Goal: Task Accomplishment & Management: Manage account settings

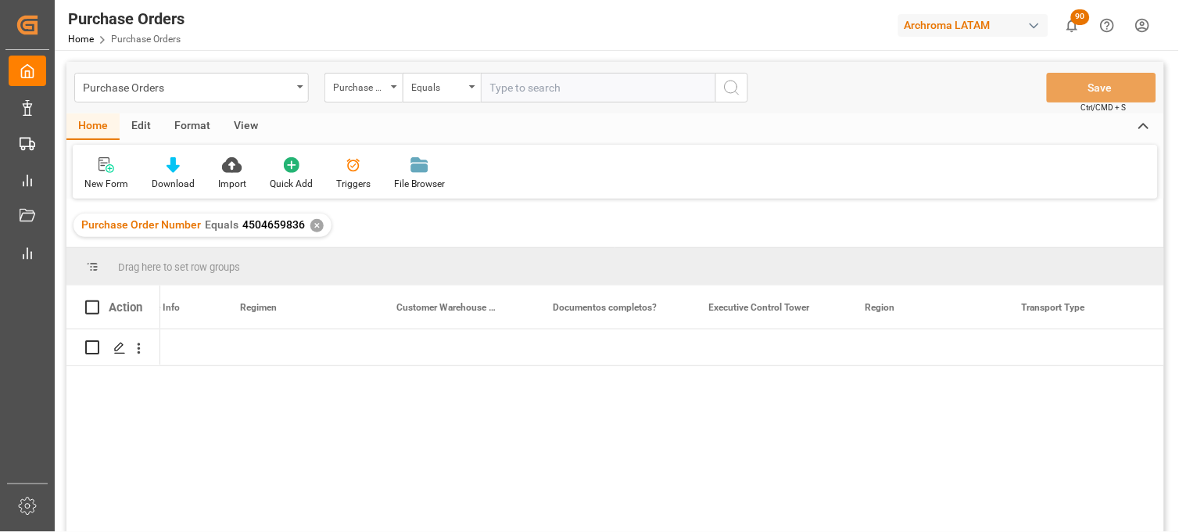
scroll to position [0, 1696]
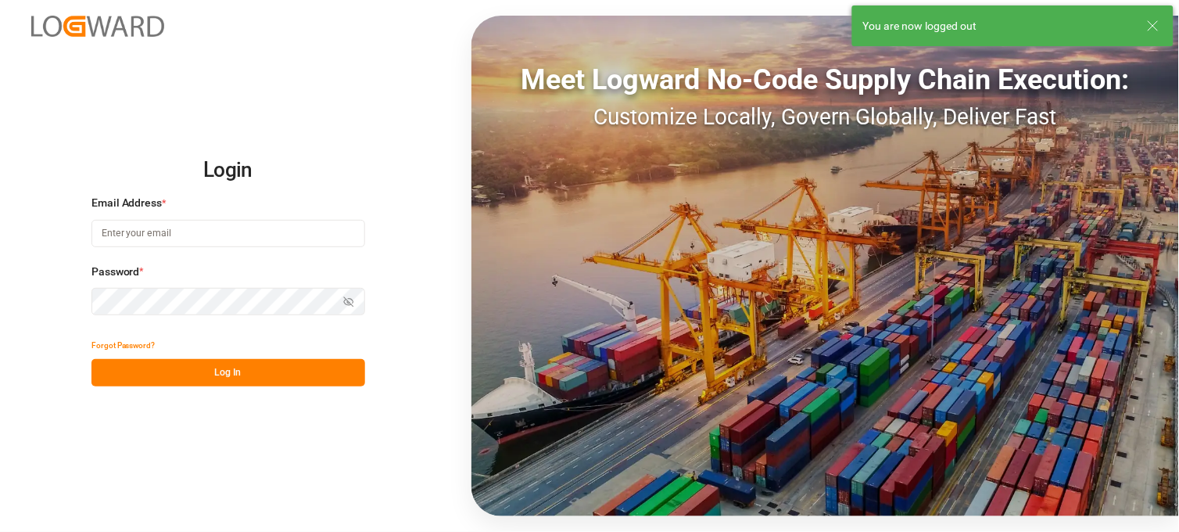
type input "erika.cervantes@leschaco.com"
click at [282, 378] on button "Log In" at bounding box center [228, 372] width 274 height 27
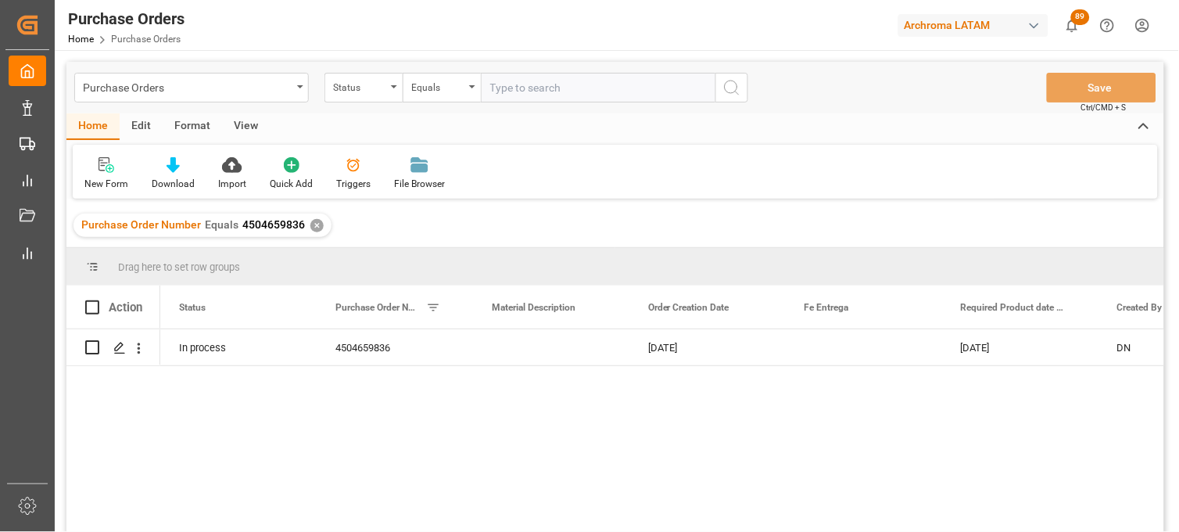
click at [310, 224] on div "✕" at bounding box center [316, 225] width 13 height 13
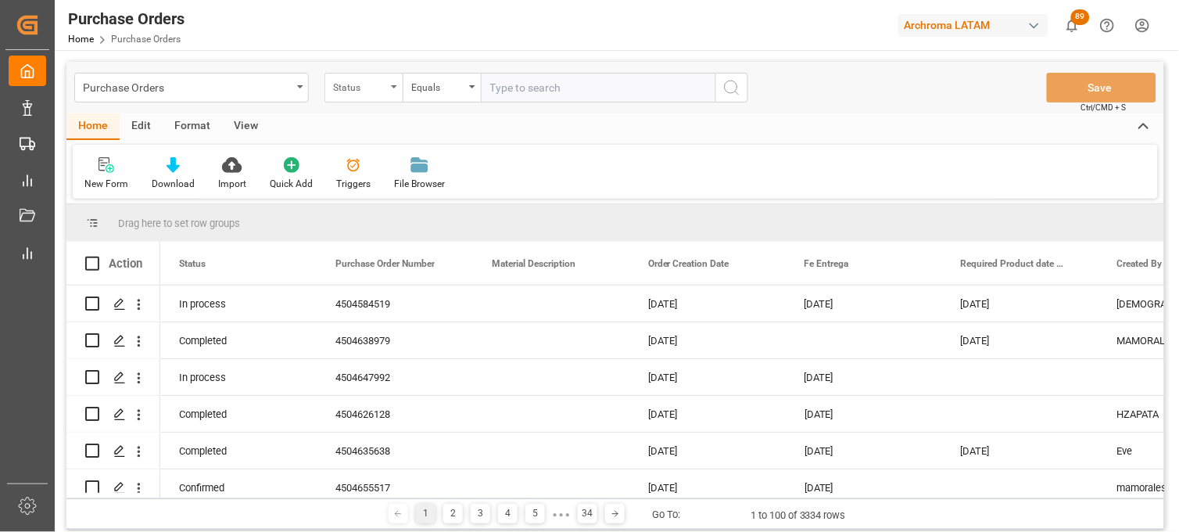
click at [387, 91] on div "Status" at bounding box center [363, 88] width 78 height 30
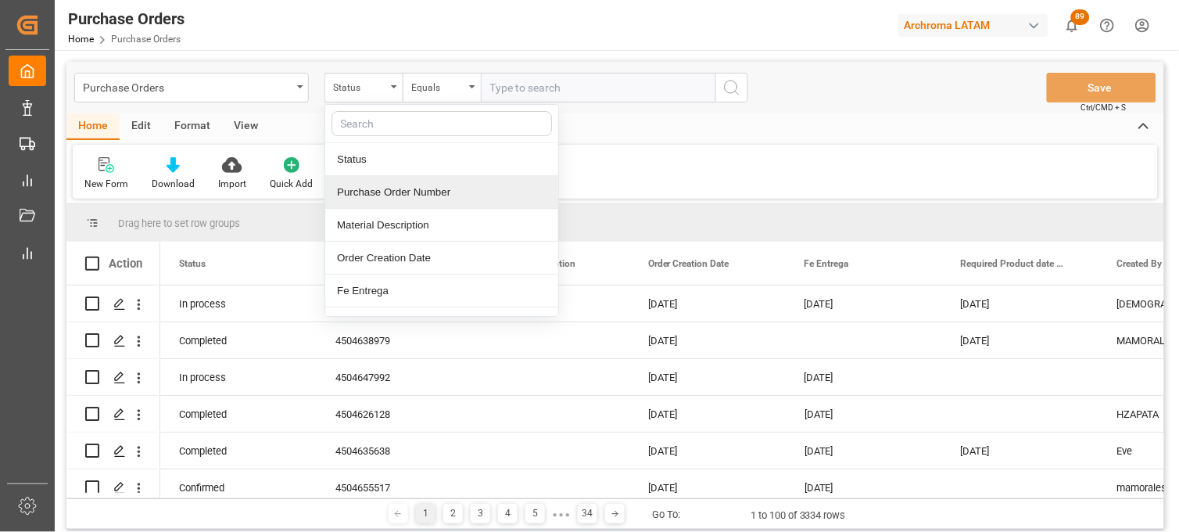
click at [385, 199] on div "Purchase Order Number" at bounding box center [441, 192] width 233 height 33
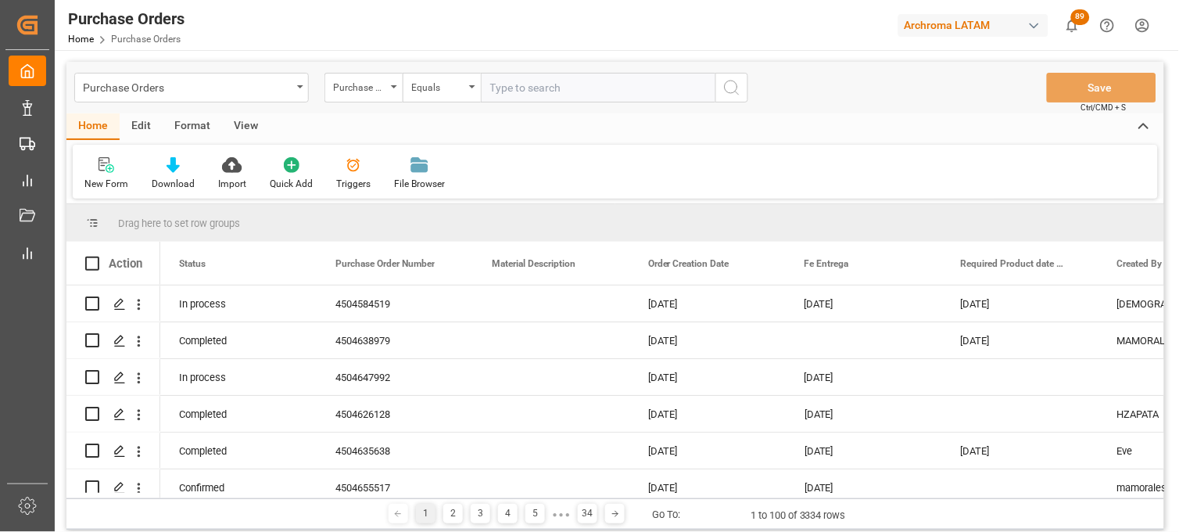
click at [537, 81] on input "text" at bounding box center [598, 88] width 235 height 30
paste input "4504642545"
type input "4504642545"
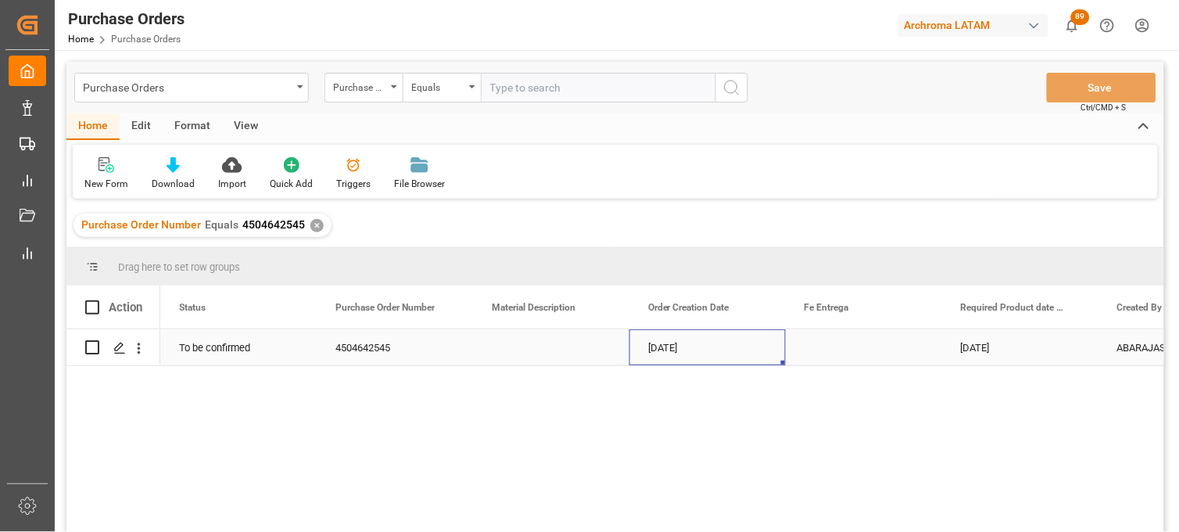
click at [678, 350] on div "11-07-2025" at bounding box center [707, 347] width 156 height 36
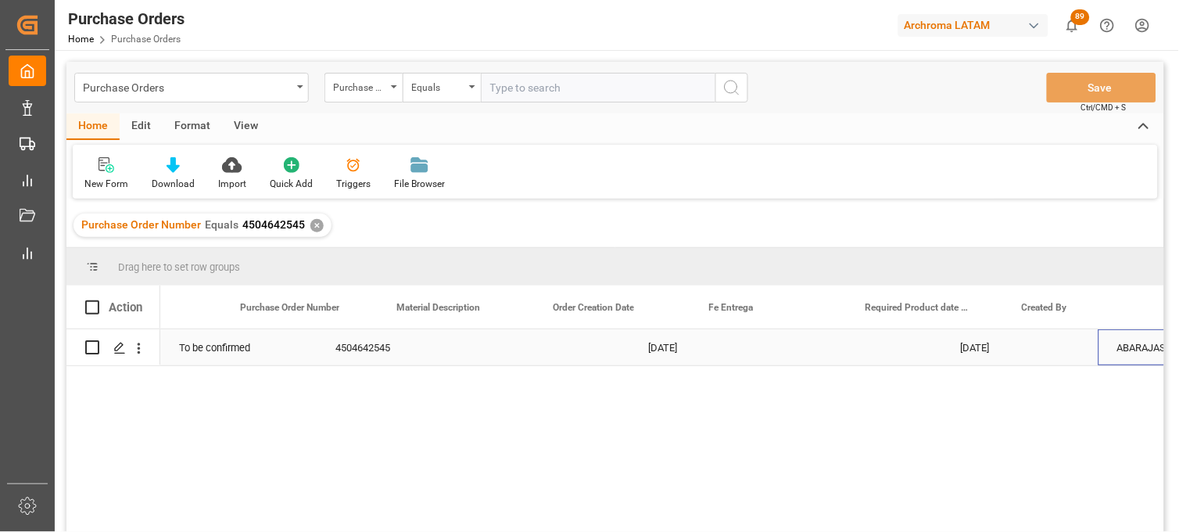
scroll to position [0, 95]
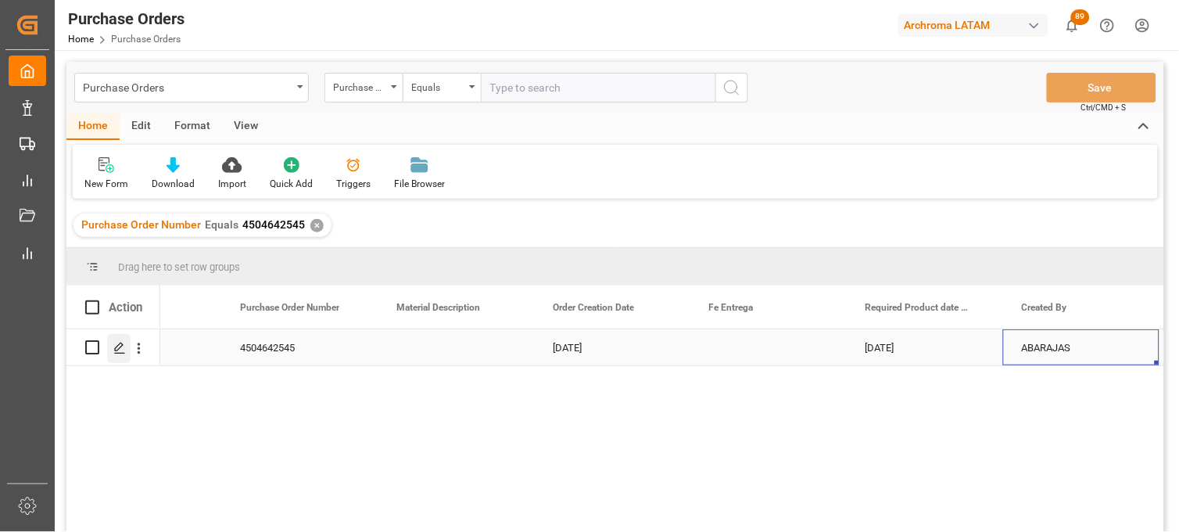
click at [113, 347] on icon "Press SPACE to select this row." at bounding box center [119, 348] width 13 height 13
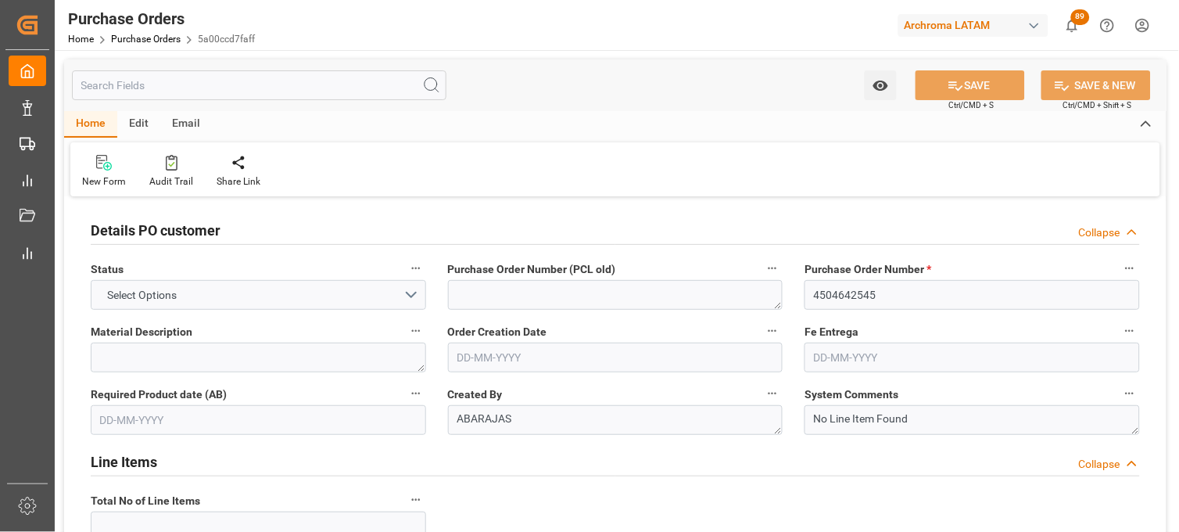
type input "1"
type input "11-07-2025"
type input "03-11-2025"
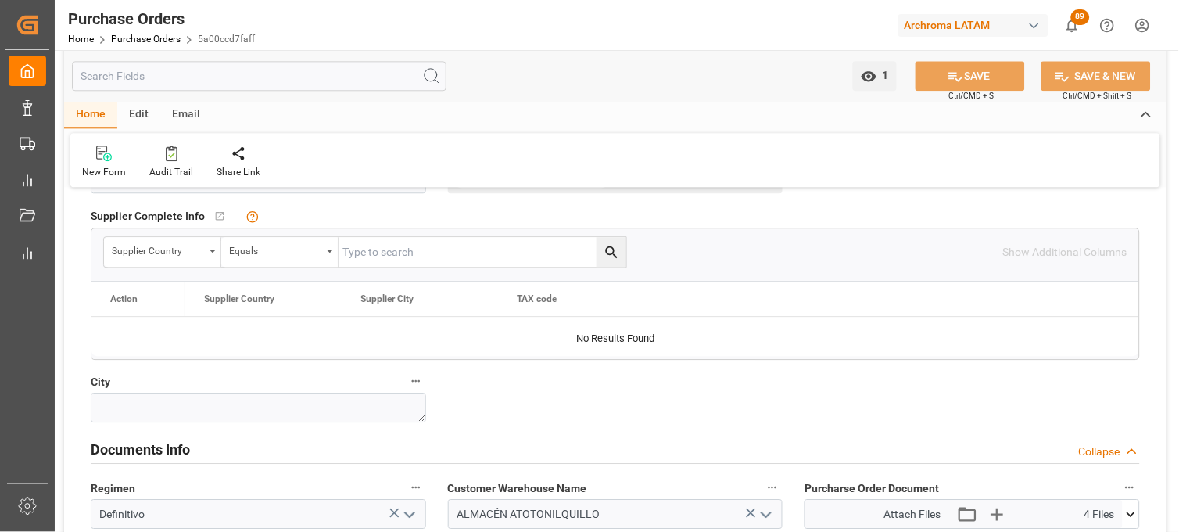
scroll to position [955, 0]
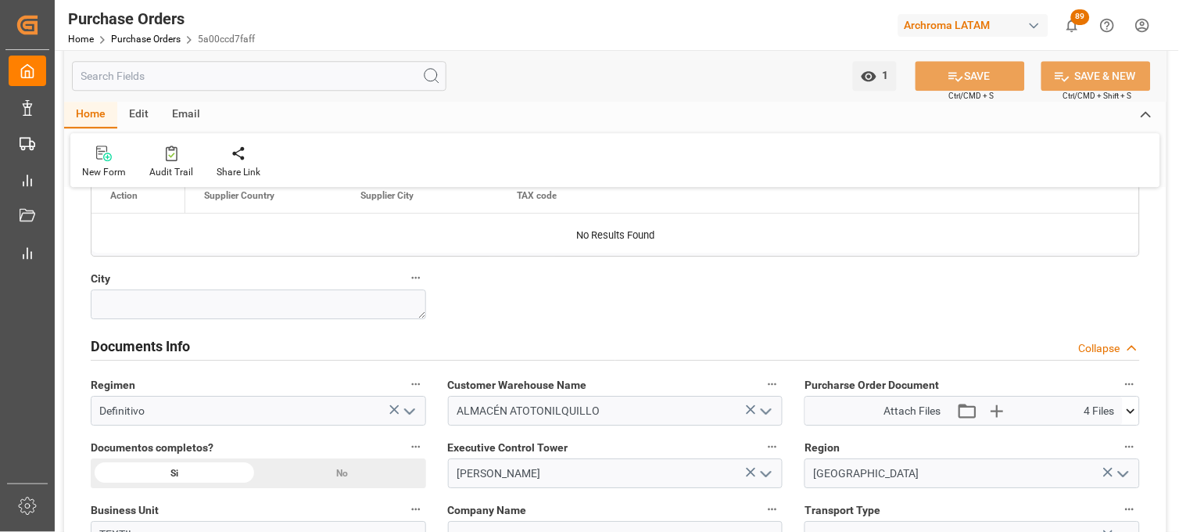
click at [1134, 422] on button at bounding box center [1131, 410] width 16 height 28
click at [1096, 471] on icon at bounding box center [1090, 473] width 13 height 13
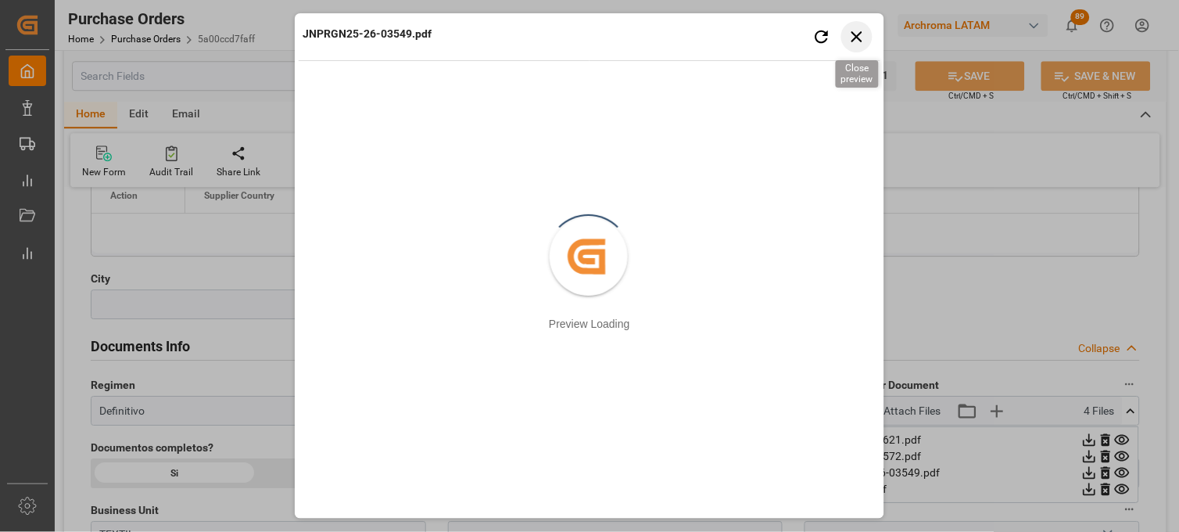
click at [866, 34] on icon "button" at bounding box center [857, 37] width 20 height 20
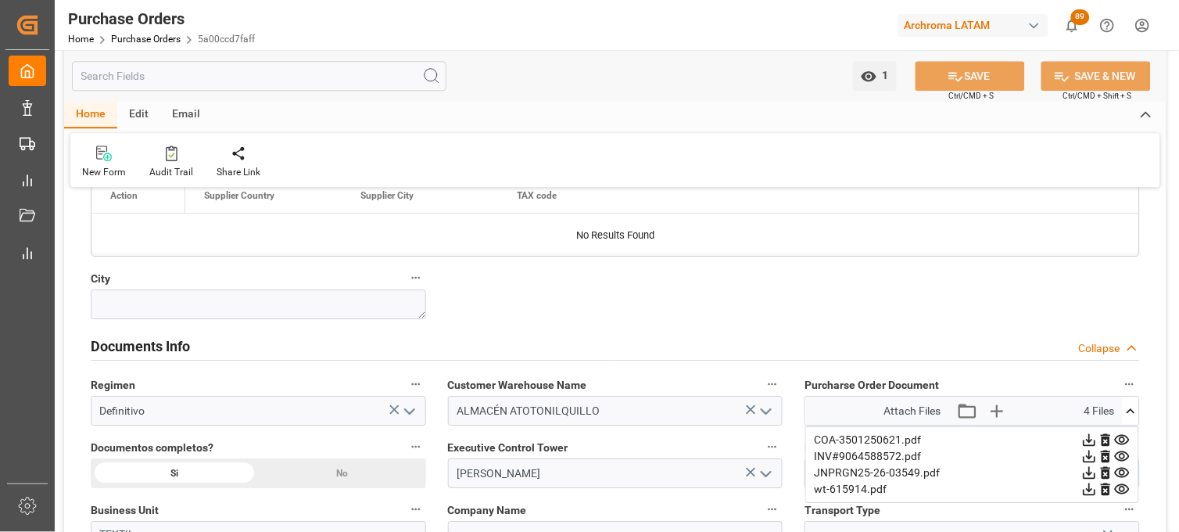
click at [1096, 456] on icon at bounding box center [1090, 456] width 13 height 13
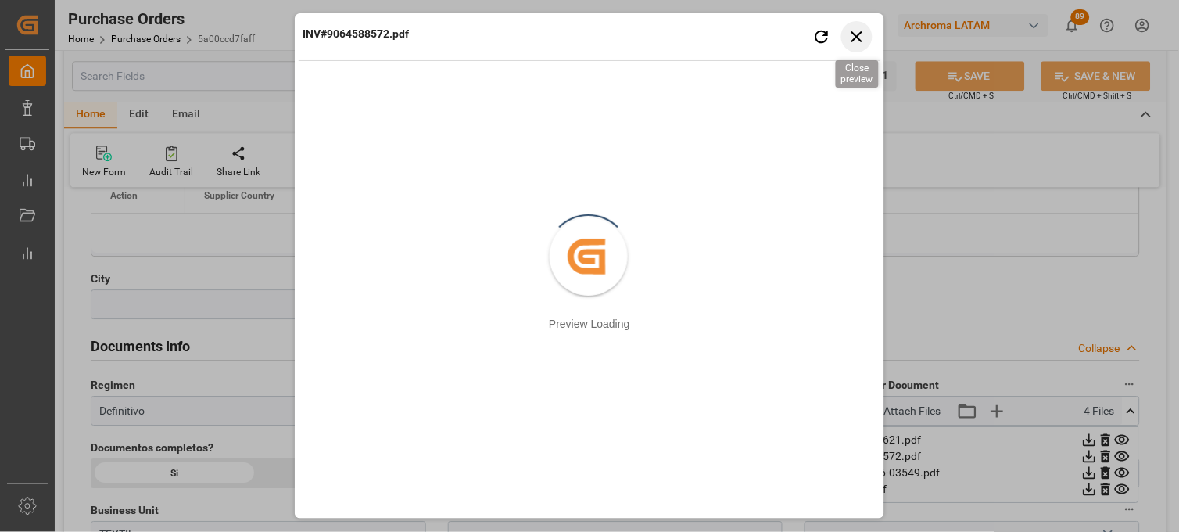
click at [858, 40] on icon "button" at bounding box center [857, 37] width 20 height 20
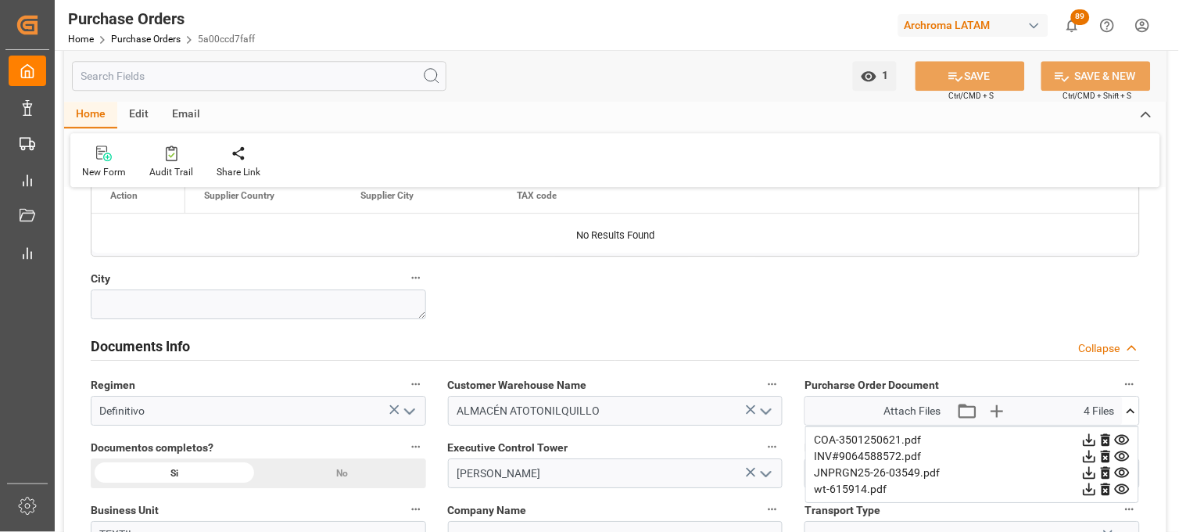
click at [1098, 471] on icon at bounding box center [1089, 472] width 16 height 16
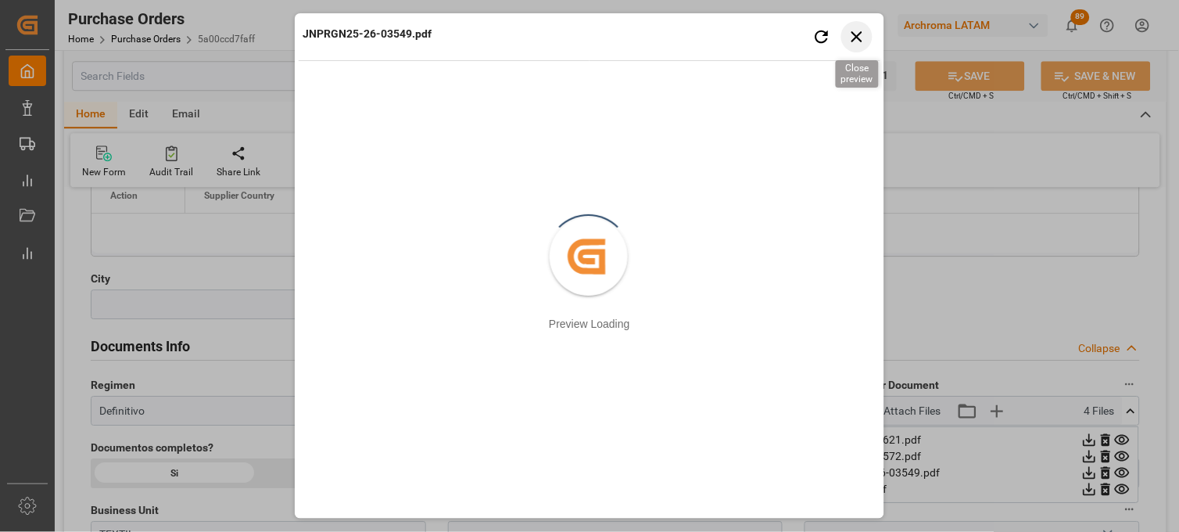
click at [865, 31] on icon "button" at bounding box center [857, 37] width 20 height 20
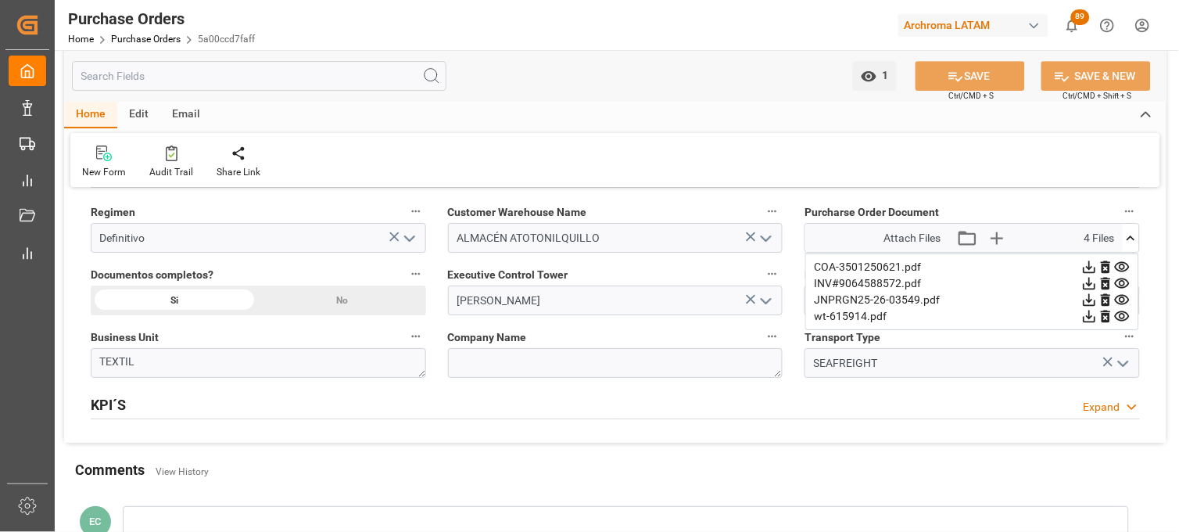
scroll to position [1129, 0]
click at [1130, 241] on icon at bounding box center [1131, 237] width 16 height 16
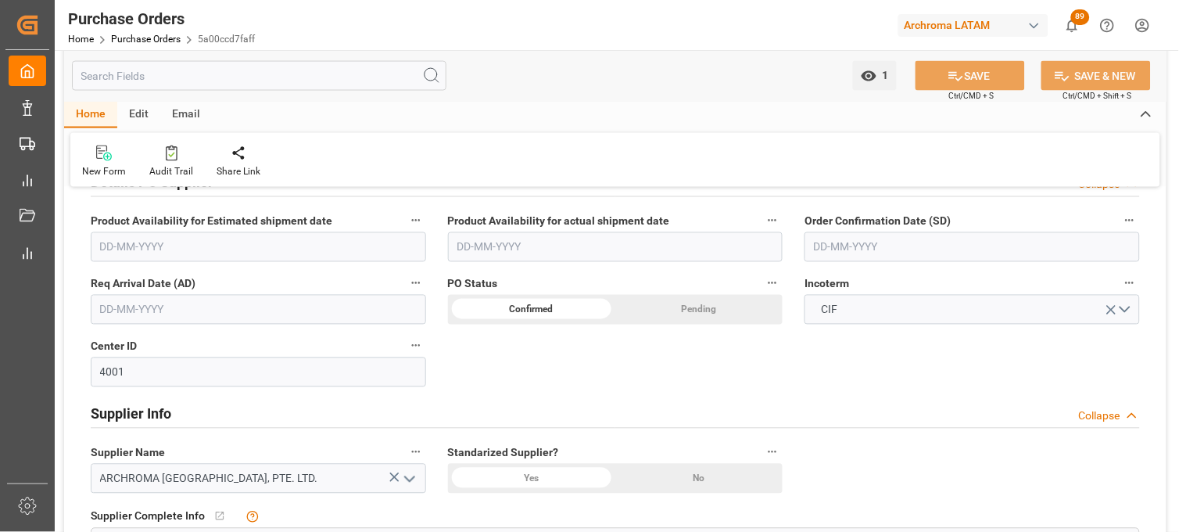
scroll to position [521, 0]
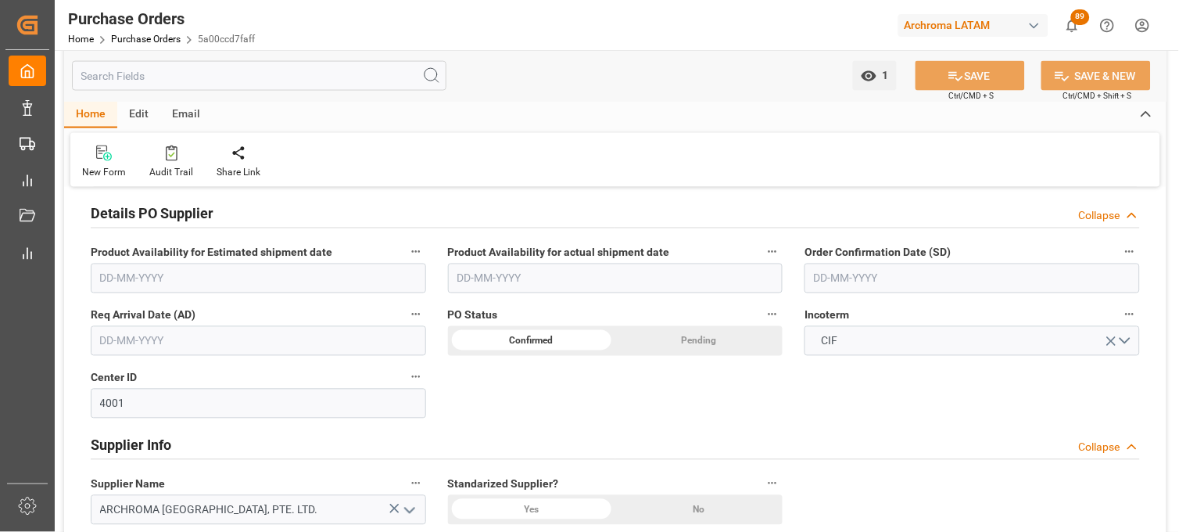
click at [876, 276] on input "text" at bounding box center [971, 278] width 335 height 30
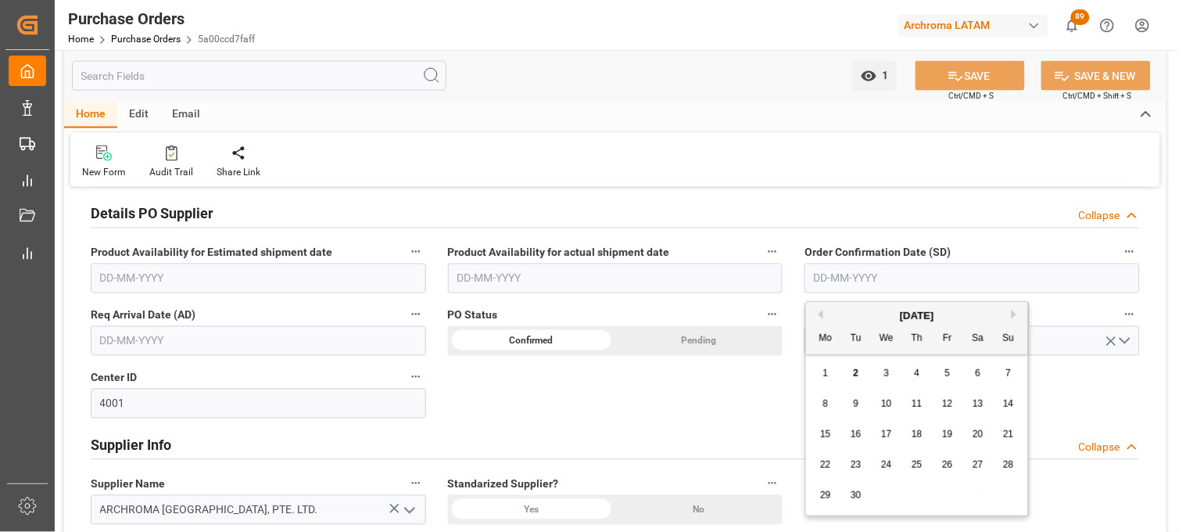
click at [819, 316] on button "Previous Month" at bounding box center [818, 314] width 9 height 9
click at [860, 464] on span "19" at bounding box center [856, 464] width 10 height 11
type input "[DATE]"
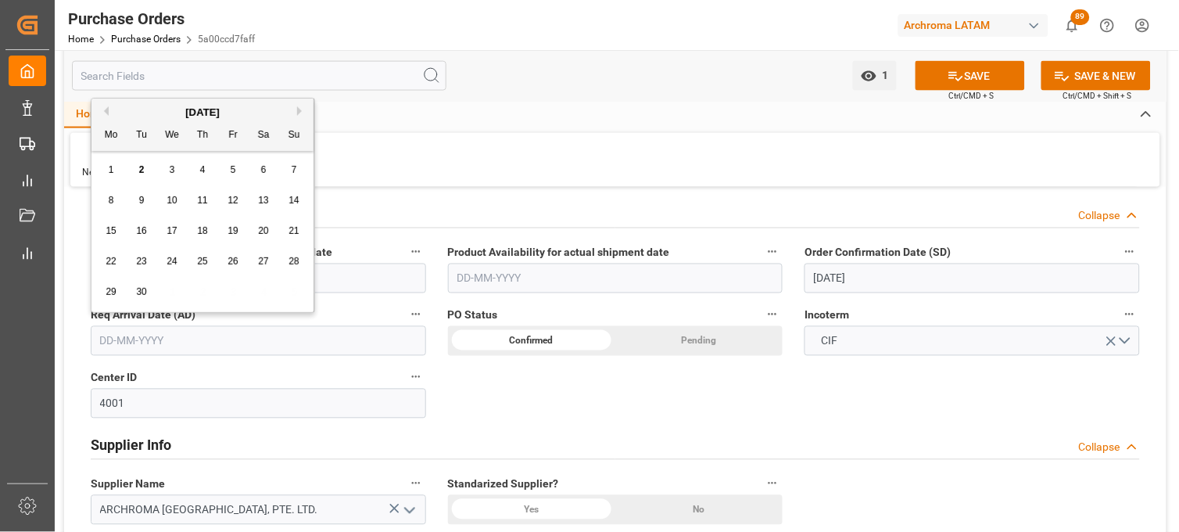
click at [170, 333] on input "text" at bounding box center [258, 341] width 335 height 30
click at [118, 116] on div "[DATE]" at bounding box center [202, 113] width 222 height 16
click at [299, 113] on button "Next Month" at bounding box center [301, 110] width 9 height 9
click at [295, 237] on div "19" at bounding box center [295, 231] width 20 height 19
type input "19-10-2025"
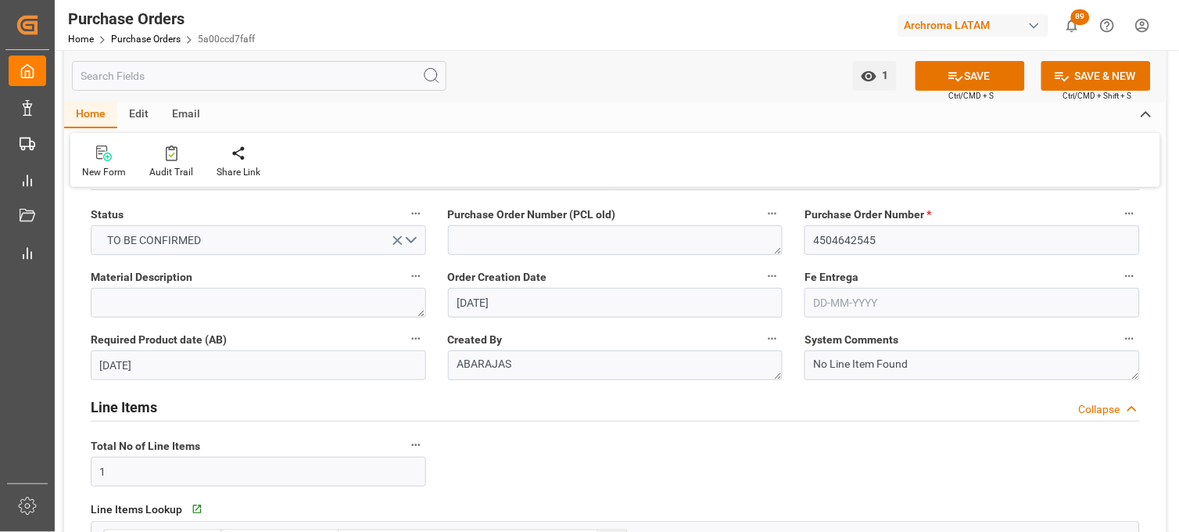
scroll to position [0, 0]
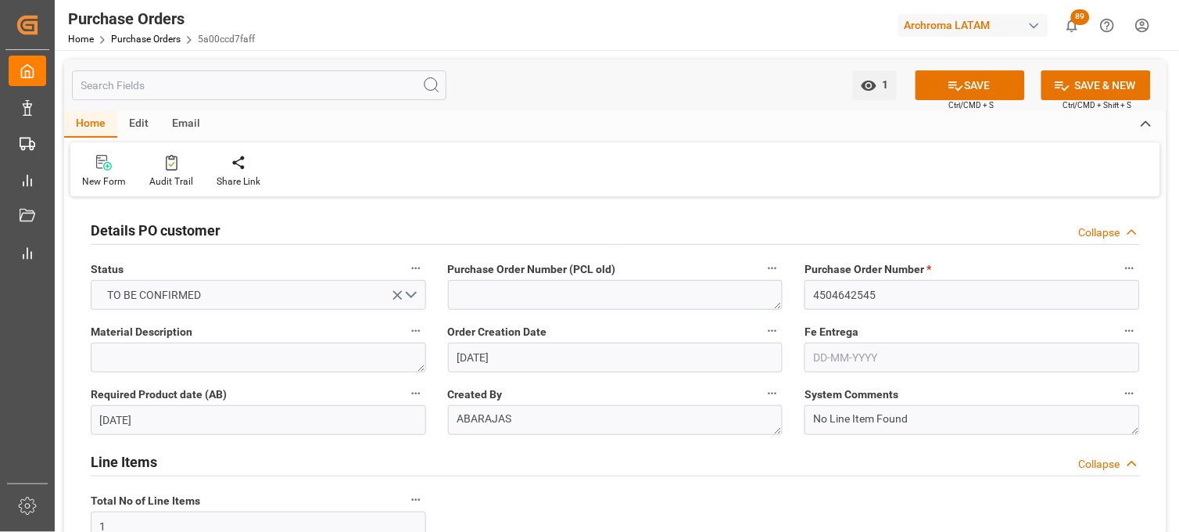
click at [833, 344] on input "text" at bounding box center [971, 357] width 335 height 30
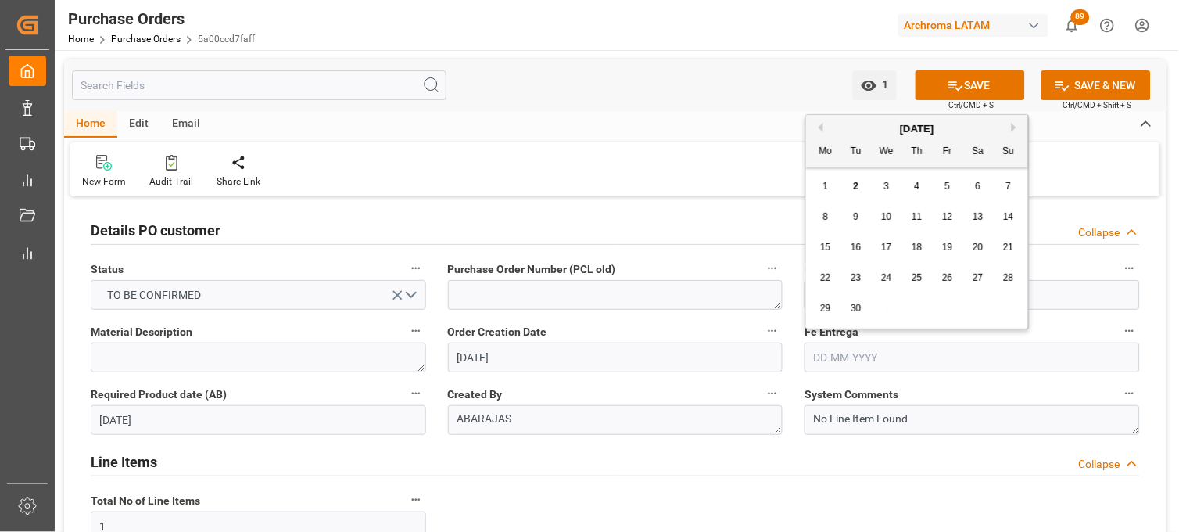
drag, startPoint x: 849, startPoint y: 136, endPoint x: 926, endPoint y: 136, distance: 77.4
click at [849, 137] on div "Mo Tu We Th Fr Sa Su" at bounding box center [917, 152] width 222 height 30
click at [1014, 127] on button "Next Month" at bounding box center [1016, 127] width 9 height 9
click at [851, 279] on span "21" at bounding box center [856, 277] width 10 height 11
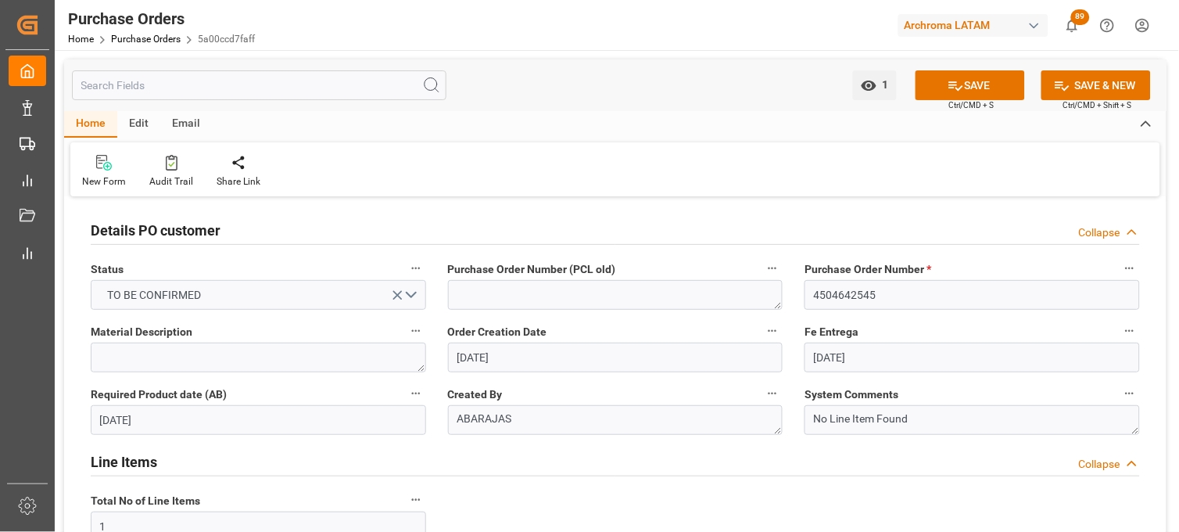
click at [843, 353] on input "21-10-2025" at bounding box center [971, 357] width 335 height 30
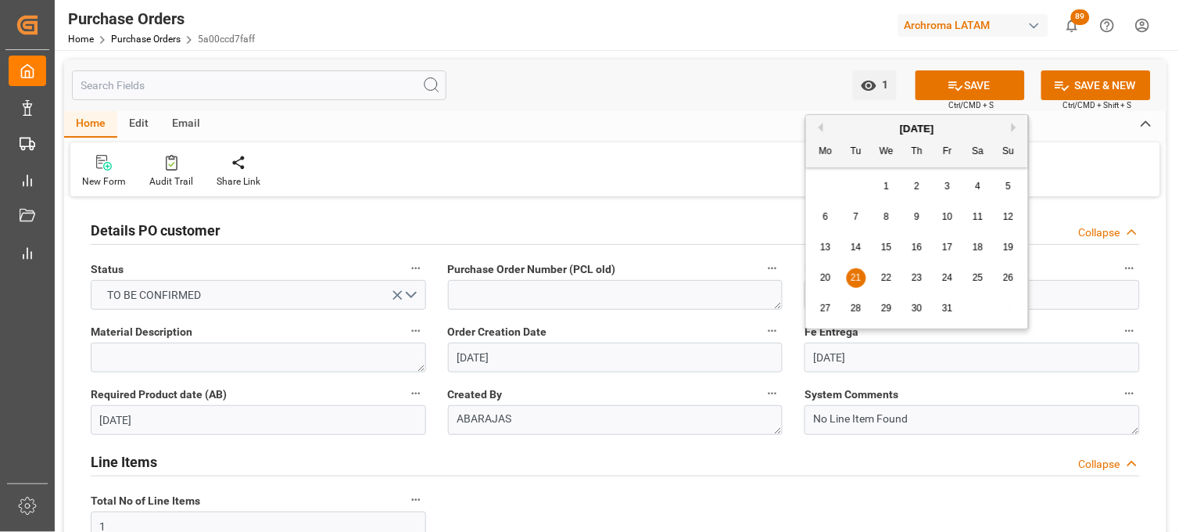
click at [948, 306] on span "31" at bounding box center [947, 308] width 10 height 11
type input "31-10-2025"
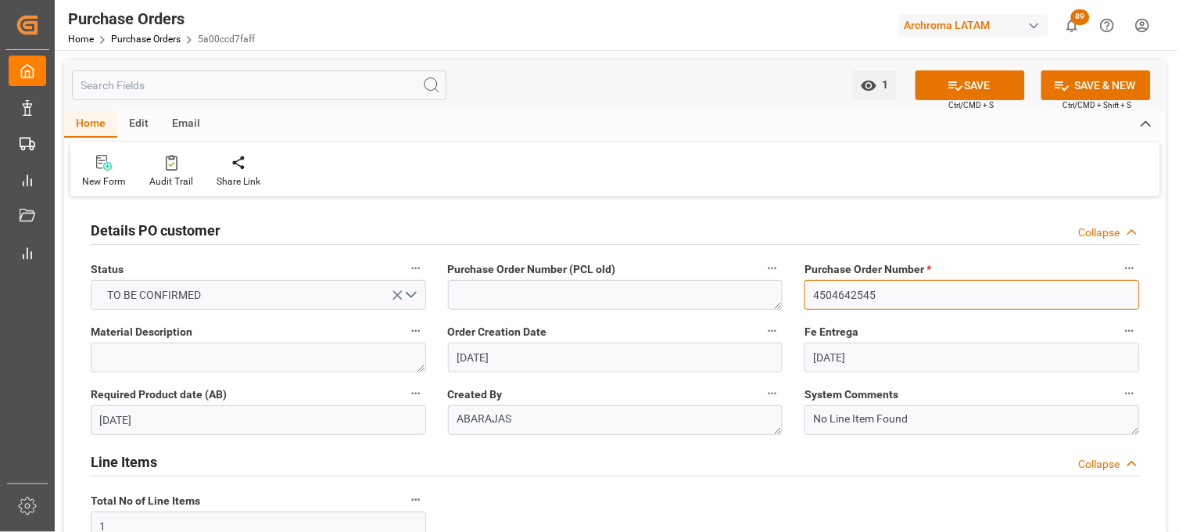
click at [840, 299] on input "4504642545" at bounding box center [971, 295] width 335 height 30
click at [931, 78] on button "SAVE" at bounding box center [969, 85] width 109 height 30
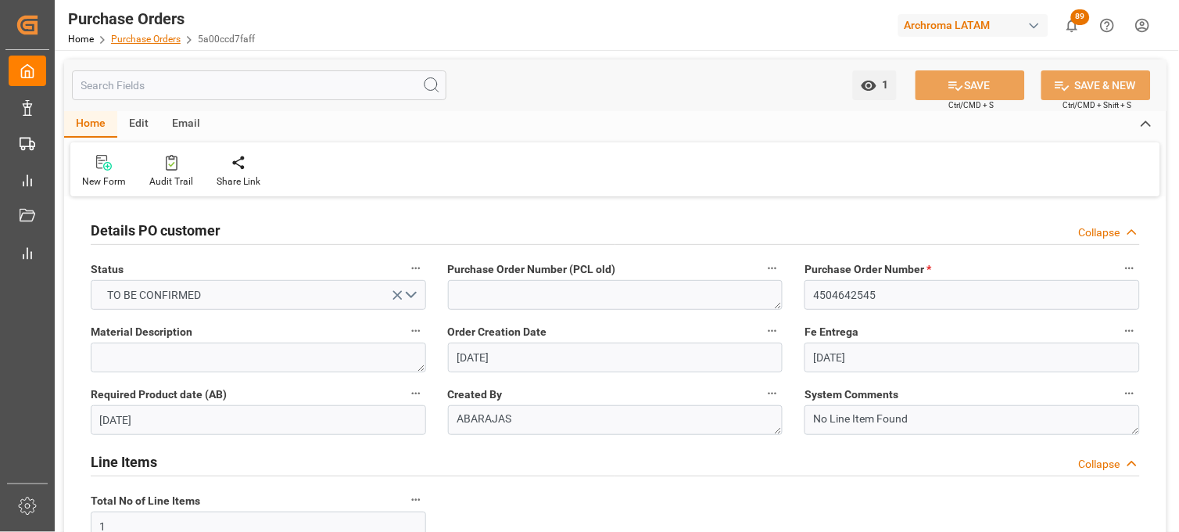
click at [163, 38] on link "Purchase Orders" at bounding box center [146, 39] width 70 height 11
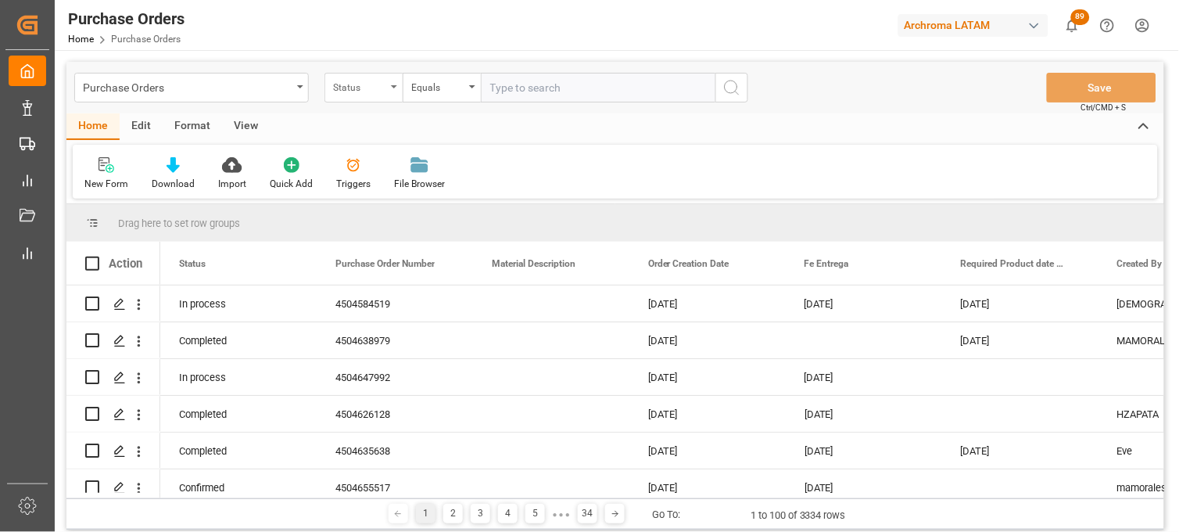
click at [364, 98] on div "Status" at bounding box center [363, 88] width 78 height 30
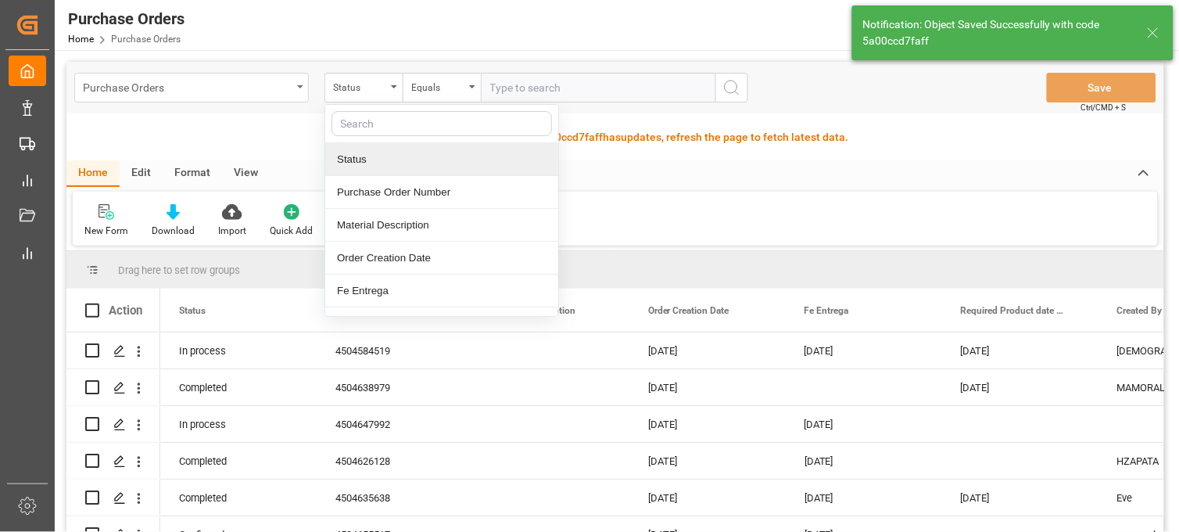
click at [292, 97] on div "Purchase Orders" at bounding box center [191, 88] width 235 height 30
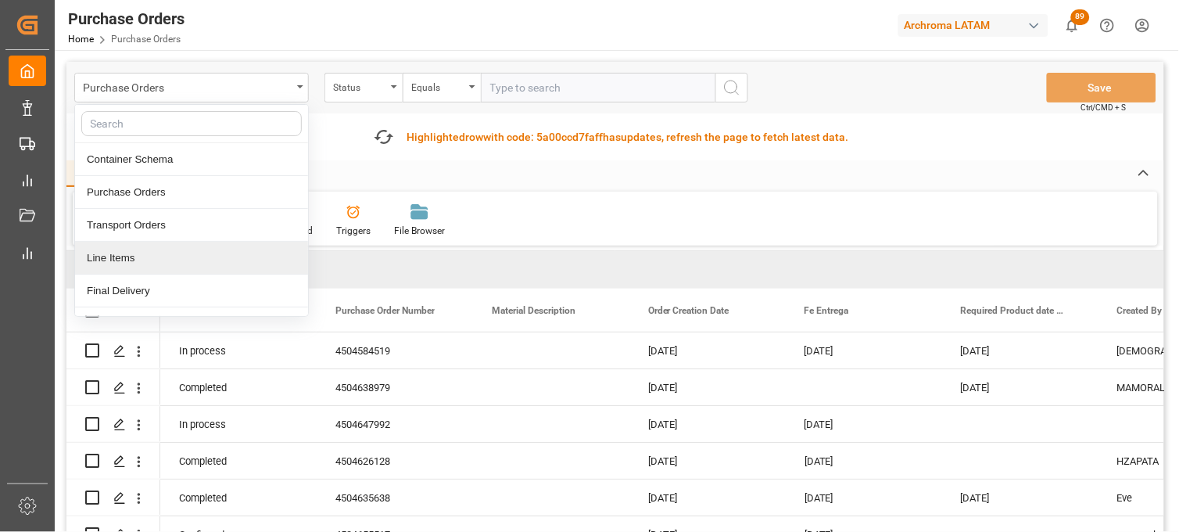
click at [174, 256] on div "Line Items" at bounding box center [191, 258] width 233 height 33
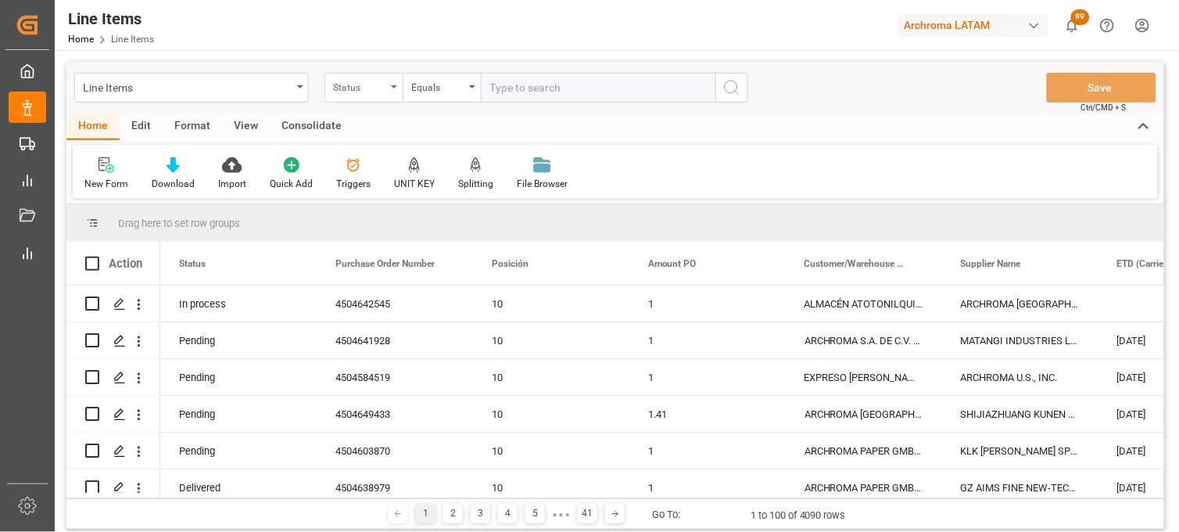
click at [389, 92] on div "Status" at bounding box center [363, 88] width 78 height 30
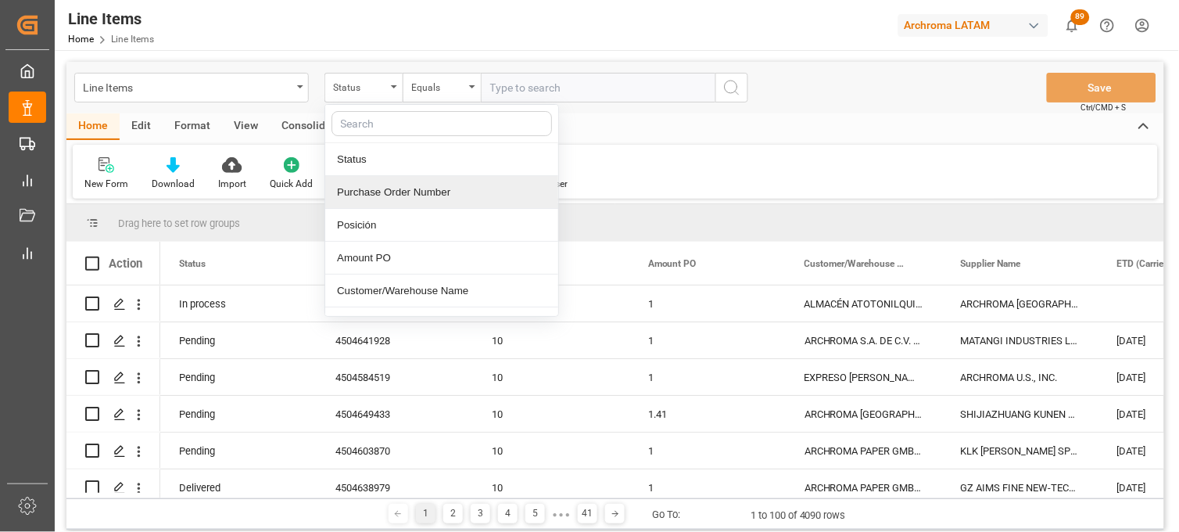
click at [385, 192] on div "Purchase Order Number" at bounding box center [441, 192] width 233 height 33
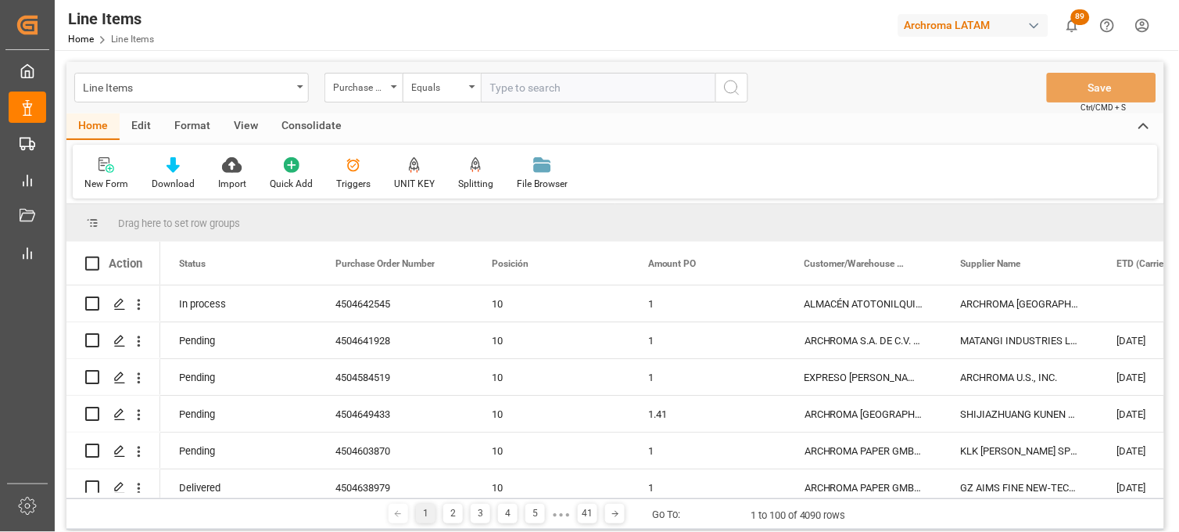
click at [519, 86] on input "text" at bounding box center [598, 88] width 235 height 30
paste input "4504642545"
type input "4504642545"
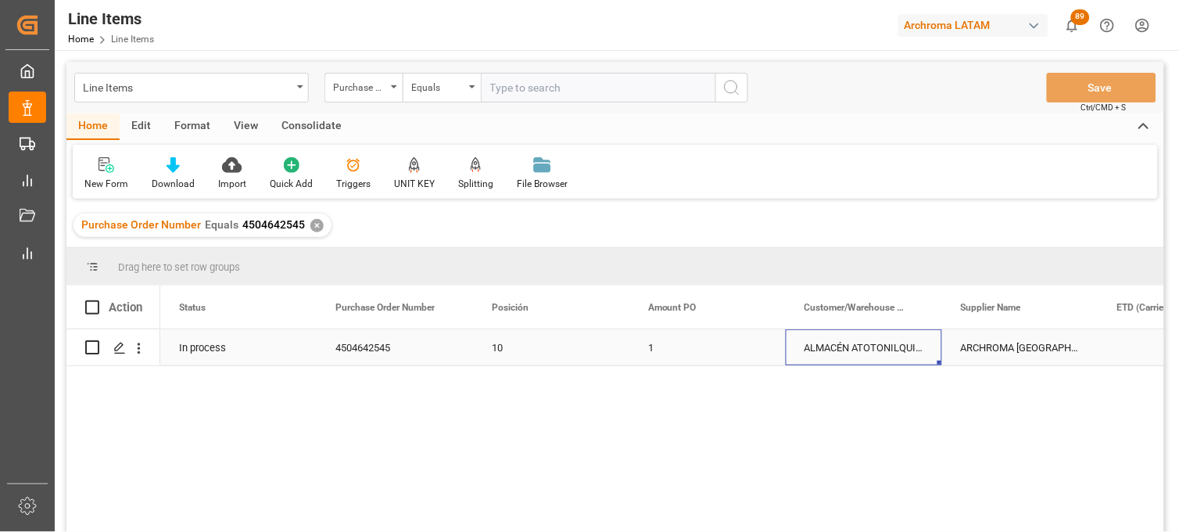
click at [819, 346] on div "ALMACÉN ATOTONILQUILLO" at bounding box center [864, 347] width 156 height 36
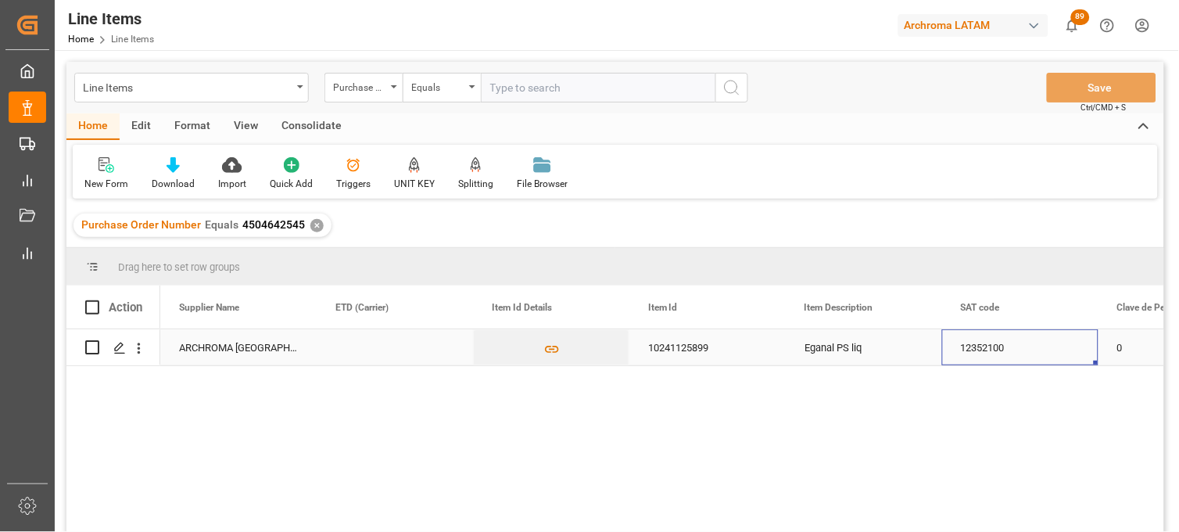
scroll to position [0, 1503]
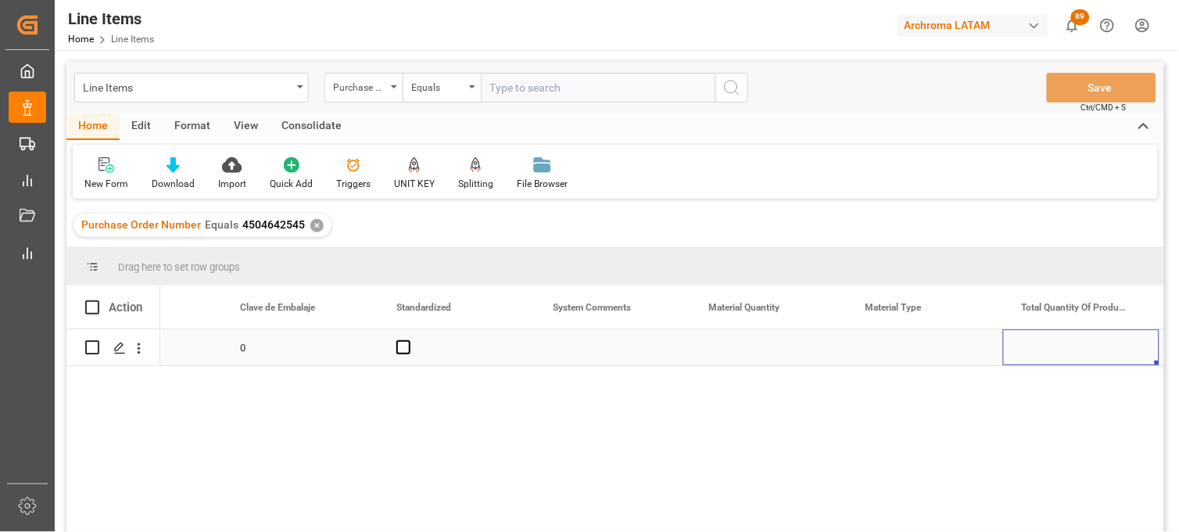
click at [763, 345] on div "Press SPACE to select this row." at bounding box center [768, 347] width 156 height 36
type input "10"
click at [890, 346] on div "Press SPACE to select this row." at bounding box center [925, 347] width 156 height 36
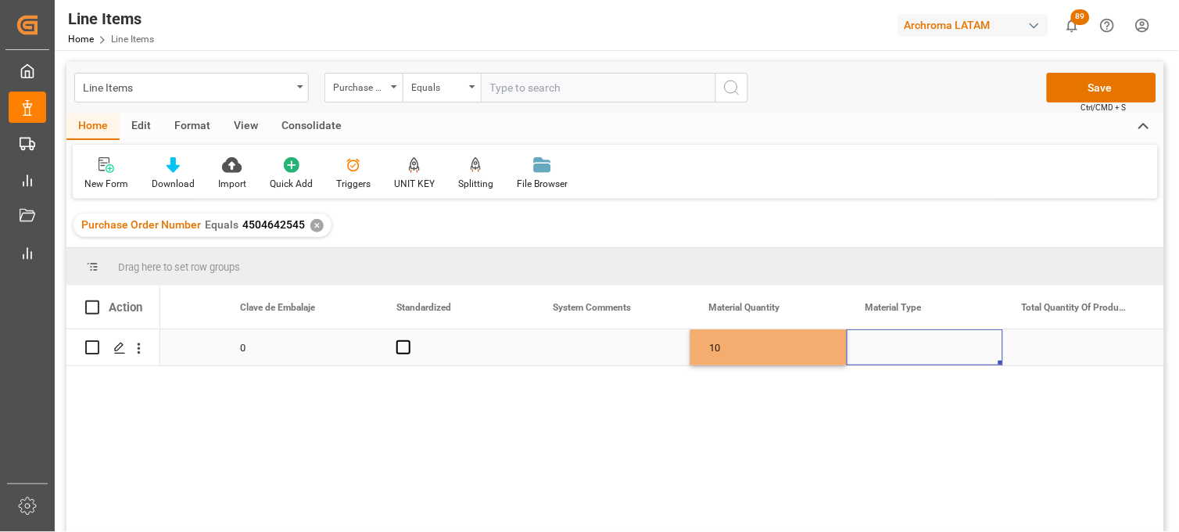
click at [890, 346] on div "Press SPACE to select this row." at bounding box center [925, 347] width 156 height 36
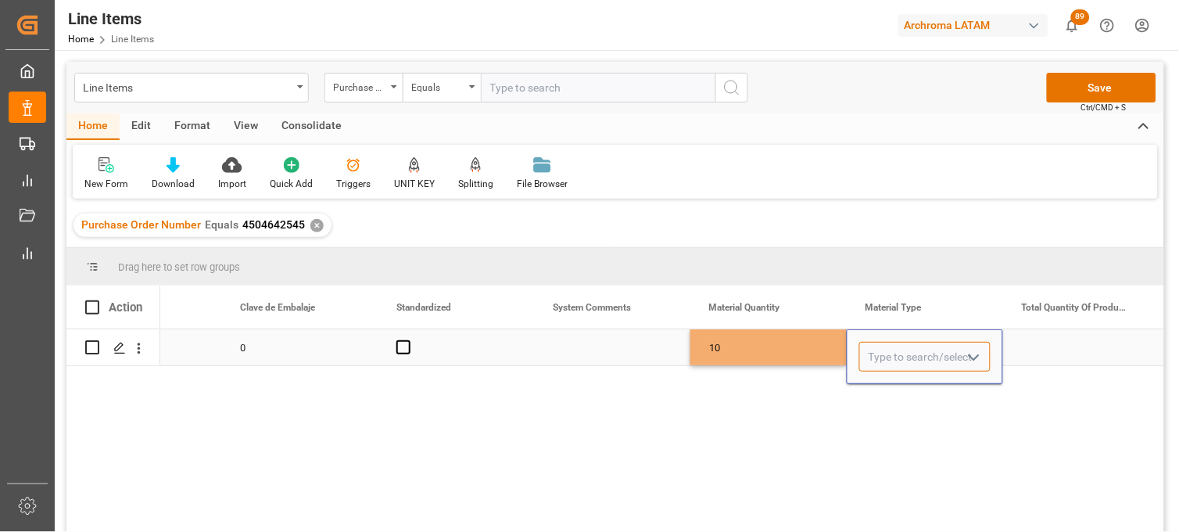
click at [890, 346] on input "Press SPACE to select this row." at bounding box center [924, 357] width 131 height 30
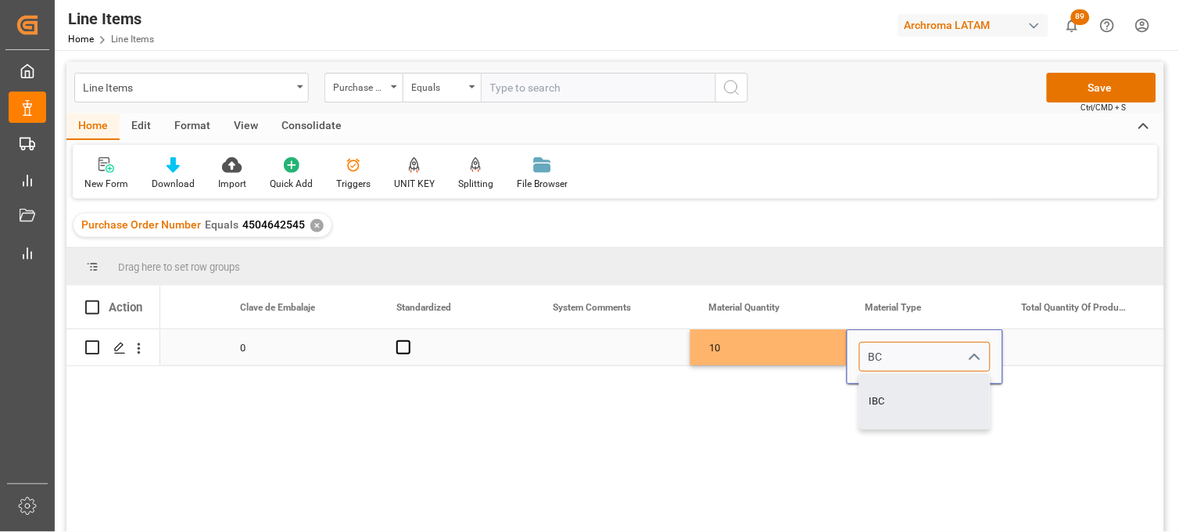
click at [905, 393] on div "IBC" at bounding box center [925, 401] width 130 height 55
type input "IBC"
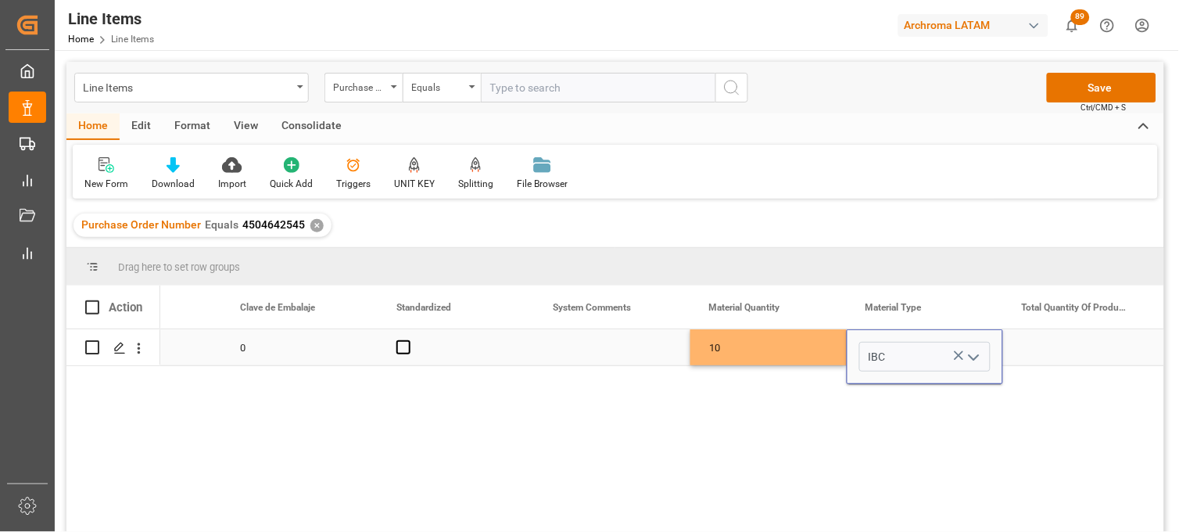
click at [1087, 349] on div "Press SPACE to select this row." at bounding box center [1081, 347] width 156 height 36
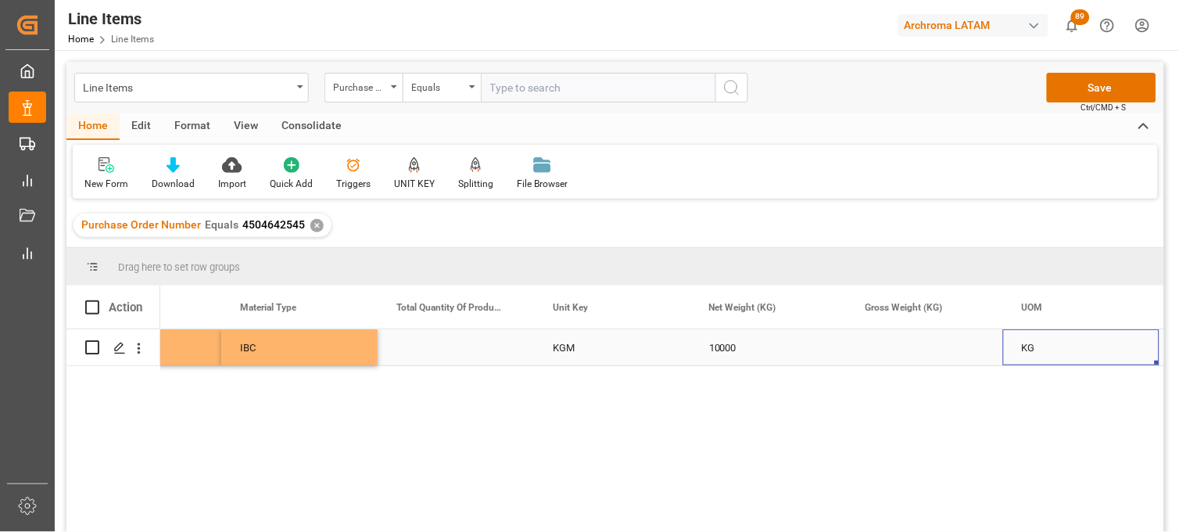
click at [899, 355] on div "Press SPACE to select this row." at bounding box center [925, 347] width 156 height 36
click at [927, 345] on div "Press SPACE to select this row." at bounding box center [925, 347] width 156 height 36
click at [926, 345] on div "Press SPACE to select this row." at bounding box center [925, 347] width 156 height 36
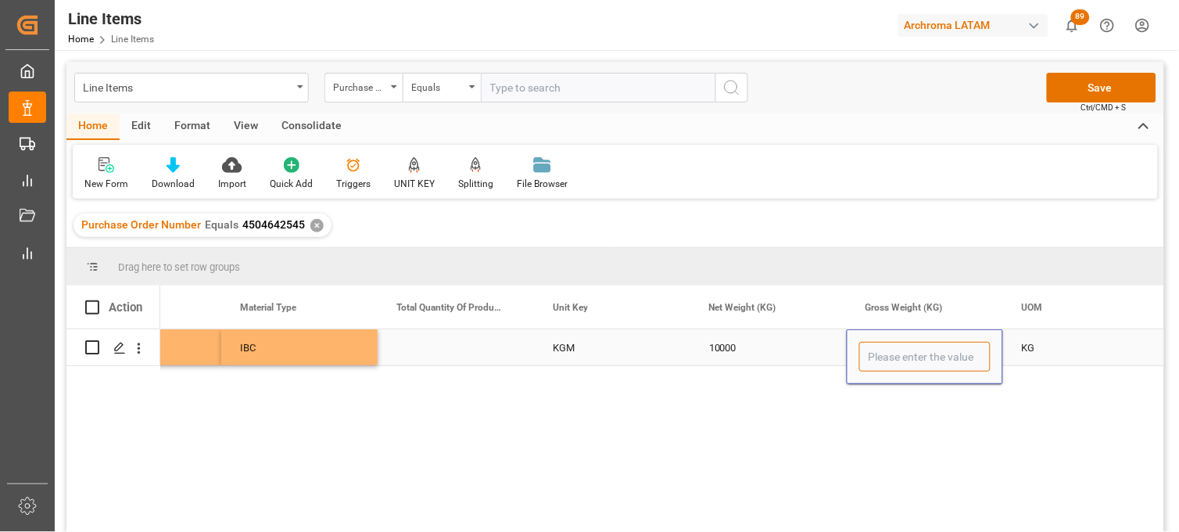
click at [926, 345] on input "Press SPACE to select this row." at bounding box center [924, 357] width 131 height 30
type input "10570"
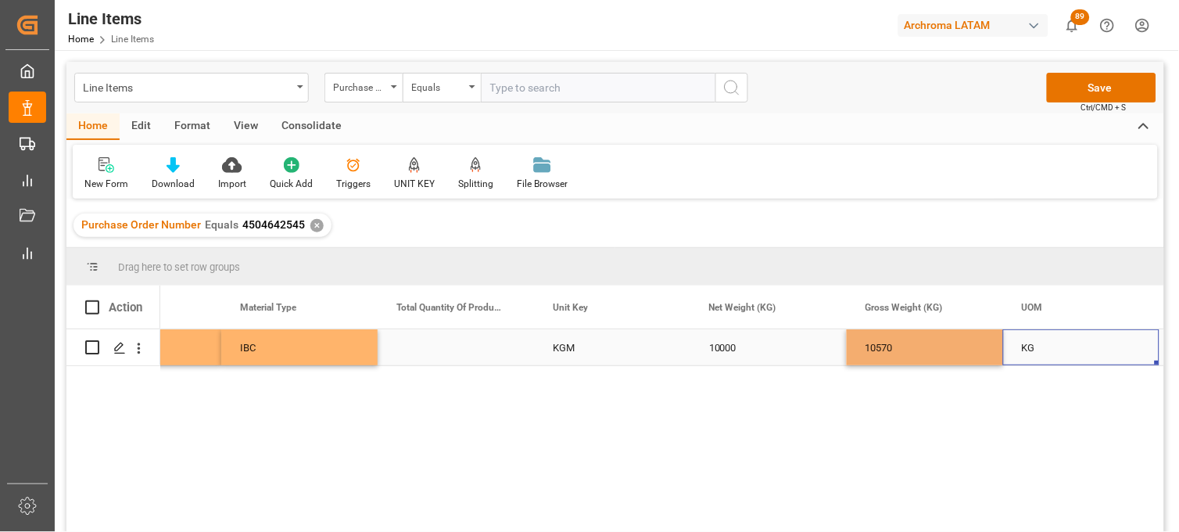
click at [1024, 345] on div "KG" at bounding box center [1081, 347] width 156 height 36
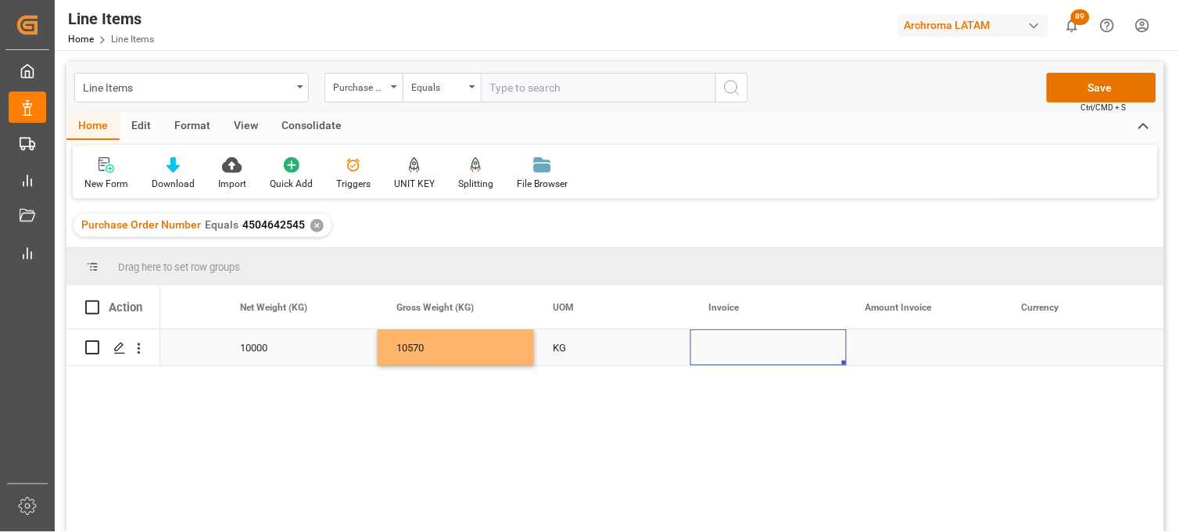
click at [731, 353] on div "Press SPACE to select this row." at bounding box center [768, 347] width 156 height 36
click at [731, 353] on input "Press SPACE to select this row." at bounding box center [768, 357] width 131 height 30
paste input "9064588572"
type input "9064588572"
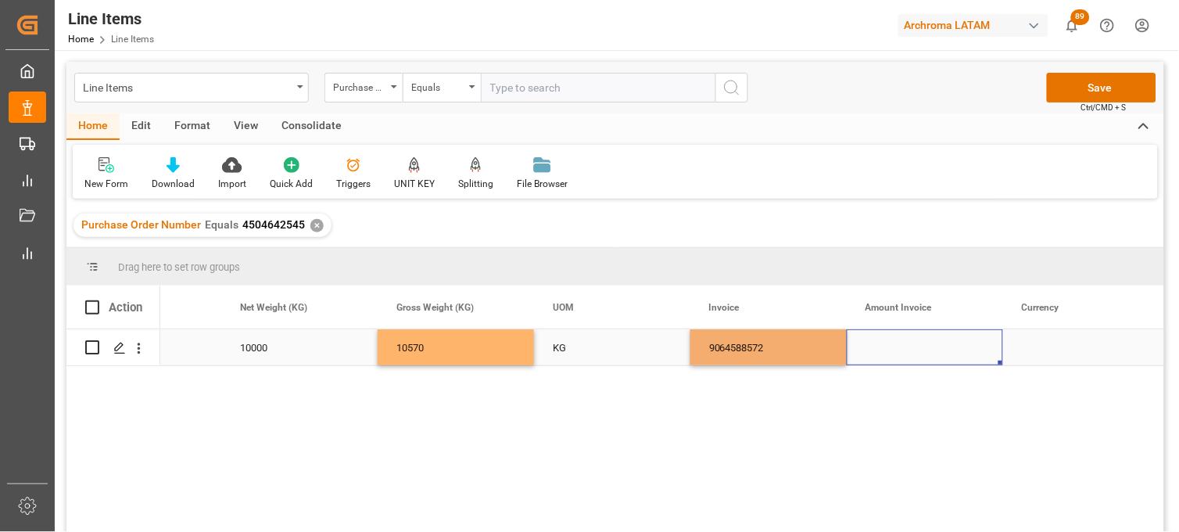
click at [902, 353] on div "Press SPACE to select this row." at bounding box center [925, 347] width 156 height 36
click at [915, 348] on div "Press SPACE to select this row." at bounding box center [925, 347] width 156 height 36
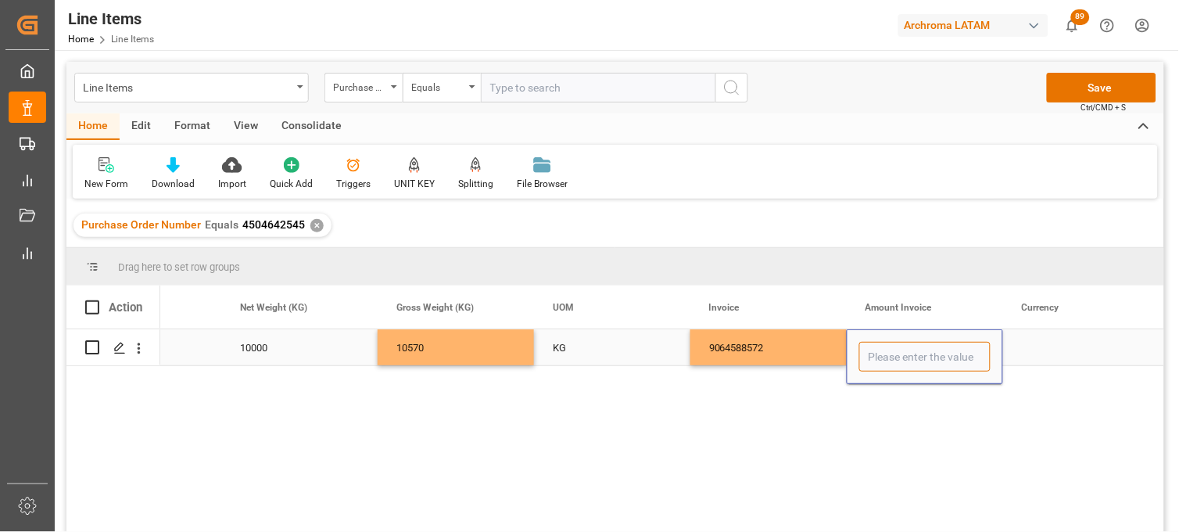
click at [915, 348] on input "Press SPACE to select this row." at bounding box center [924, 357] width 131 height 30
type input "17200"
click at [783, 348] on div "9064588572" at bounding box center [768, 347] width 156 height 36
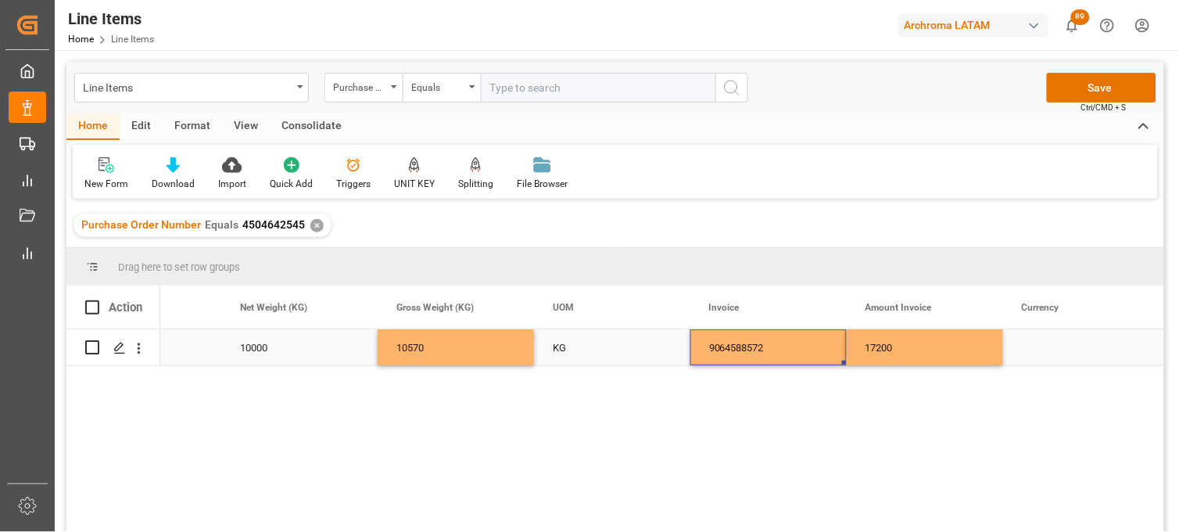
click at [912, 341] on div "17200" at bounding box center [925, 347] width 156 height 36
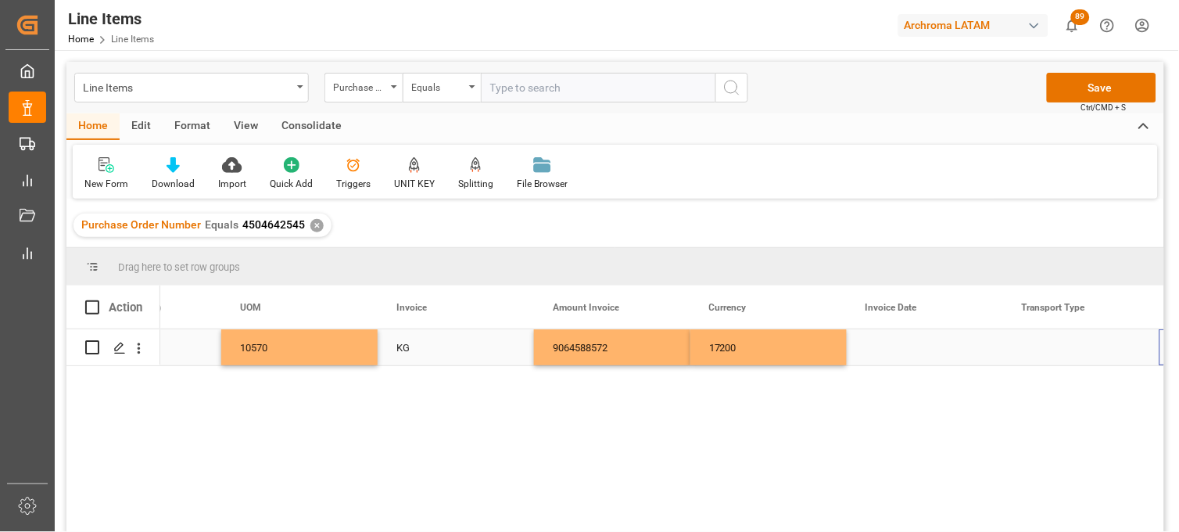
scroll to position [0, 3222]
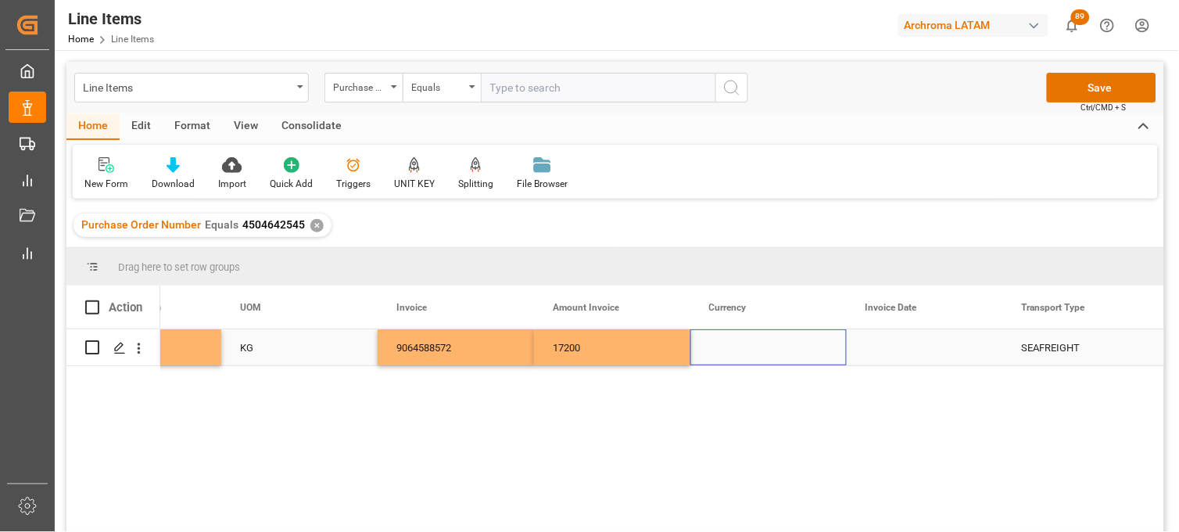
click at [722, 348] on div "Press SPACE to select this row." at bounding box center [768, 347] width 156 height 36
drag, startPoint x: 728, startPoint y: 386, endPoint x: 751, endPoint y: 382, distance: 23.9
click at [729, 386] on div "USD" at bounding box center [769, 401] width 130 height 55
type input "USD"
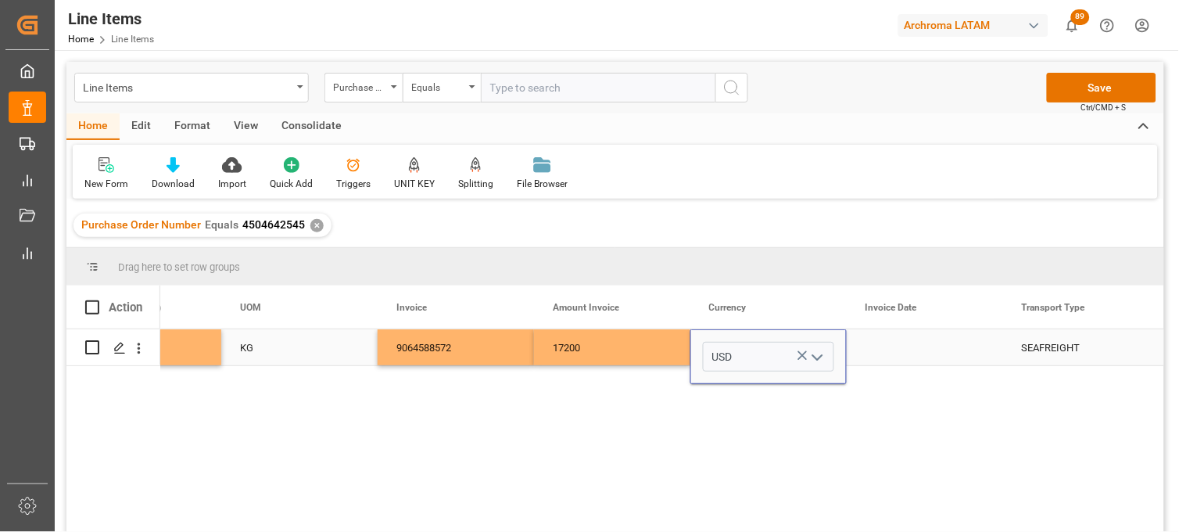
click at [905, 353] on div "Press SPACE to select this row." at bounding box center [925, 347] width 156 height 36
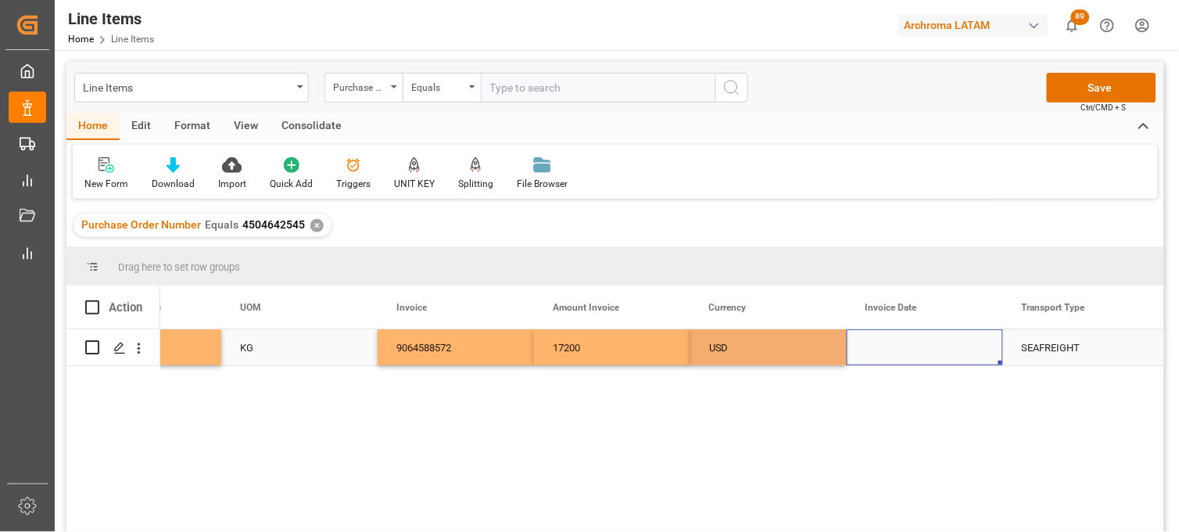
click at [905, 353] on div "Press SPACE to select this row." at bounding box center [925, 347] width 156 height 36
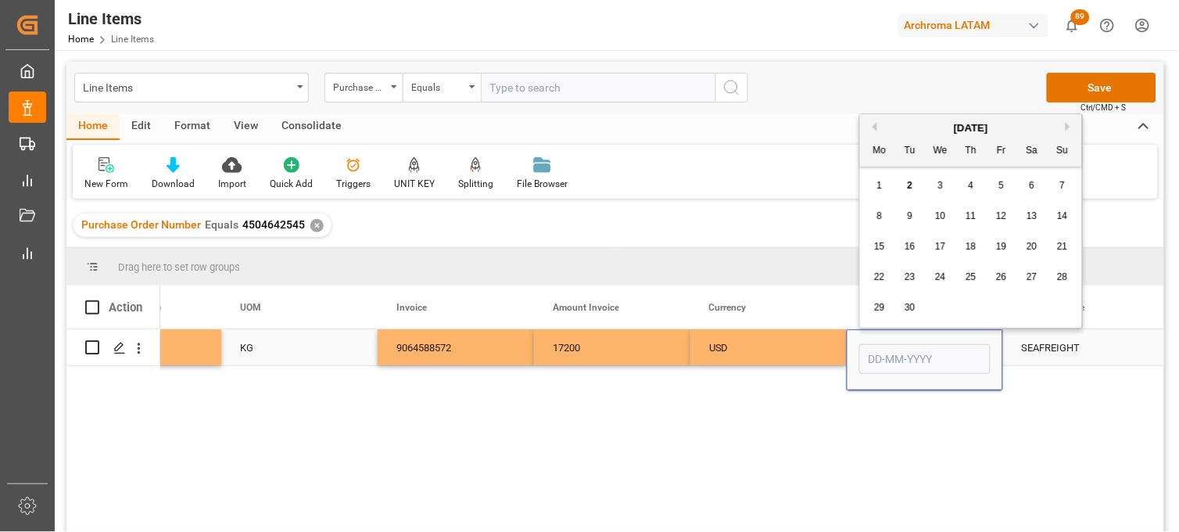
click at [891, 360] on input "Press SPACE to select this row." at bounding box center [924, 359] width 131 height 30
click at [874, 125] on button "Previous Month" at bounding box center [872, 126] width 9 height 9
click at [965, 215] on div "7" at bounding box center [972, 216] width 20 height 19
type input "[DATE]"
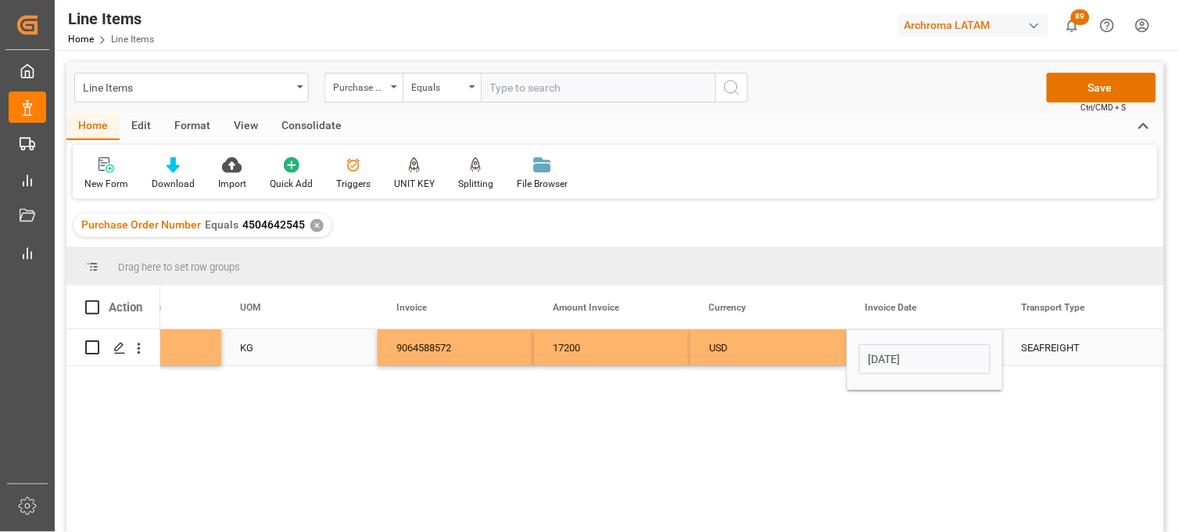
click at [761, 349] on div "USD" at bounding box center [768, 348] width 119 height 36
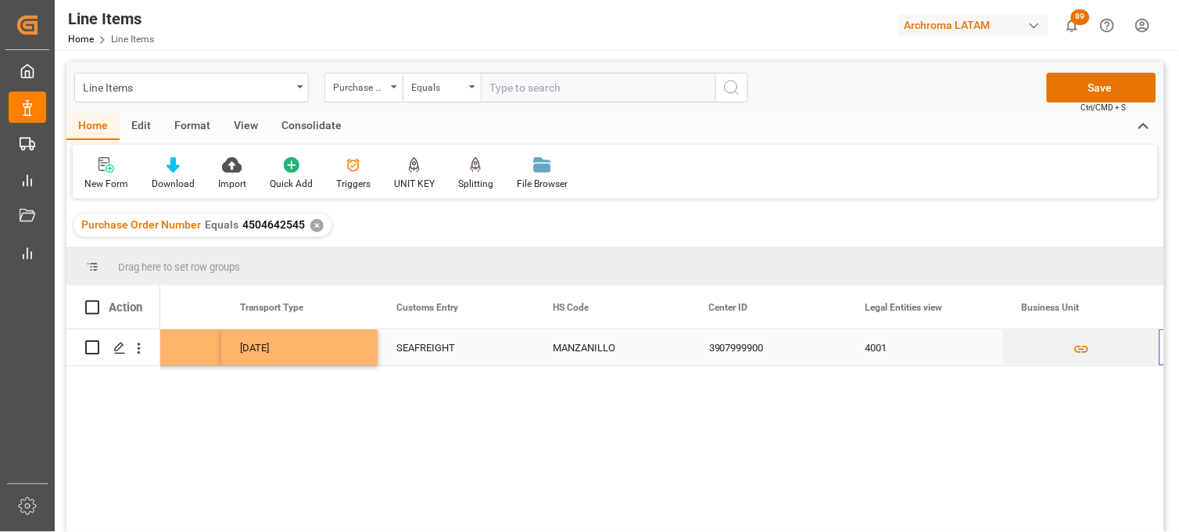
scroll to position [0, 4004]
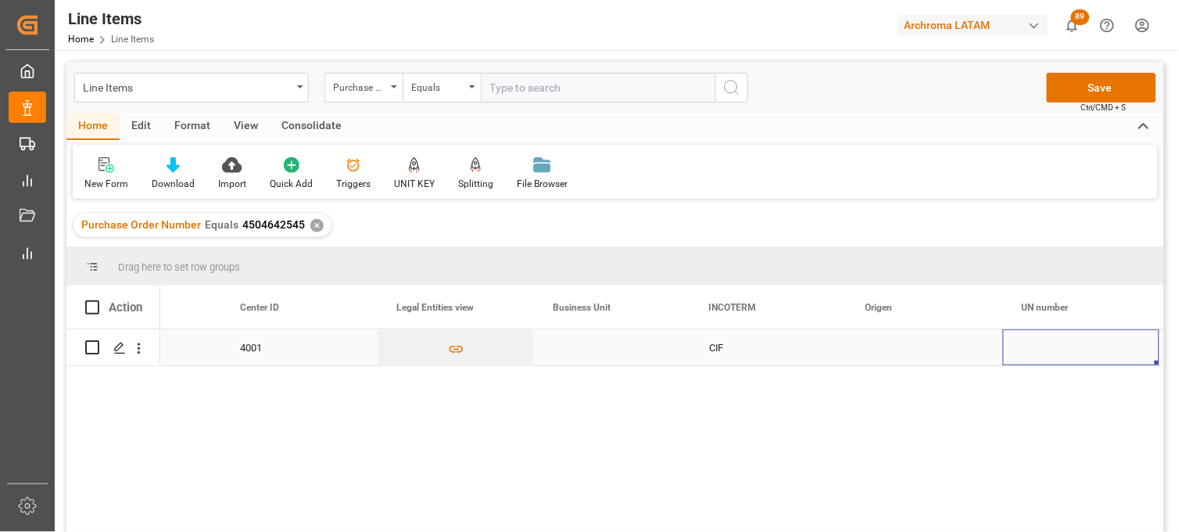
click at [588, 342] on div "Press SPACE to select this row." at bounding box center [612, 347] width 156 height 36
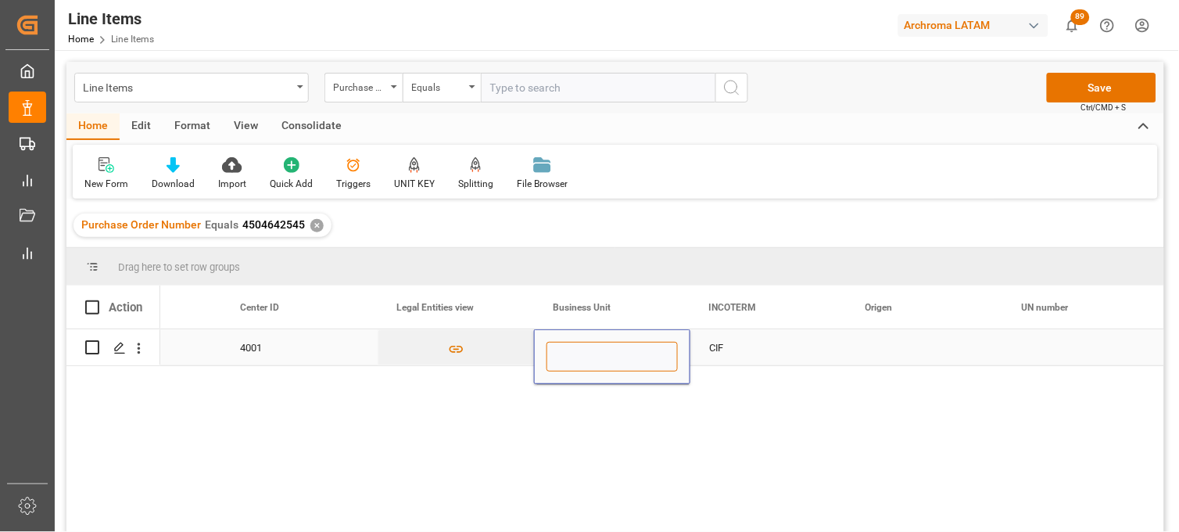
click at [588, 342] on input "Press SPACE to select this row." at bounding box center [611, 357] width 131 height 30
type input "TEXTIL"
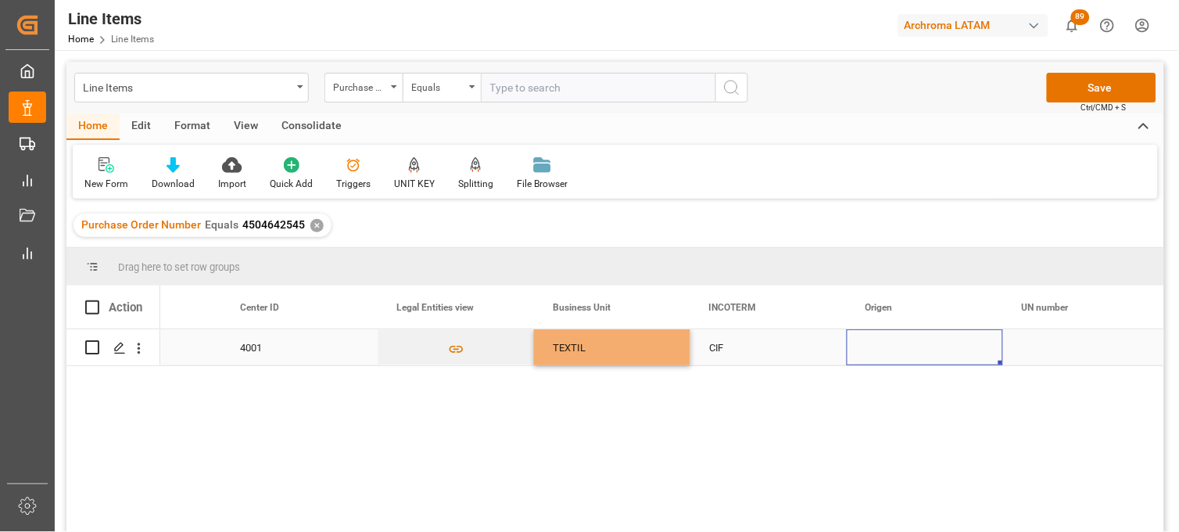
click at [887, 347] on div "Press SPACE to select this row." at bounding box center [925, 347] width 156 height 36
click at [887, 347] on input "Press SPACE to select this row." at bounding box center [924, 357] width 131 height 30
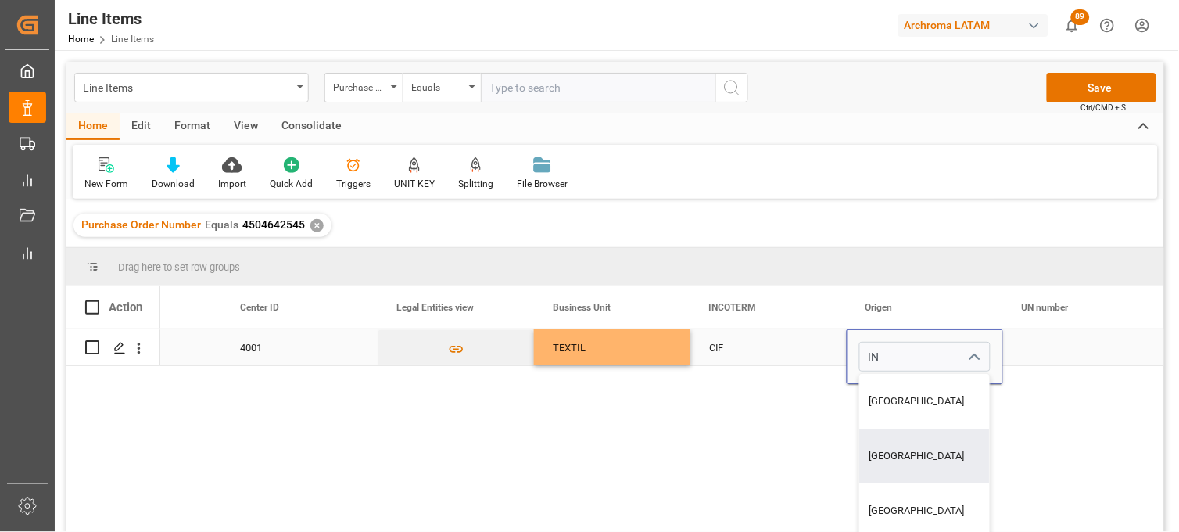
type input "INDIA"
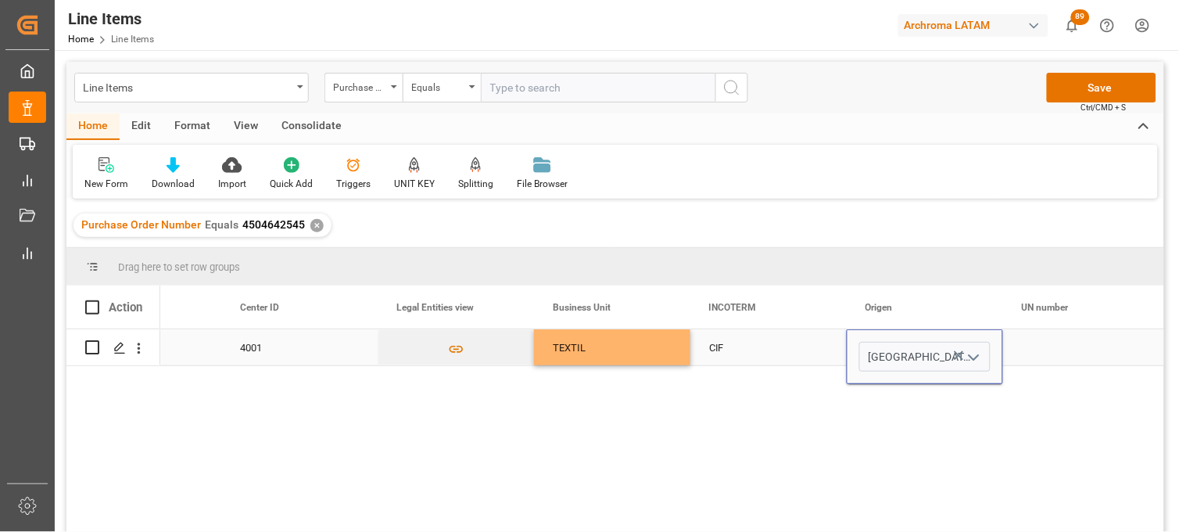
click at [1063, 339] on div "Press SPACE to select this row." at bounding box center [1081, 347] width 156 height 36
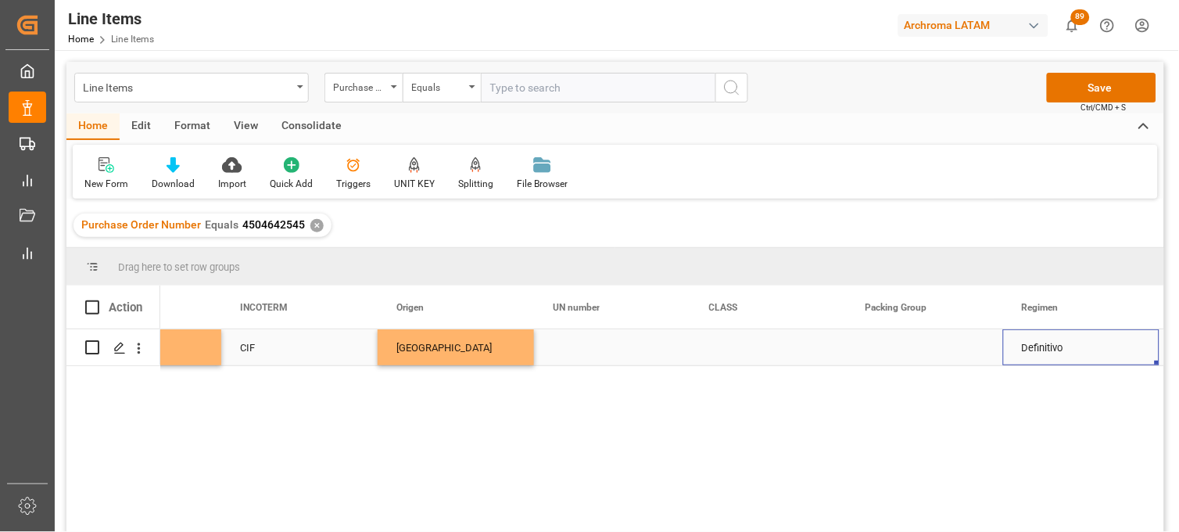
scroll to position [0, 5099]
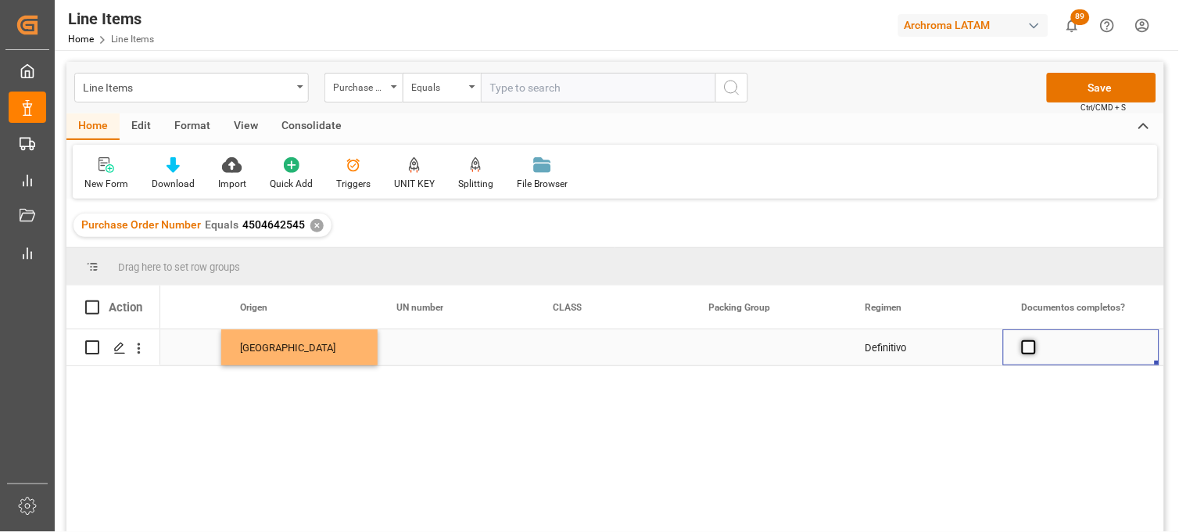
click at [1029, 346] on span "Press SPACE to select this row." at bounding box center [1029, 347] width 14 height 14
click at [1033, 340] on input "Press SPACE to select this row." at bounding box center [1033, 340] width 0 height 0
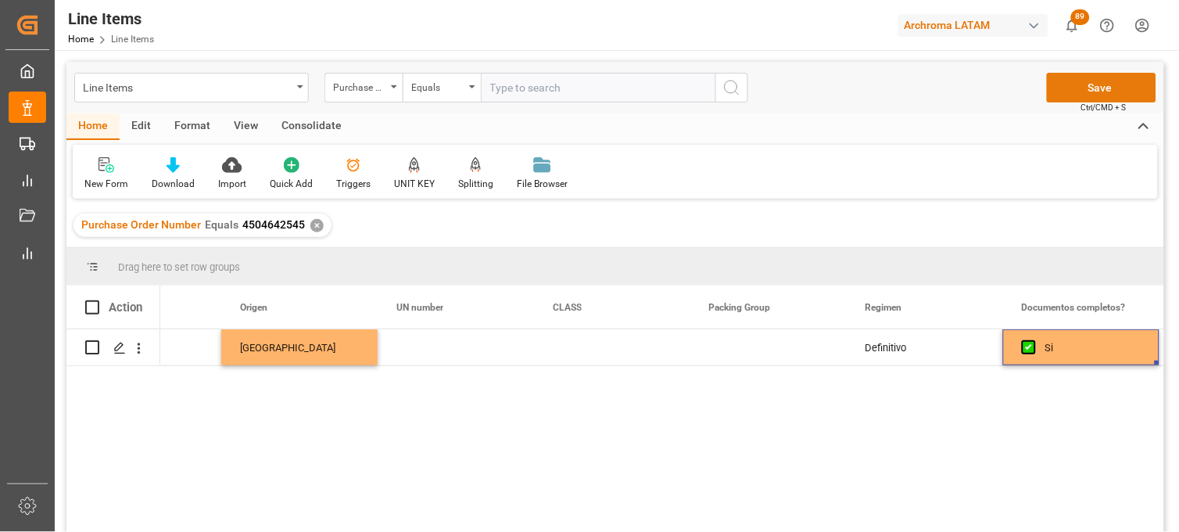
click at [1071, 81] on button "Save" at bounding box center [1101, 88] width 109 height 30
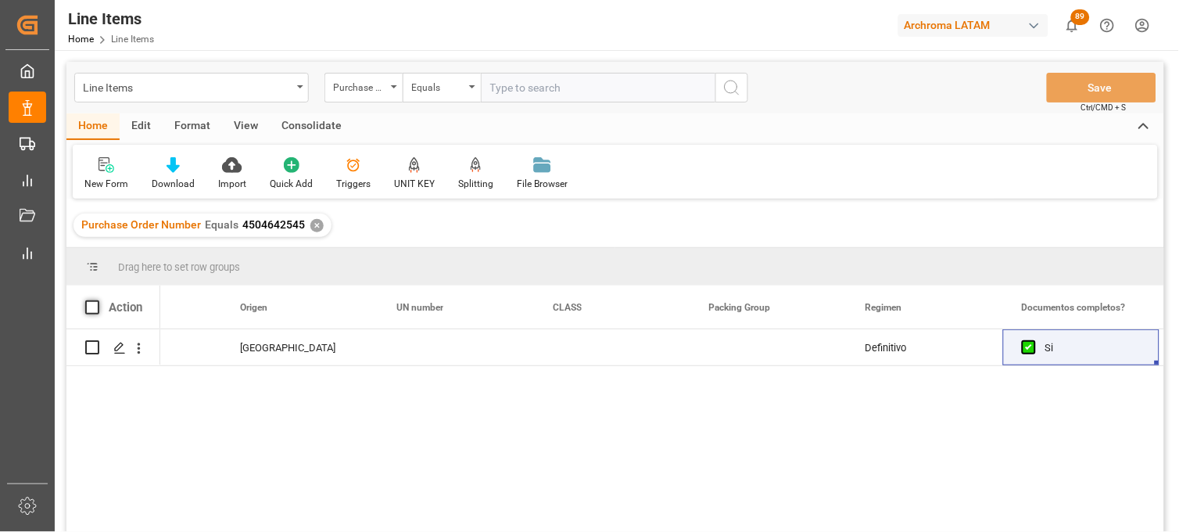
click at [98, 308] on span at bounding box center [92, 307] width 14 height 14
click at [97, 300] on input "checkbox" at bounding box center [97, 300] width 0 height 0
checkbox input "true"
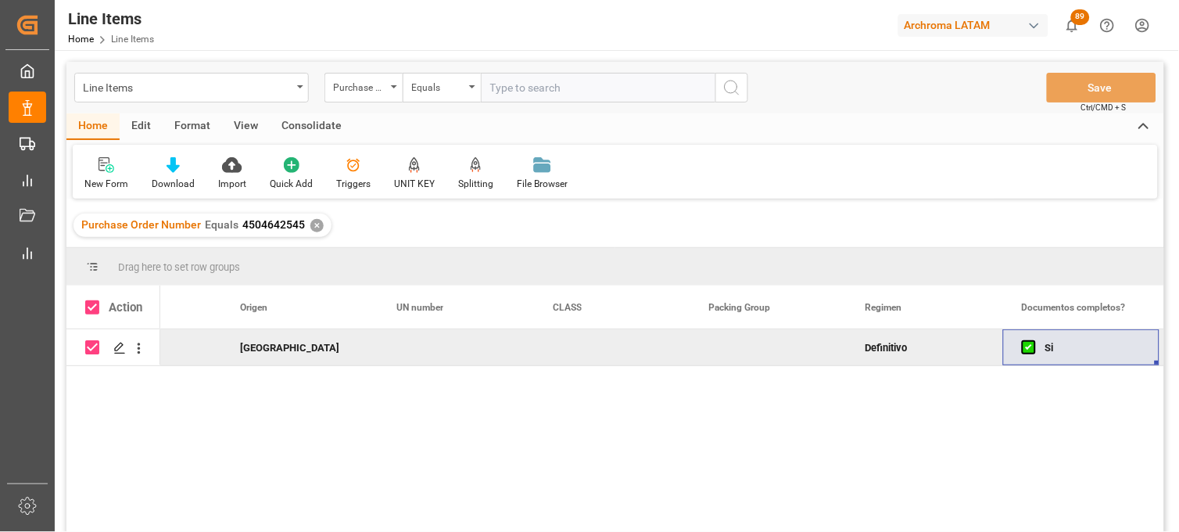
click at [303, 126] on div "Consolidate" at bounding box center [312, 126] width 84 height 27
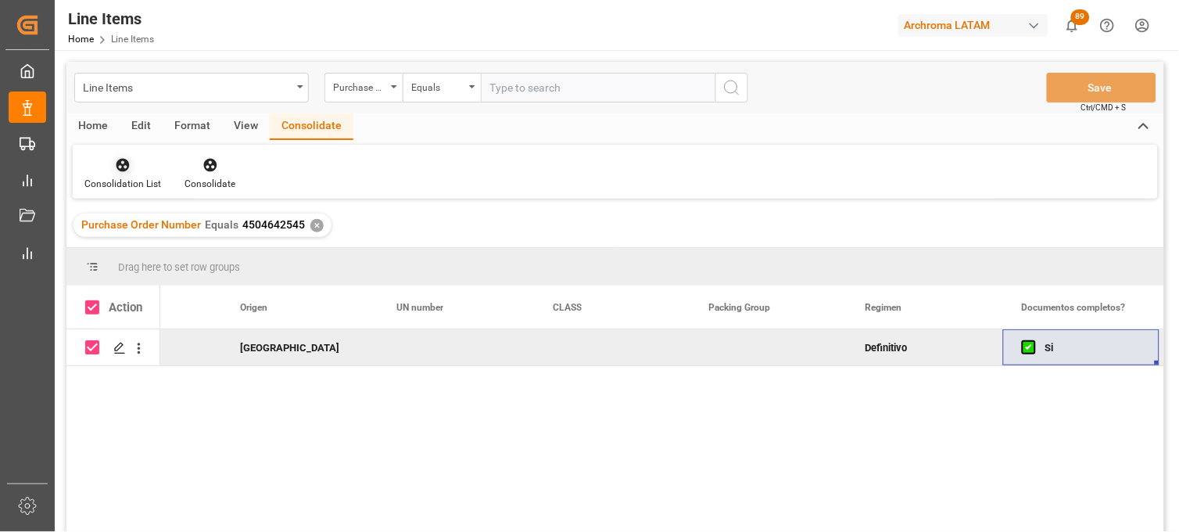
click at [126, 167] on icon at bounding box center [122, 165] width 13 height 13
click at [123, 215] on div "Line Items Purchase Order Number Equals Save Ctrl/CMD + S Home Edit Format View…" at bounding box center [615, 317] width 1098 height 511
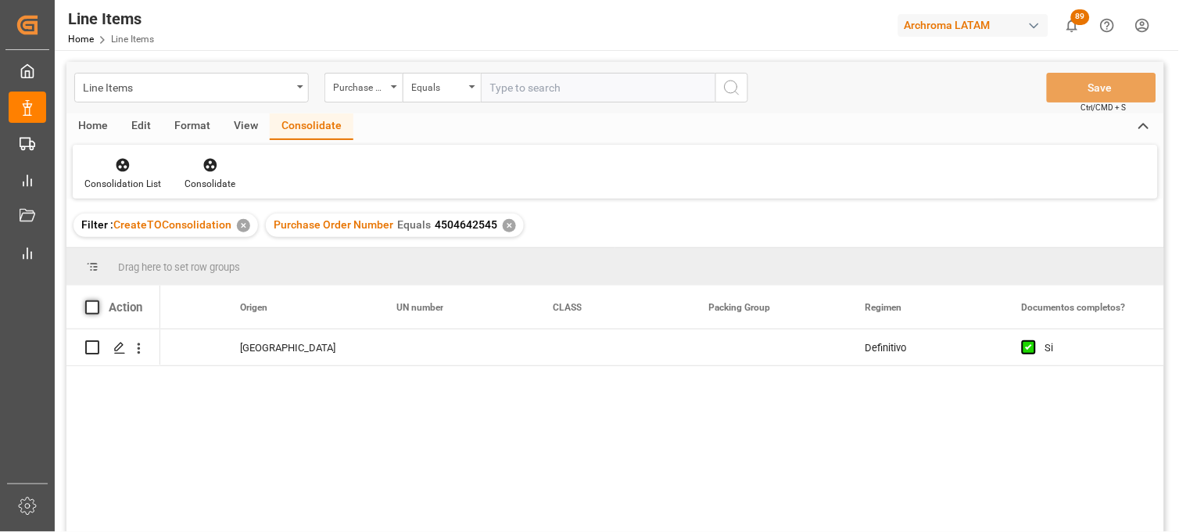
click at [95, 307] on span at bounding box center [92, 307] width 14 height 14
click at [97, 300] on input "checkbox" at bounding box center [97, 300] width 0 height 0
checkbox input "true"
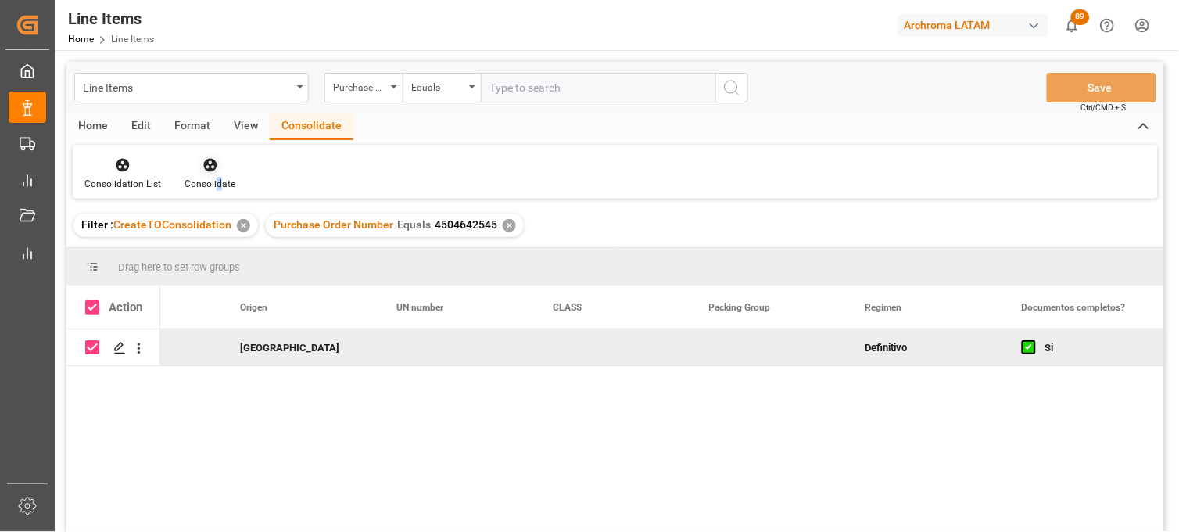
click at [216, 178] on div "Consolidate" at bounding box center [209, 184] width 51 height 14
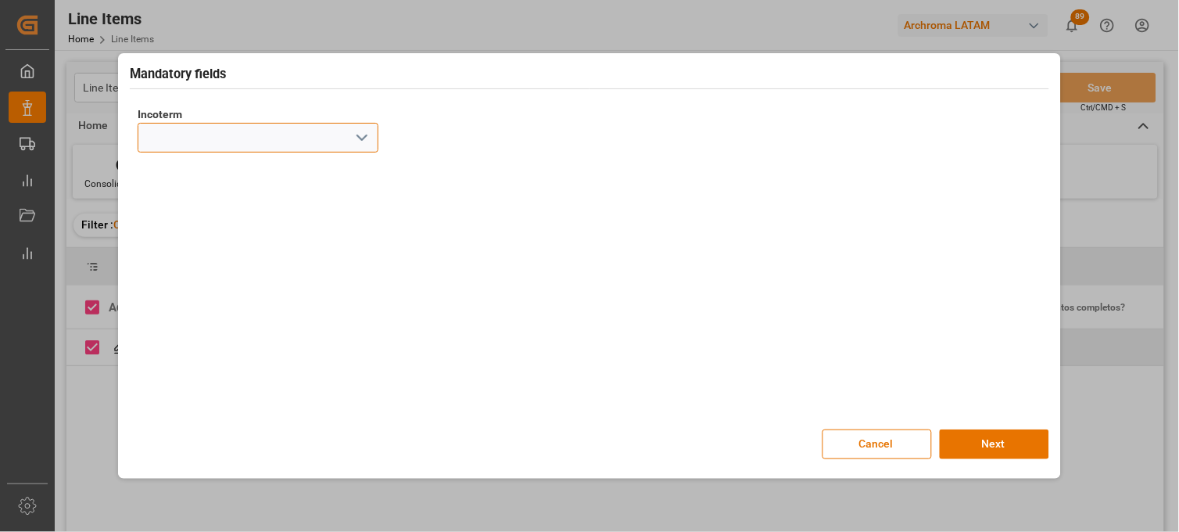
click at [310, 146] on input at bounding box center [258, 138] width 241 height 30
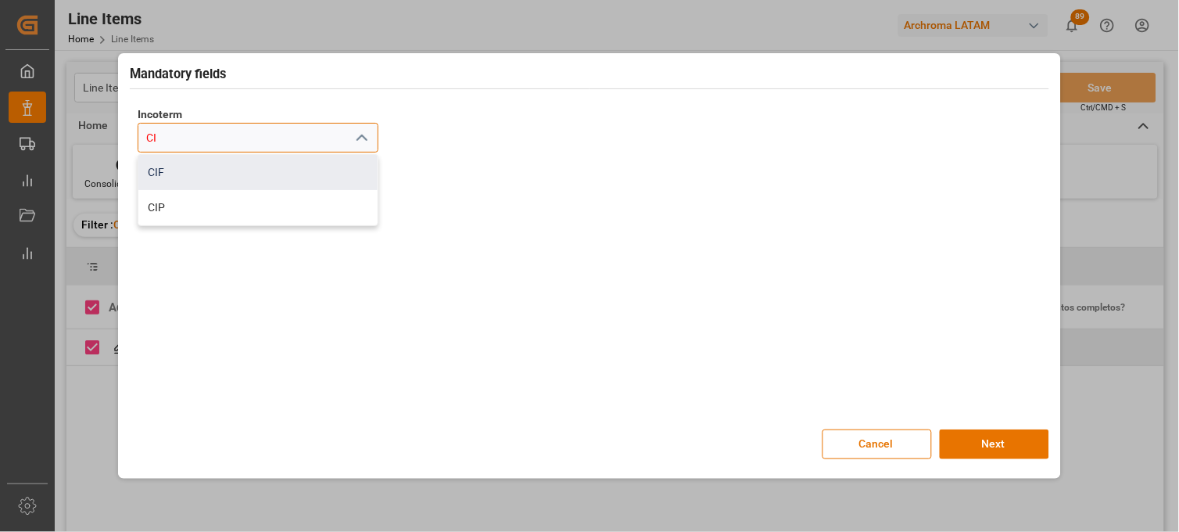
click at [177, 163] on div "CIF" at bounding box center [257, 172] width 239 height 35
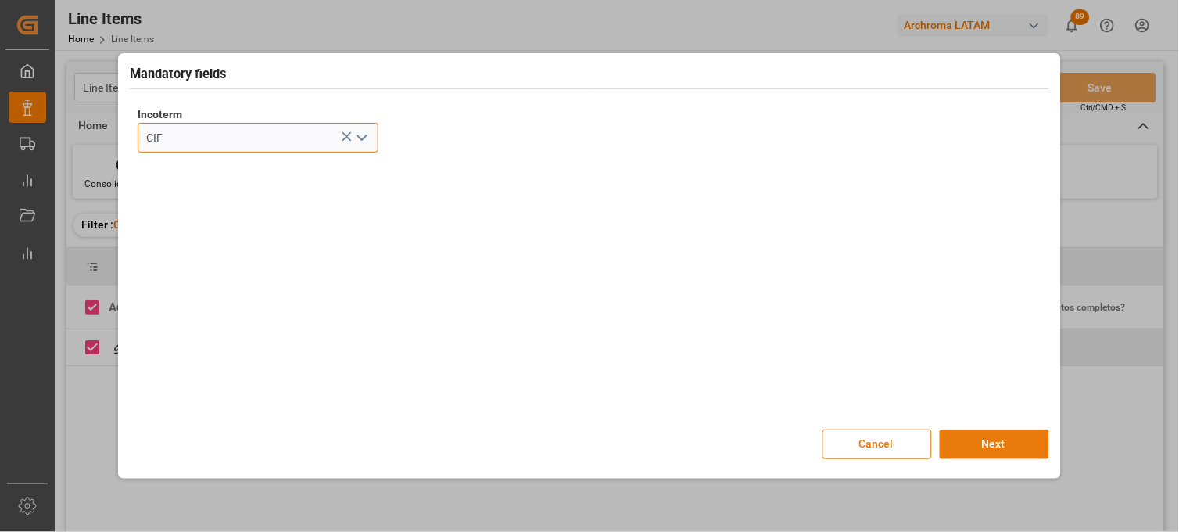
type input "CIF"
click at [957, 440] on button "Next" at bounding box center [994, 444] width 109 height 30
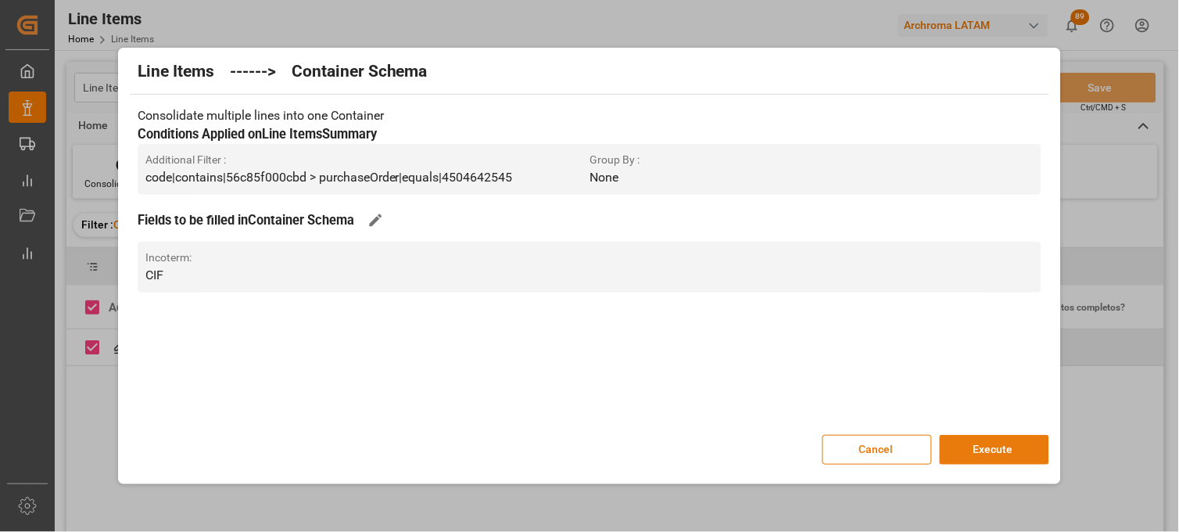
click at [965, 451] on button "Execute" at bounding box center [994, 450] width 109 height 30
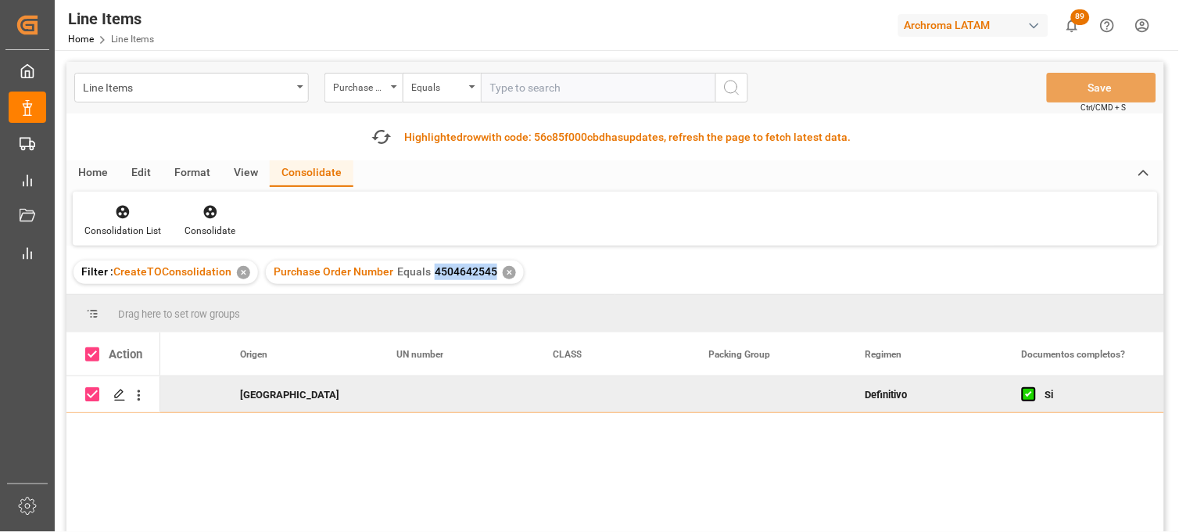
drag, startPoint x: 489, startPoint y: 272, endPoint x: 428, endPoint y: 270, distance: 61.8
click at [428, 270] on div "Purchase Order Number Equals 4504642545" at bounding box center [386, 271] width 224 height 16
copy span "4504642545"
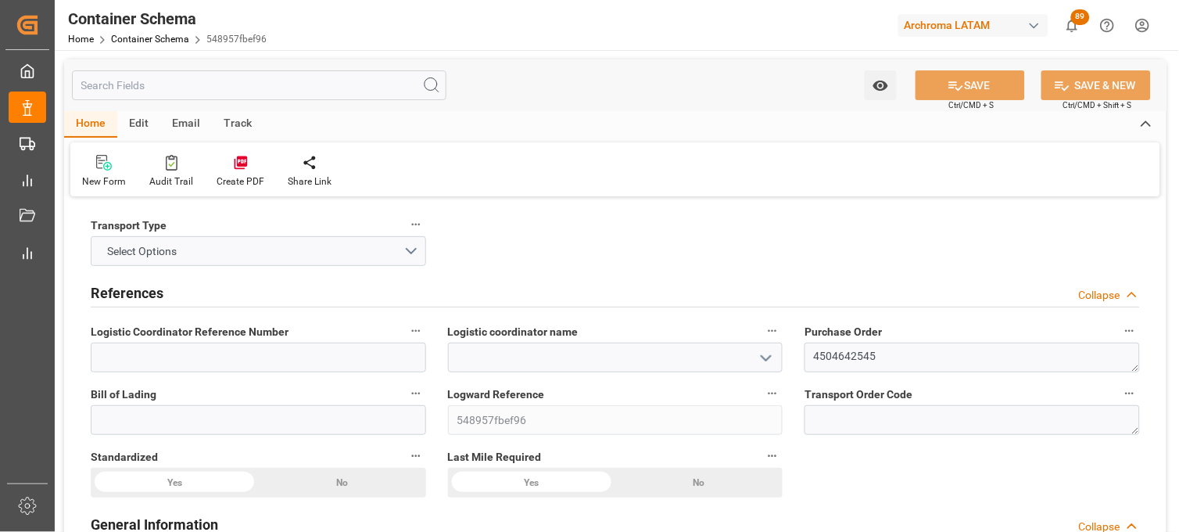
type input "0"
type input "1"
type input "10"
type input "10000"
type input "10570"
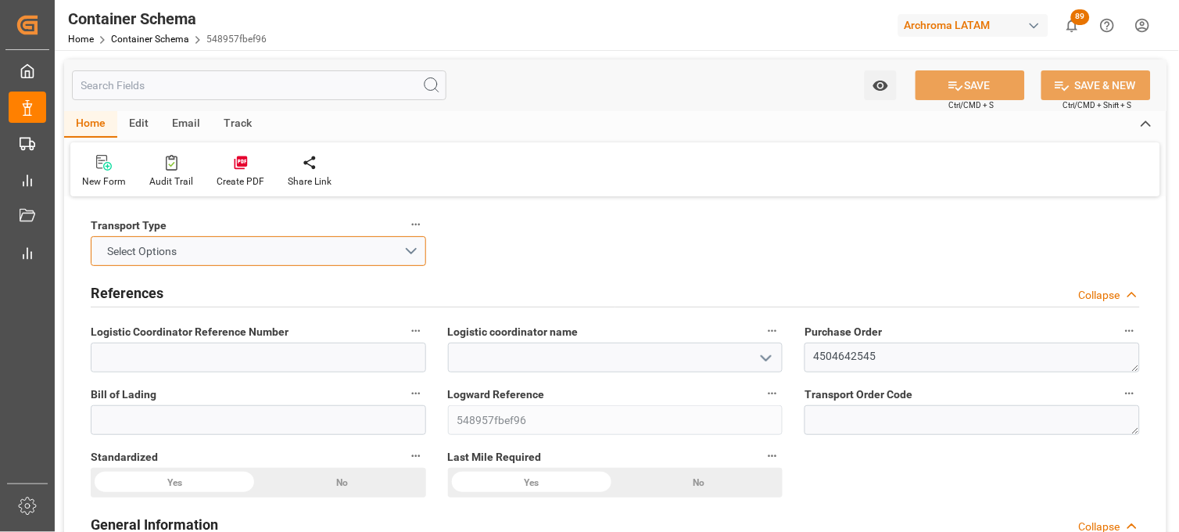
click at [393, 247] on button "Select Options" at bounding box center [258, 251] width 335 height 30
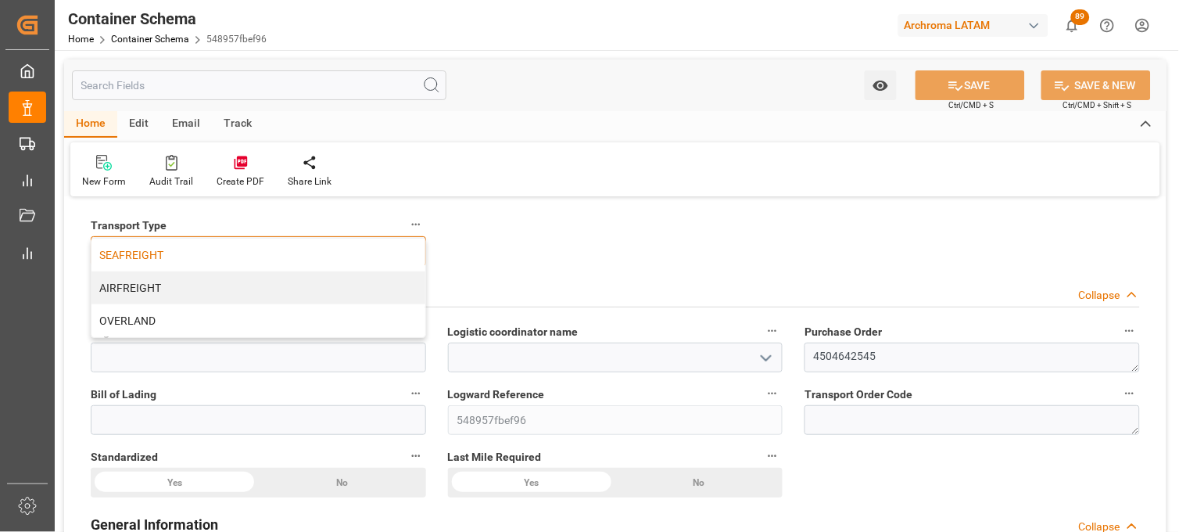
click at [292, 251] on div "SEAFREIGHT" at bounding box center [258, 254] width 334 height 33
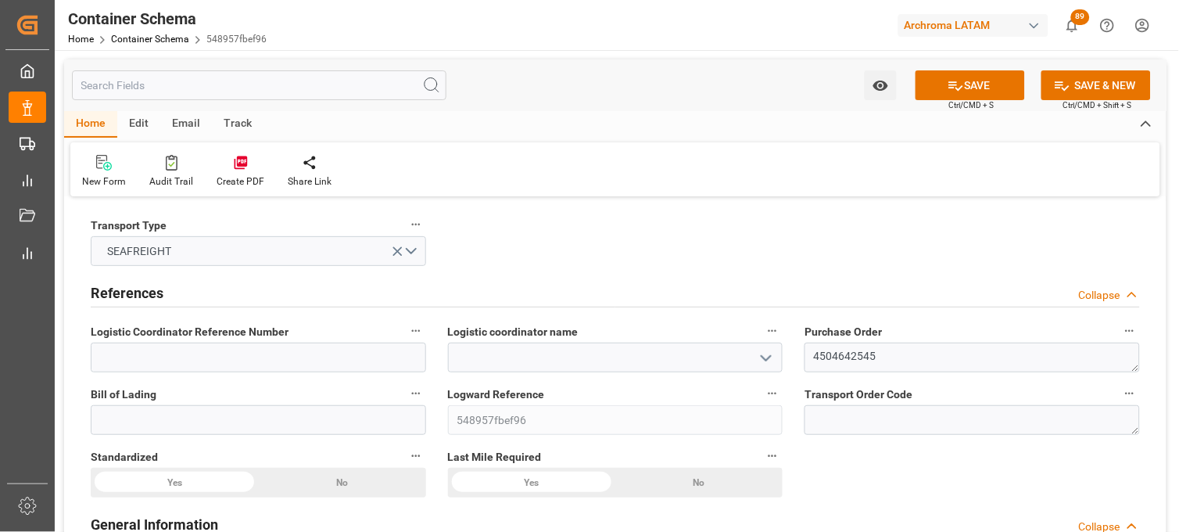
click at [502, 358] on input at bounding box center [615, 357] width 335 height 30
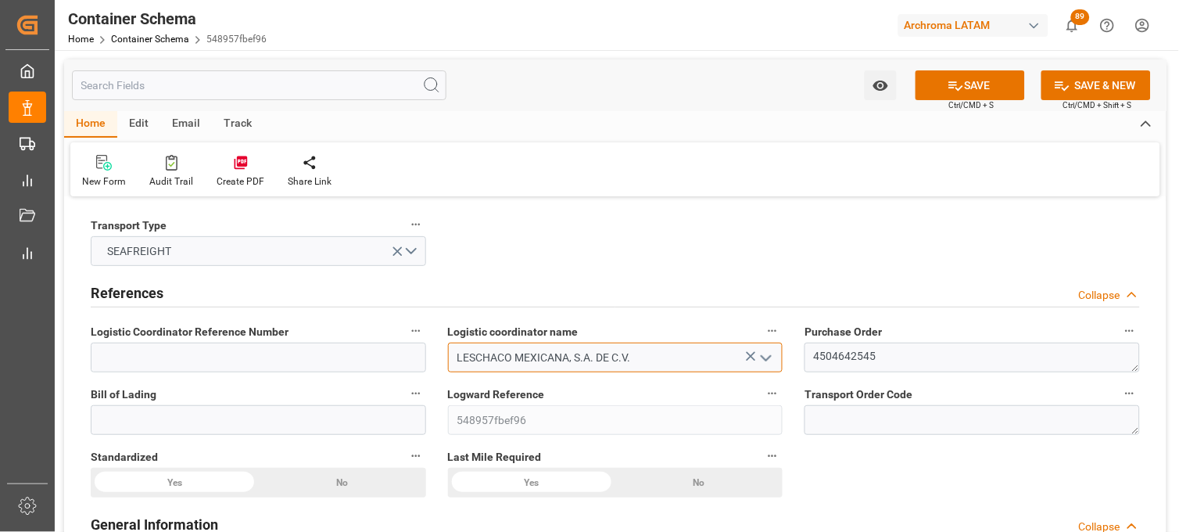
type input "LESCHACO MEXICANA, S.A. DE C.V."
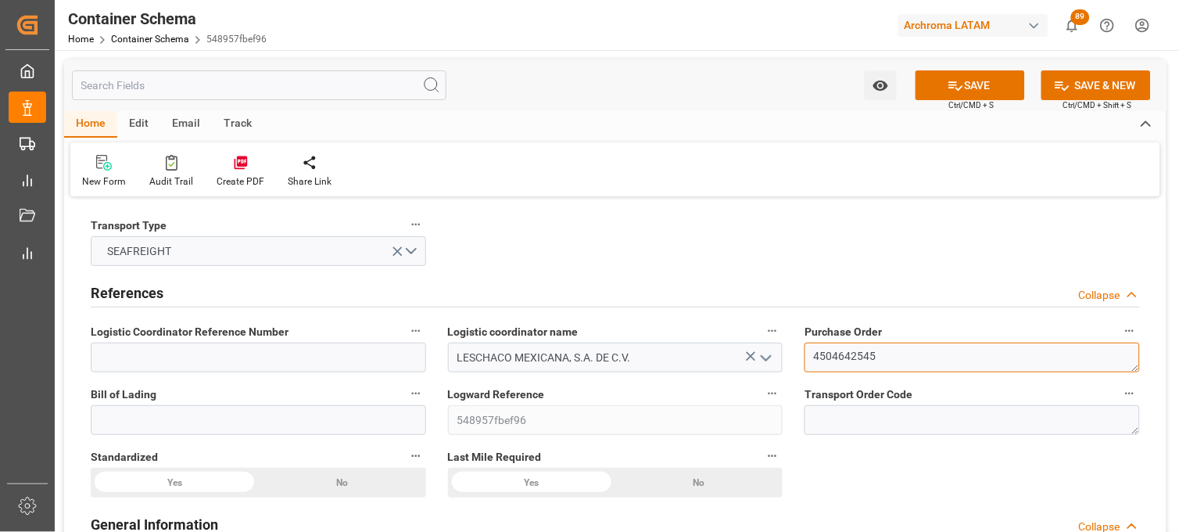
click at [822, 353] on textarea "4504642545" at bounding box center [971, 357] width 335 height 30
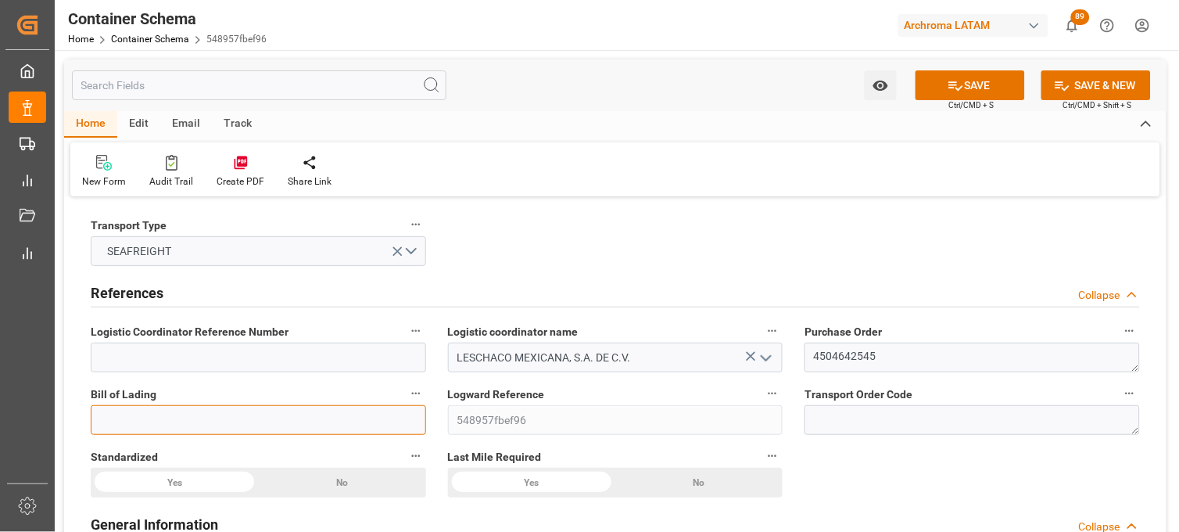
click at [318, 422] on input at bounding box center [258, 420] width 335 height 30
type input "JNP/RGN/25-26/03549"
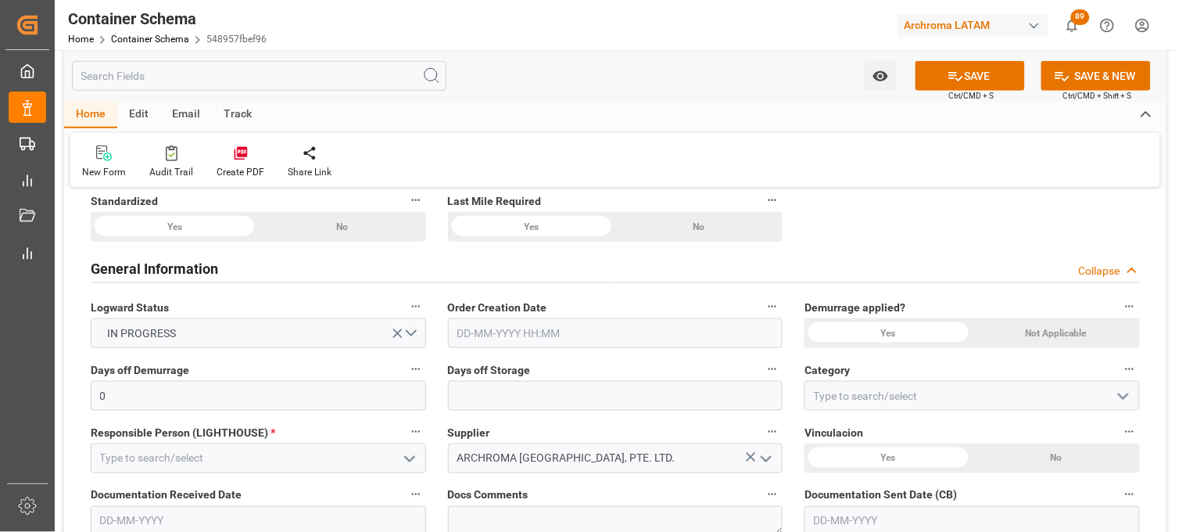
scroll to position [260, 0]
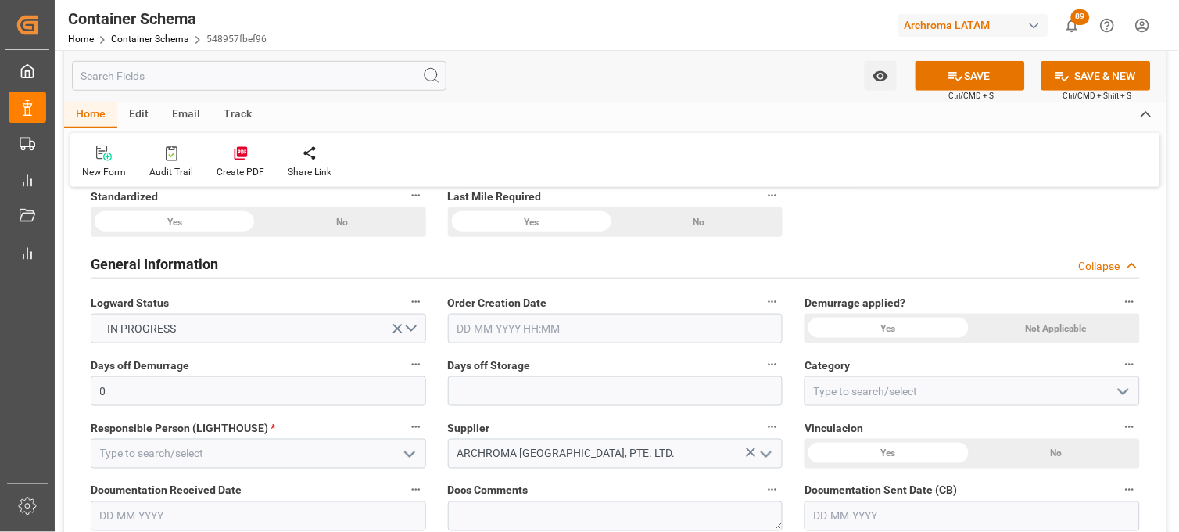
click at [551, 327] on input "text" at bounding box center [615, 328] width 335 height 30
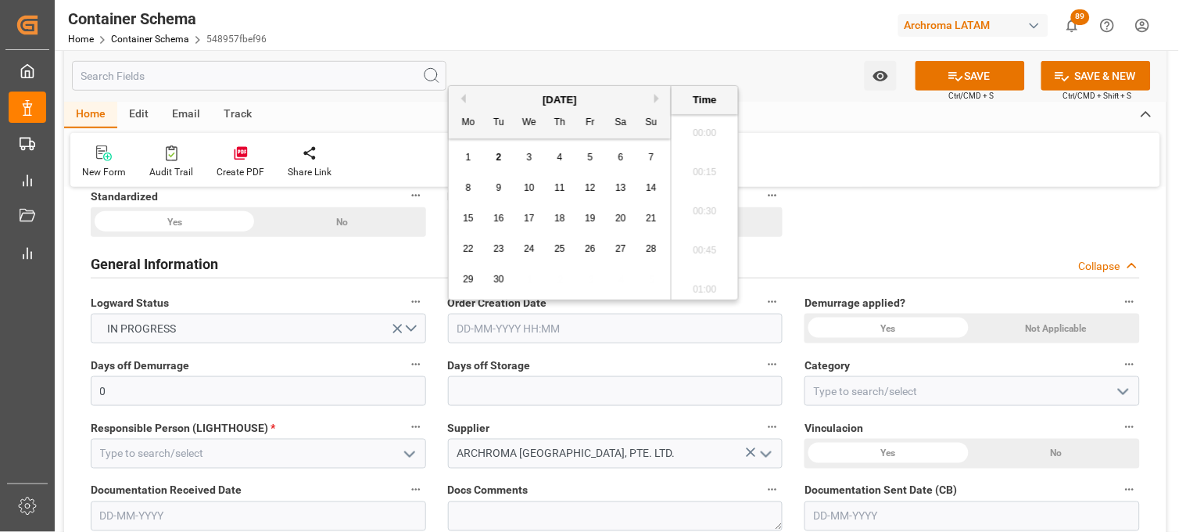
scroll to position [1881, 0]
click at [493, 97] on div "[DATE]" at bounding box center [560, 100] width 222 height 16
click at [499, 167] on div "2" at bounding box center [499, 158] width 20 height 19
click at [707, 143] on li "12:00" at bounding box center [705, 128] width 66 height 39
type input "02-09-2025 12:00"
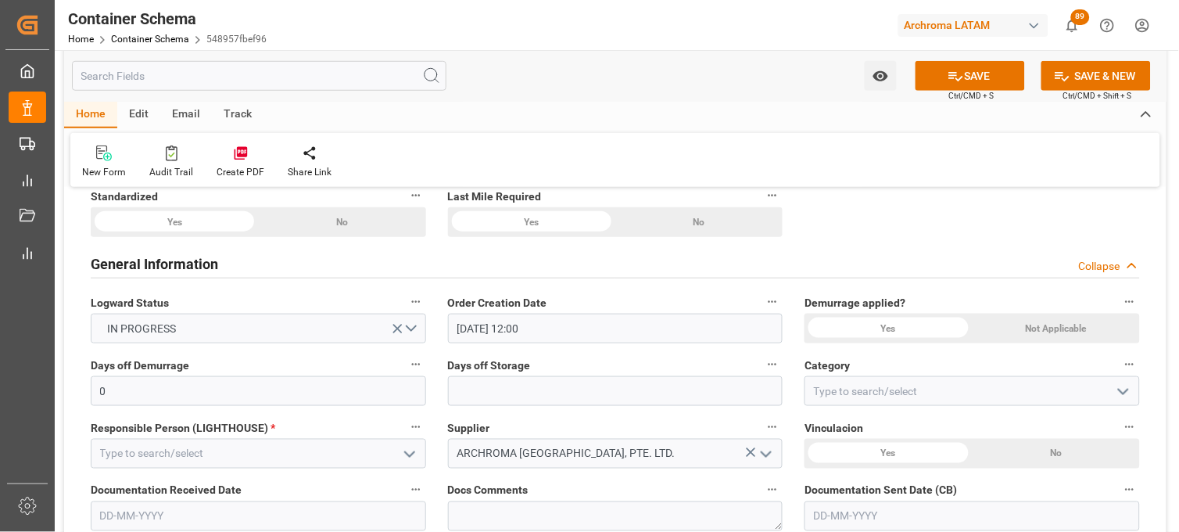
click at [425, 237] on div "Not Applicable" at bounding box center [341, 222] width 167 height 30
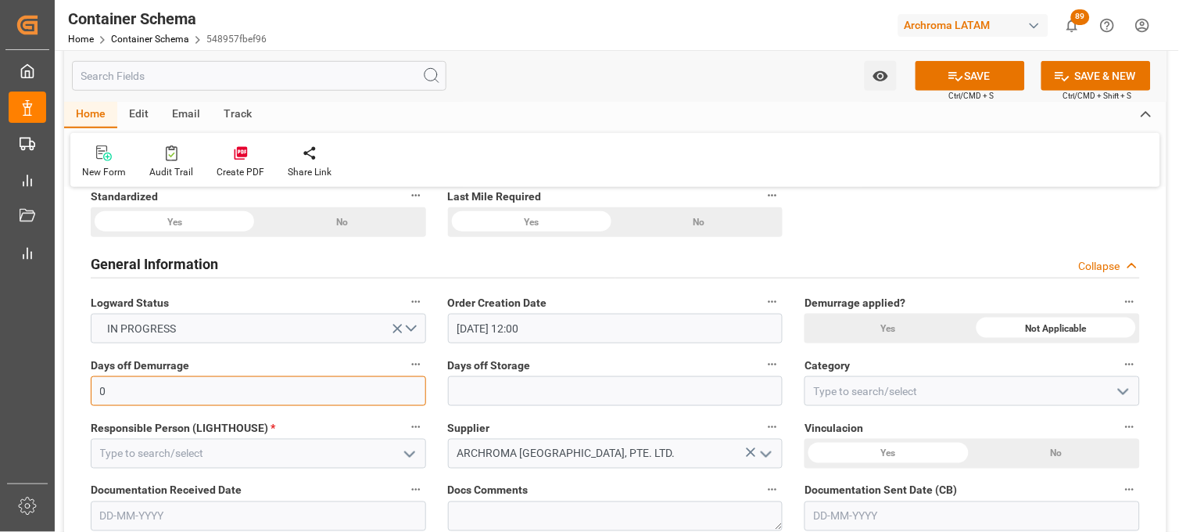
click at [267, 389] on input "0" at bounding box center [258, 391] width 335 height 30
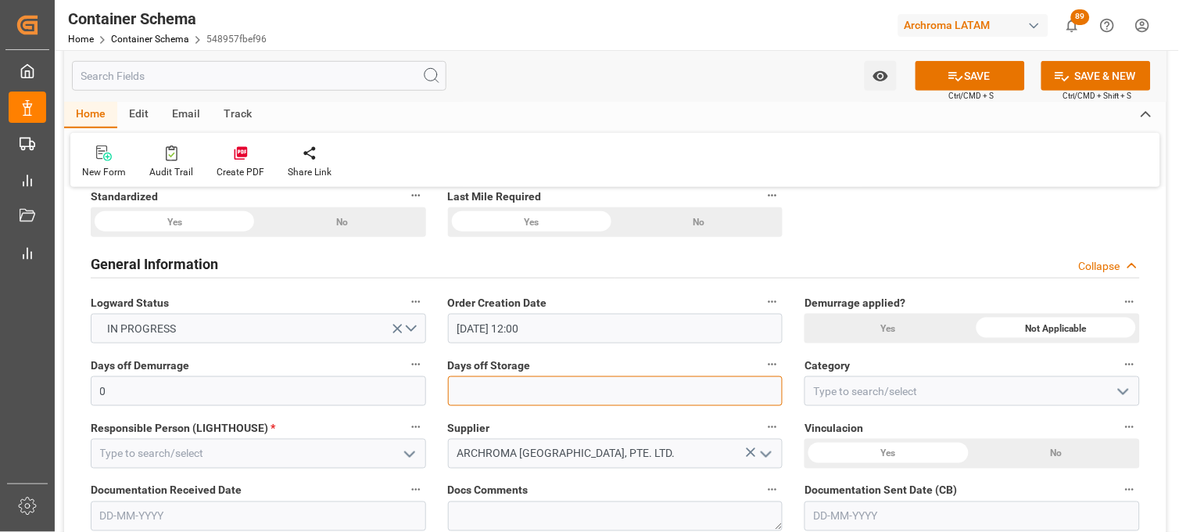
click at [596, 377] on input "text" at bounding box center [615, 391] width 335 height 30
type input "7"
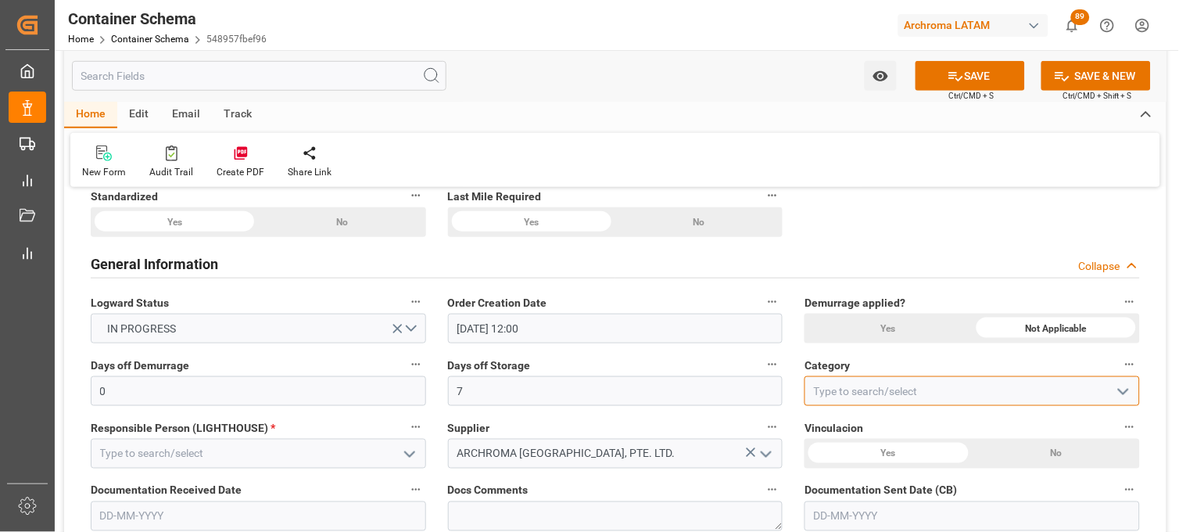
click at [834, 387] on input at bounding box center [971, 391] width 335 height 30
type input "Priority"
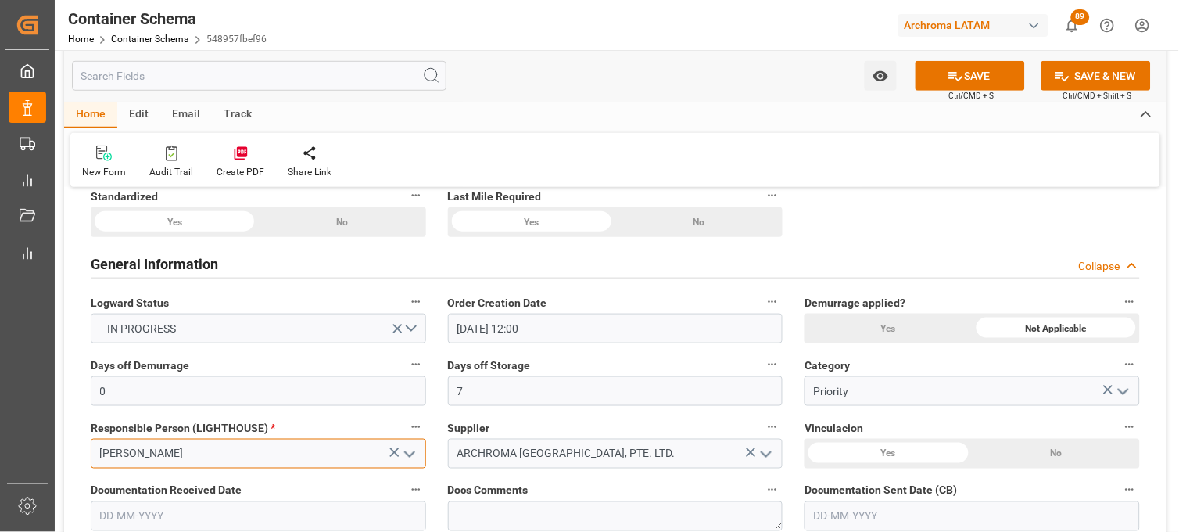
type input "[PERSON_NAME]"
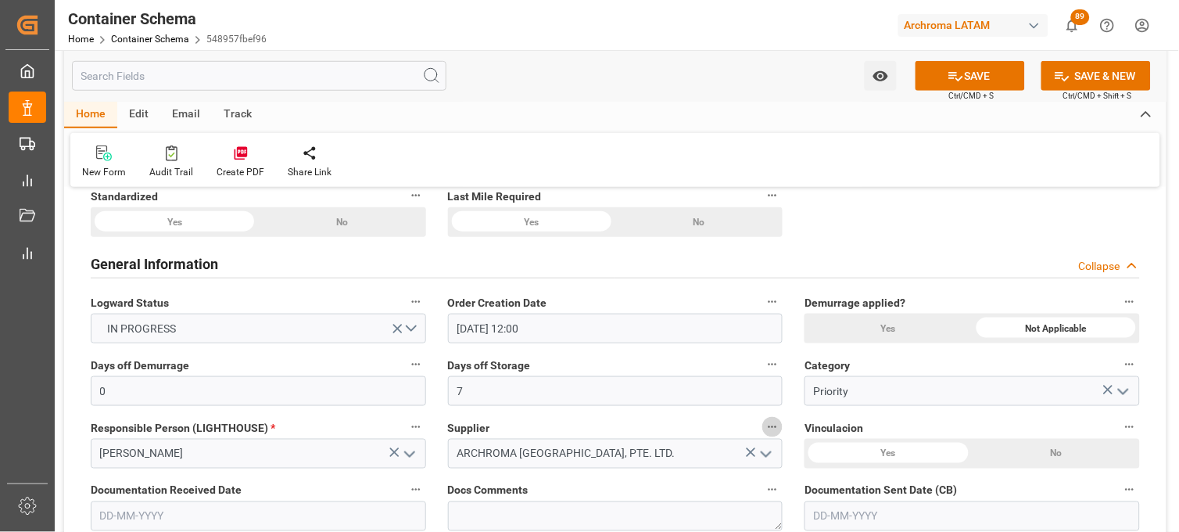
click at [258, 237] on div "Yes" at bounding box center [174, 222] width 167 height 30
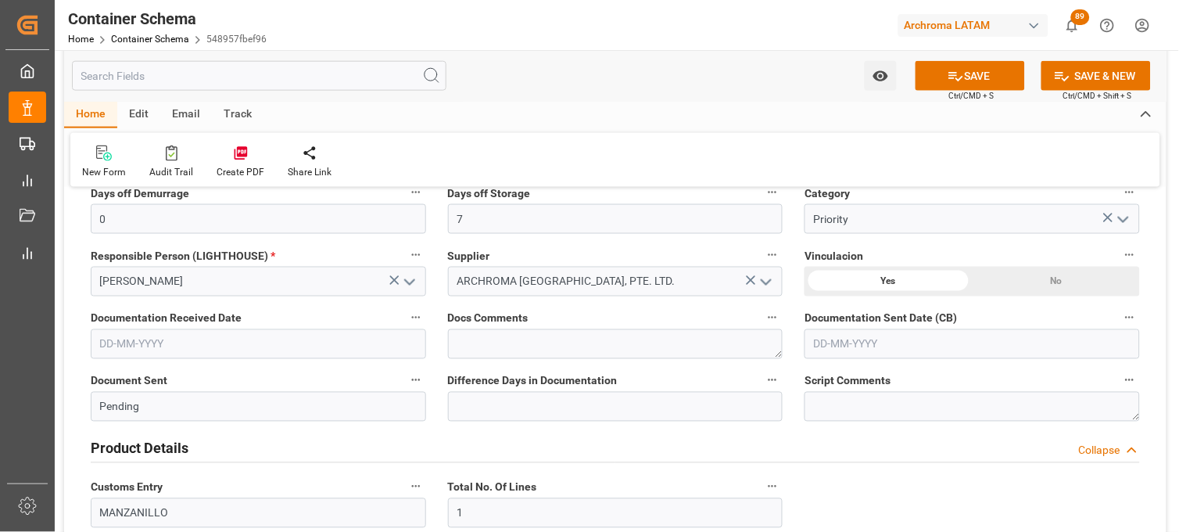
scroll to position [434, 0]
click at [157, 340] on input "text" at bounding box center [258, 343] width 335 height 30
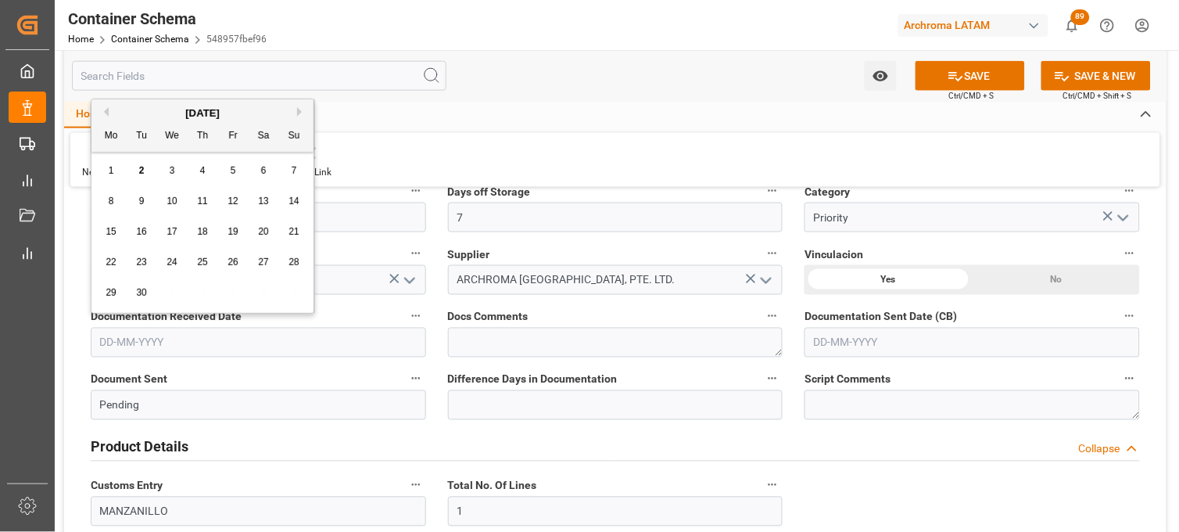
click at [122, 160] on div "1 2 3 4 5 6 7" at bounding box center [202, 171] width 213 height 30
click at [137, 173] on div "2" at bounding box center [142, 171] width 20 height 19
type input "[DATE]"
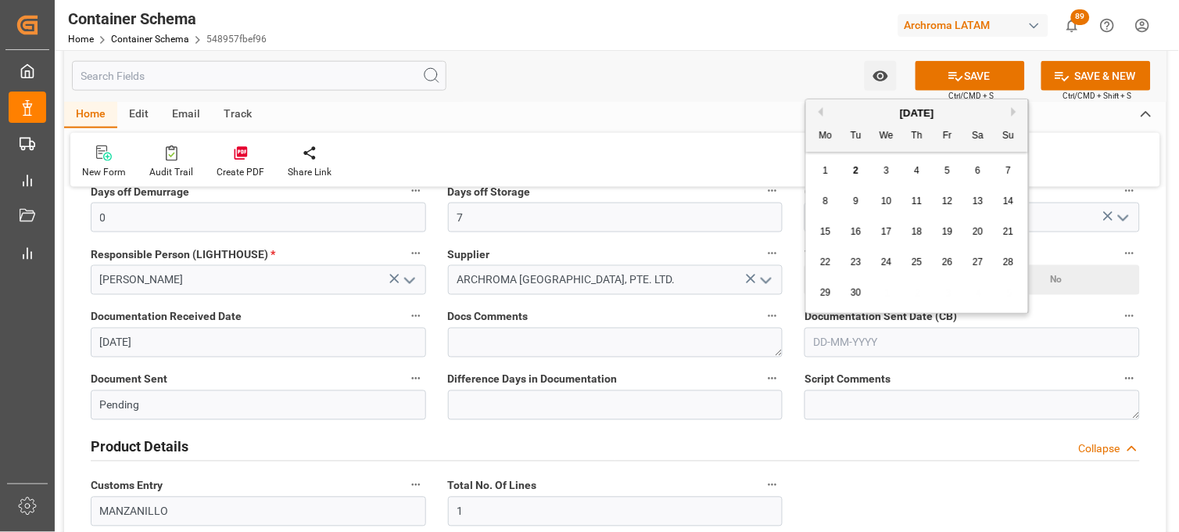
click at [827, 346] on input "text" at bounding box center [971, 343] width 335 height 30
click at [835, 129] on div "Mo Tu We Th Fr Sa Su" at bounding box center [917, 136] width 222 height 30
click at [850, 170] on div "2" at bounding box center [857, 171] width 20 height 19
type input "[DATE]"
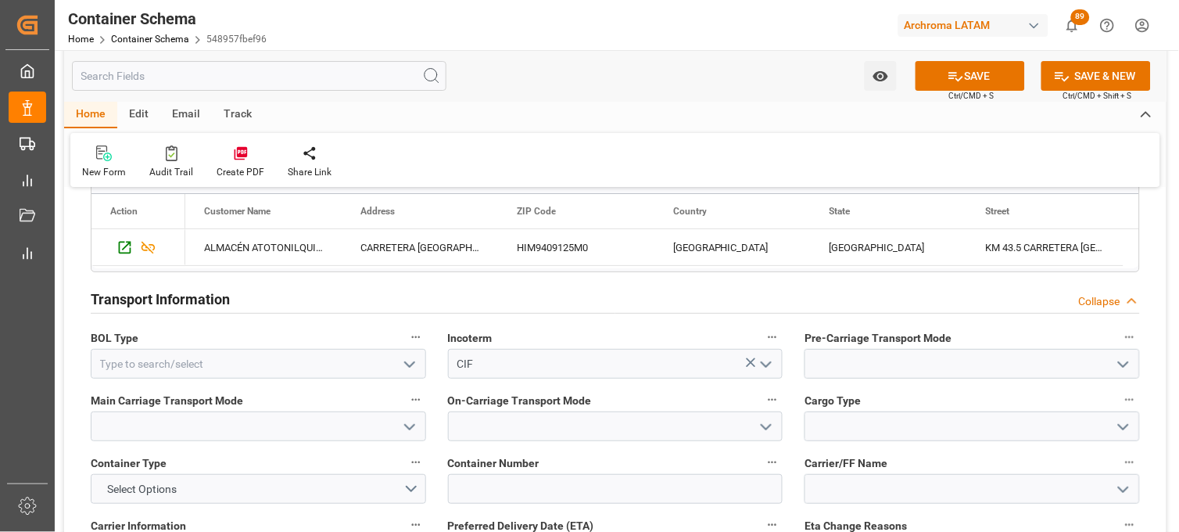
scroll to position [1302, 0]
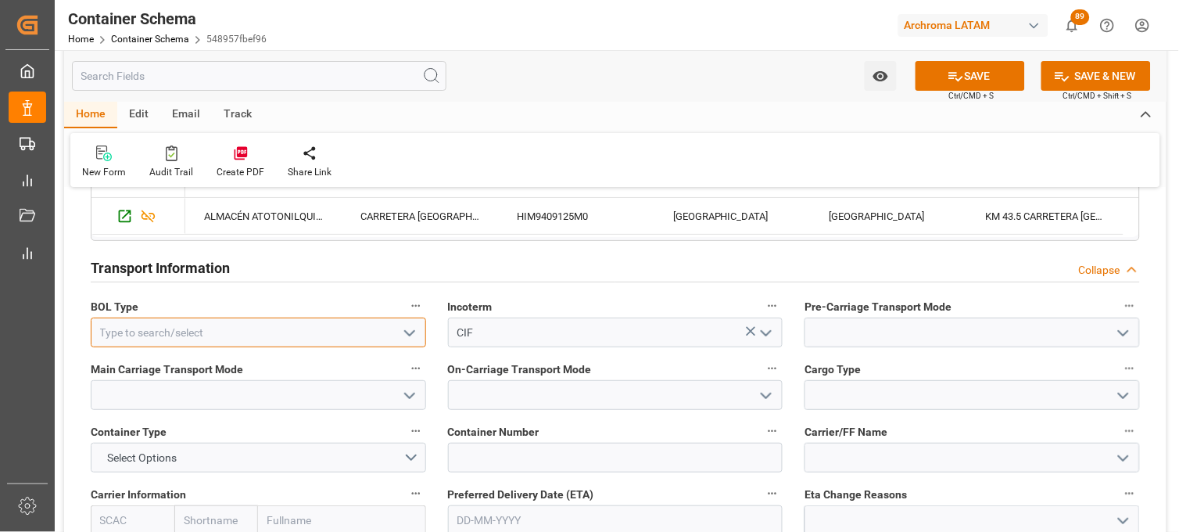
click at [294, 331] on input at bounding box center [258, 332] width 335 height 30
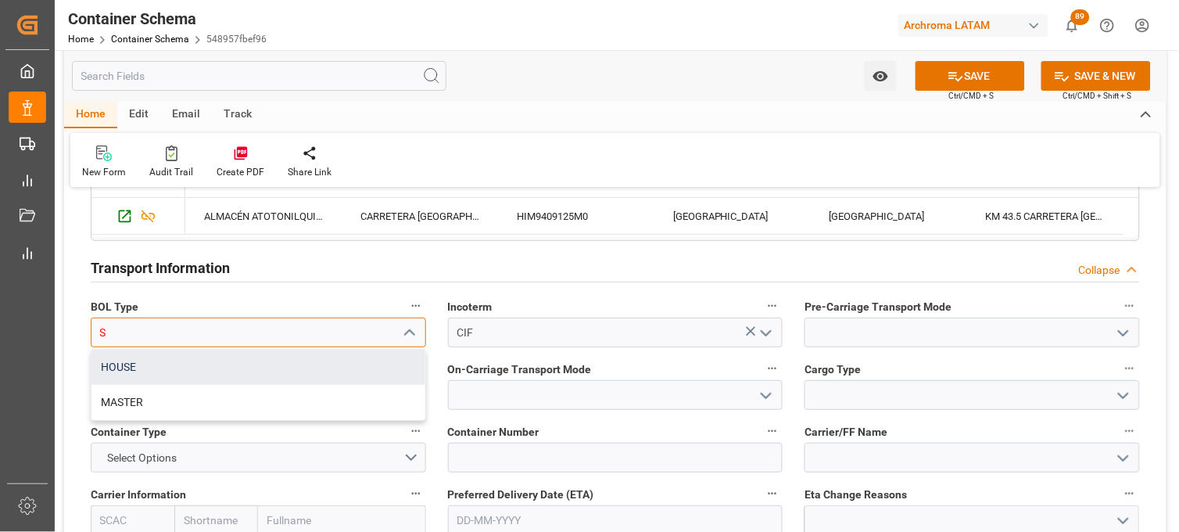
click at [290, 368] on div "HOUSE" at bounding box center [258, 366] width 334 height 35
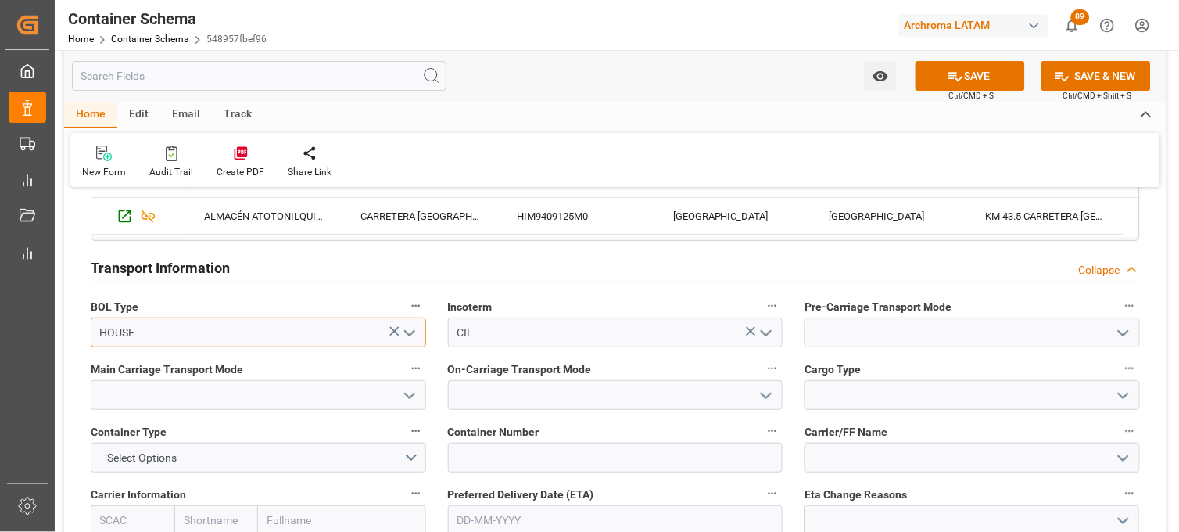
type input "HOUSE"
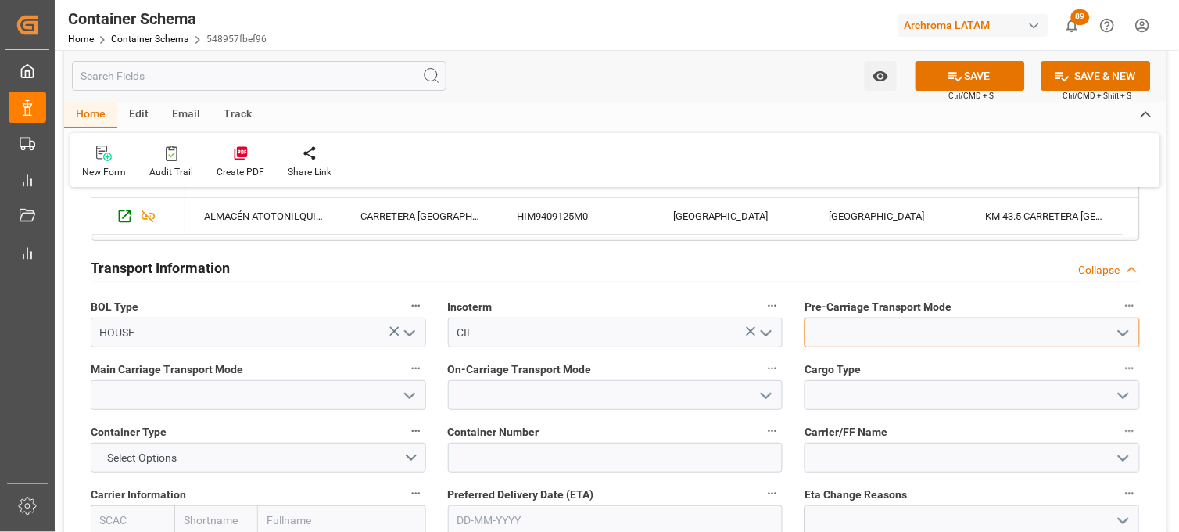
click at [882, 325] on input at bounding box center [971, 332] width 335 height 30
click at [872, 346] on input "T" at bounding box center [971, 332] width 335 height 30
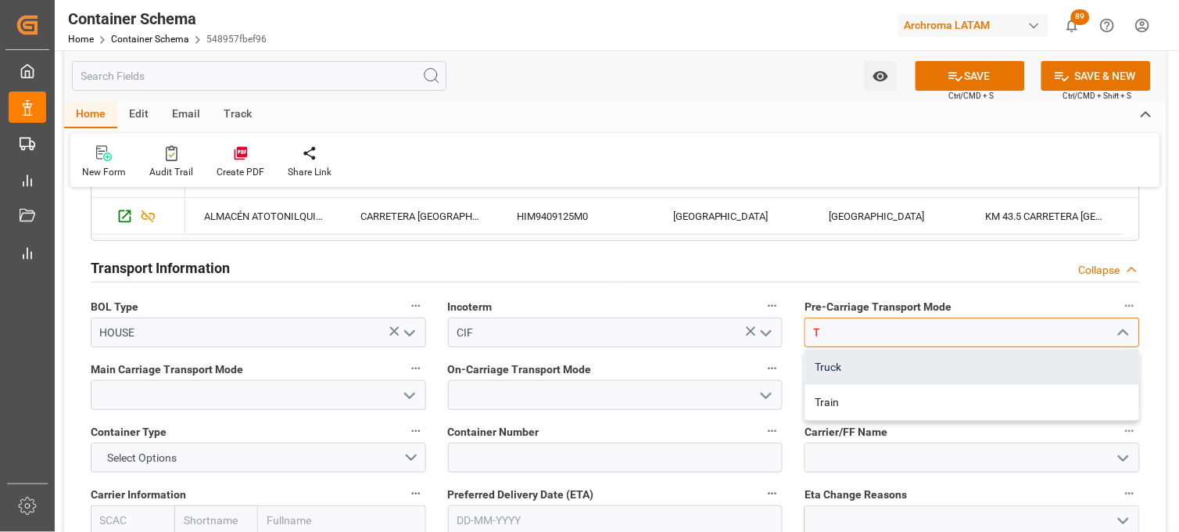
click at [866, 358] on div "Truck" at bounding box center [972, 366] width 334 height 35
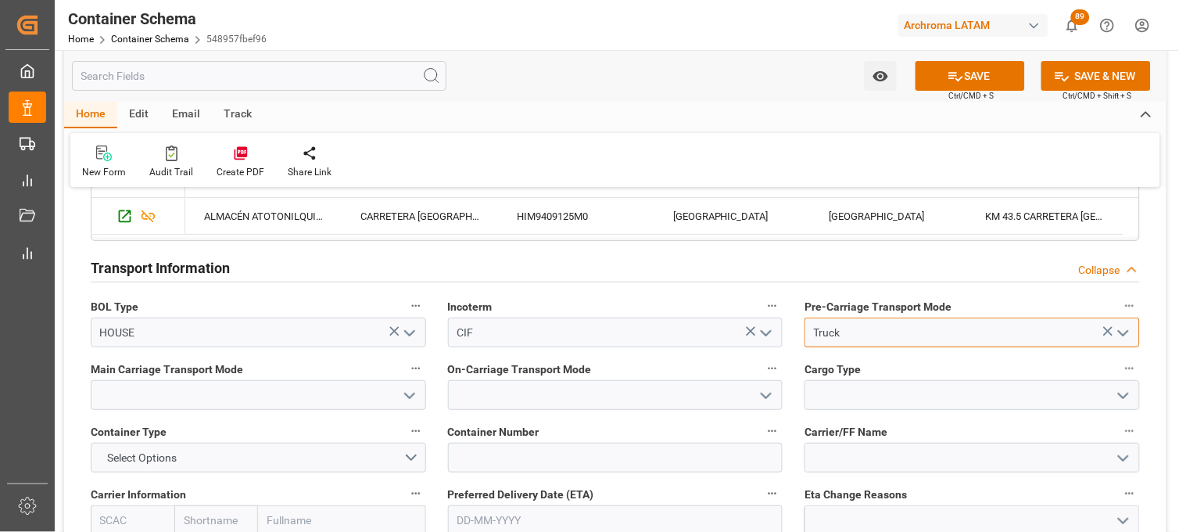
type input "Truck"
click at [328, 389] on input at bounding box center [258, 395] width 335 height 30
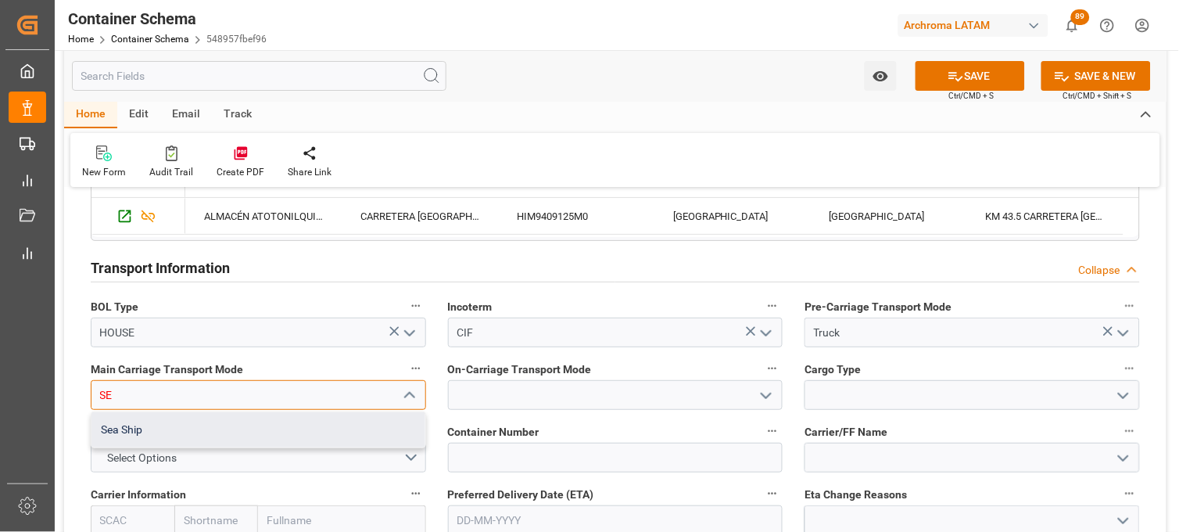
click at [327, 426] on div "Sea Ship" at bounding box center [258, 429] width 334 height 35
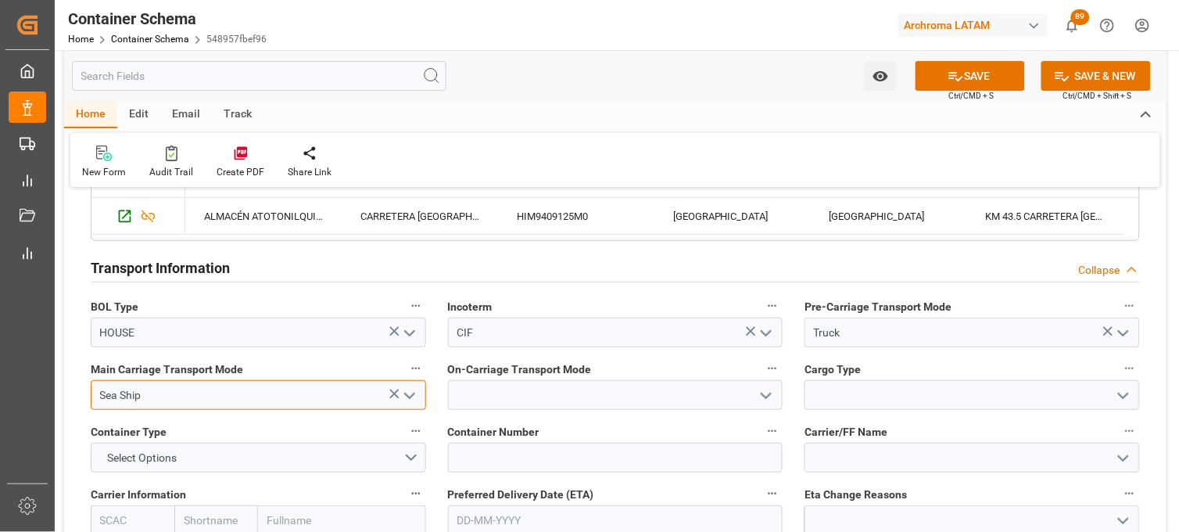
type input "Sea Ship"
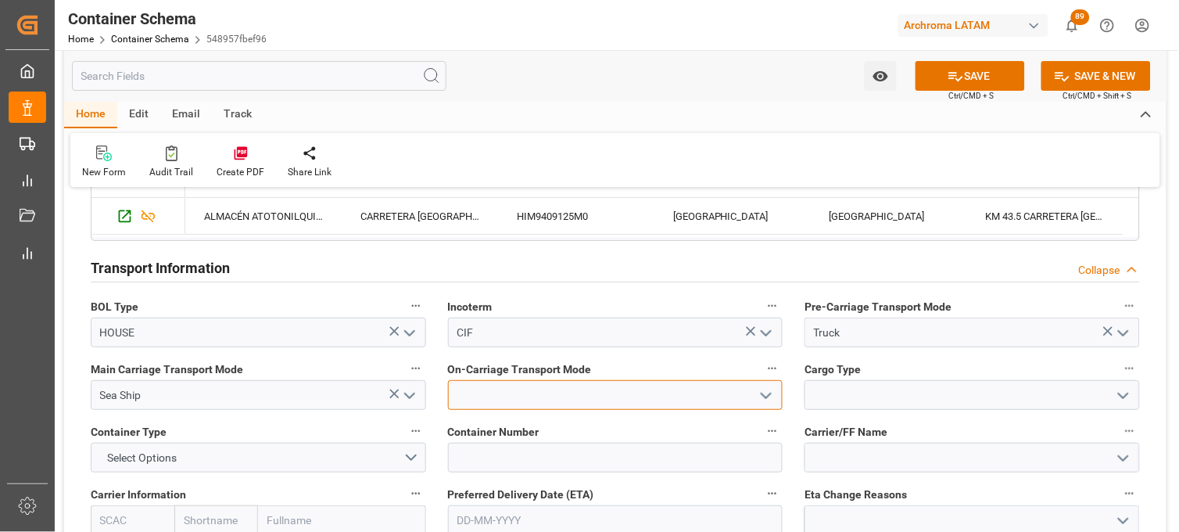
click at [600, 400] on input at bounding box center [615, 395] width 335 height 30
click at [599, 420] on div "Truck" at bounding box center [616, 429] width 334 height 35
type input "Truck"
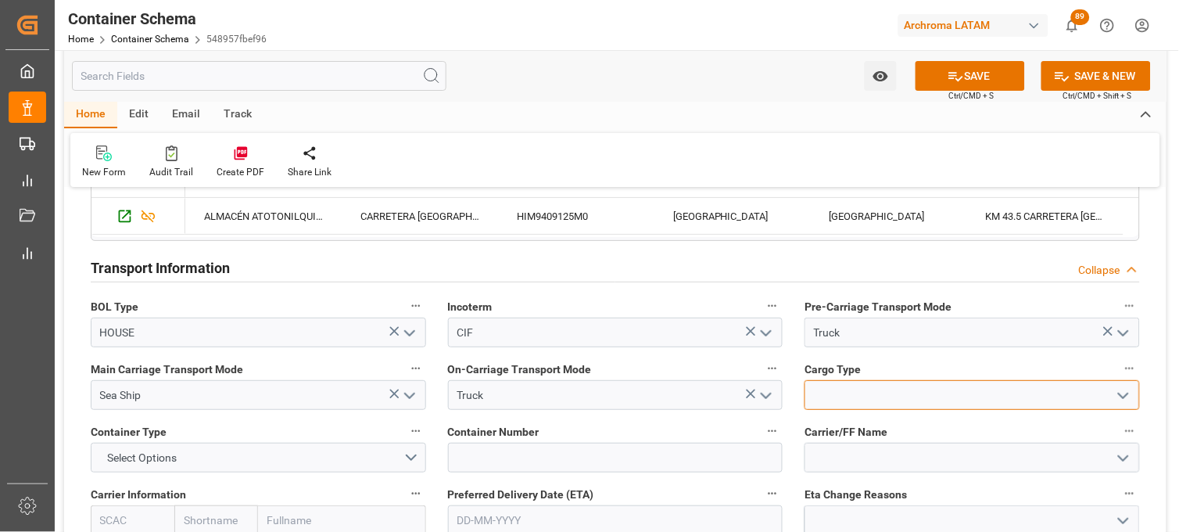
click at [842, 403] on input at bounding box center [971, 395] width 335 height 30
type input "LCL"
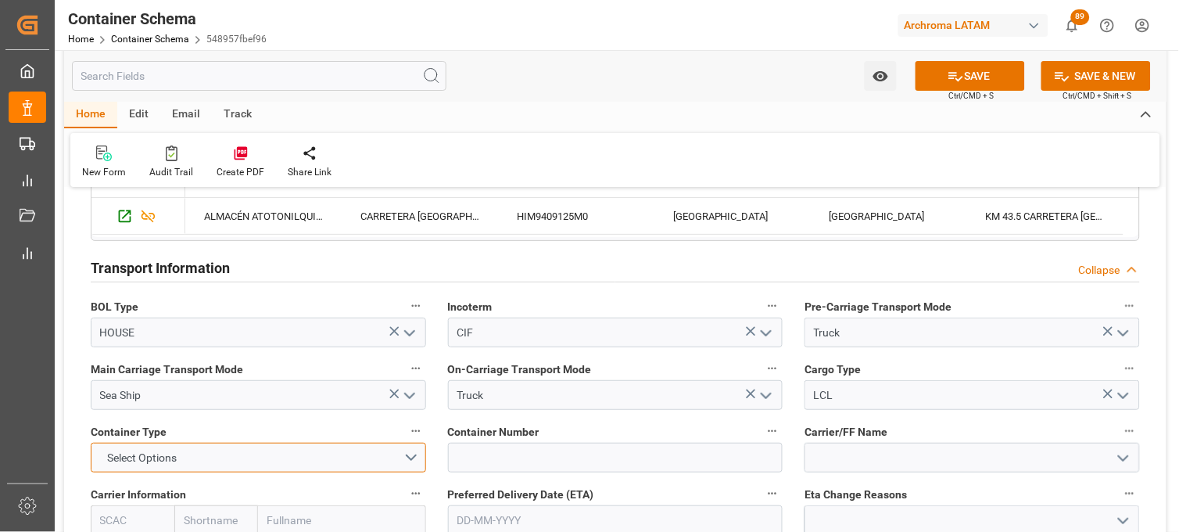
scroll to position [1389, 0]
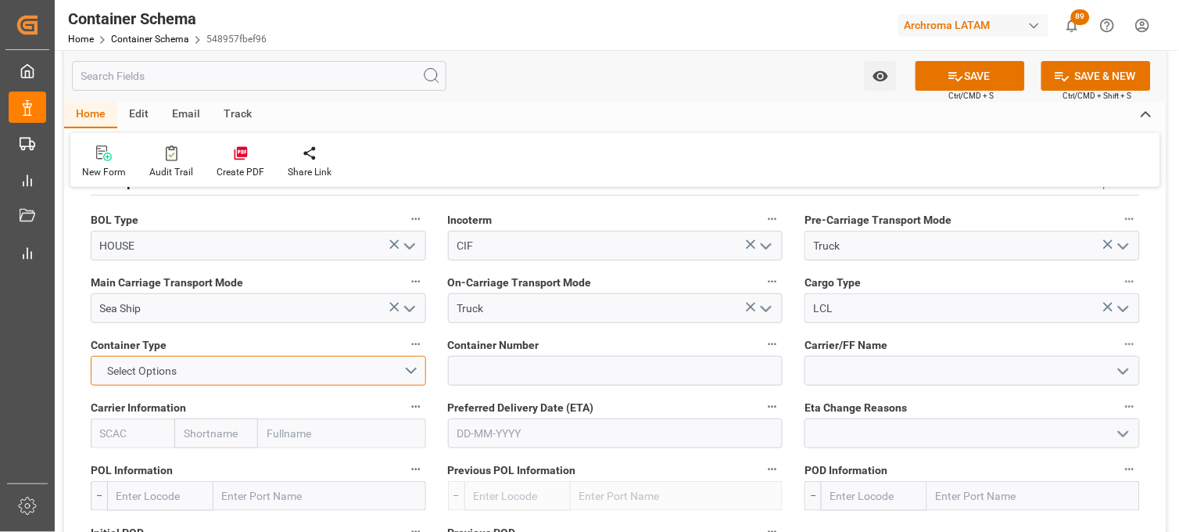
click at [334, 367] on button "Select Options" at bounding box center [258, 371] width 335 height 30
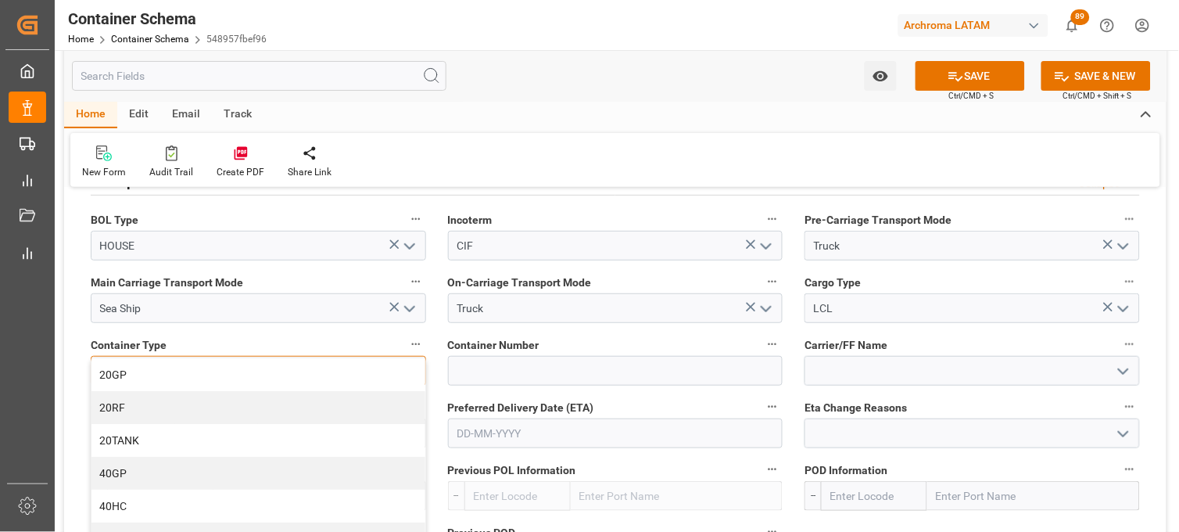
click at [331, 373] on div "20GP" at bounding box center [258, 374] width 334 height 33
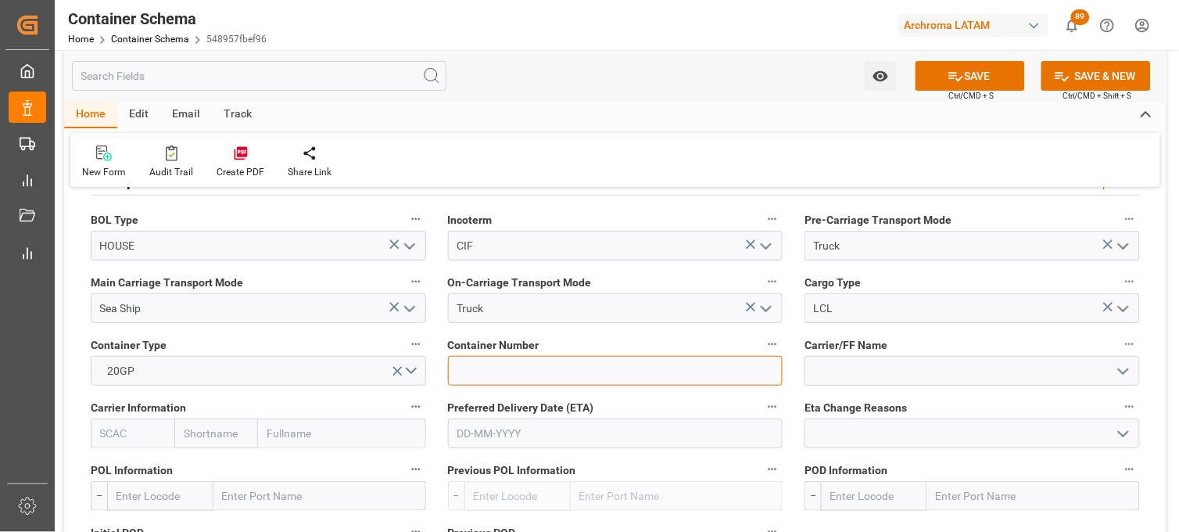
click at [495, 368] on input at bounding box center [615, 371] width 335 height 30
paste input "TSSU2036291"
type input "TSSU2036291"
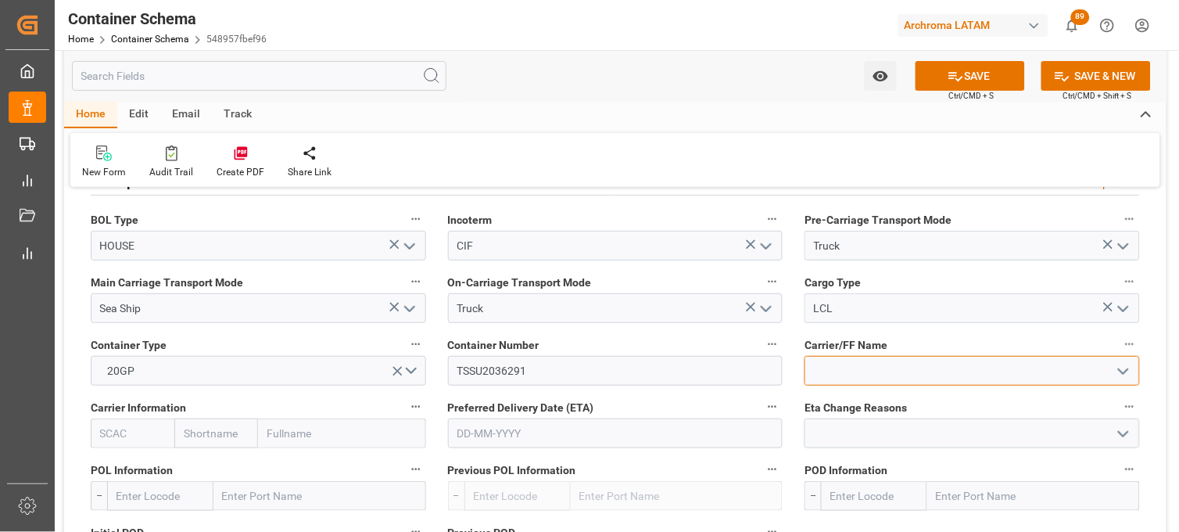
click at [858, 377] on input at bounding box center [971, 371] width 335 height 30
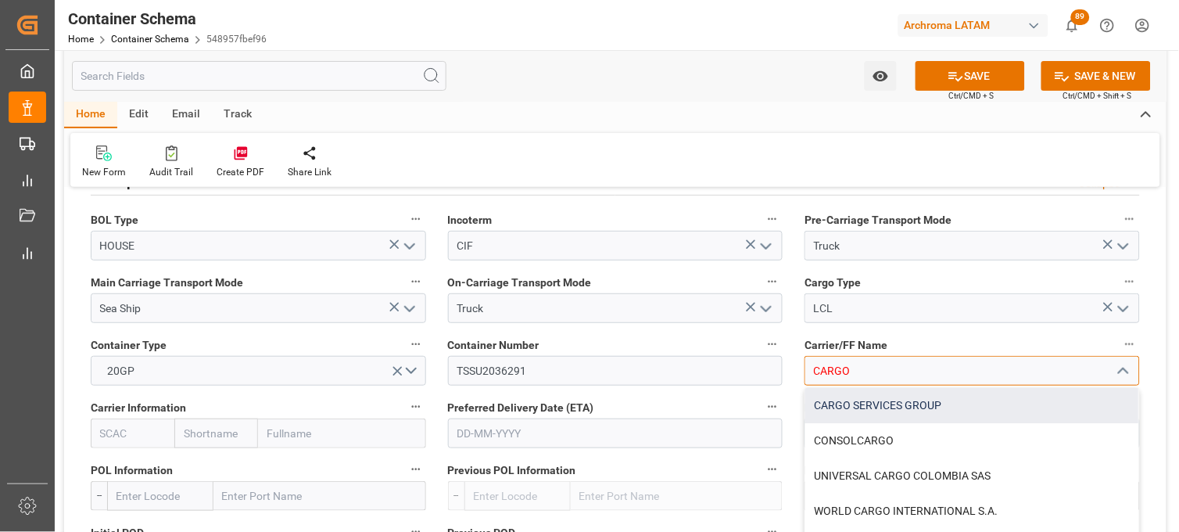
click at [876, 400] on div "CARGO SERVICES GROUP" at bounding box center [972, 405] width 334 height 35
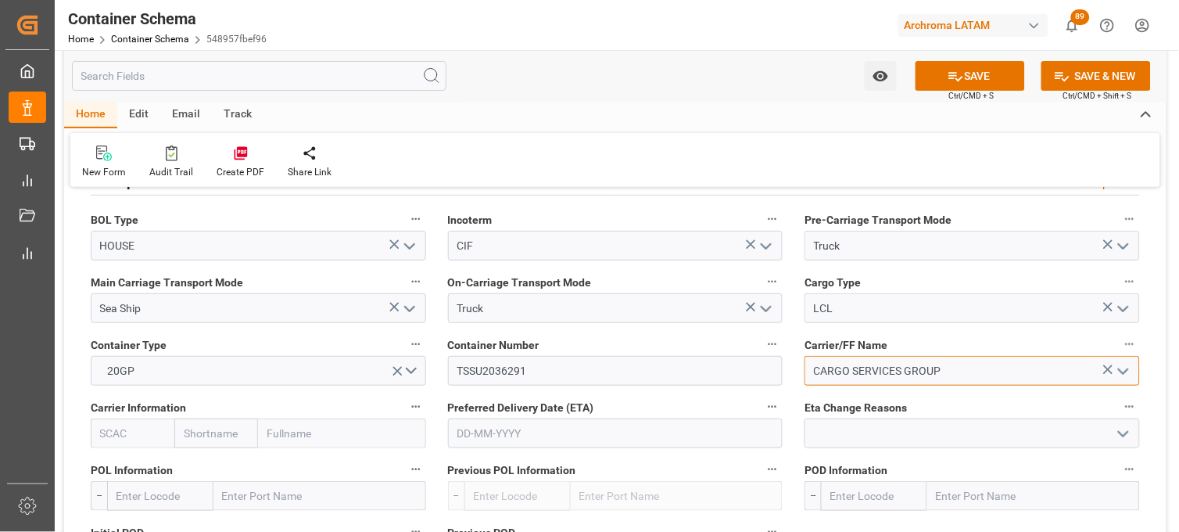
click at [876, 379] on input "CARGO SERVICES GROUP" at bounding box center [971, 371] width 335 height 30
click at [847, 373] on input "CARGO SERVICES GROUP" at bounding box center [971, 371] width 335 height 30
click at [857, 371] on input "CARGO SERVICES GROUP" at bounding box center [971, 371] width 335 height 30
drag, startPoint x: 860, startPoint y: 369, endPoint x: 939, endPoint y: 369, distance: 79.0
click at [938, 369] on input "CARGO SERVICES GROUP" at bounding box center [971, 371] width 335 height 30
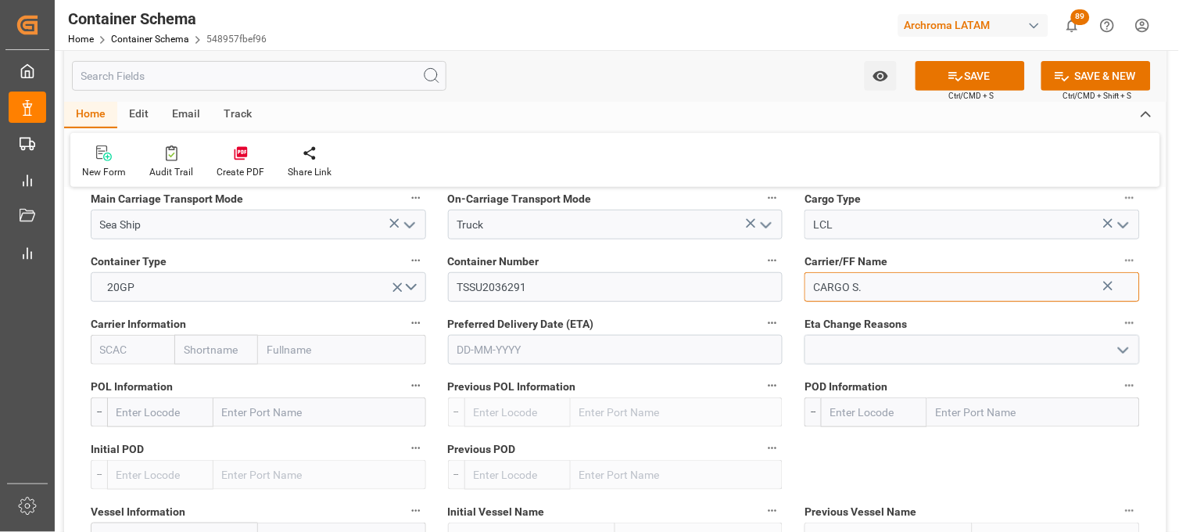
scroll to position [1476, 0]
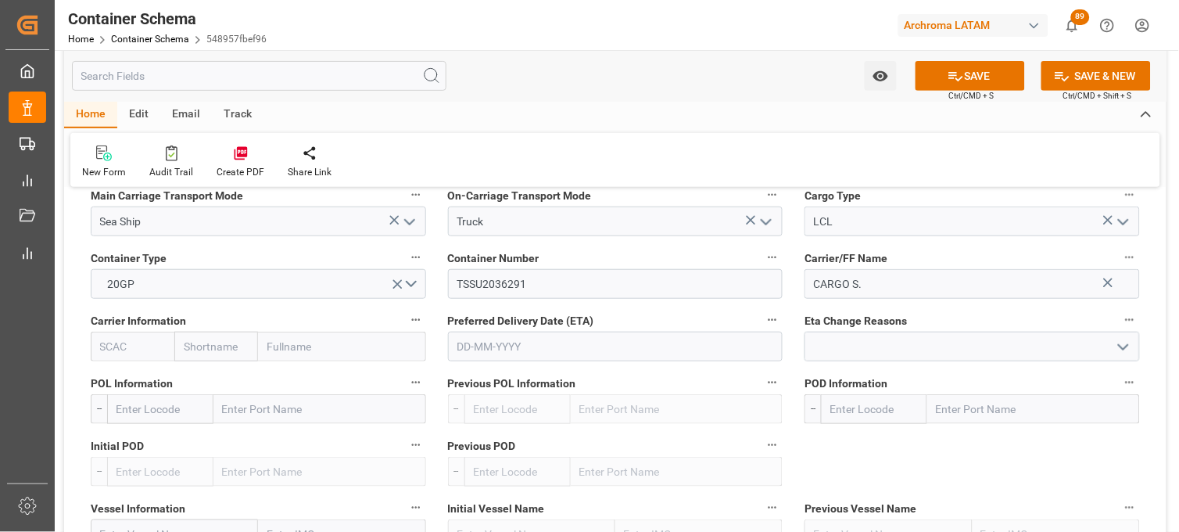
click at [227, 347] on input "text" at bounding box center [216, 346] width 84 height 30
type input "CARGO SERVICES GROUP"
type input "T"
click at [491, 347] on input "text" at bounding box center [615, 346] width 335 height 30
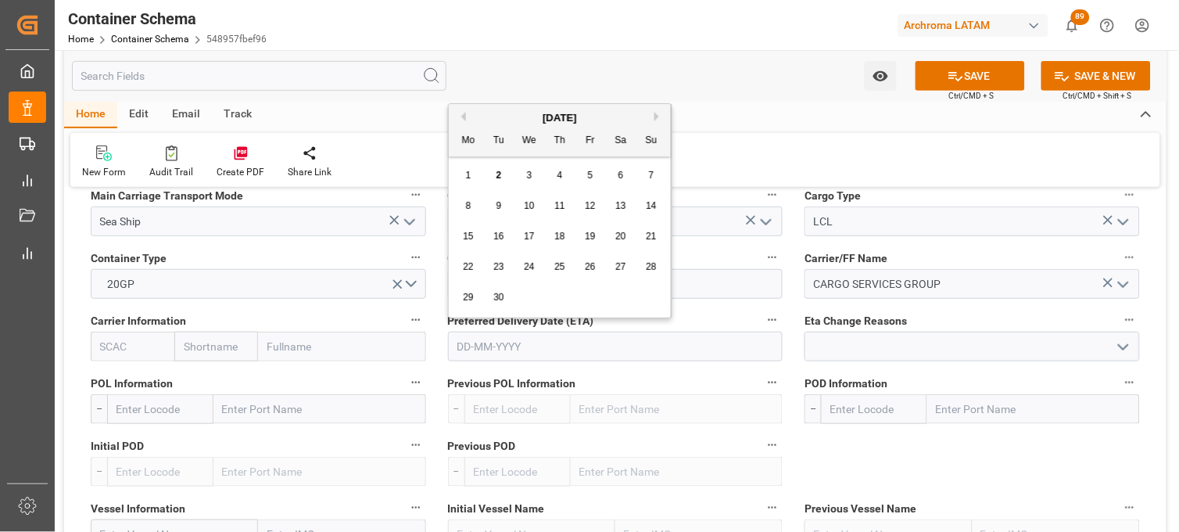
click at [530, 110] on div "[DATE]" at bounding box center [560, 118] width 222 height 16
click at [659, 113] on button "Next Month" at bounding box center [658, 116] width 9 height 9
click at [649, 238] on span "19" at bounding box center [651, 236] width 10 height 11
type input "19-10-2025"
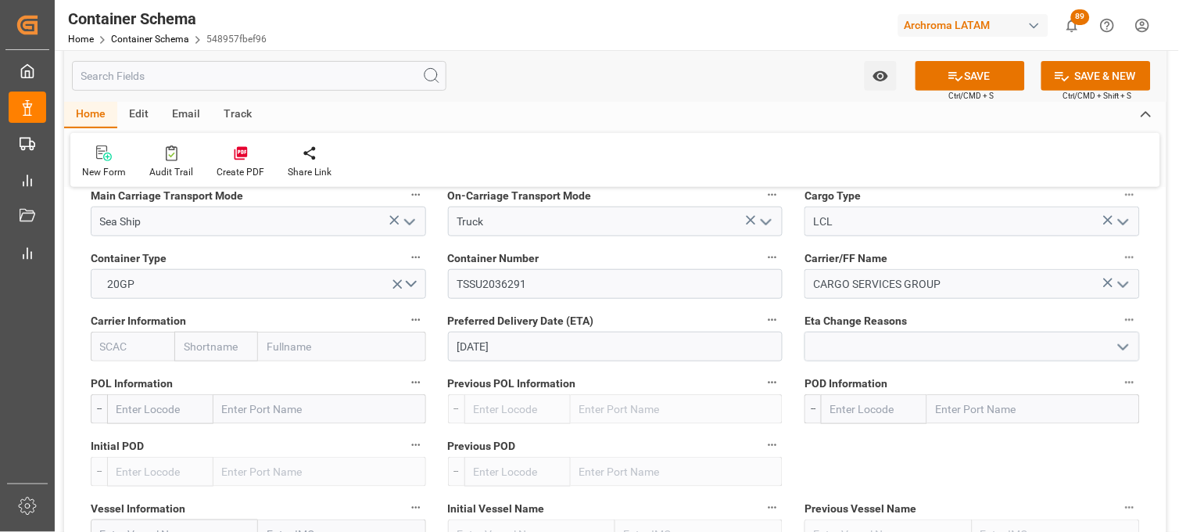
click at [222, 345] on input "text" at bounding box center [216, 346] width 84 height 30
type input "nhava"
drag, startPoint x: 213, startPoint y: 350, endPoint x: 141, endPoint y: 349, distance: 71.9
click at [141, 349] on div "nhava" at bounding box center [258, 346] width 335 height 30
click at [266, 409] on input "text" at bounding box center [319, 409] width 213 height 30
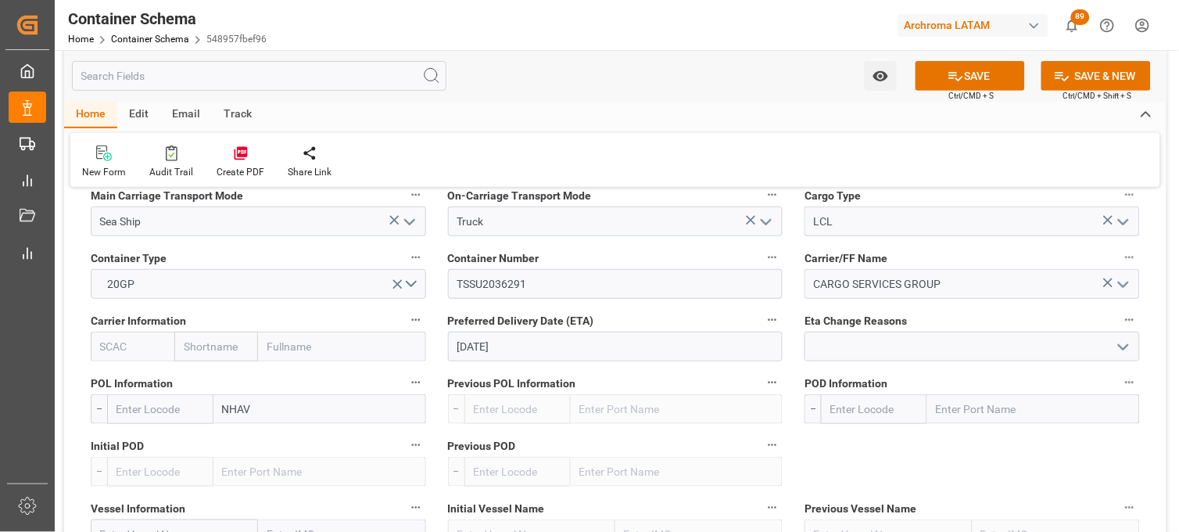
type input "NHAVA"
click at [252, 446] on b "Jawaharlal Nehru (Nhava Sheva)" at bounding box center [313, 443] width 179 height 13
type input "INNSA"
type input "Jawaharlal Nehru (Nhava Sheva)"
click at [944, 399] on input "text" at bounding box center [1033, 409] width 213 height 30
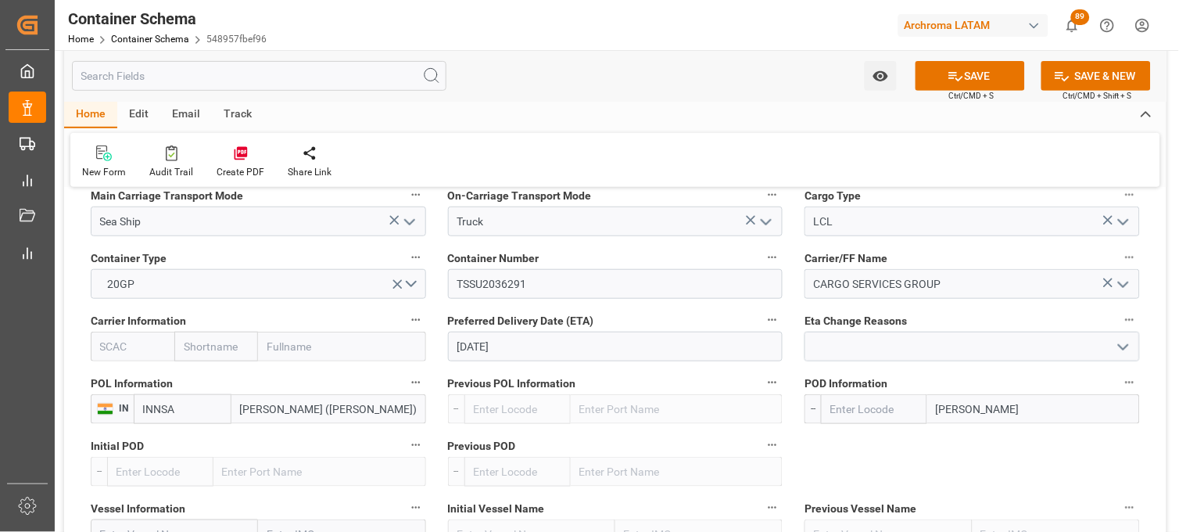
type input "MANZA"
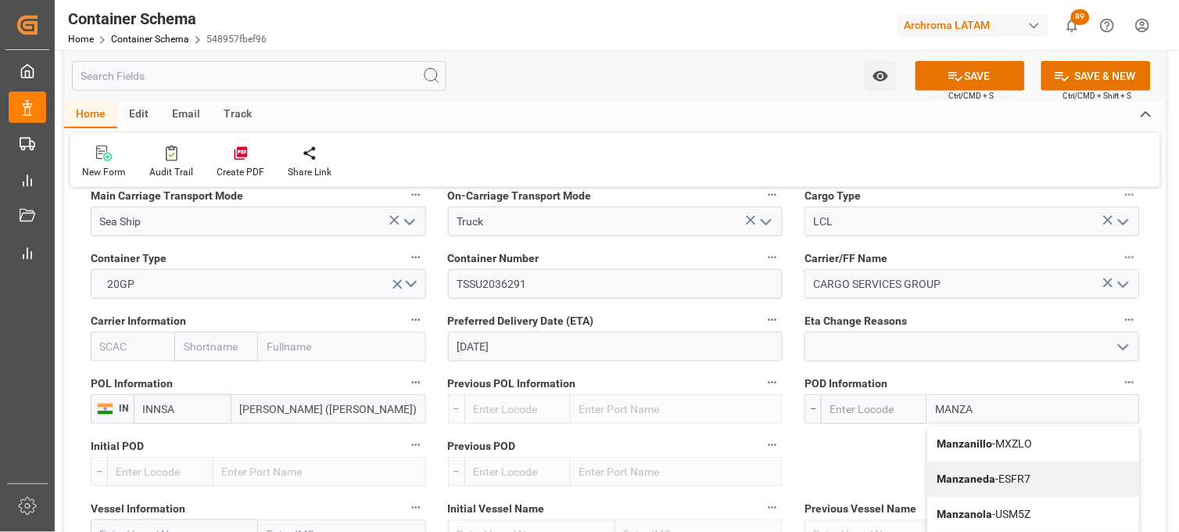
click at [1001, 439] on span "Manzanillo - MXZLO" at bounding box center [984, 443] width 95 height 13
type input "MXZLO"
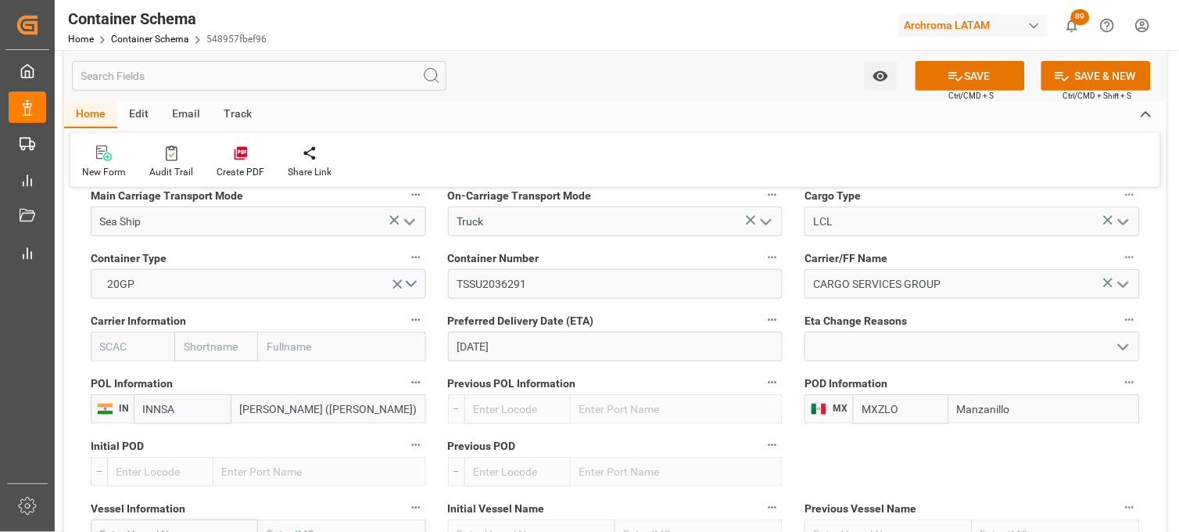
scroll to position [1564, 0]
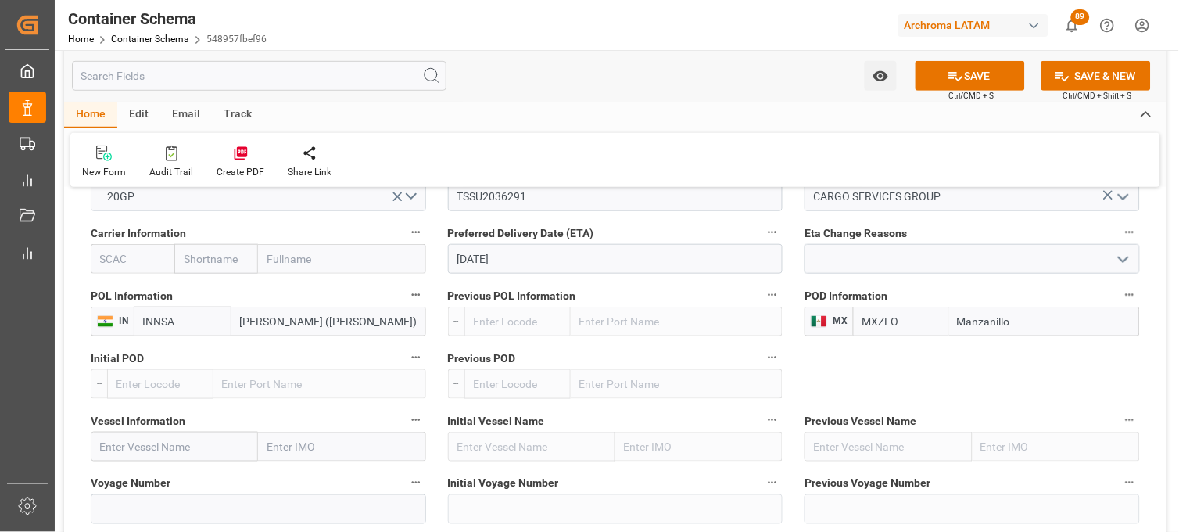
type input "Manzanillo"
click at [152, 439] on input "text" at bounding box center [174, 447] width 167 height 30
click at [160, 475] on span "Ever Eagle - 9241310" at bounding box center [150, 481] width 99 height 13
type input "Ever Eagle"
type input "9241310"
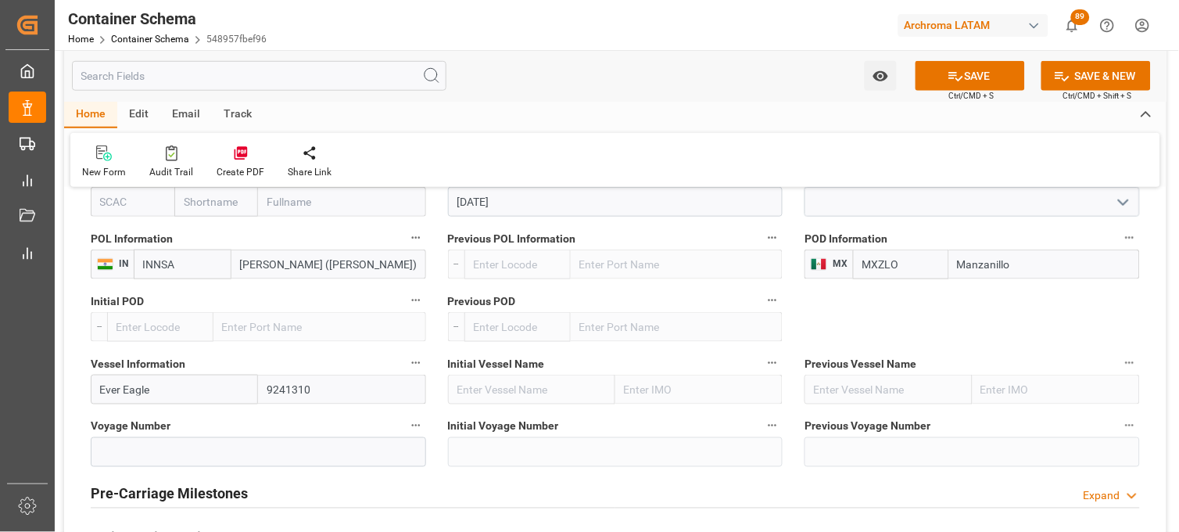
scroll to position [1650, 0]
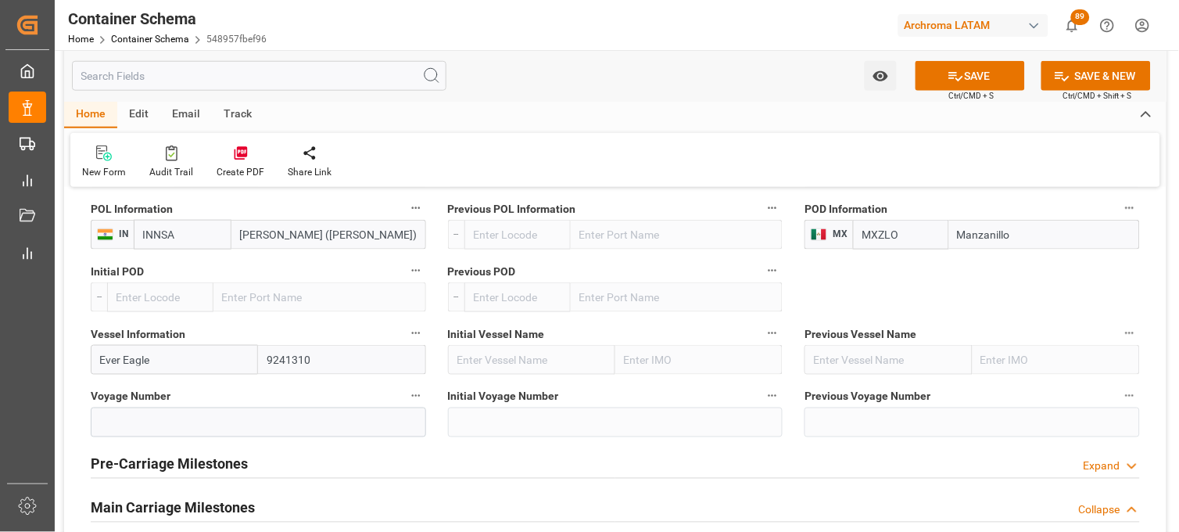
type input "Ever Eagle"
click at [231, 427] on input at bounding box center [258, 422] width 335 height 30
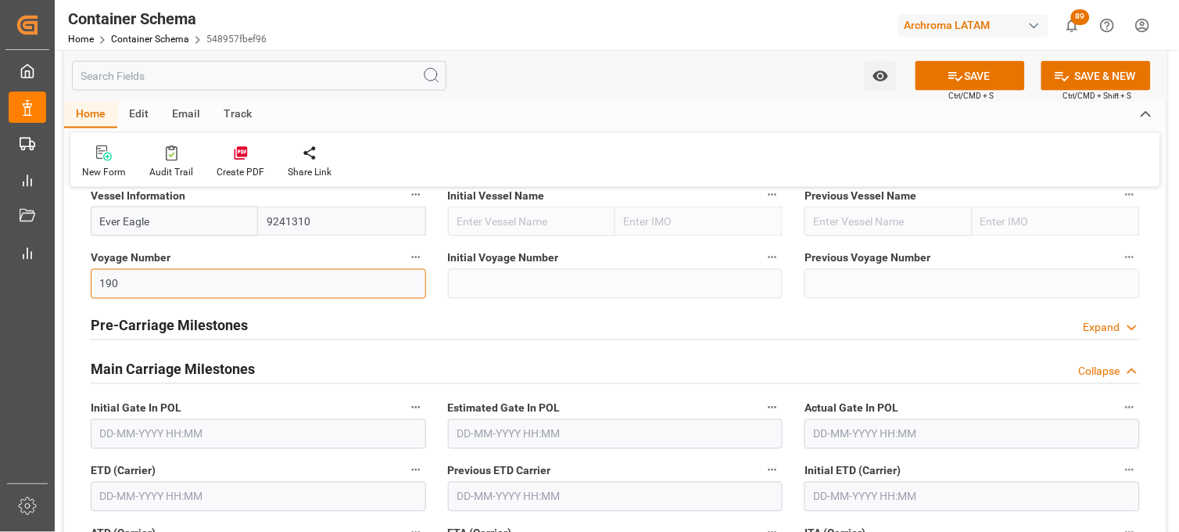
scroll to position [1824, 0]
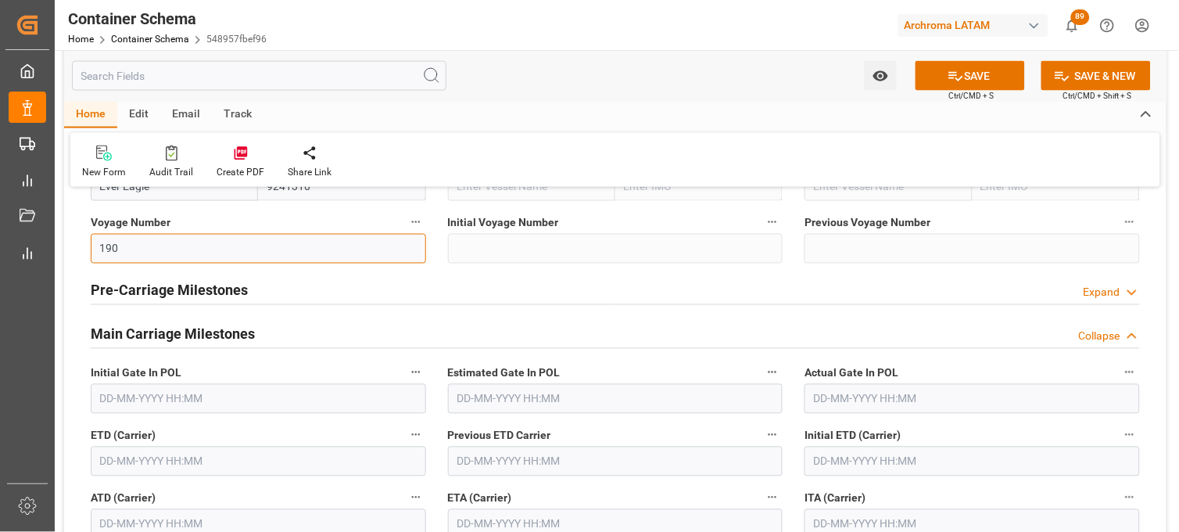
type input "190"
click at [125, 295] on h2 "Pre-Carriage Milestones" at bounding box center [169, 290] width 157 height 21
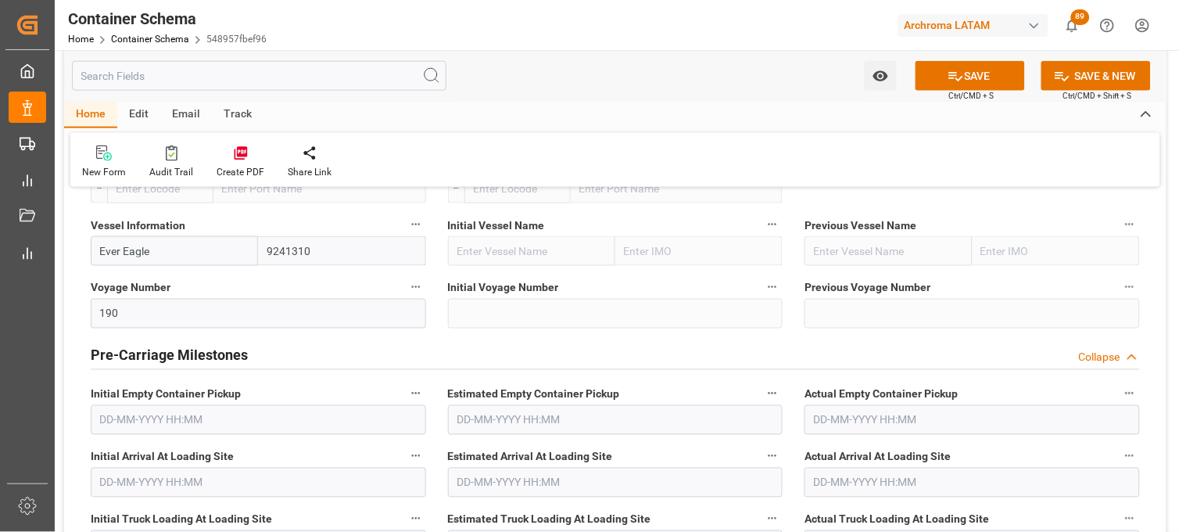
scroll to position [1737, 0]
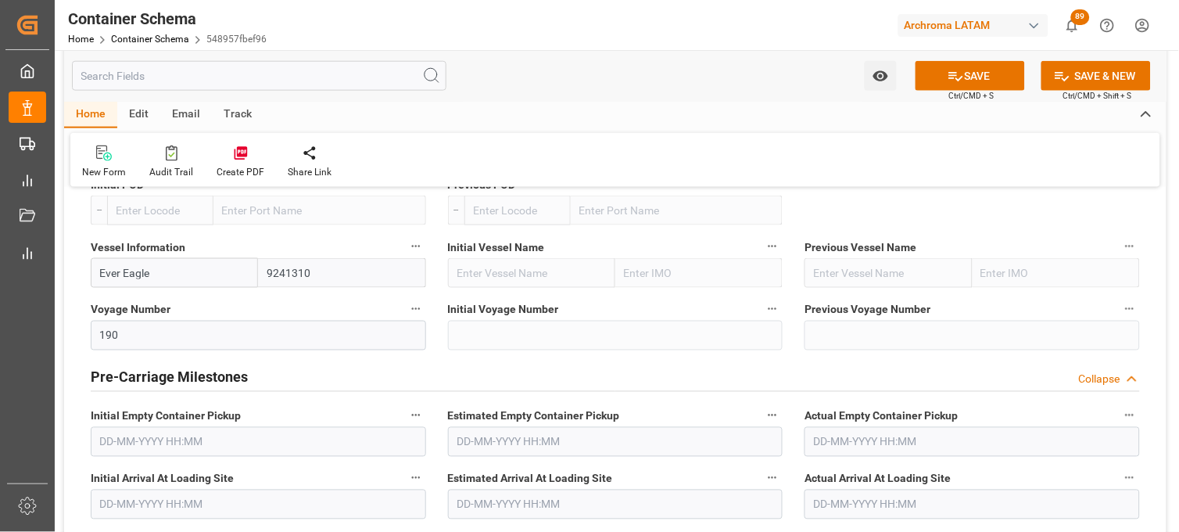
click at [306, 370] on div "Pre-Carriage Milestones Collapse" at bounding box center [615, 376] width 1049 height 30
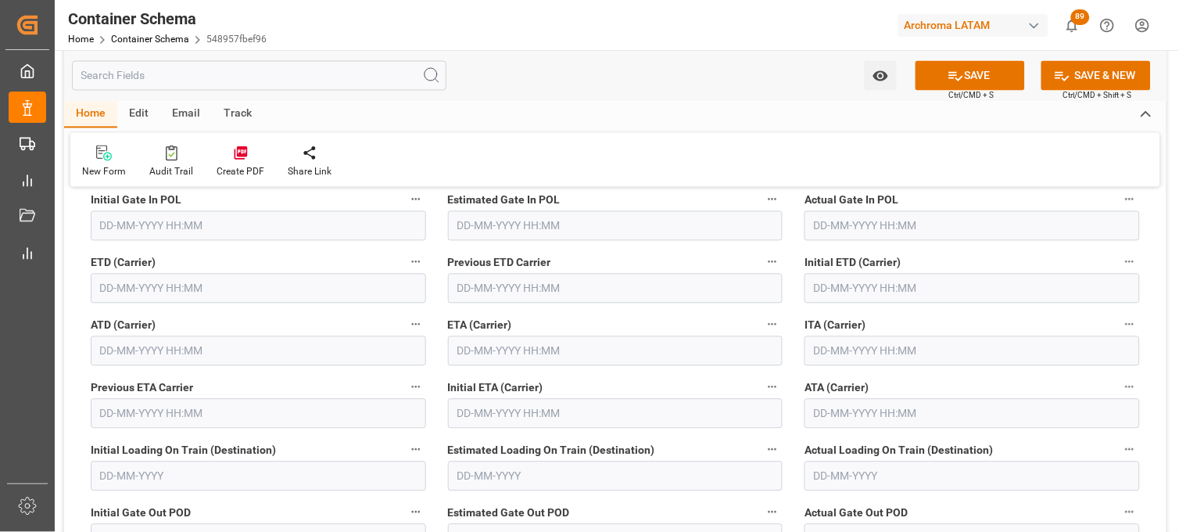
scroll to position [1997, 0]
click at [493, 349] on input "text" at bounding box center [615, 350] width 335 height 30
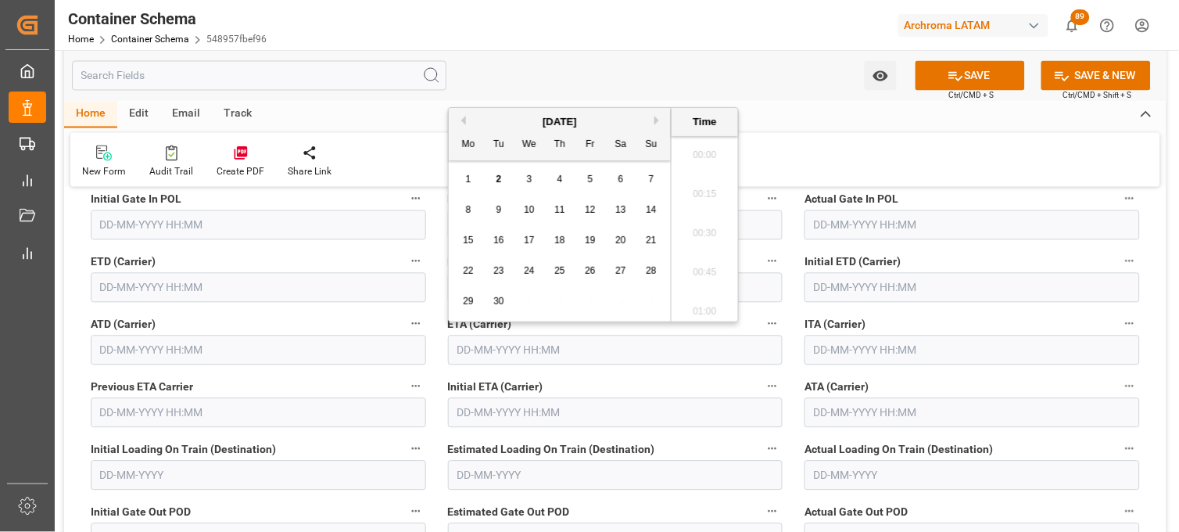
scroll to position [1881, 0]
click at [663, 127] on div "[DATE]" at bounding box center [560, 122] width 222 height 16
click at [657, 123] on button "Next Month" at bounding box center [658, 120] width 9 height 9
click at [650, 240] on span "19" at bounding box center [651, 240] width 10 height 11
click at [690, 239] on li "12:30" at bounding box center [705, 229] width 66 height 39
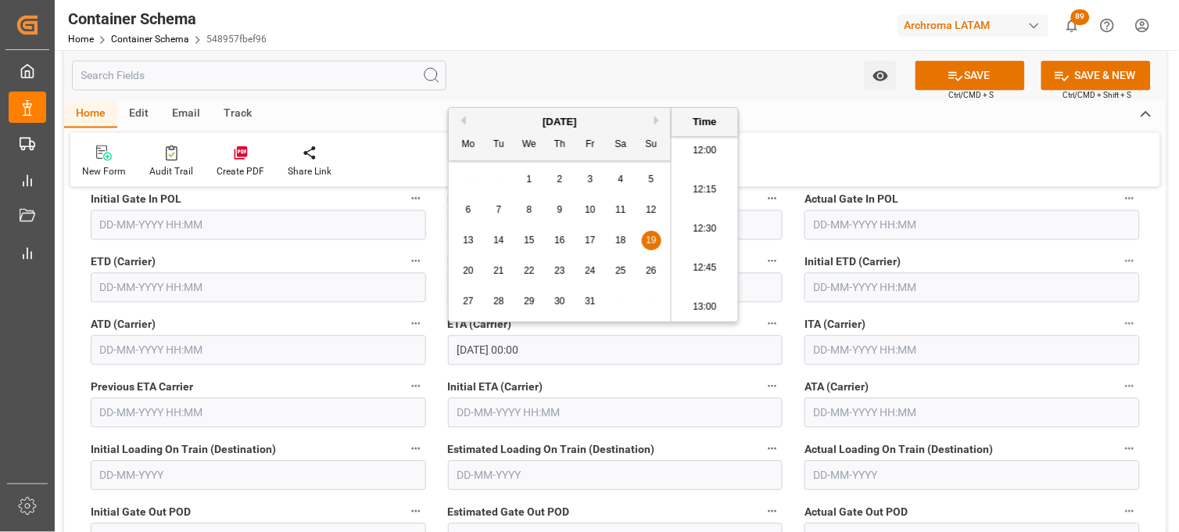
type input "19-10-2025 12:30"
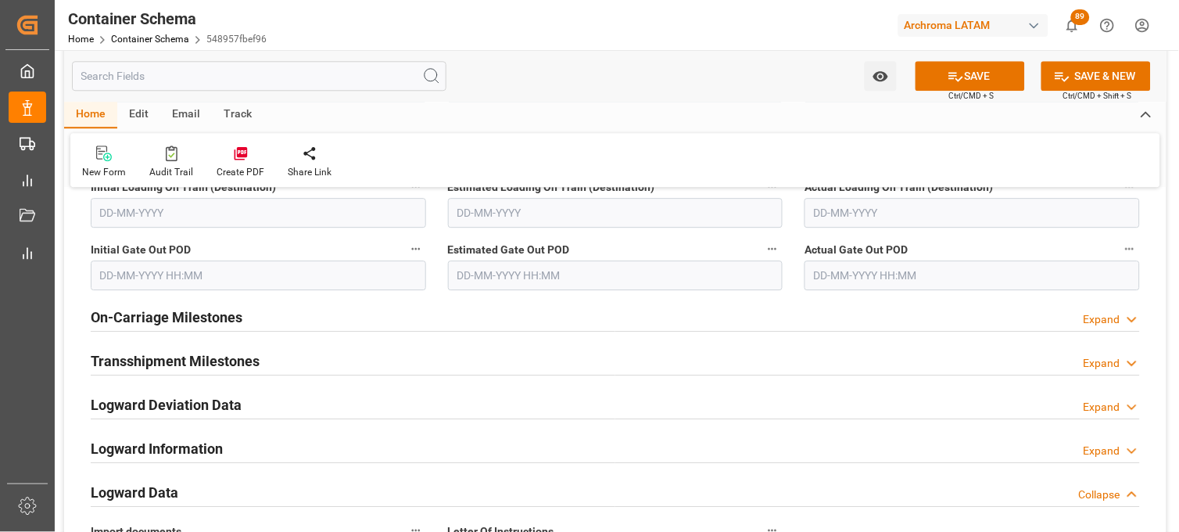
scroll to position [2345, 0]
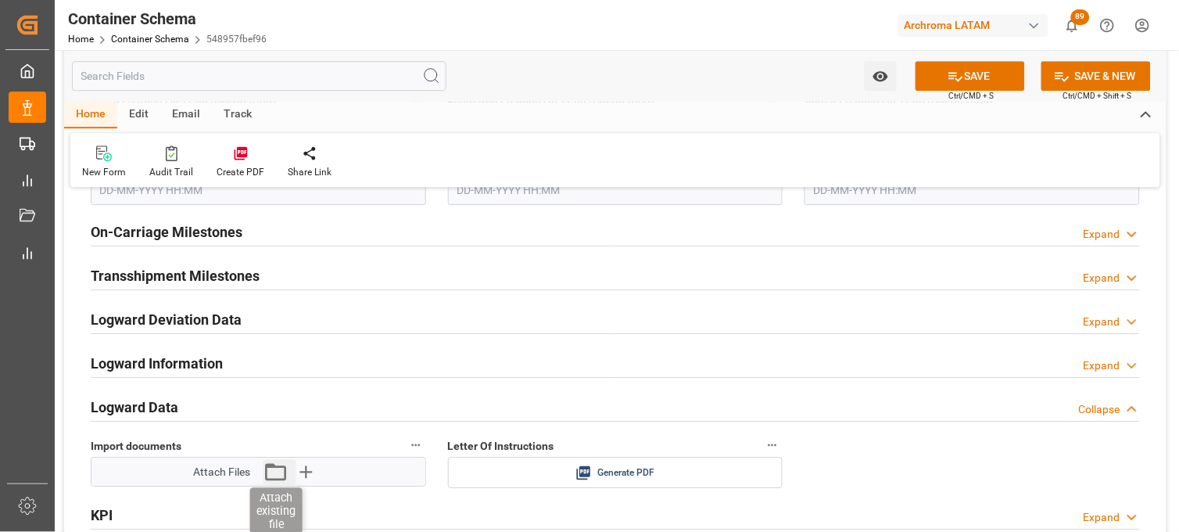
click at [270, 477] on icon "button" at bounding box center [275, 471] width 25 height 25
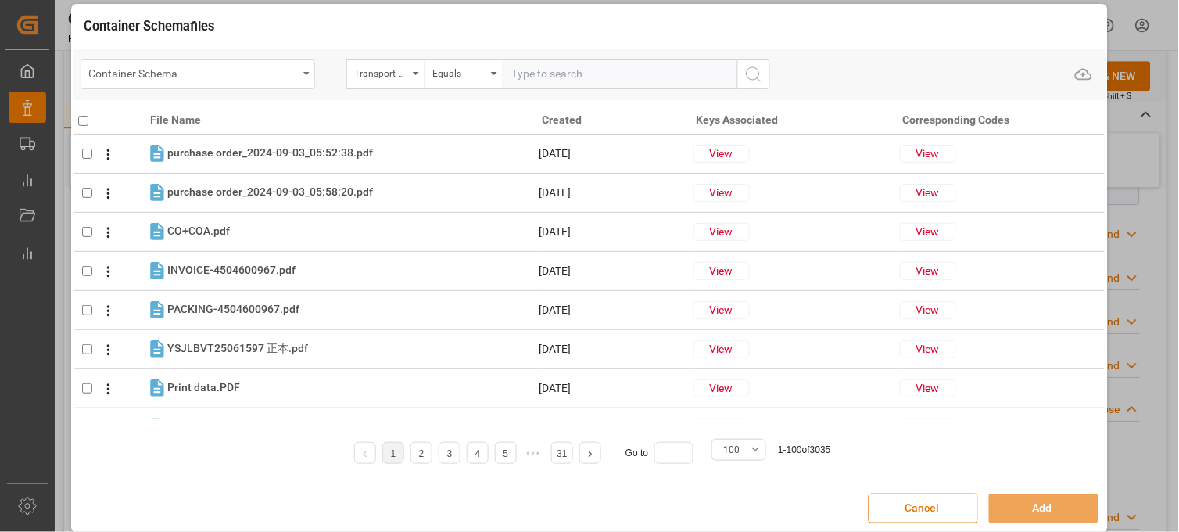
click at [115, 81] on div "Container Schema" at bounding box center [193, 73] width 209 height 20
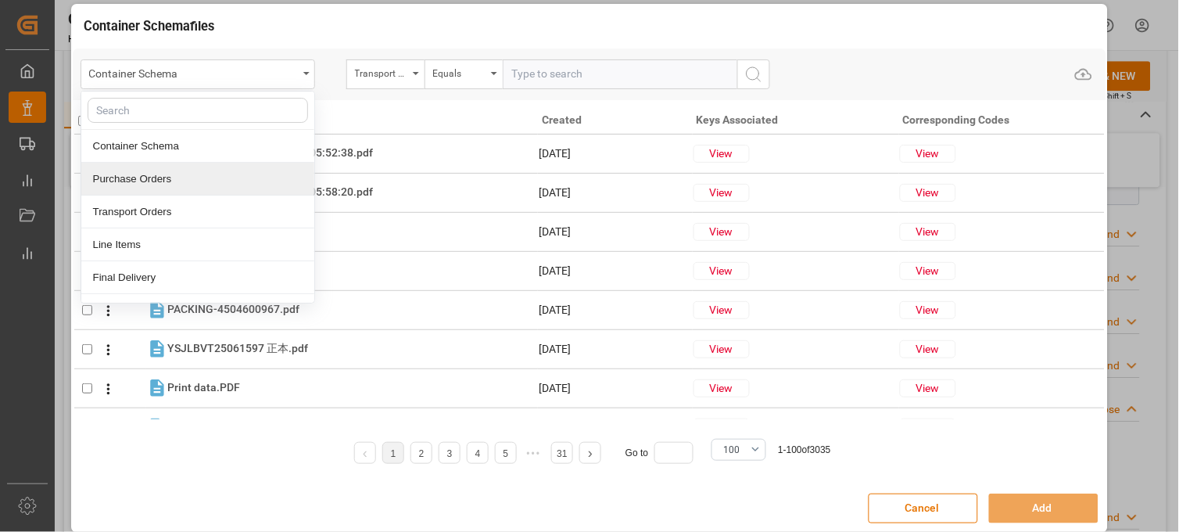
click at [124, 172] on div "Purchase Orders" at bounding box center [197, 179] width 233 height 33
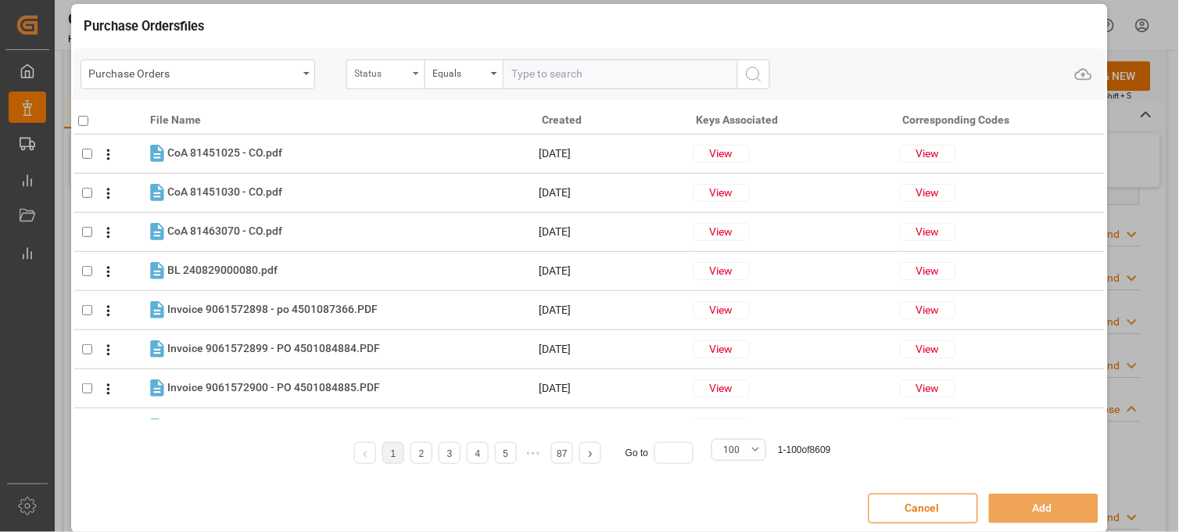
click at [378, 66] on div "Status" at bounding box center [381, 72] width 53 height 18
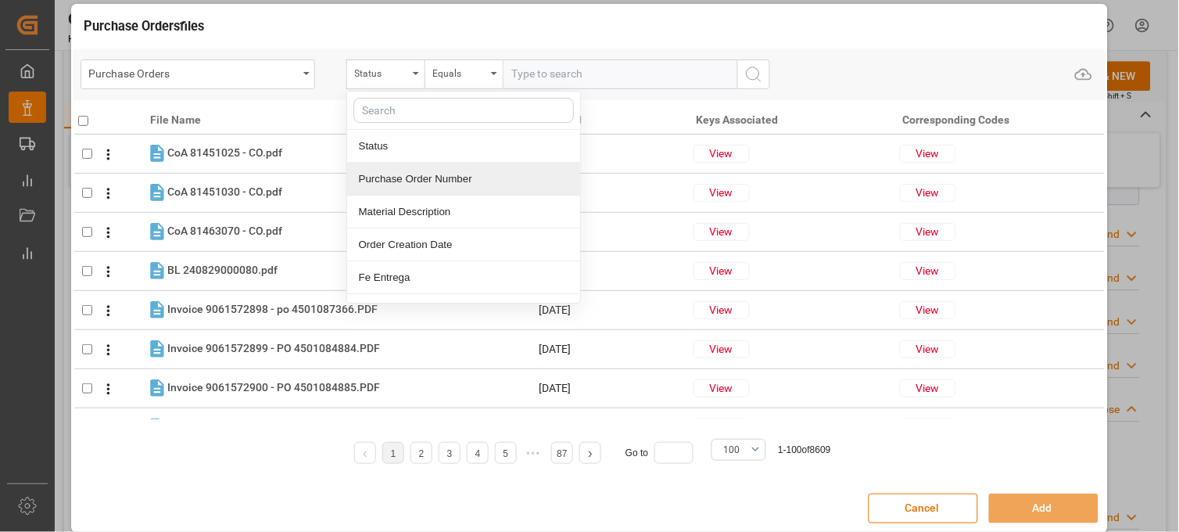
click at [364, 172] on div "Purchase Order Number" at bounding box center [463, 179] width 233 height 33
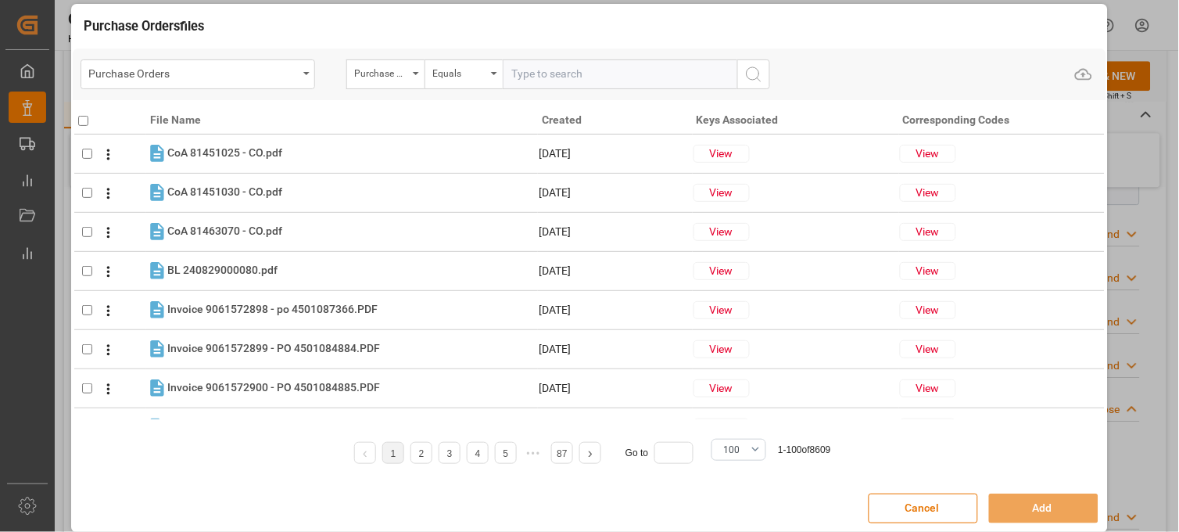
click at [511, 74] on input "text" at bounding box center [620, 74] width 235 height 30
paste input "4504642545"
type input "4504642545"
click at [748, 67] on circle "search button" at bounding box center [753, 73] width 13 height 13
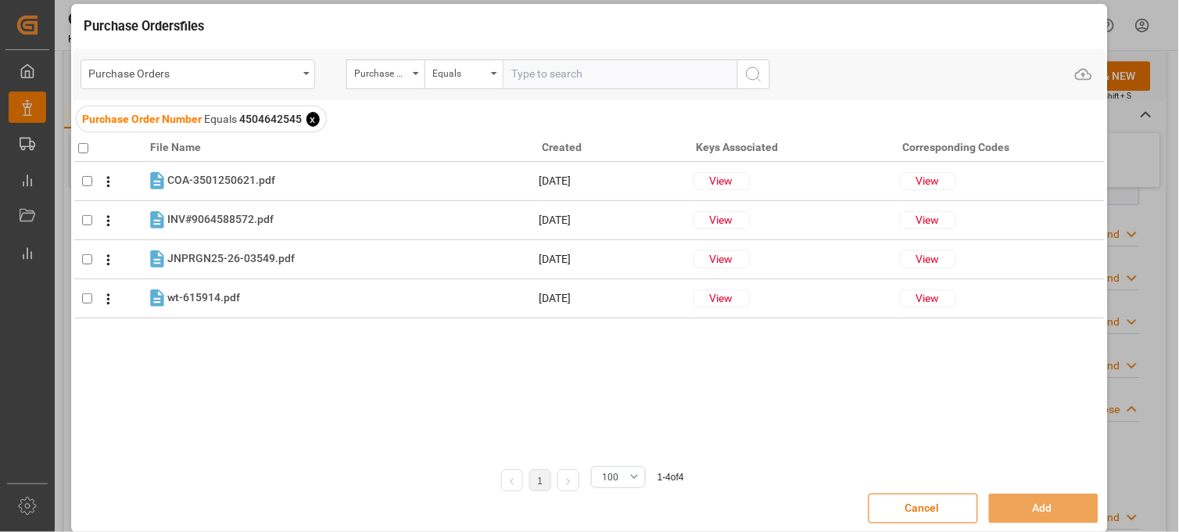
click at [83, 144] on input "checkbox" at bounding box center [83, 148] width 10 height 10
checkbox input "true"
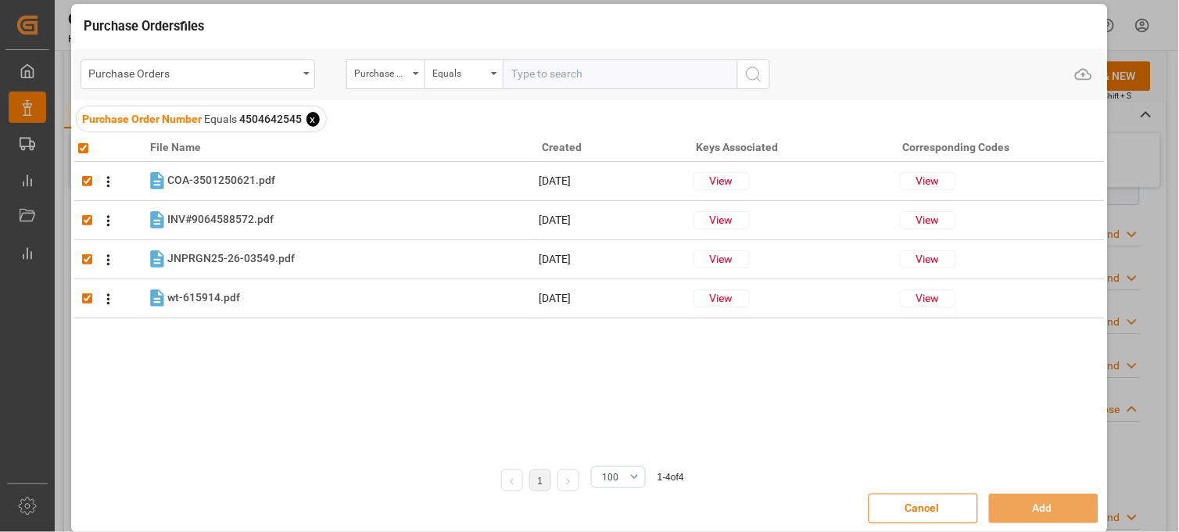
checkbox input "true"
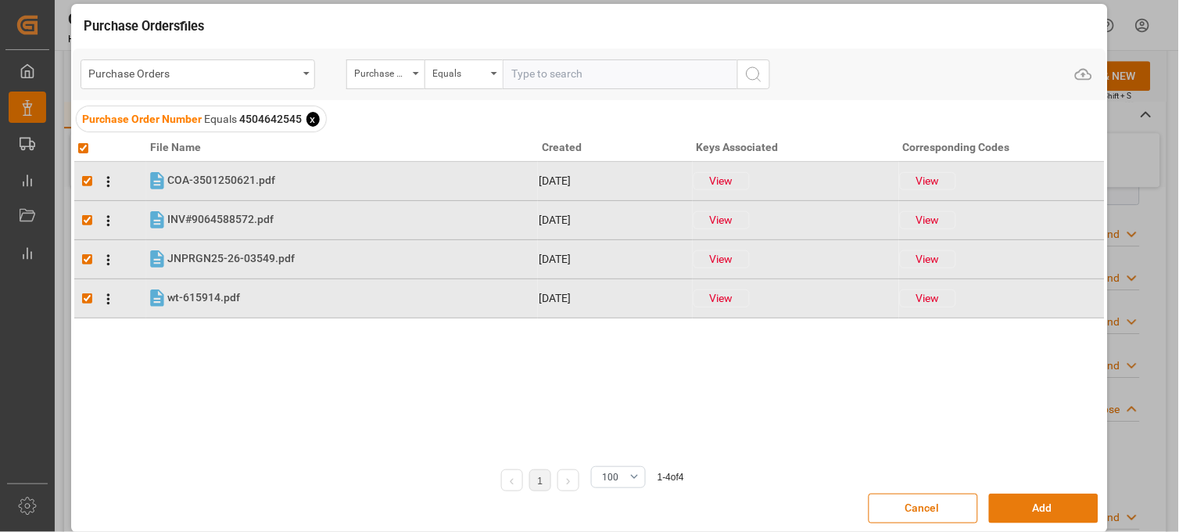
click at [1043, 507] on button "Add" at bounding box center [1043, 508] width 109 height 30
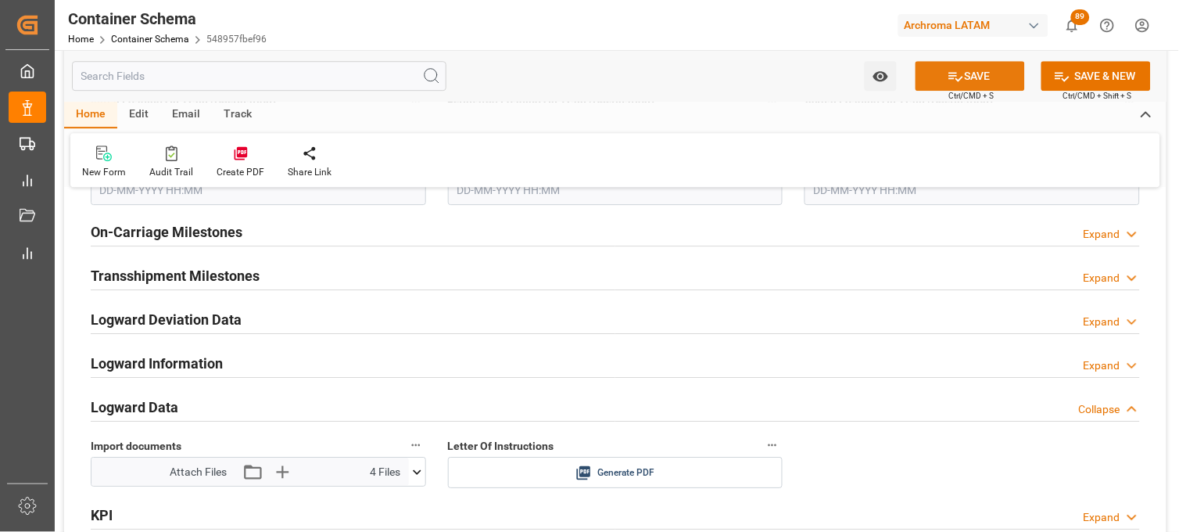
click at [955, 69] on icon at bounding box center [955, 76] width 16 height 16
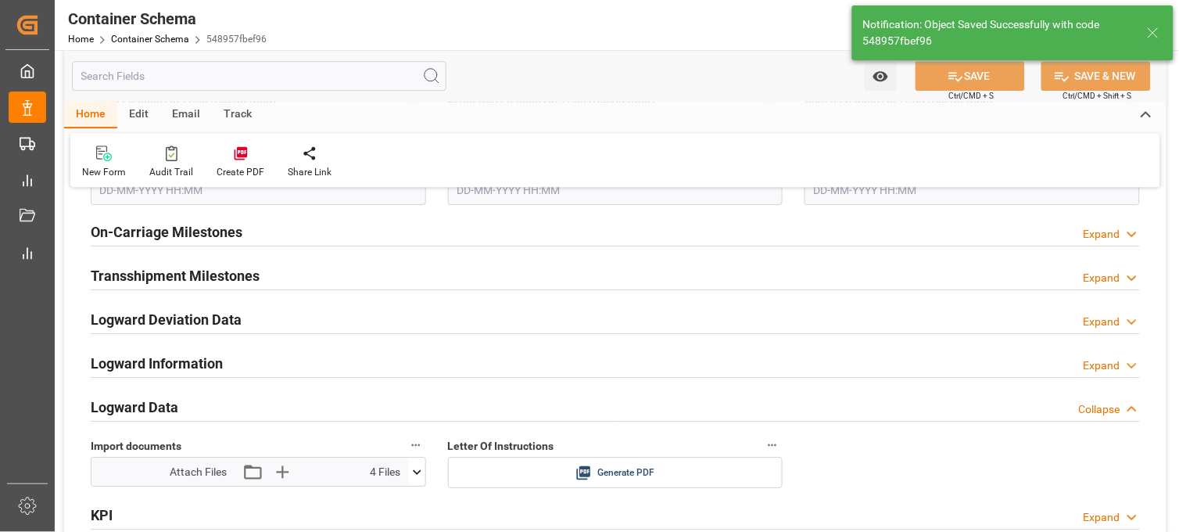
type input "Document Sent"
type input "MXZLO"
type input "Manzanillo"
type input "Ever Eagle"
type input "9241310"
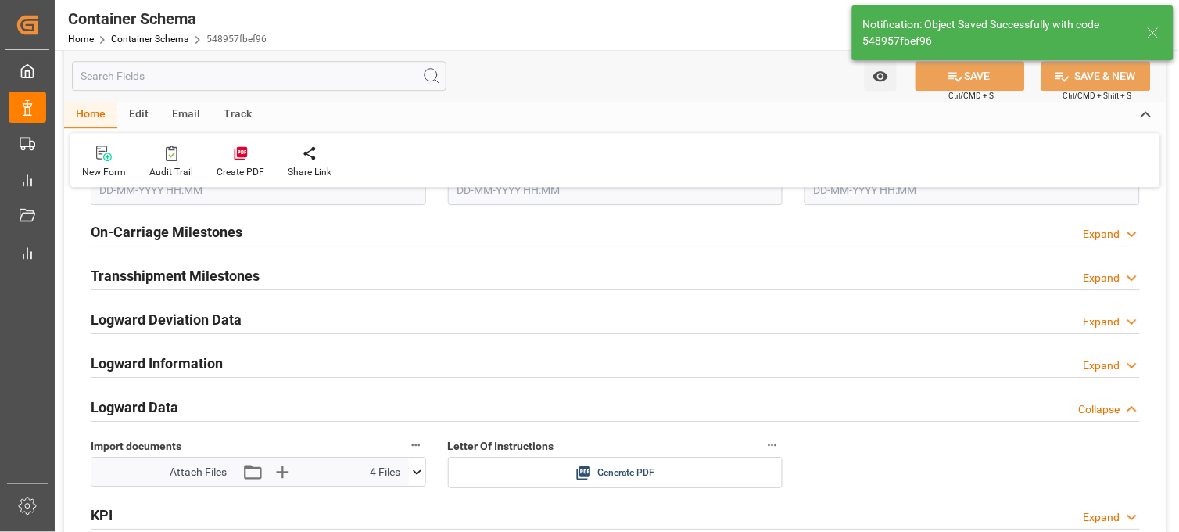
type input "190"
type input "19-10-2025 12:30"
click at [599, 471] on span "Generate PDF" at bounding box center [625, 473] width 57 height 20
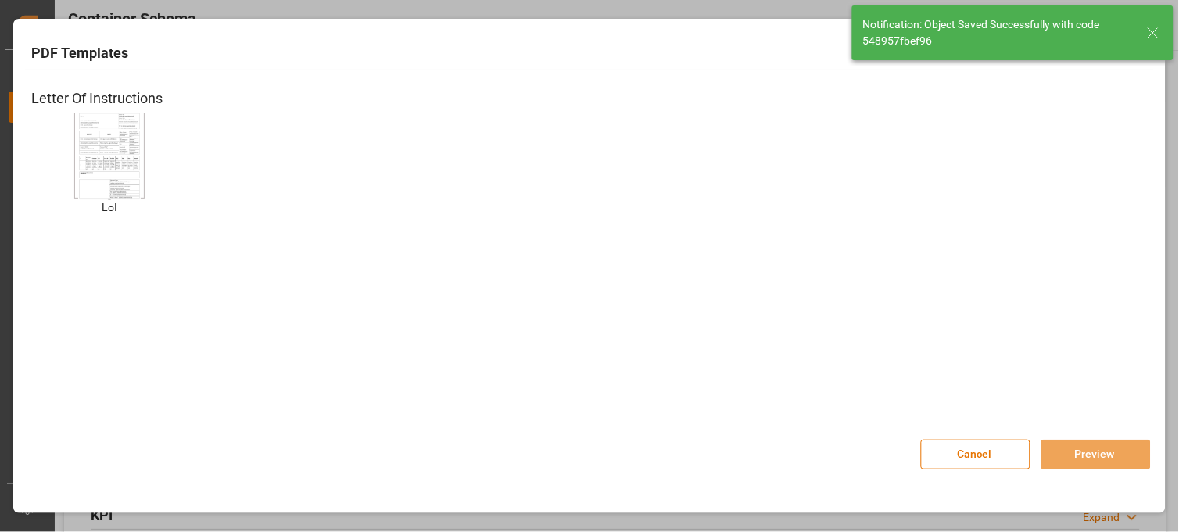
drag, startPoint x: 112, startPoint y: 137, endPoint x: 325, endPoint y: 177, distance: 217.1
click at [111, 137] on img at bounding box center [109, 155] width 63 height 88
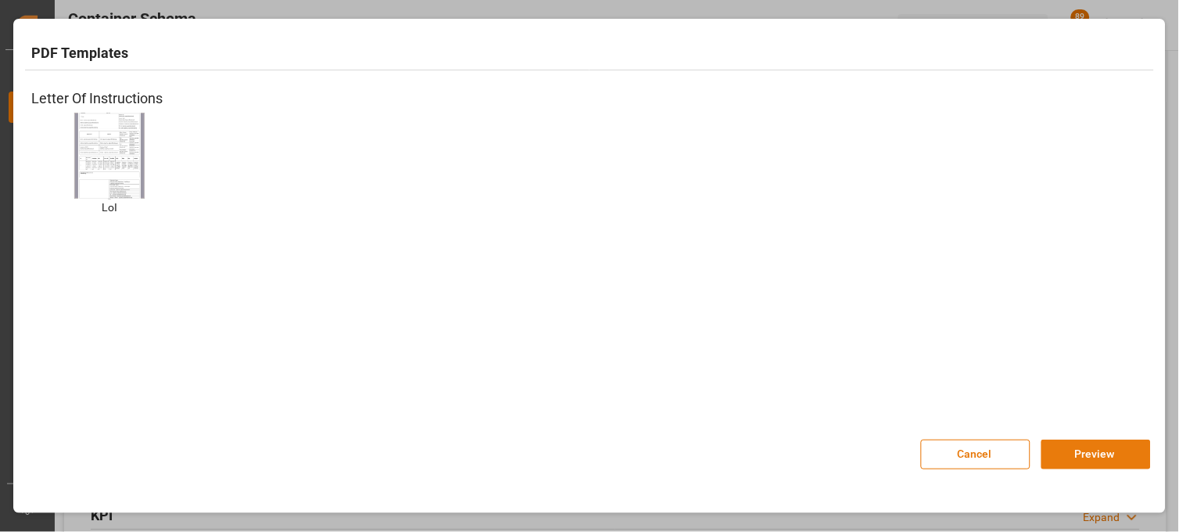
click at [1062, 456] on button "Preview" at bounding box center [1095, 454] width 109 height 30
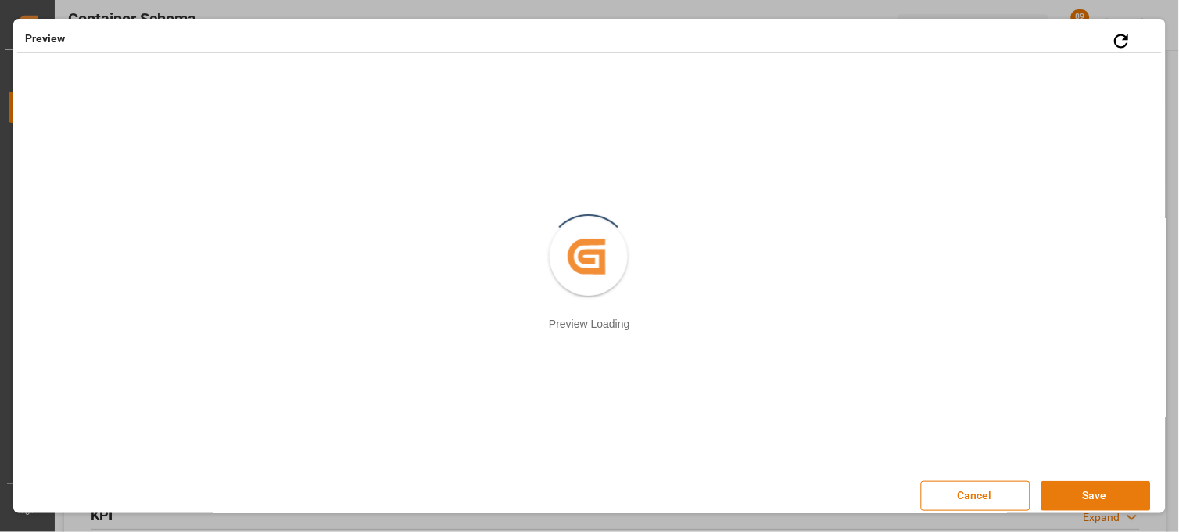
click at [1084, 500] on button "Save" at bounding box center [1095, 496] width 109 height 30
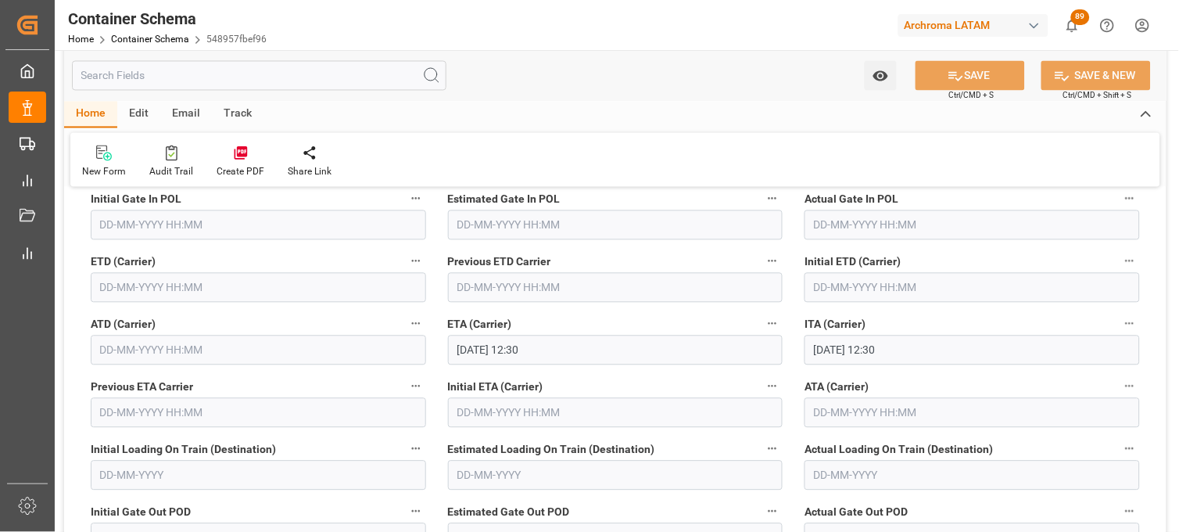
scroll to position [1911, 0]
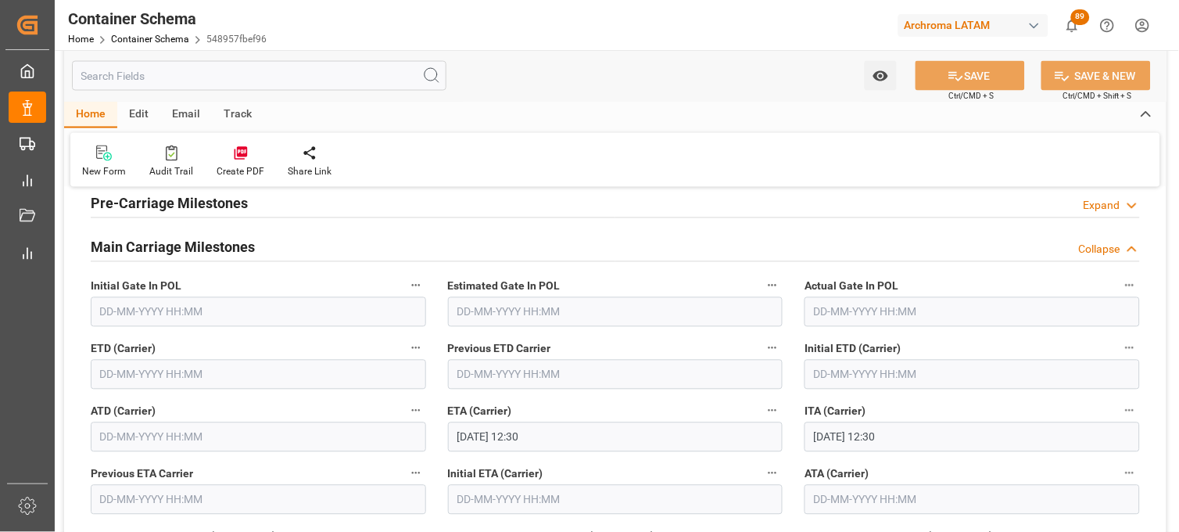
click at [145, 369] on input "text" at bounding box center [258, 375] width 335 height 30
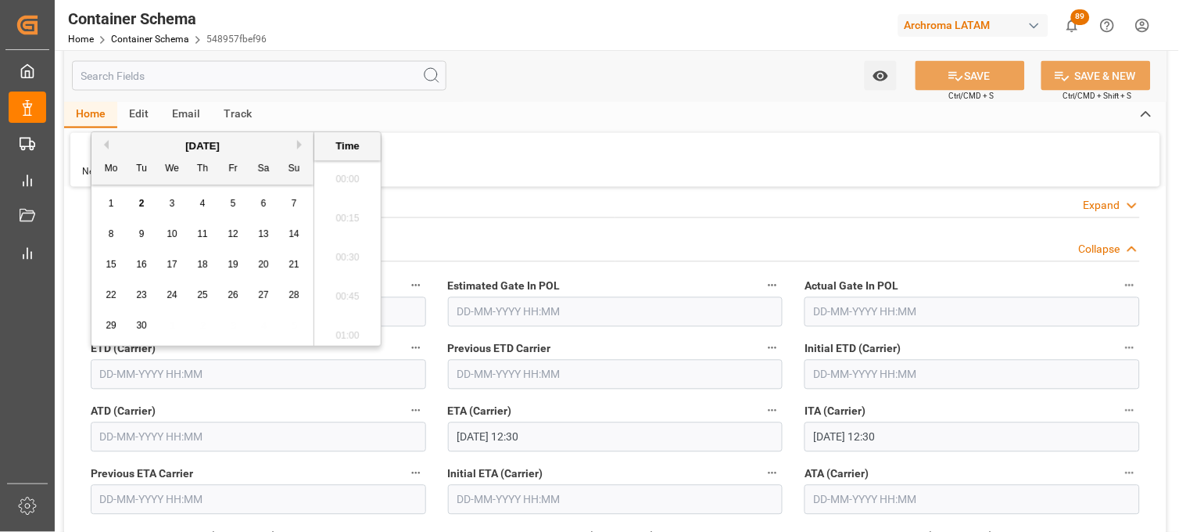
scroll to position [1881, 0]
click at [106, 145] on button "Previous Month" at bounding box center [103, 144] width 9 height 9
click at [137, 299] on span "19" at bounding box center [141, 294] width 10 height 11
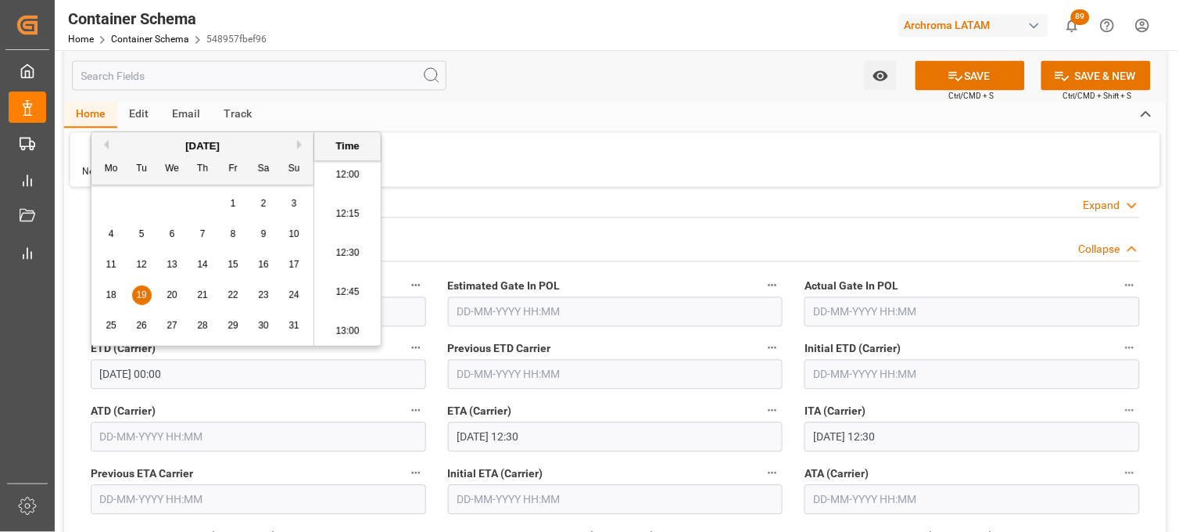
click at [342, 221] on li "12:15" at bounding box center [347, 214] width 66 height 39
type input "19-08-2025 12:15"
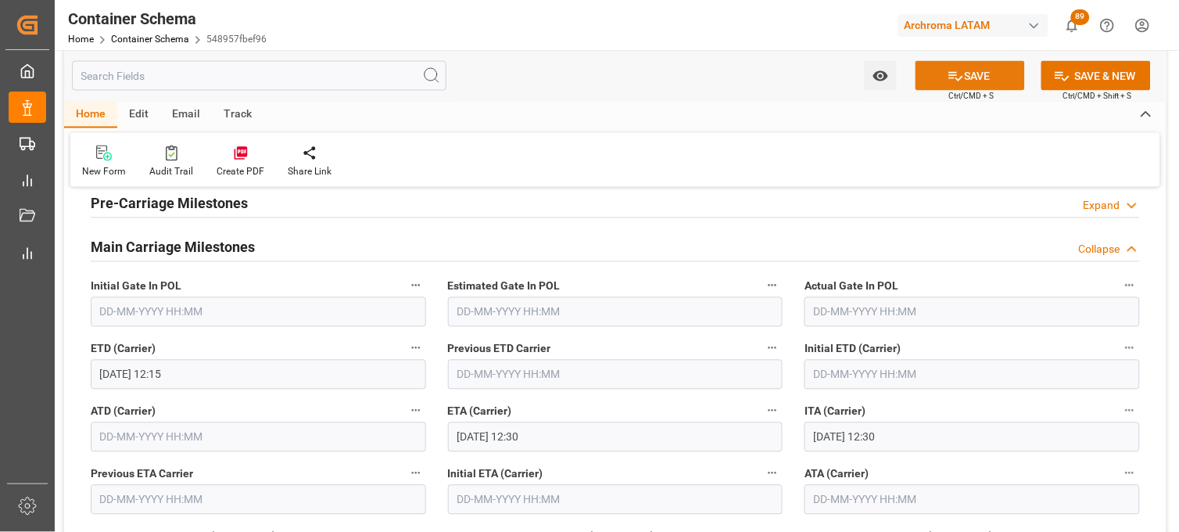
click at [959, 73] on icon at bounding box center [955, 76] width 16 height 16
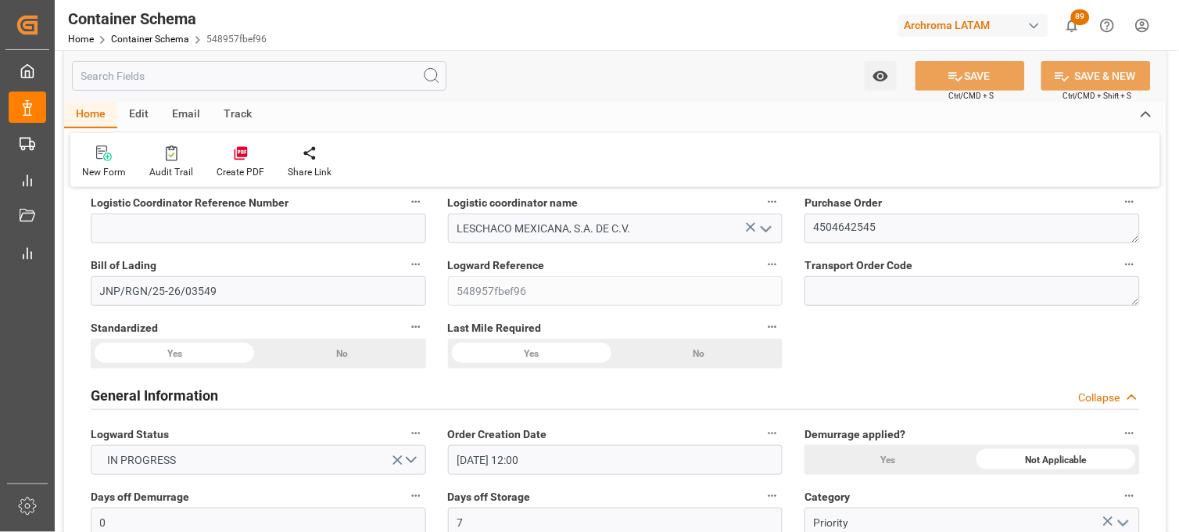
scroll to position [87, 0]
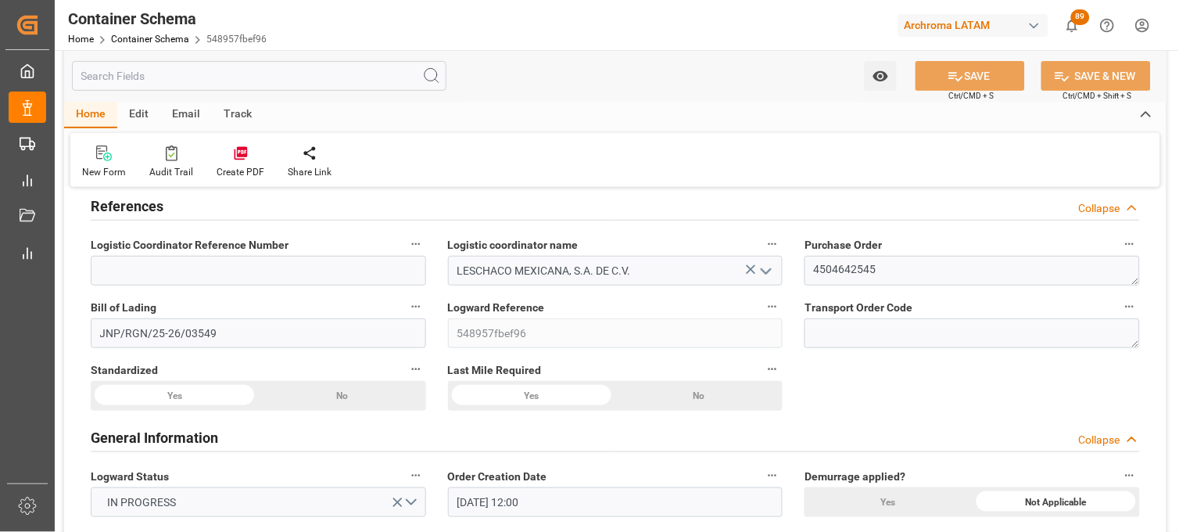
click at [141, 112] on div "Edit" at bounding box center [138, 115] width 43 height 27
click at [185, 113] on div "Email" at bounding box center [186, 115] width 52 height 27
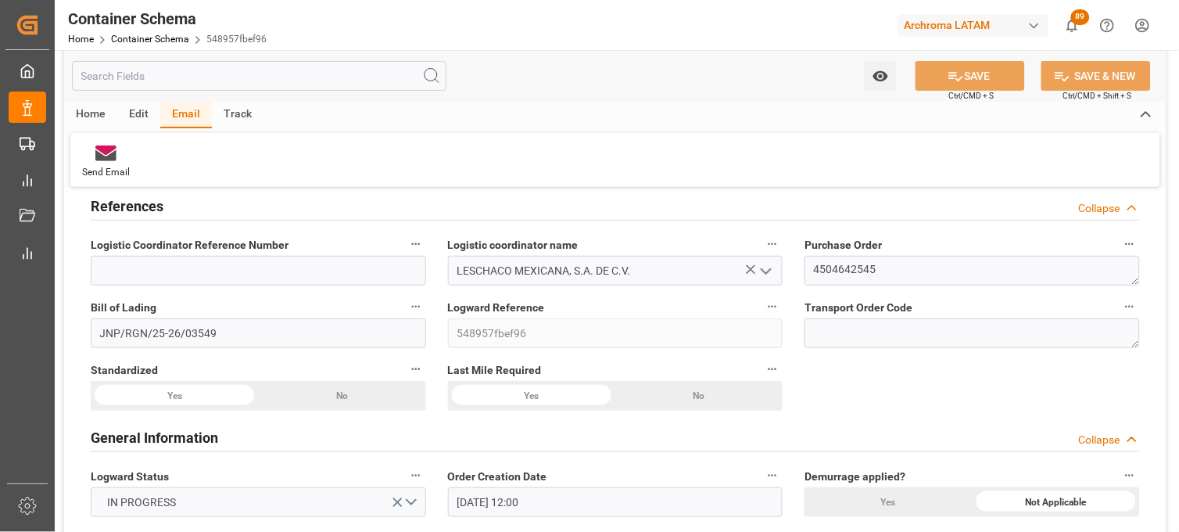
click at [237, 108] on div "Track" at bounding box center [238, 115] width 52 height 27
click at [146, 112] on div "Edit" at bounding box center [138, 115] width 43 height 27
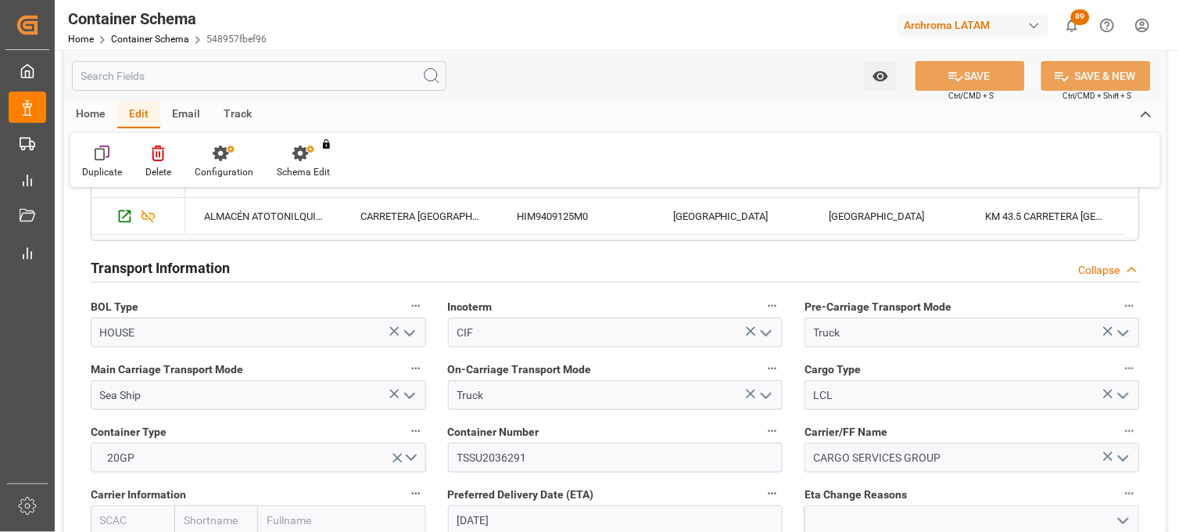
scroll to position [1389, 0]
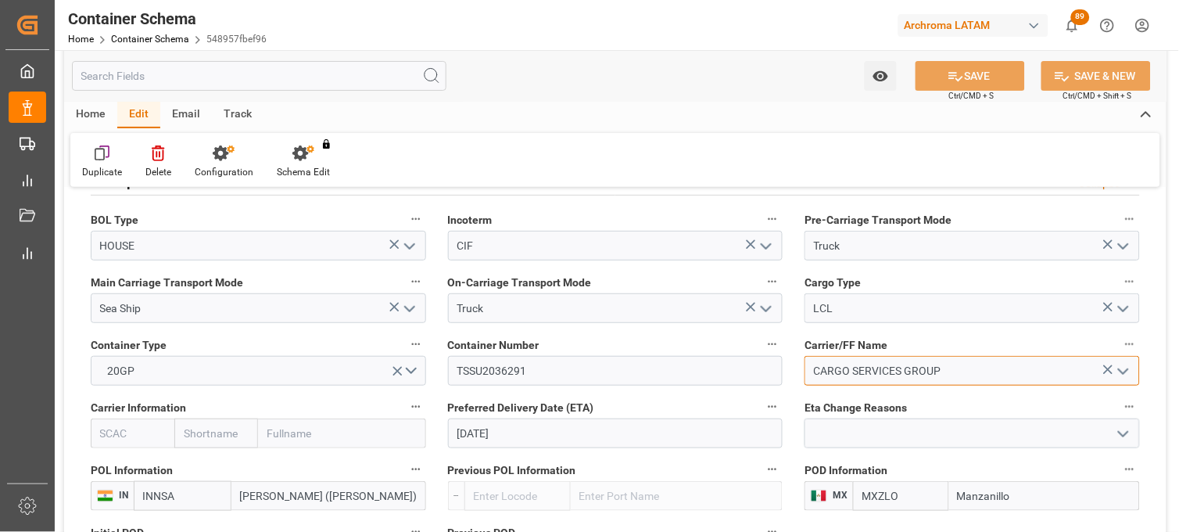
click at [853, 364] on input "CARGO SERVICES GROUP" at bounding box center [971, 371] width 335 height 30
click at [972, 366] on input "CARGO SERVICES GROUP" at bounding box center [971, 371] width 335 height 30
click at [1103, 365] on icon at bounding box center [1108, 369] width 16 height 16
click at [1056, 369] on input "CARGO SERVICES GROUP" at bounding box center [971, 371] width 335 height 30
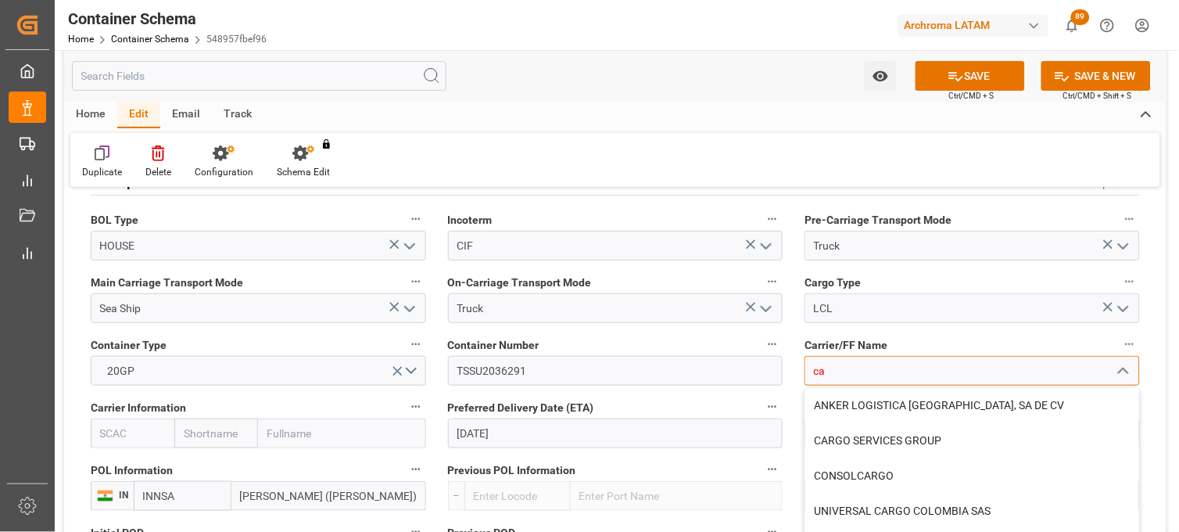
type input "c"
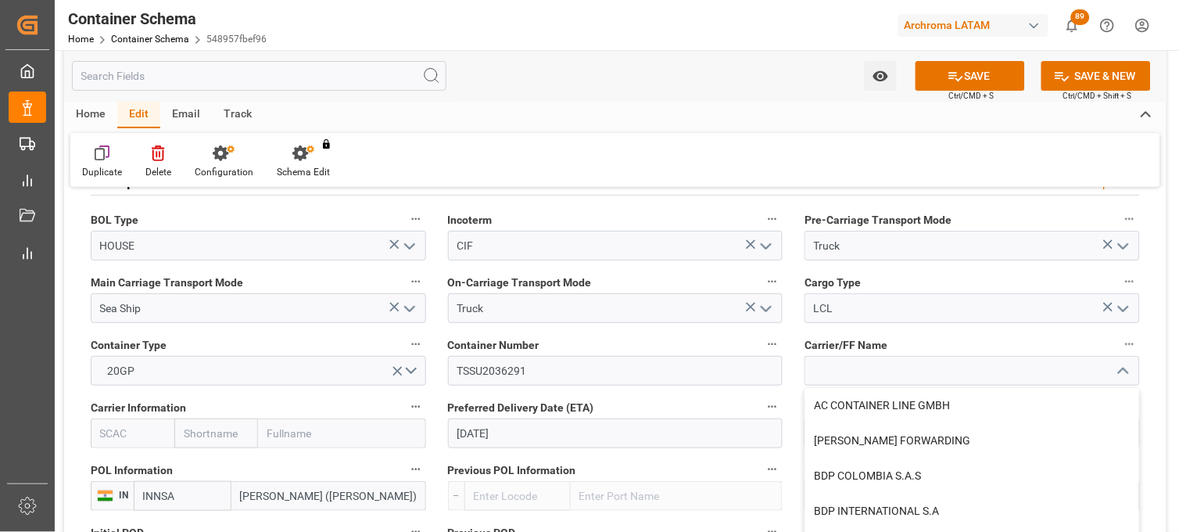
click at [1025, 348] on label "Carrier/FF Name" at bounding box center [971, 345] width 335 height 22
click at [1119, 348] on button "Carrier/FF Name" at bounding box center [1129, 344] width 20 height 20
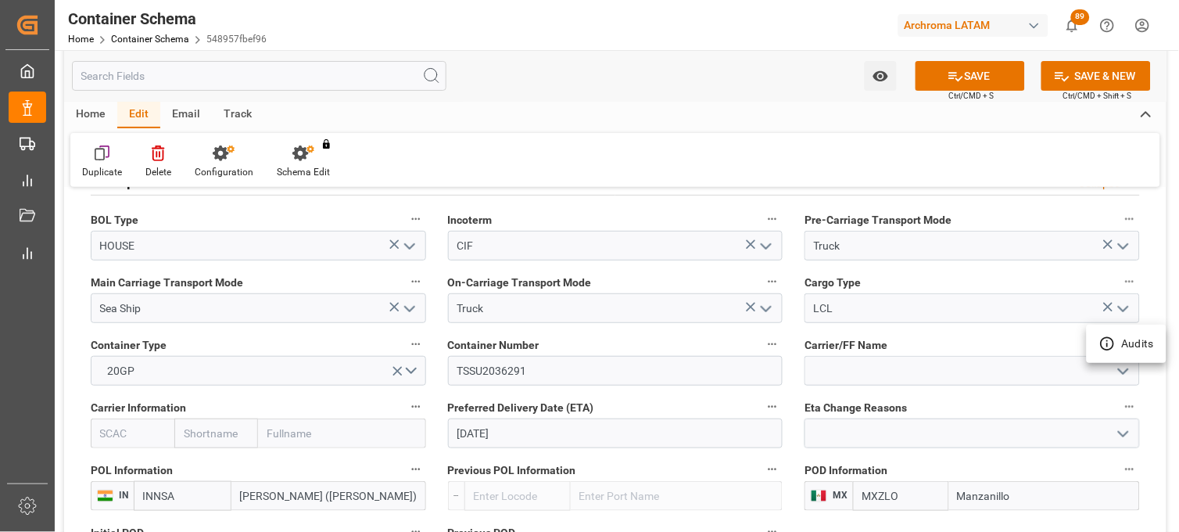
click at [525, 385] on div at bounding box center [589, 266] width 1179 height 532
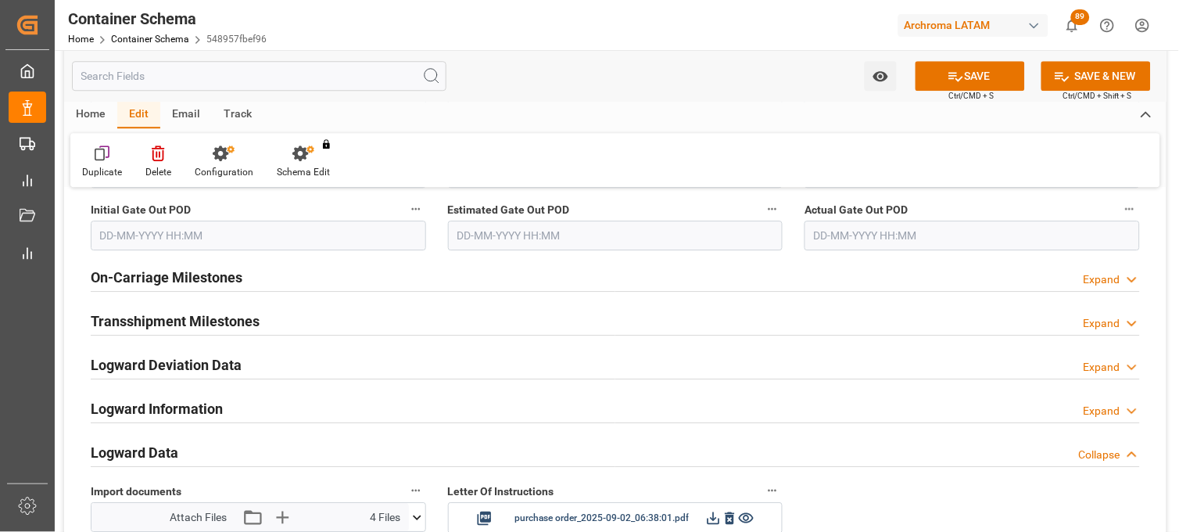
scroll to position [2291, 0]
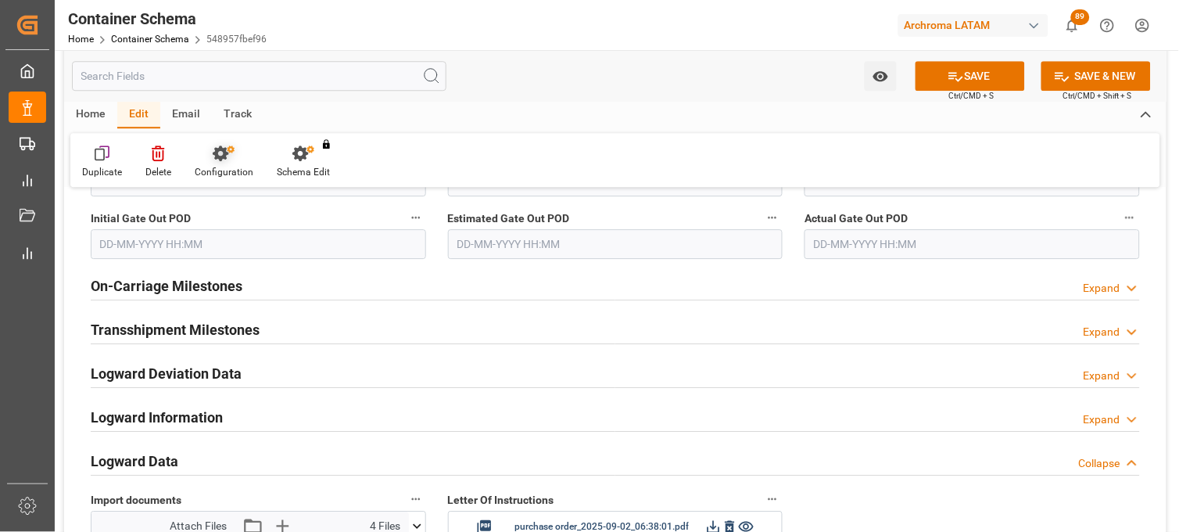
click at [229, 163] on div "Configuration" at bounding box center [224, 162] width 82 height 34
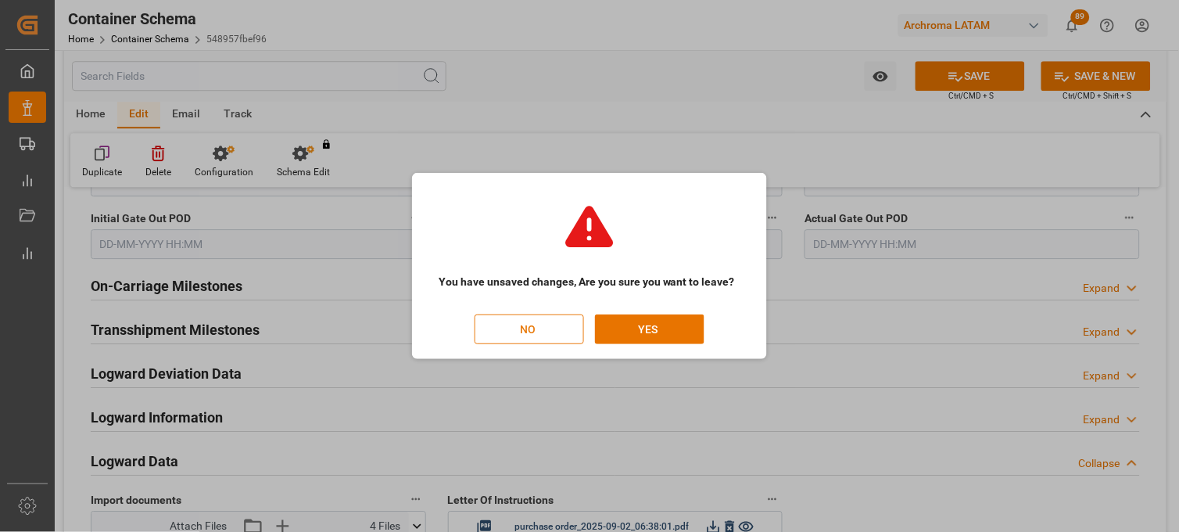
click at [538, 322] on button "NO" at bounding box center [529, 329] width 109 height 30
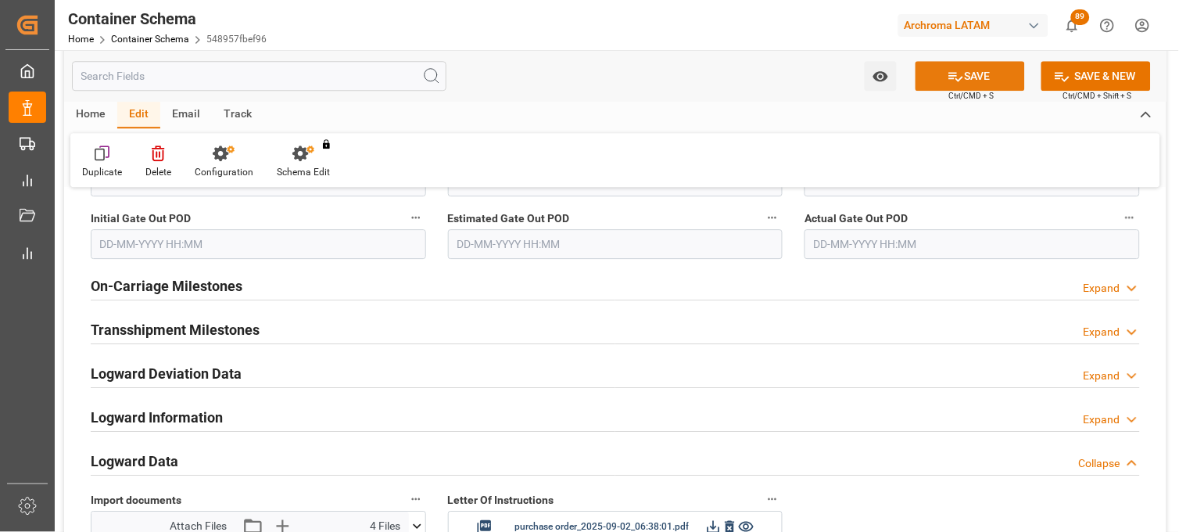
click at [926, 81] on button "SAVE" at bounding box center [969, 76] width 109 height 30
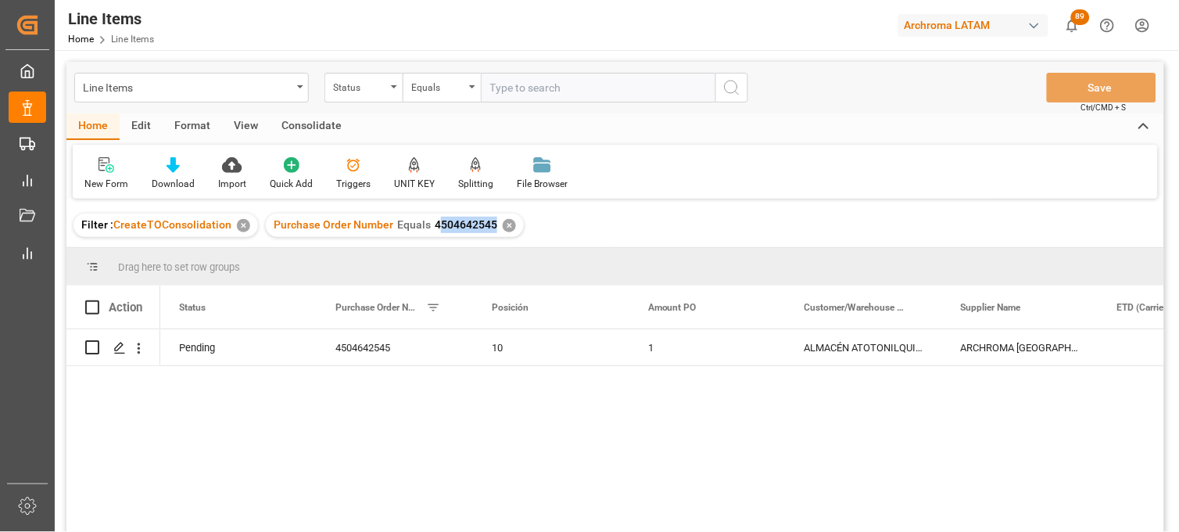
drag, startPoint x: 490, startPoint y: 225, endPoint x: 435, endPoint y: 227, distance: 55.6
click at [435, 227] on span "4504642545" at bounding box center [466, 224] width 63 height 13
click at [478, 229] on span "4504642545" at bounding box center [466, 224] width 63 height 13
click at [491, 225] on div "Purchase Order Number Equals 4504642545 ✕" at bounding box center [395, 224] width 258 height 23
drag, startPoint x: 491, startPoint y: 225, endPoint x: 478, endPoint y: 225, distance: 13.3
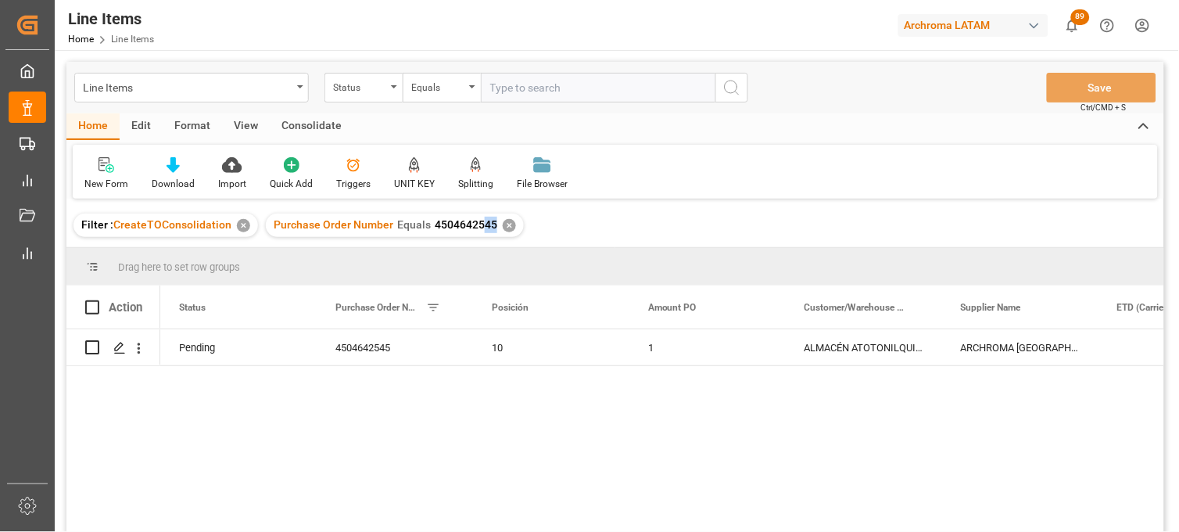
click at [478, 225] on div "Purchase Order Number Equals 4504642545 ✕" at bounding box center [395, 224] width 258 height 23
drag, startPoint x: 478, startPoint y: 225, endPoint x: 489, endPoint y: 227, distance: 12.0
click at [489, 227] on span "4504642545" at bounding box center [466, 224] width 63 height 13
drag, startPoint x: 495, startPoint y: 225, endPoint x: 430, endPoint y: 227, distance: 64.9
click at [430, 227] on div "Purchase Order Number Equals 4504642545 ✕" at bounding box center [395, 224] width 258 height 23
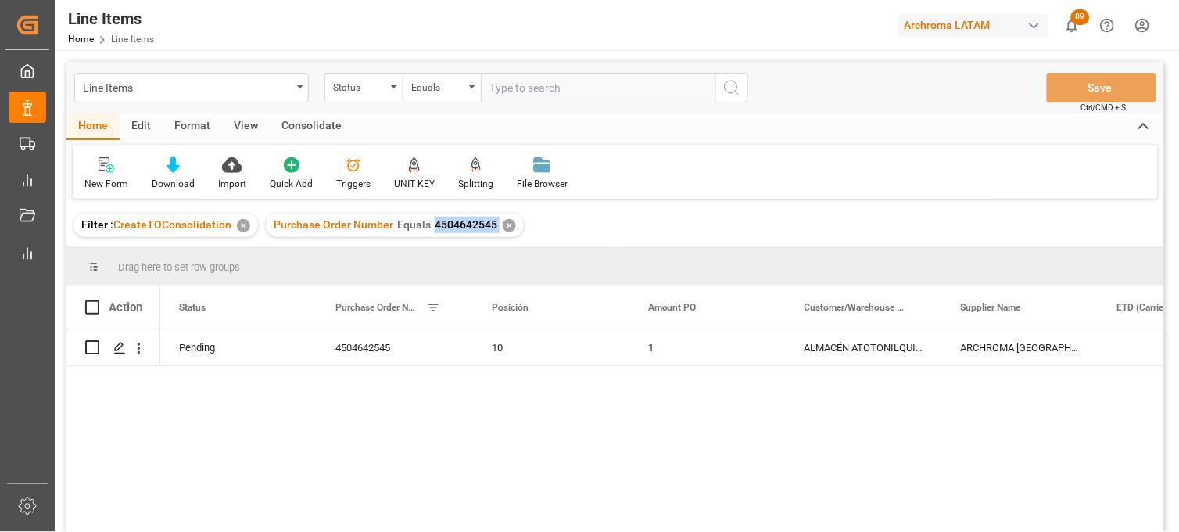
copy span "4504642545"
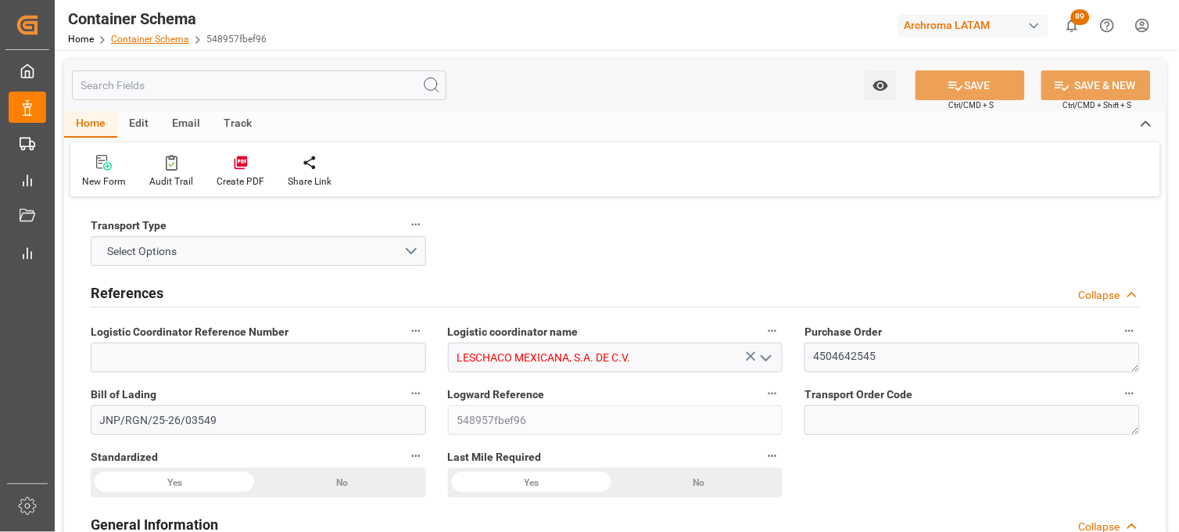
type input "0"
type input "7"
type input "1"
type input "10"
type input "10000"
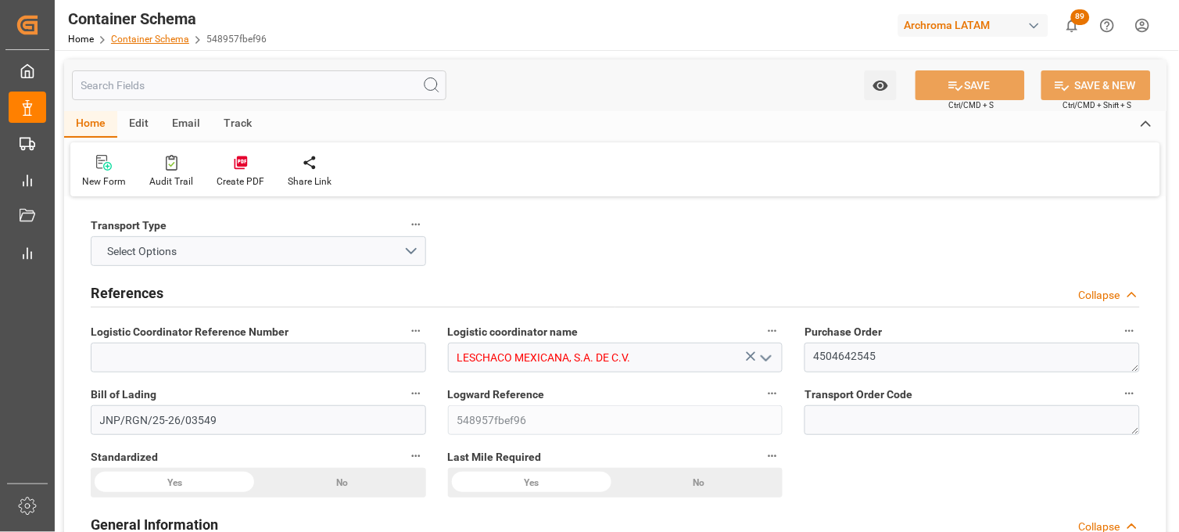
type input "10570"
type input "INNSA"
type input "MXZLO"
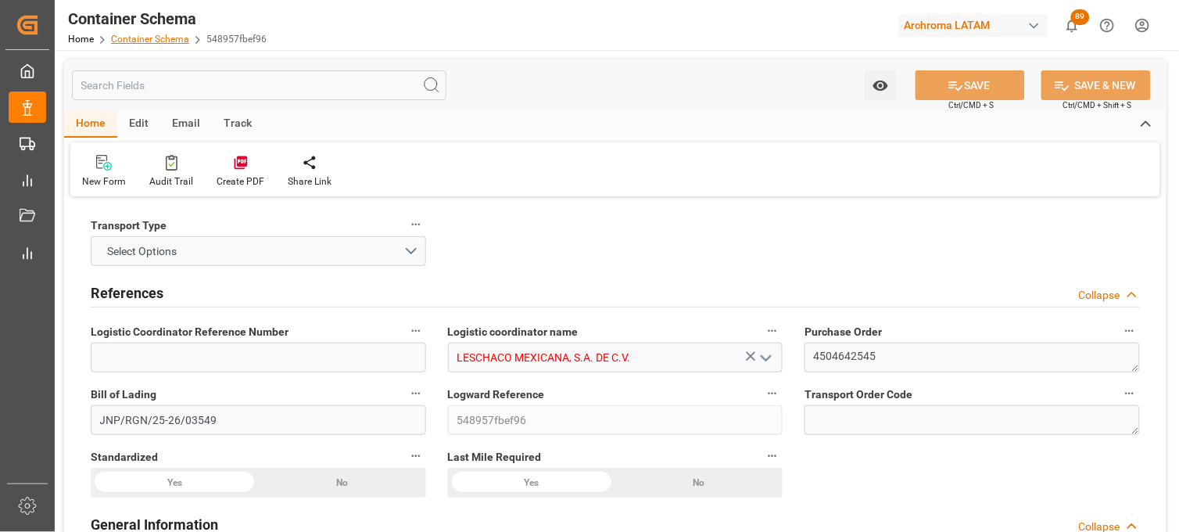
type input "MXZLO"
type input "9241310"
type input "02-09-2025 12:00"
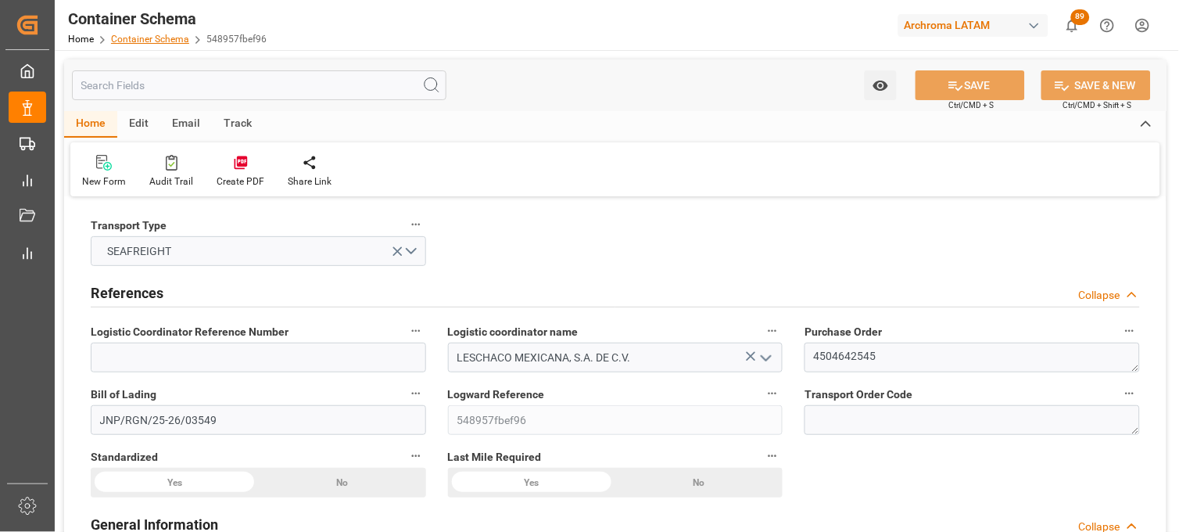
type input "[DATE]"
type input "19-10-2025"
type input "19-10-2025 12:30"
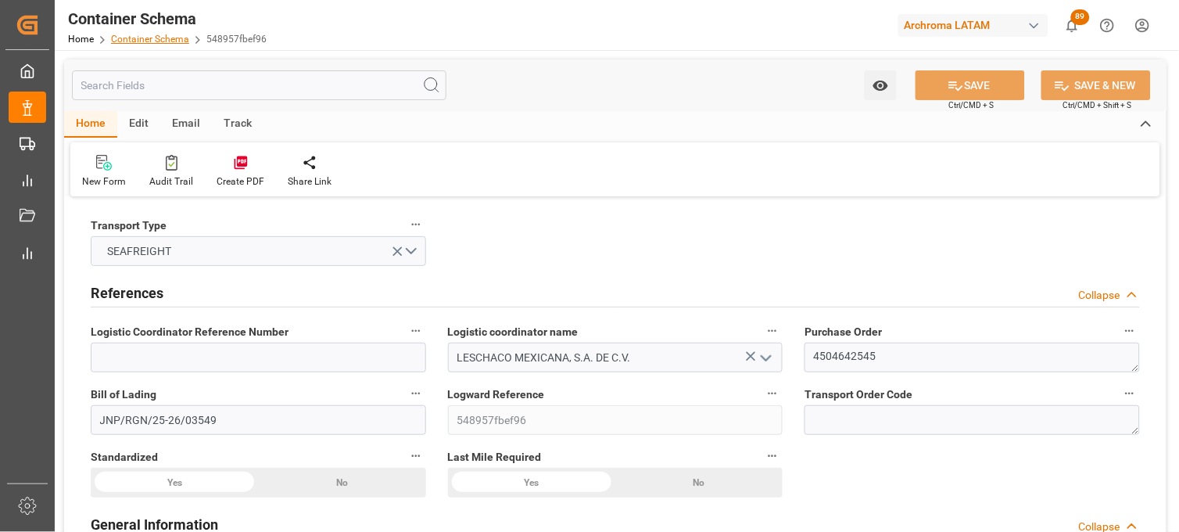
type input "19-10-2025 12:30"
click at [149, 130] on div "Edit" at bounding box center [138, 124] width 43 height 27
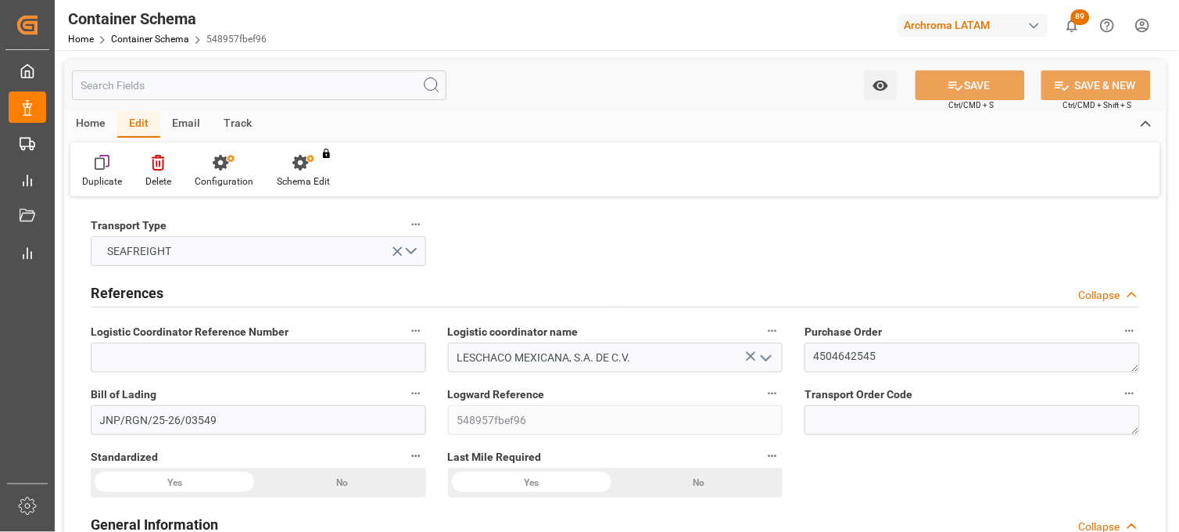
click at [177, 129] on div "Email" at bounding box center [186, 124] width 52 height 27
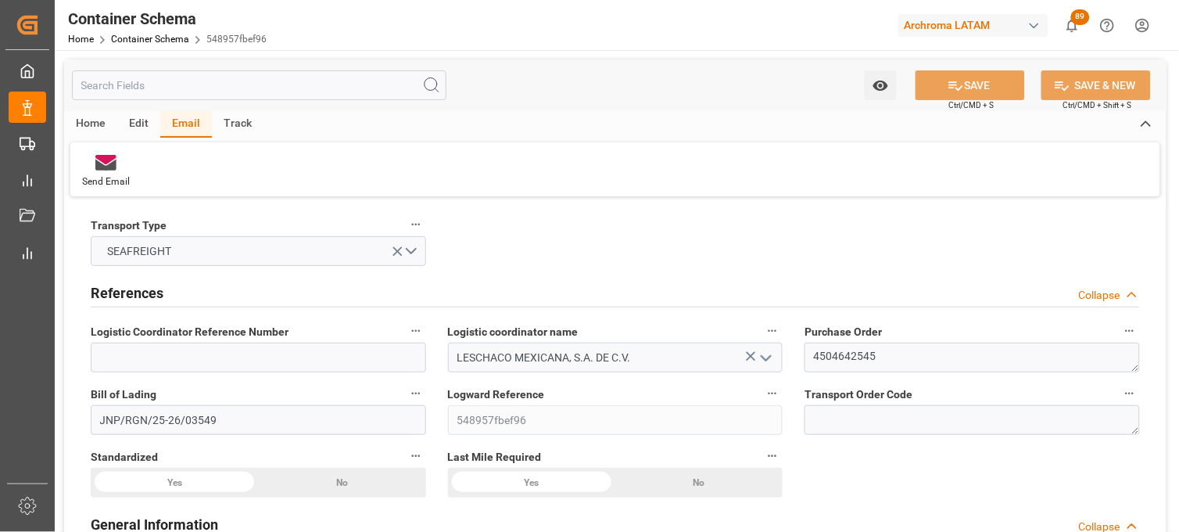
click at [130, 122] on div "Edit" at bounding box center [138, 124] width 43 height 27
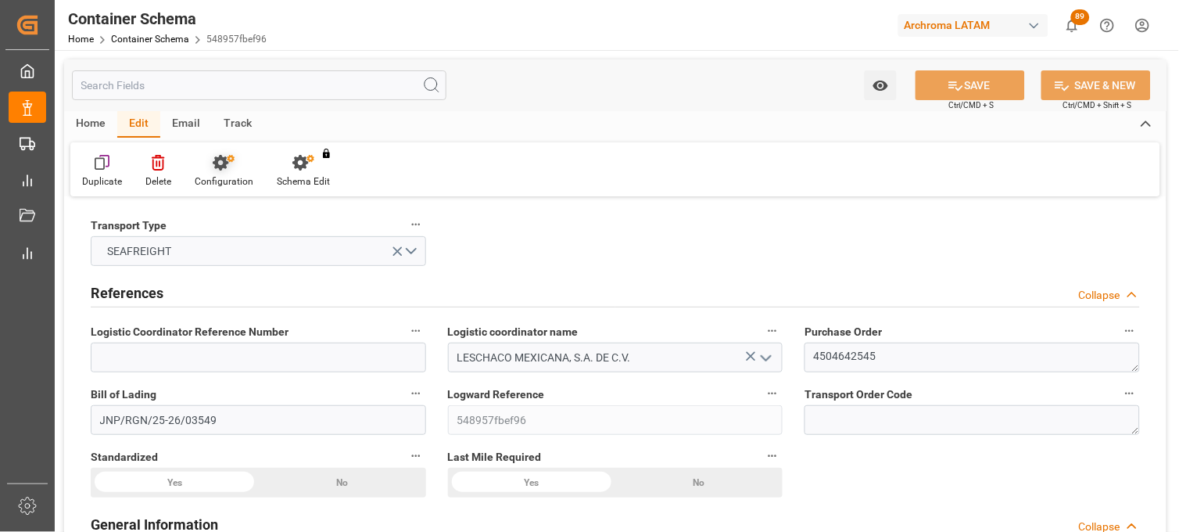
click at [220, 165] on icon at bounding box center [221, 163] width 16 height 16
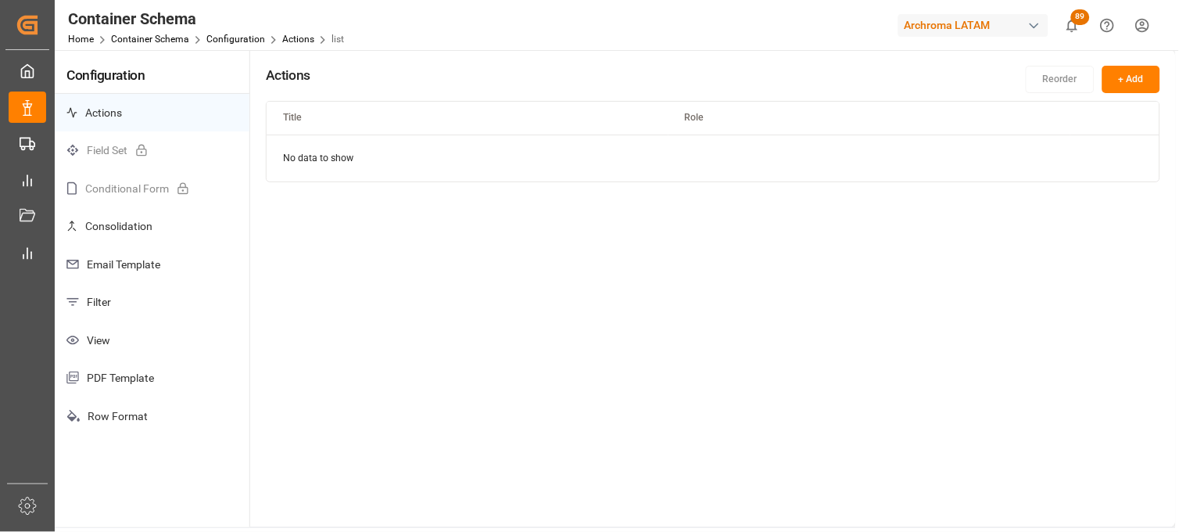
click at [99, 272] on p "Email Template" at bounding box center [152, 264] width 195 height 38
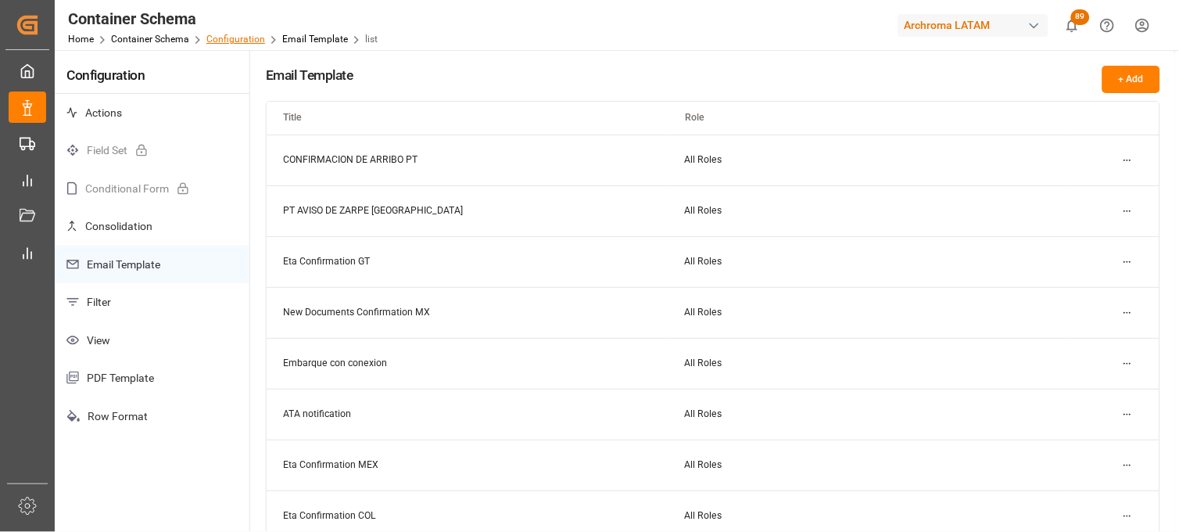
click at [250, 37] on link "Configuration" at bounding box center [235, 39] width 59 height 11
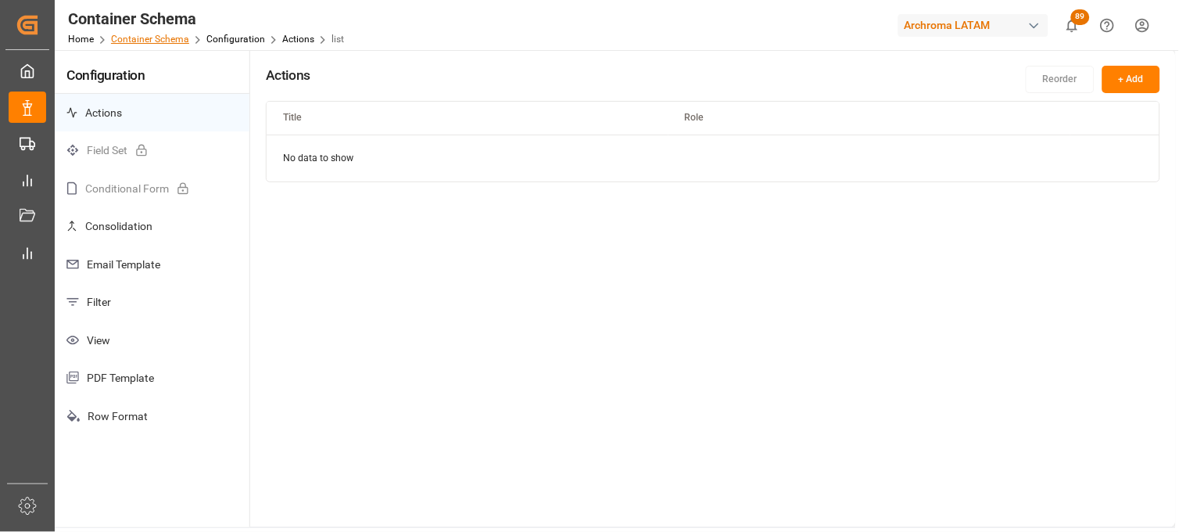
click at [138, 43] on link "Container Schema" at bounding box center [150, 39] width 78 height 11
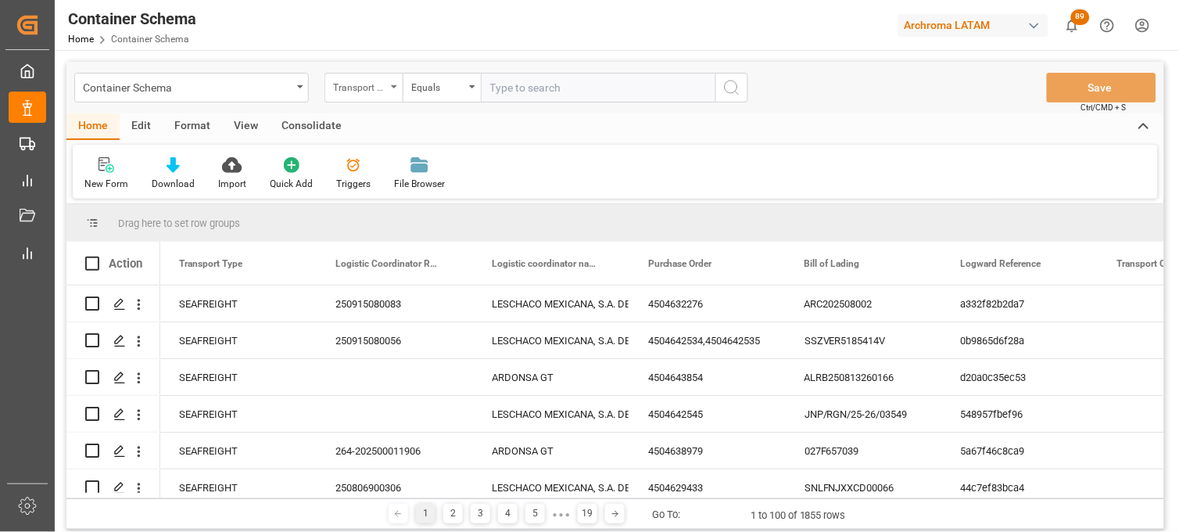
click at [349, 95] on div "Transport Type" at bounding box center [363, 88] width 78 height 30
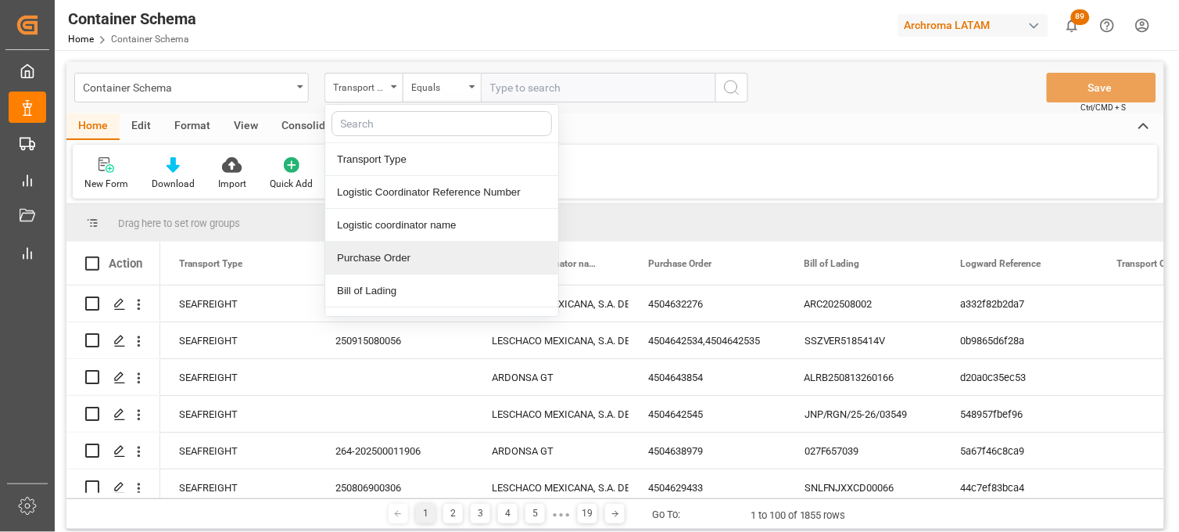
click at [371, 259] on div "Purchase Order" at bounding box center [441, 258] width 233 height 33
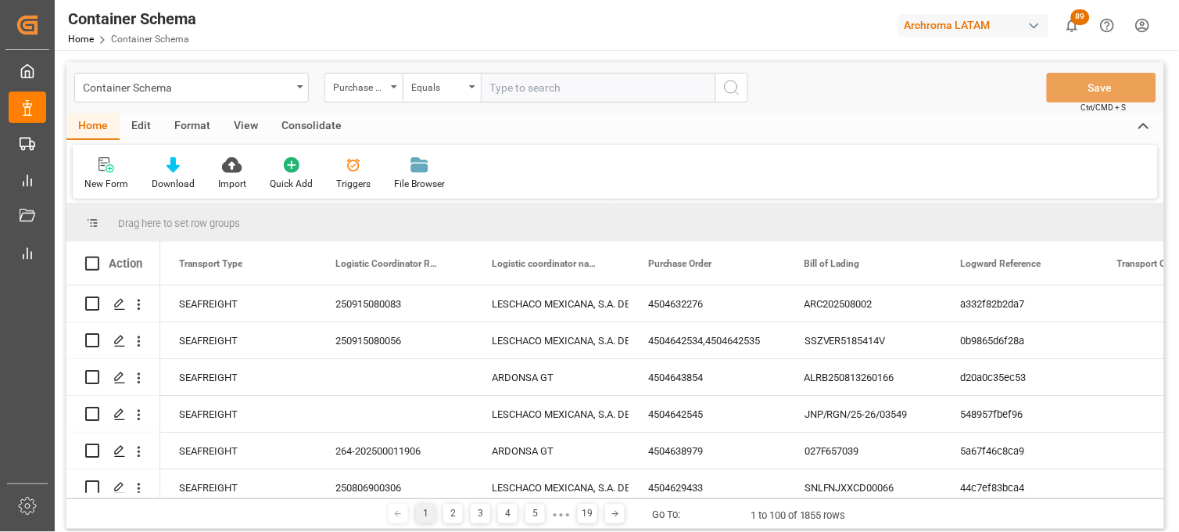
click at [493, 91] on input "text" at bounding box center [598, 88] width 235 height 30
paste input "4504642545"
type input "4504642545"
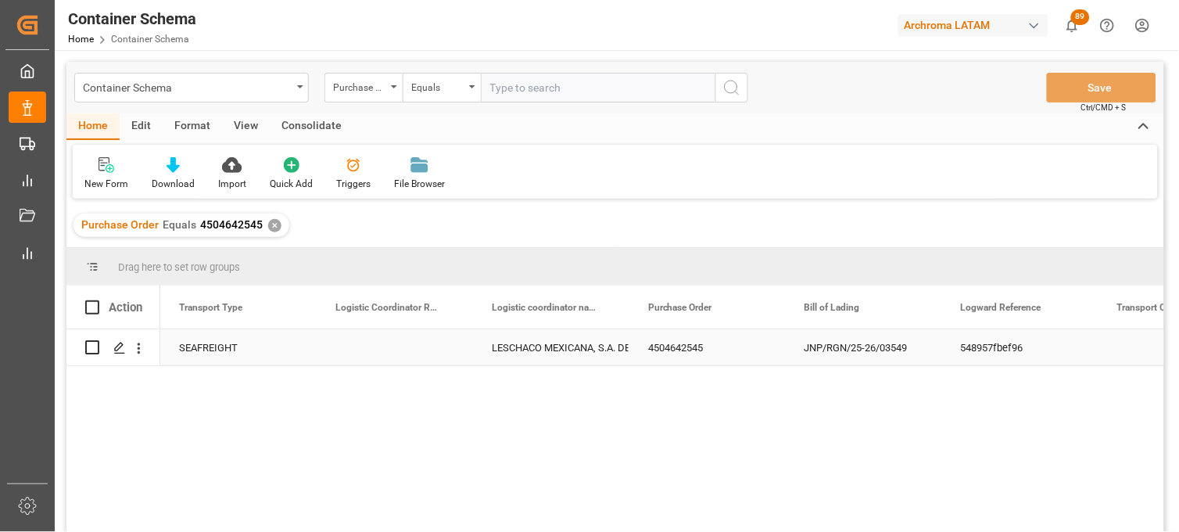
click at [97, 348] on input "Press Space to toggle row selection (unchecked)" at bounding box center [92, 347] width 14 height 14
checkbox input "true"
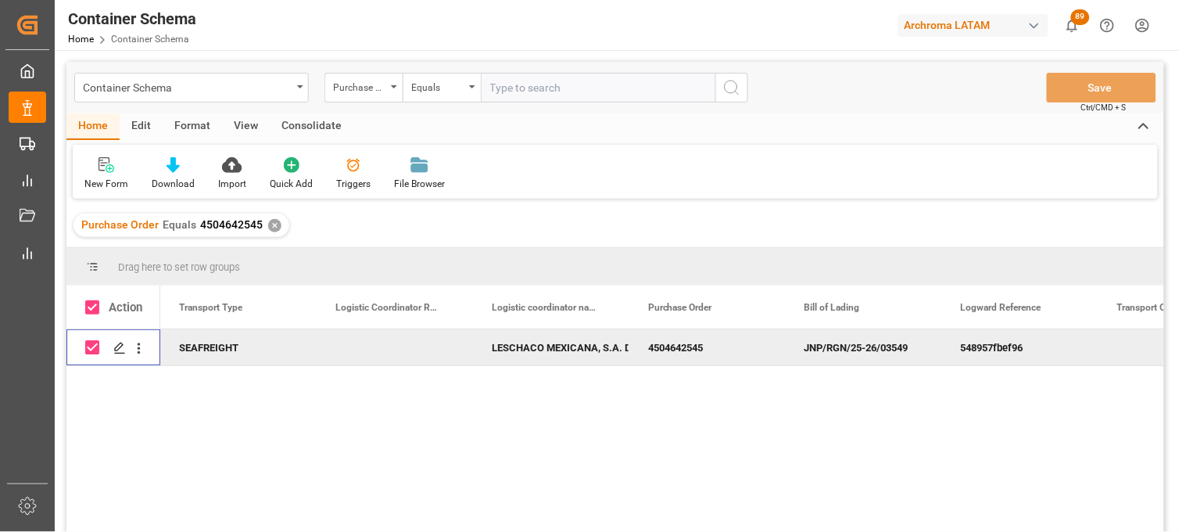
click at [150, 127] on div "Edit" at bounding box center [141, 126] width 43 height 27
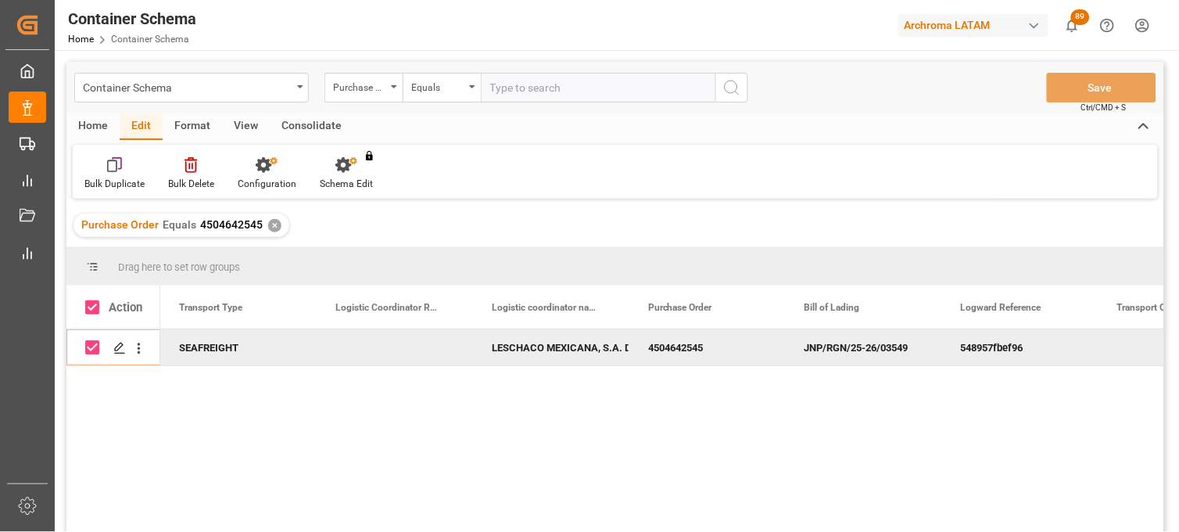
click at [155, 127] on div "Edit" at bounding box center [141, 126] width 43 height 27
click at [198, 128] on div "Format" at bounding box center [192, 126] width 59 height 27
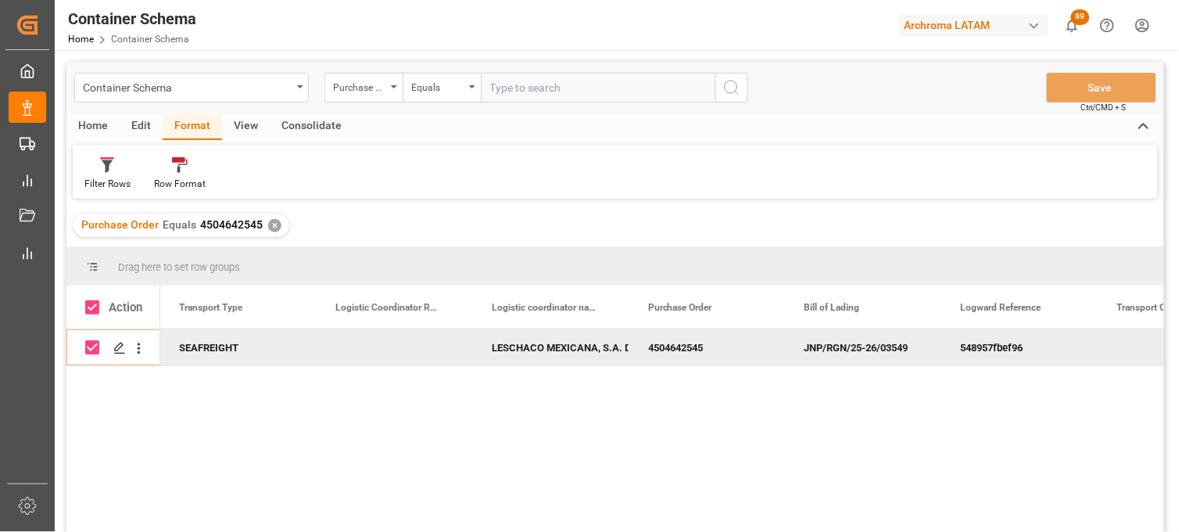
click at [247, 130] on div "View" at bounding box center [246, 126] width 48 height 27
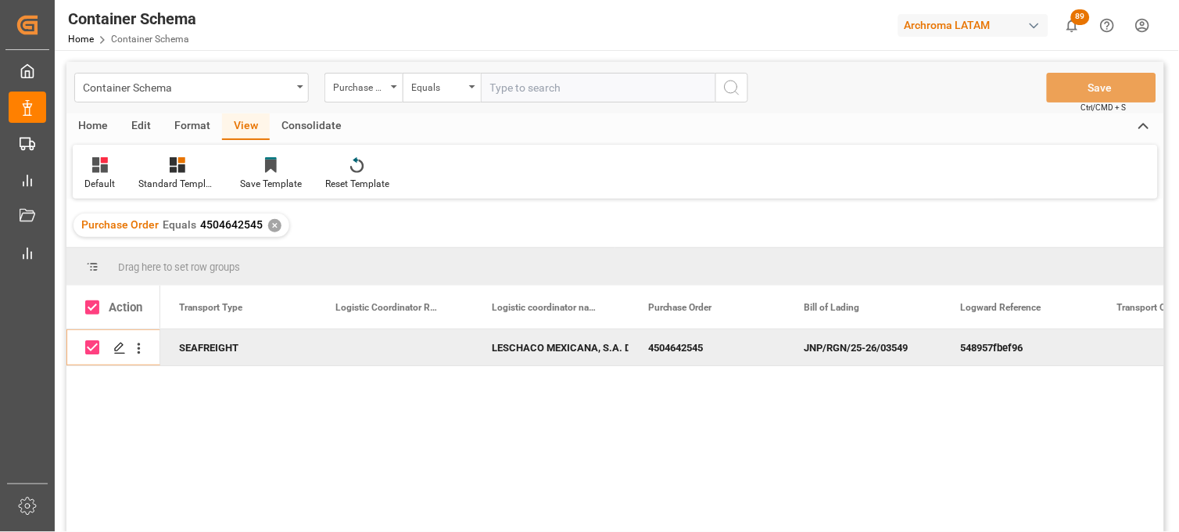
click at [298, 130] on div "Consolidate" at bounding box center [312, 126] width 84 height 27
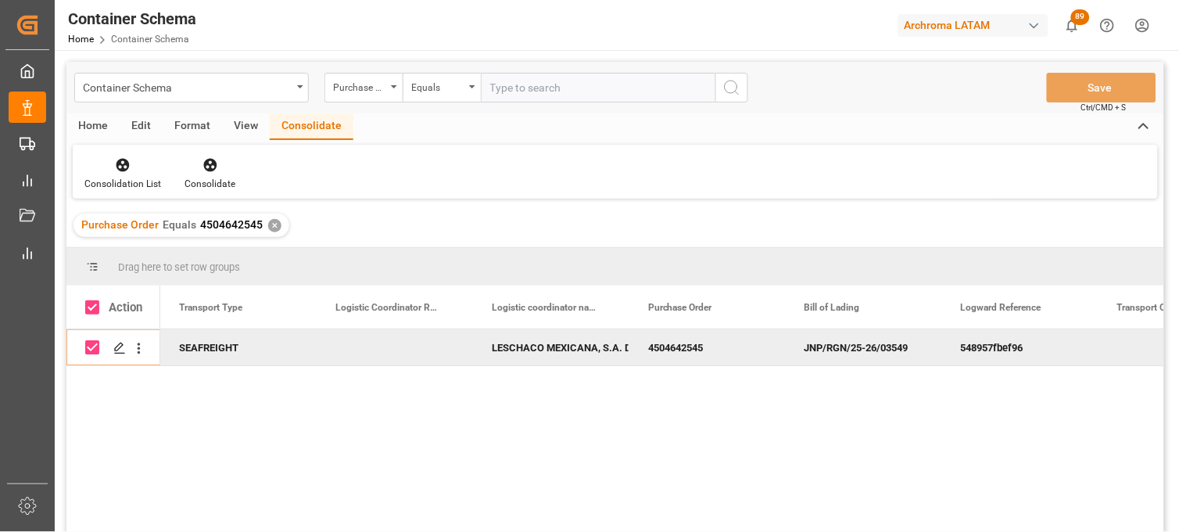
click at [200, 135] on div "Format" at bounding box center [192, 126] width 59 height 27
click at [138, 134] on div "Edit" at bounding box center [141, 126] width 43 height 27
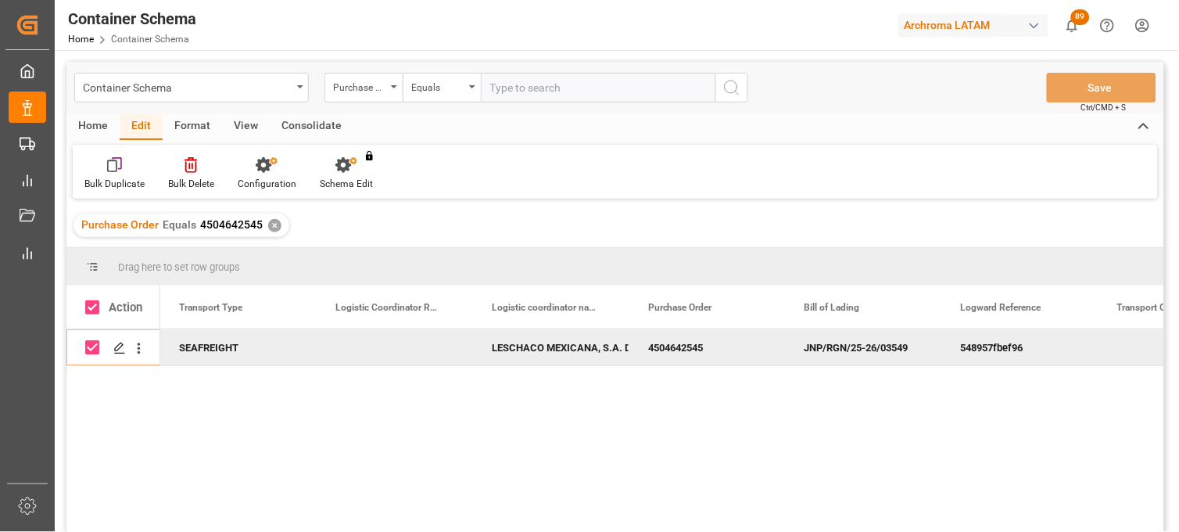
click at [102, 131] on div "Home" at bounding box center [92, 126] width 53 height 27
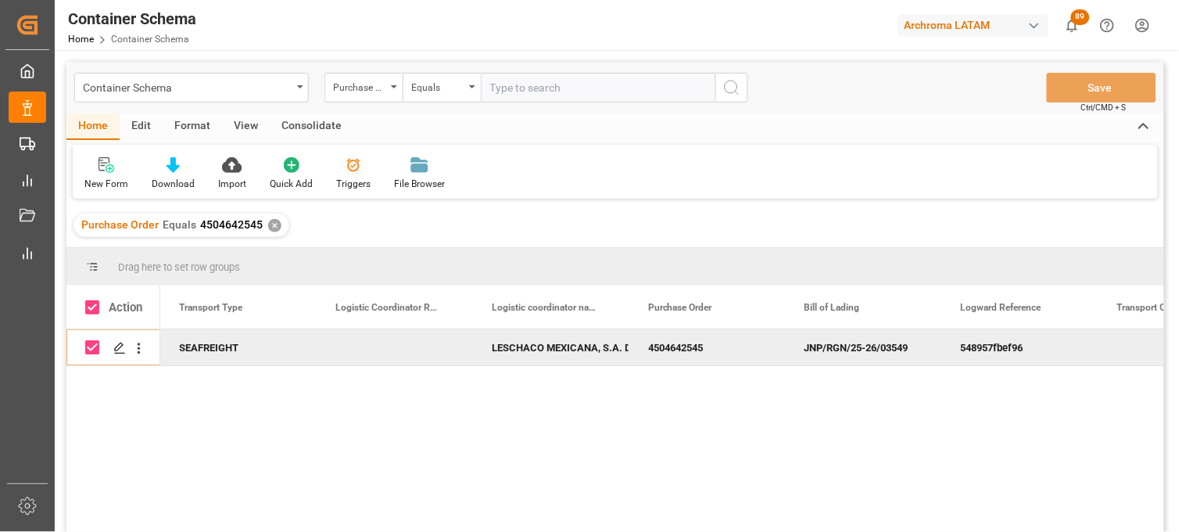
click at [338, 170] on div at bounding box center [353, 164] width 34 height 16
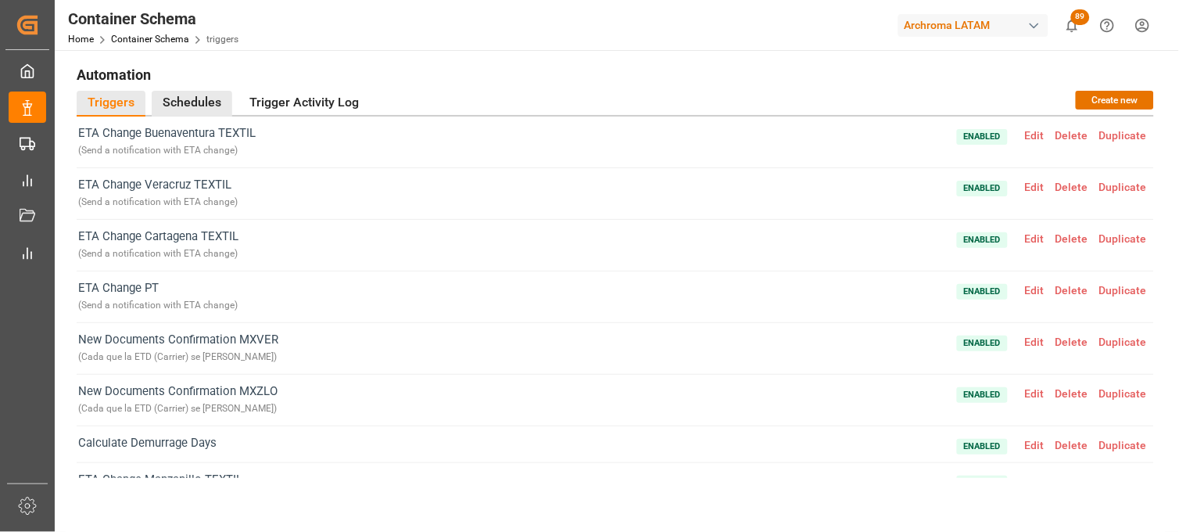
click at [185, 107] on div "Schedules" at bounding box center [192, 104] width 81 height 26
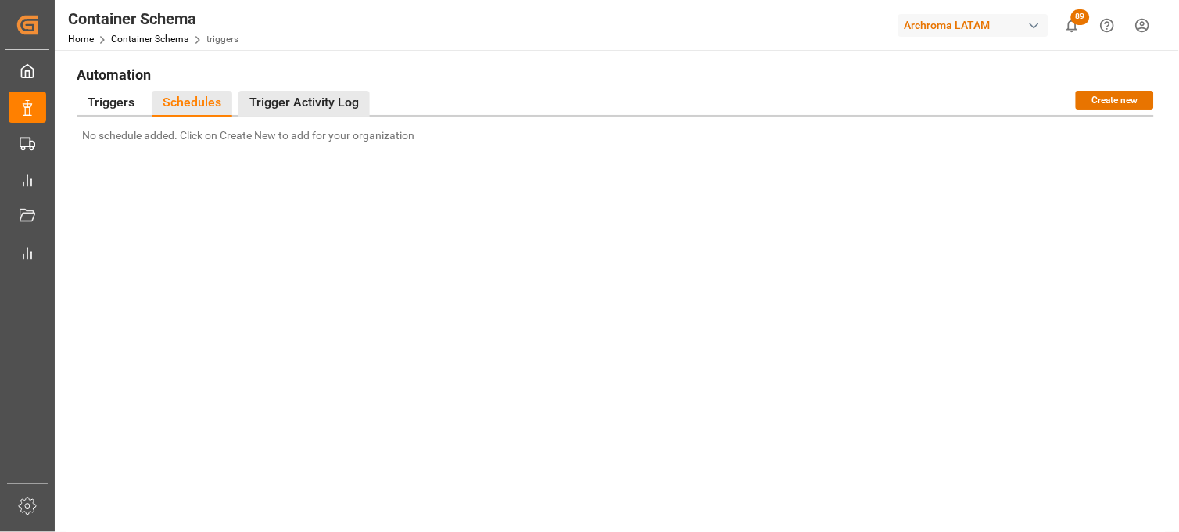
click at [284, 106] on div "Trigger Activity Log" at bounding box center [303, 104] width 131 height 26
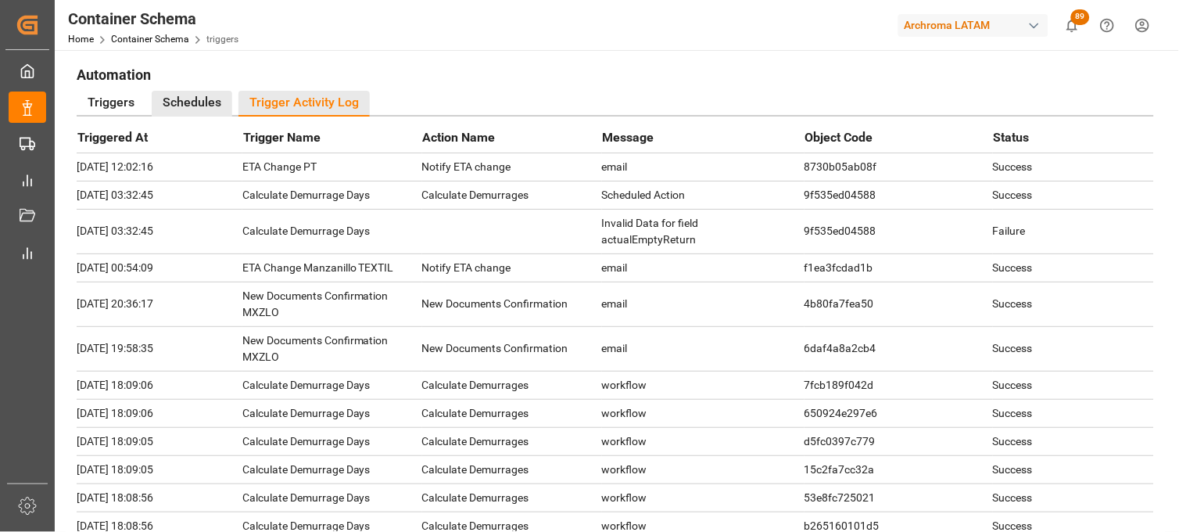
click at [181, 104] on div "Schedules" at bounding box center [192, 104] width 81 height 26
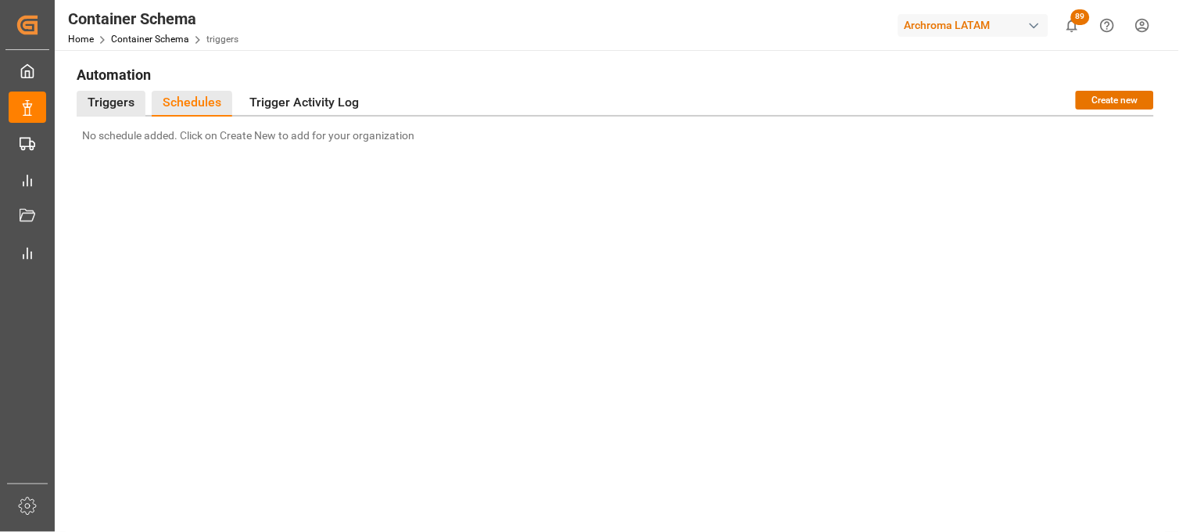
click at [127, 102] on div "Triggers" at bounding box center [111, 104] width 69 height 26
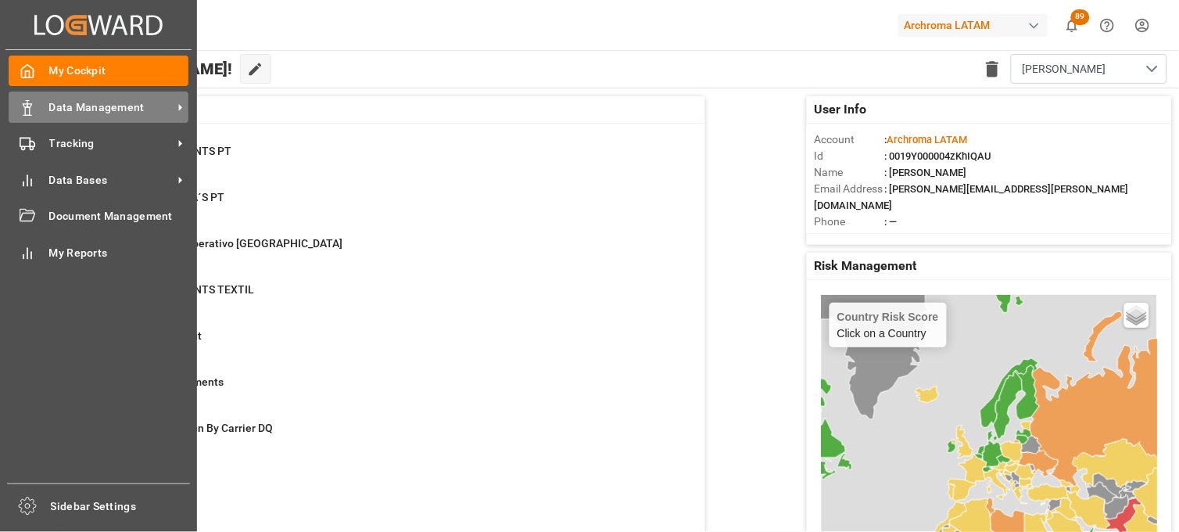
click at [36, 110] on div "Data Management Data Management" at bounding box center [99, 106] width 180 height 30
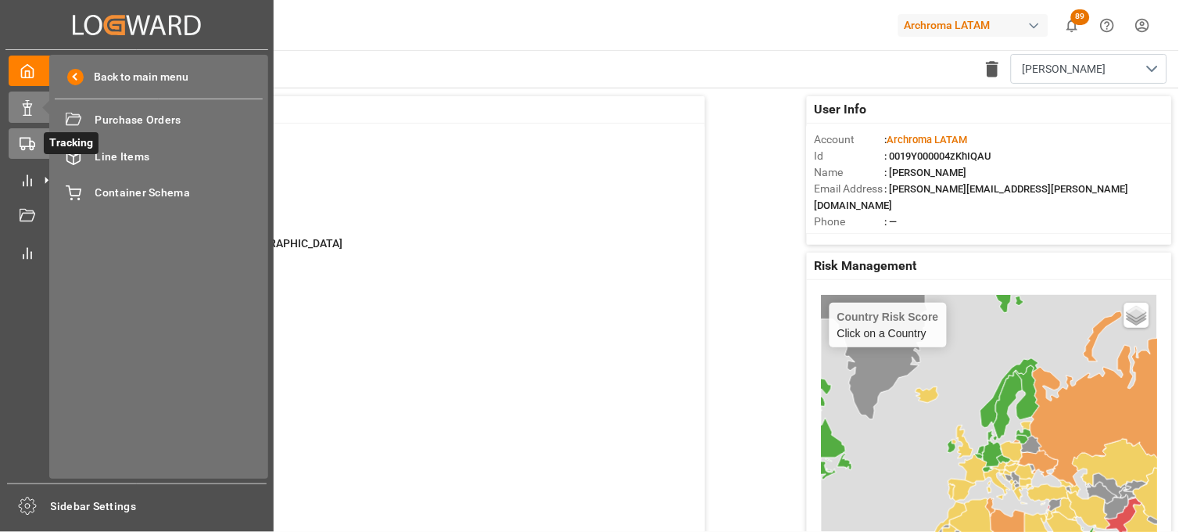
click at [20, 141] on icon at bounding box center [28, 144] width 16 height 16
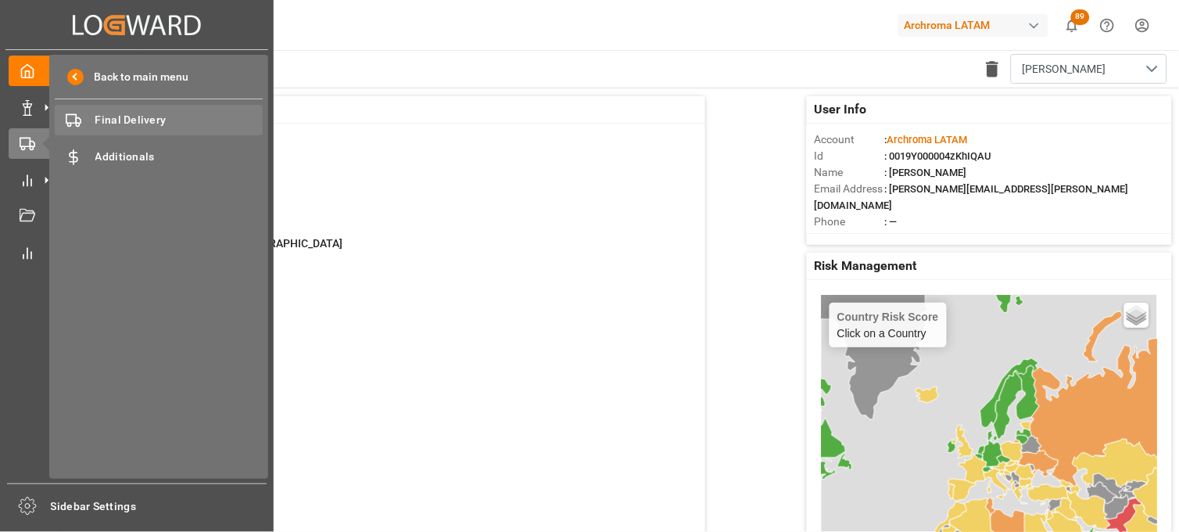
click at [122, 120] on span "Final Delivery" at bounding box center [179, 120] width 168 height 16
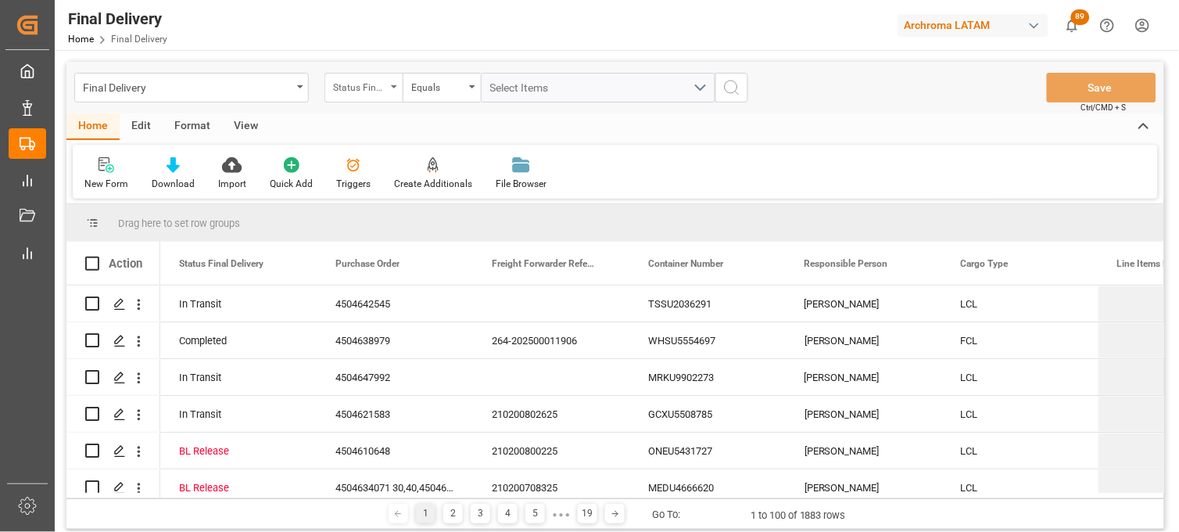
click at [388, 98] on div "Status Final Delivery" at bounding box center [363, 88] width 78 height 30
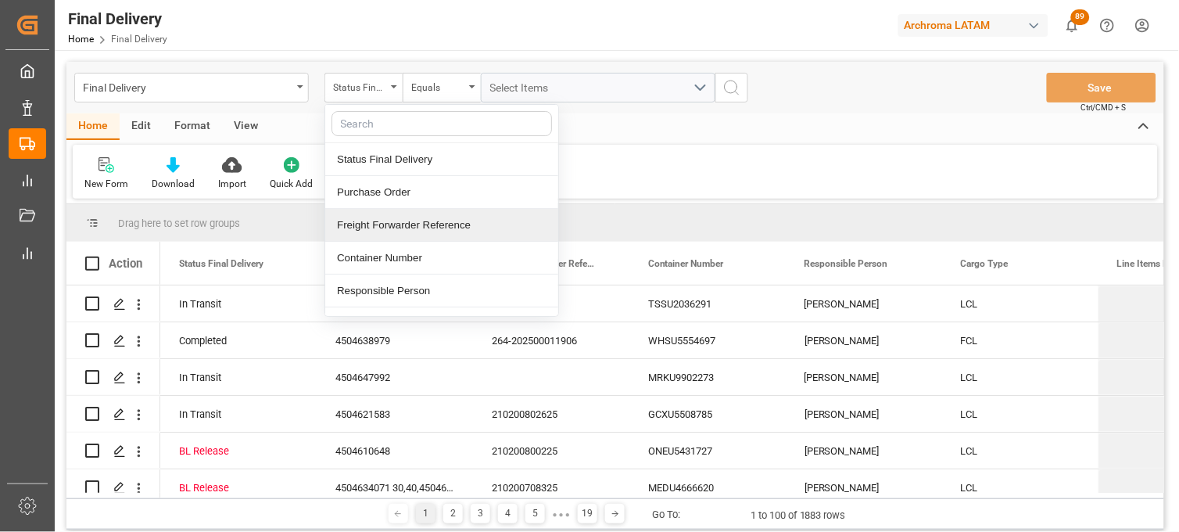
click at [419, 230] on div "Freight Forwarder Reference" at bounding box center [441, 225] width 233 height 33
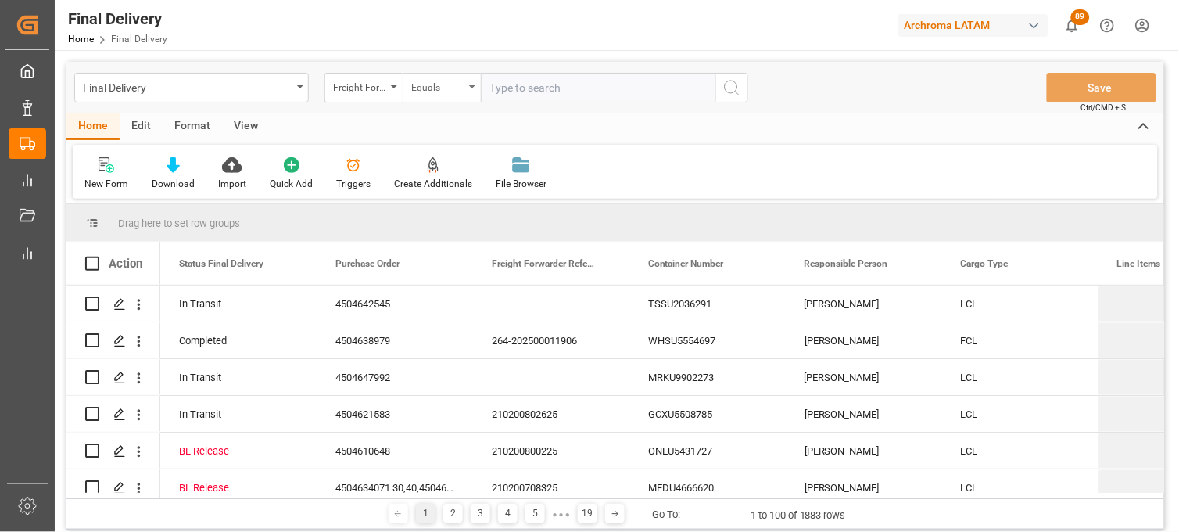
click at [446, 90] on div "Equals" at bounding box center [437, 86] width 53 height 18
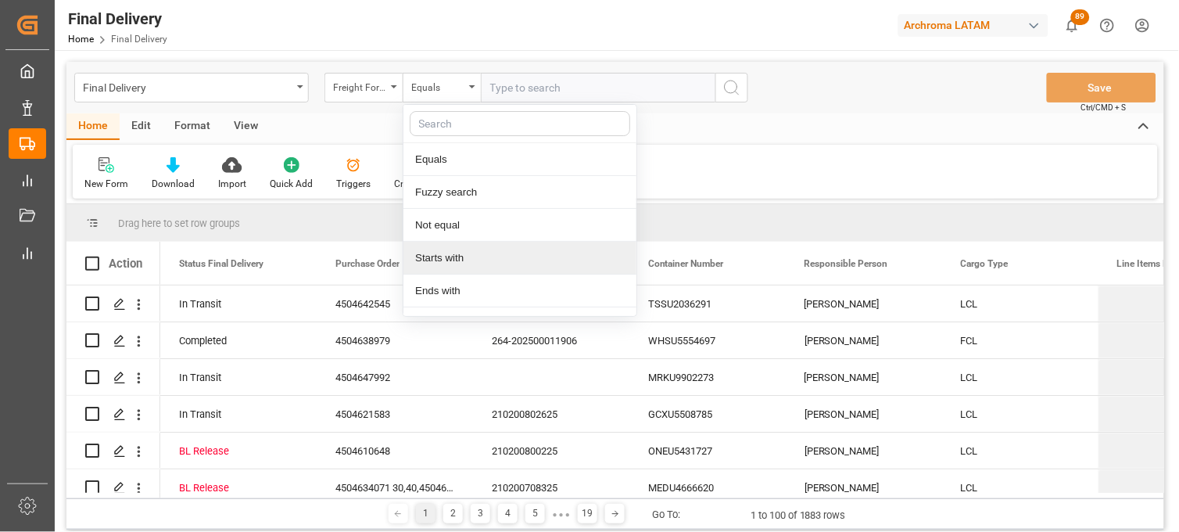
scroll to position [90, 0]
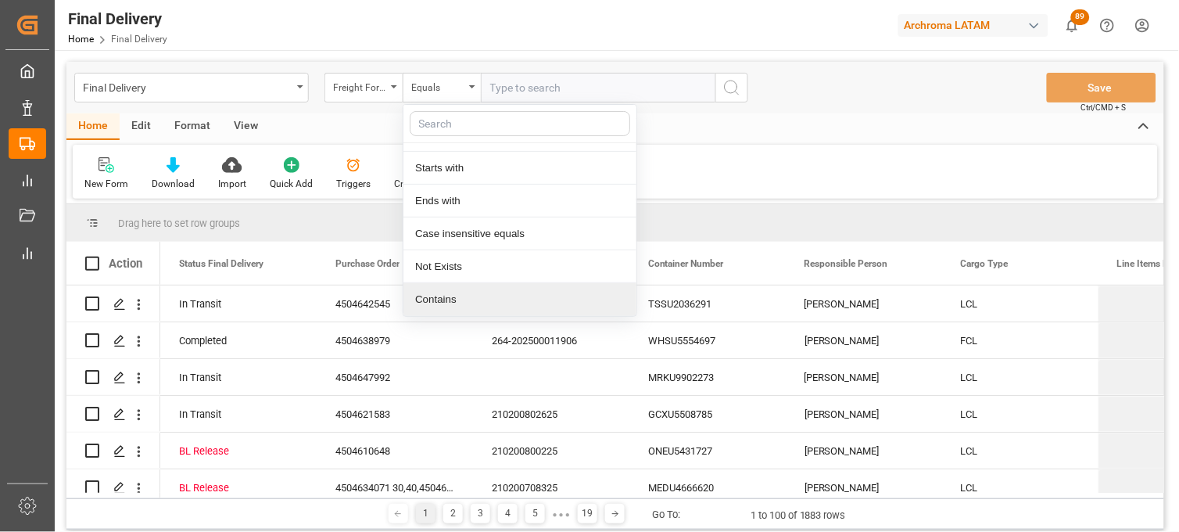
click at [478, 291] on div "Contains" at bounding box center [519, 299] width 233 height 33
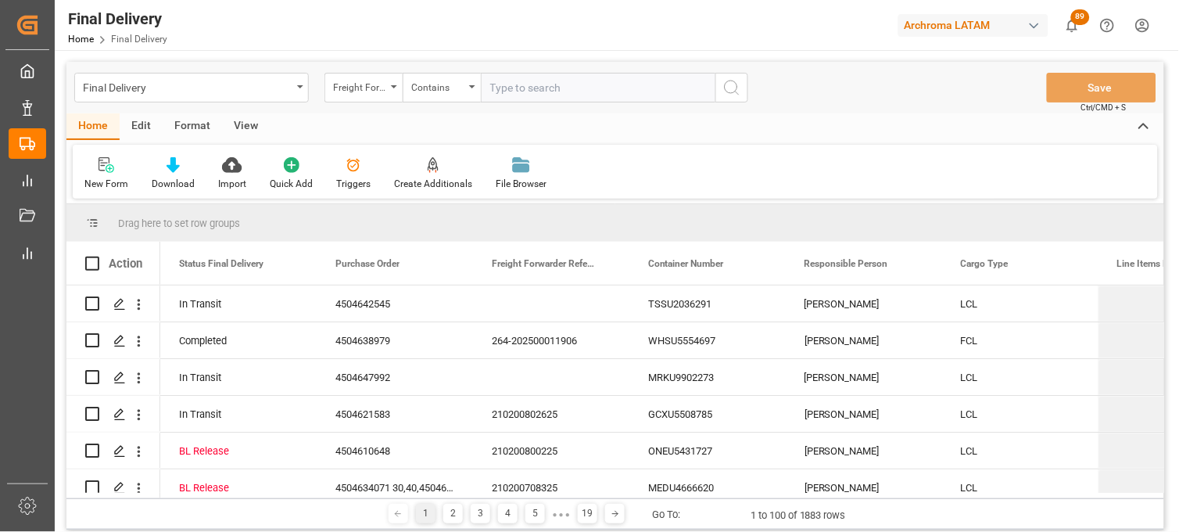
paste input "250906900315"
paste input "250906900314"
paste input "250906900085"
type input "250906900315,250906900314,250906900085"
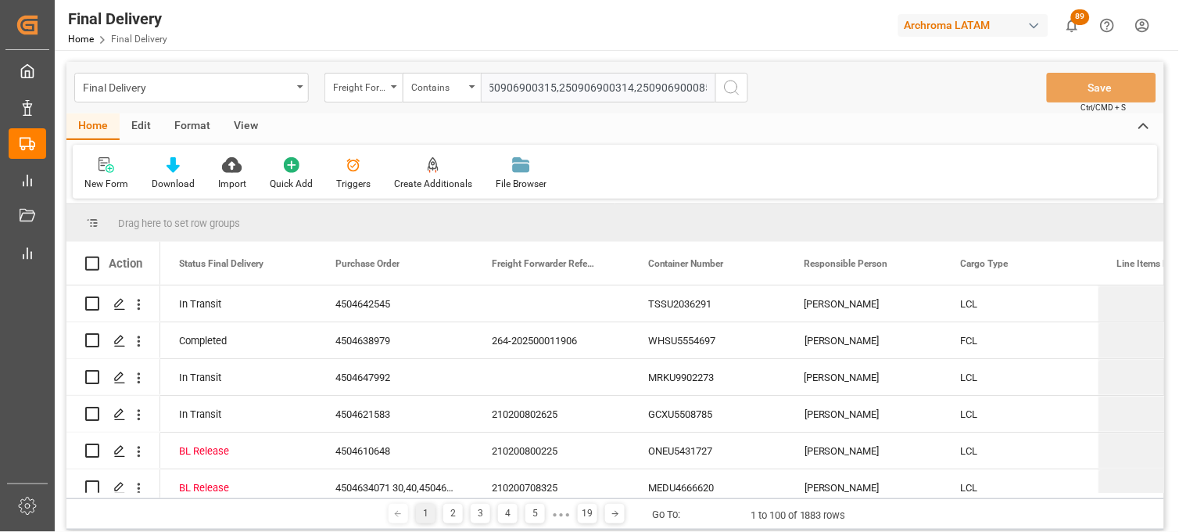
click at [754, 90] on div "Final Delivery Freight Forwarder Reference Contains 250906900315,250906900314,2…" at bounding box center [615, 88] width 1098 height 52
click at [747, 91] on button "search button" at bounding box center [731, 88] width 33 height 30
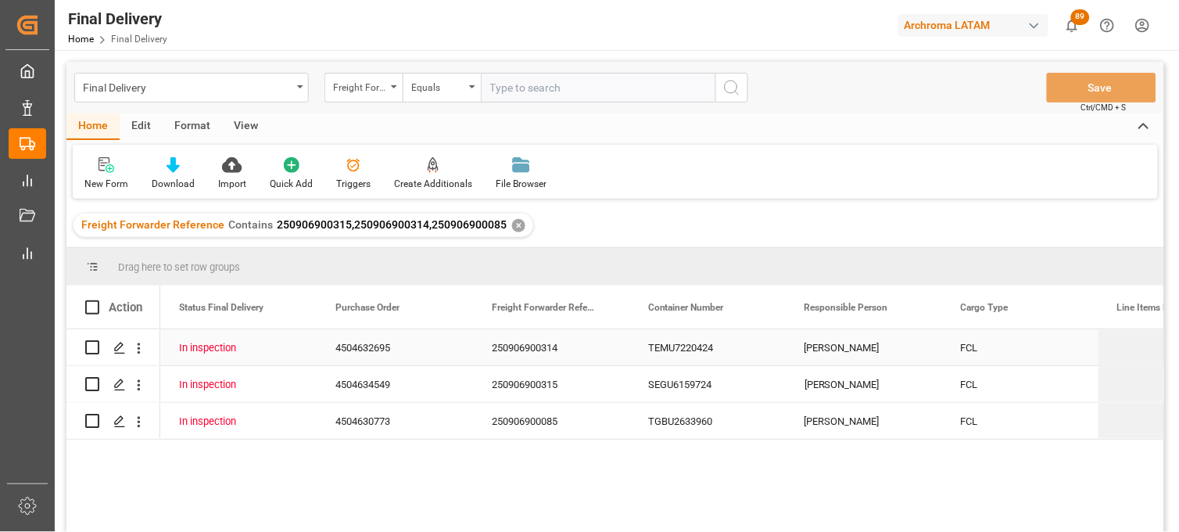
click at [696, 353] on div "TEMU7220424" at bounding box center [707, 347] width 156 height 36
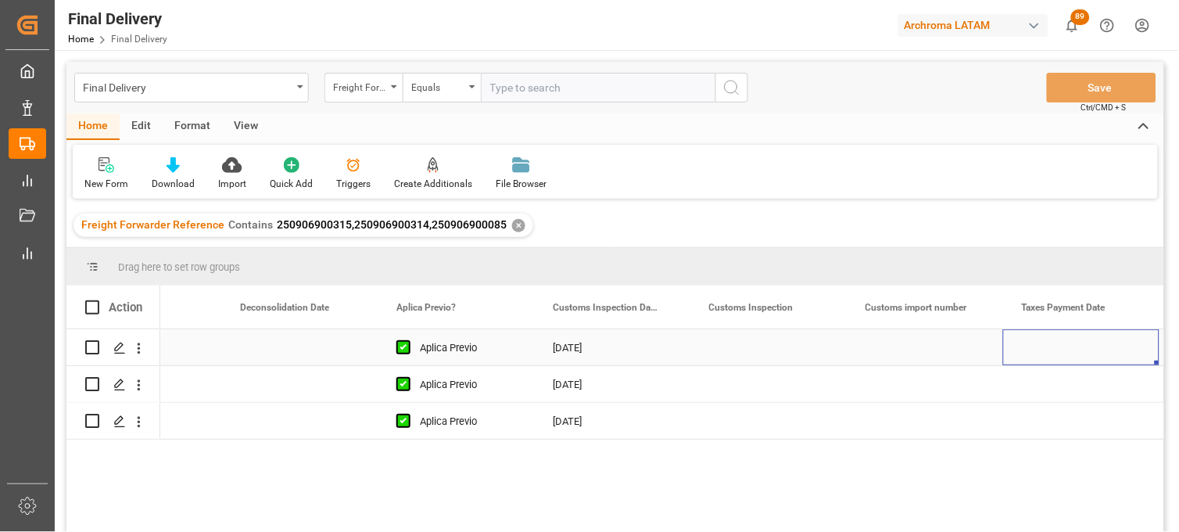
scroll to position [0, 1346]
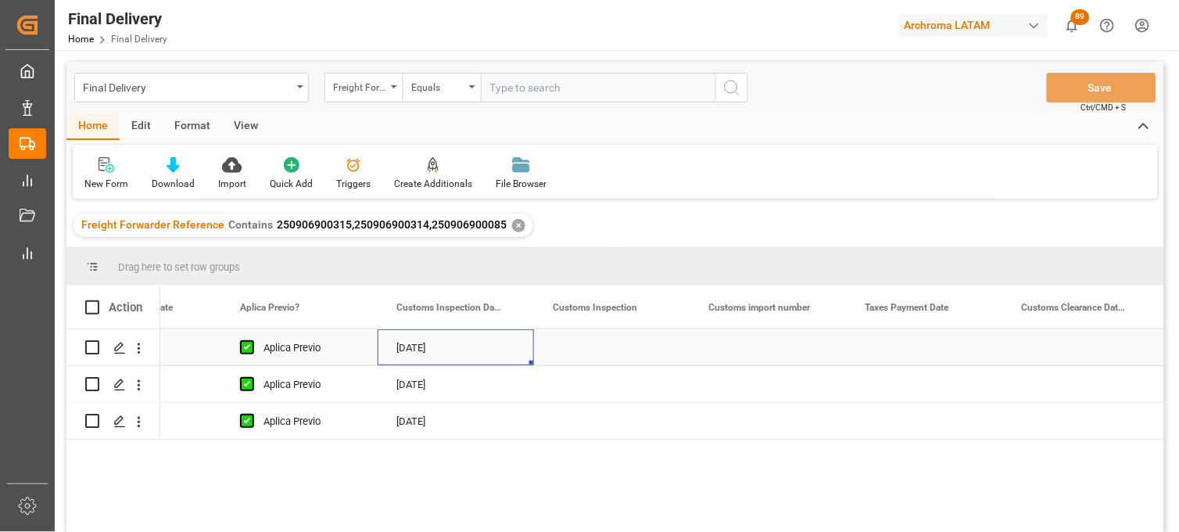
click at [436, 346] on div "[DATE]" at bounding box center [456, 347] width 156 height 36
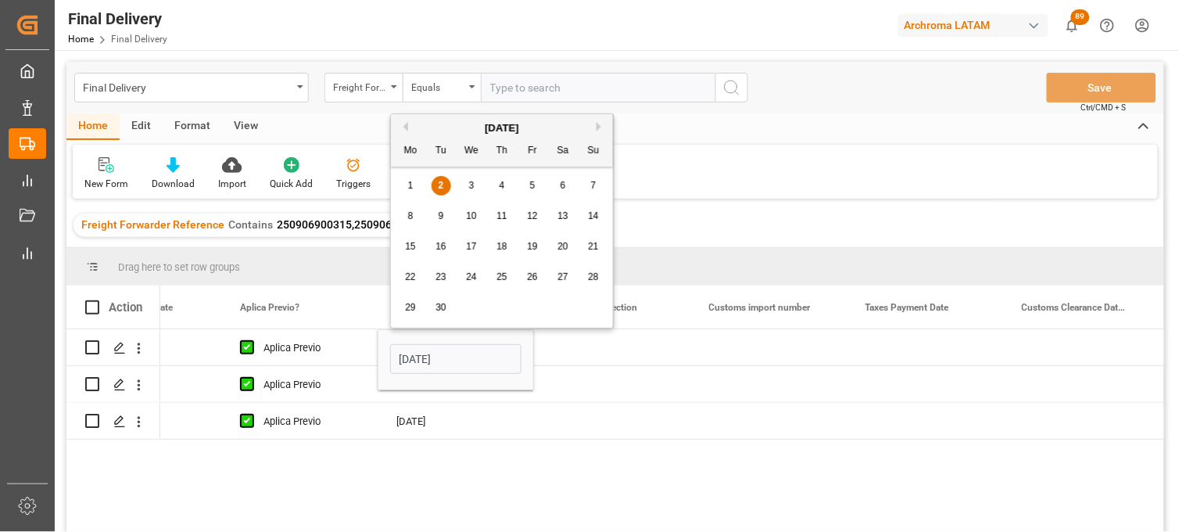
click at [473, 191] on div "3" at bounding box center [472, 186] width 20 height 19
type input "[DATE]"
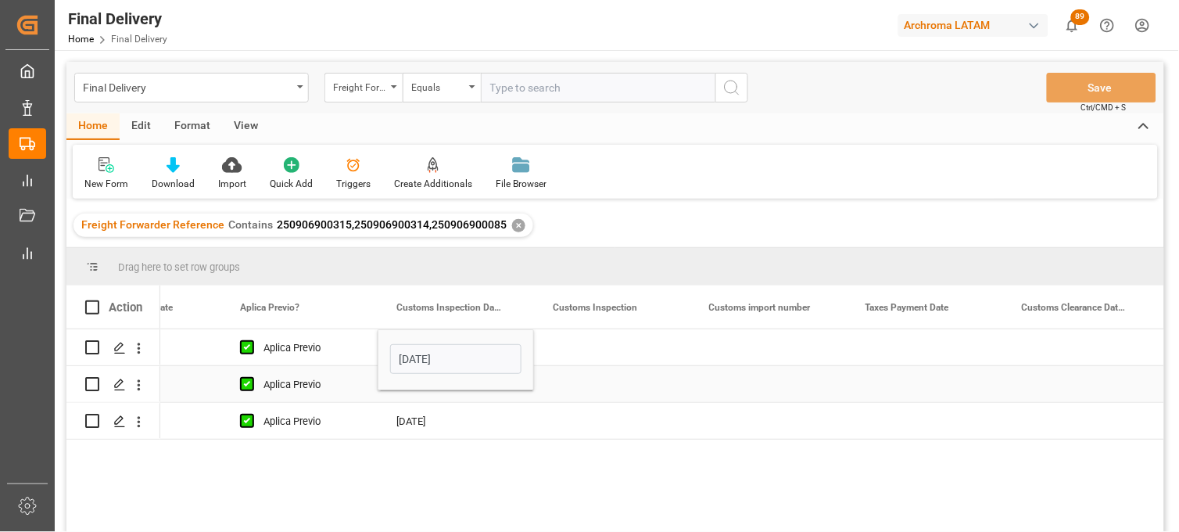
click at [422, 393] on div "[DATE]" at bounding box center [456, 384] width 156 height 36
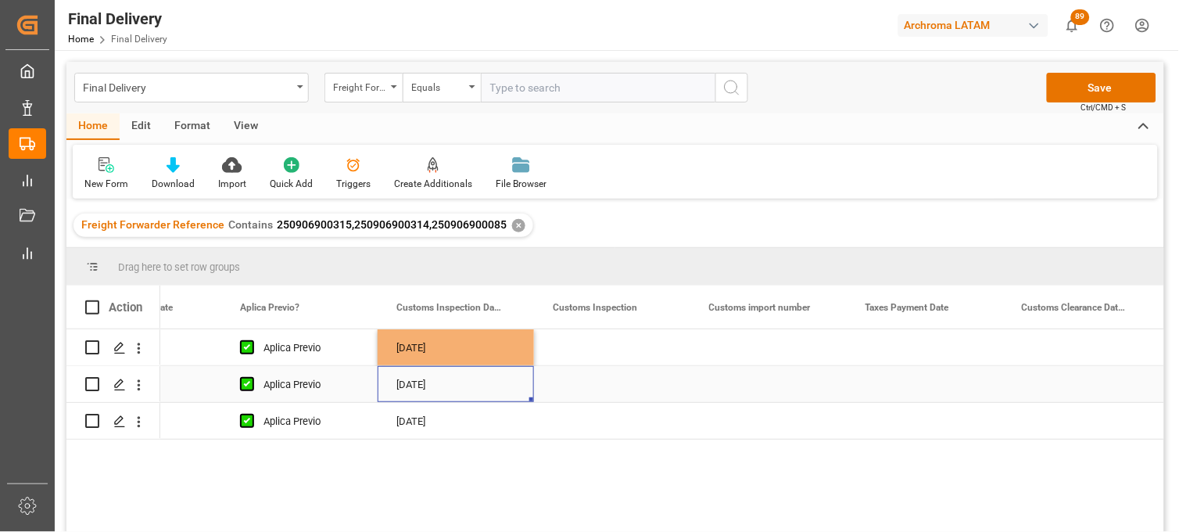
click at [419, 389] on div "[DATE]" at bounding box center [456, 384] width 156 height 36
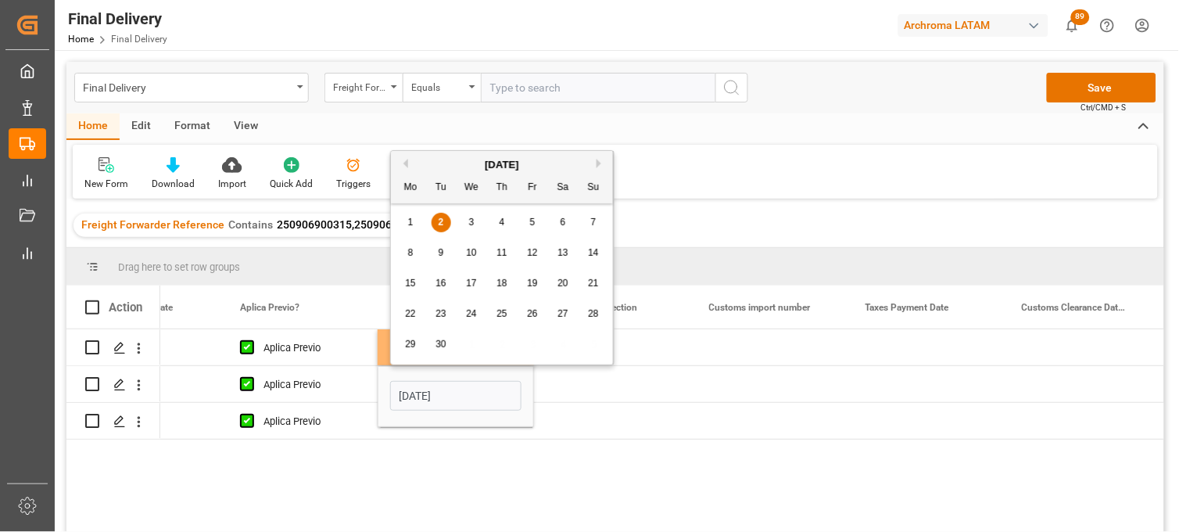
click at [474, 220] on span "3" at bounding box center [471, 222] width 5 height 11
type input "[DATE]"
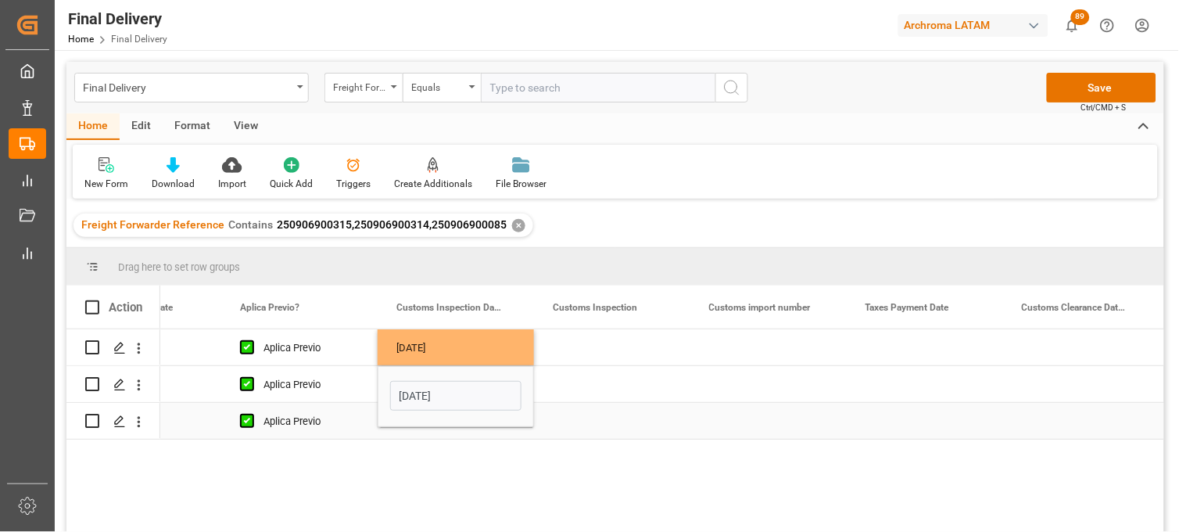
click at [417, 431] on div "[DATE]" at bounding box center [456, 421] width 156 height 36
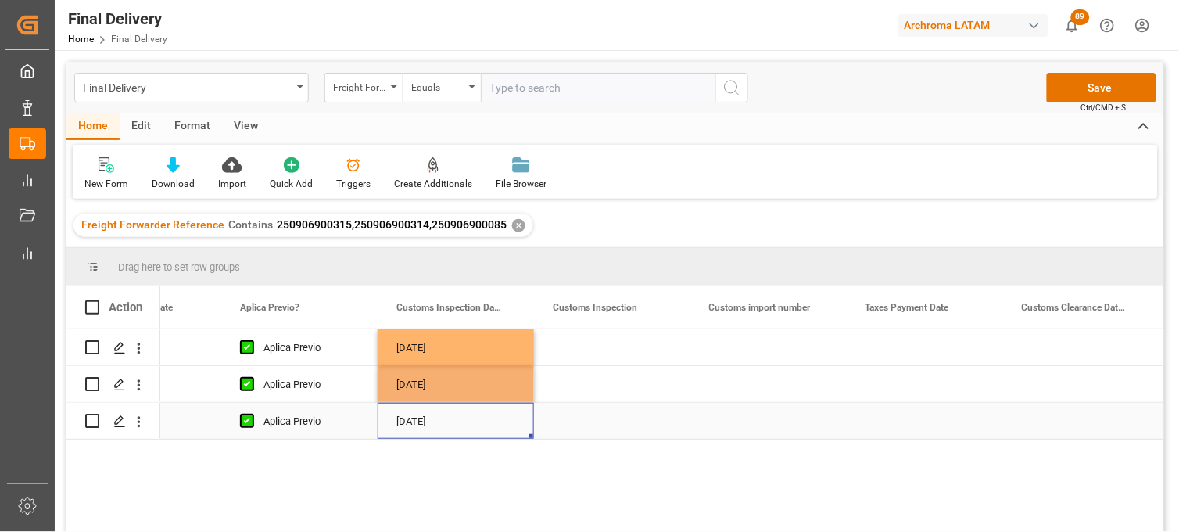
click at [415, 417] on div "[DATE]" at bounding box center [456, 421] width 156 height 36
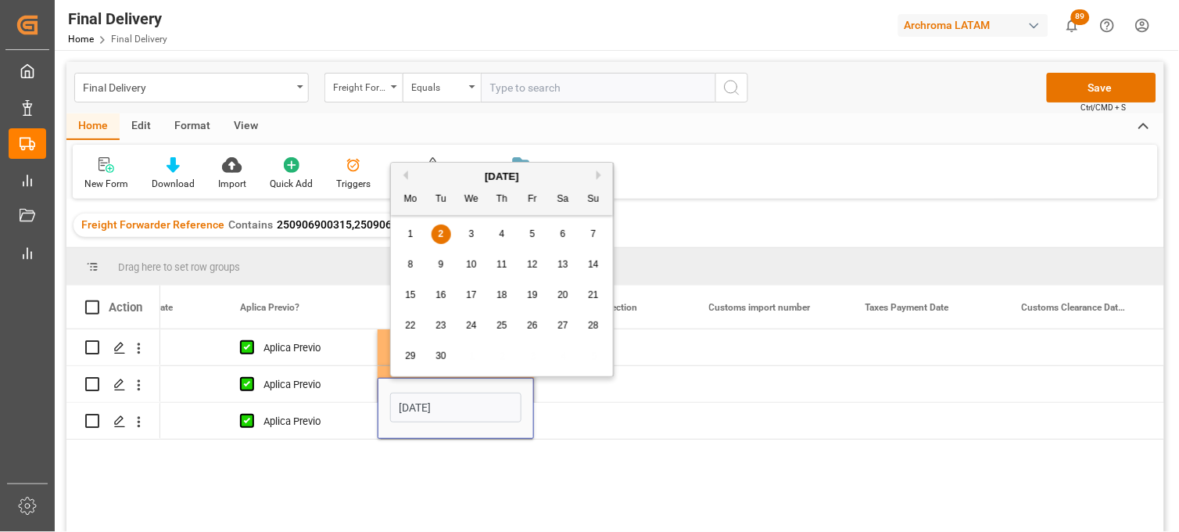
click at [470, 235] on span "3" at bounding box center [471, 233] width 5 height 11
type input "[DATE]"
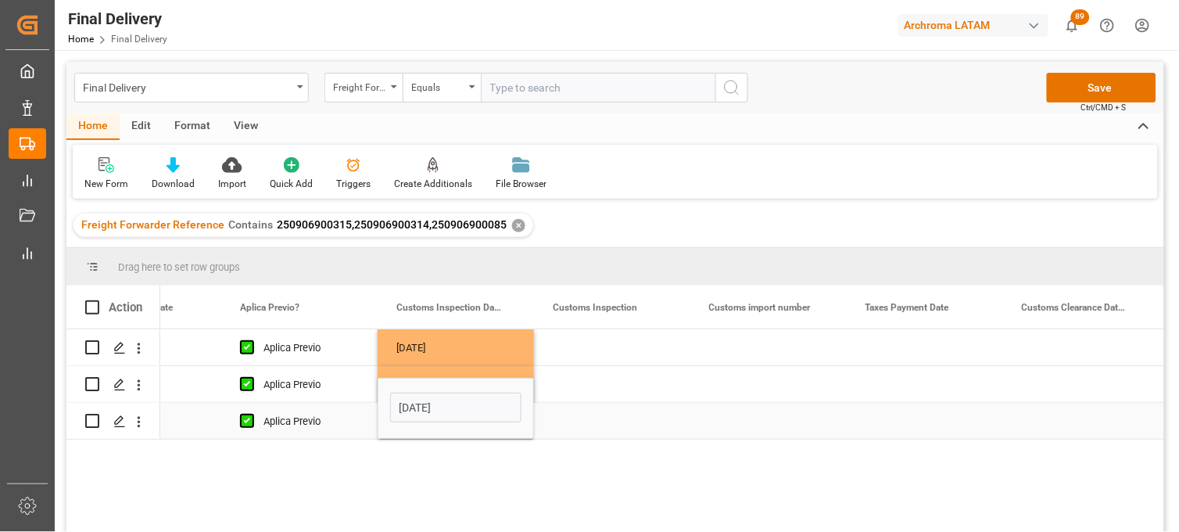
click at [603, 416] on div "Press SPACE to select this row." at bounding box center [612, 421] width 156 height 36
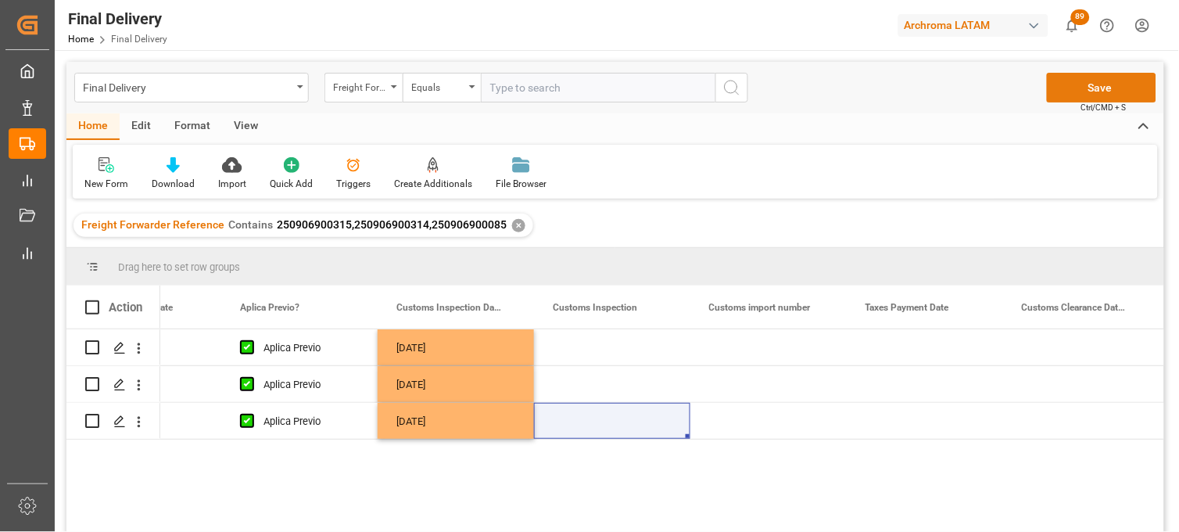
click at [1060, 81] on button "Save" at bounding box center [1101, 88] width 109 height 30
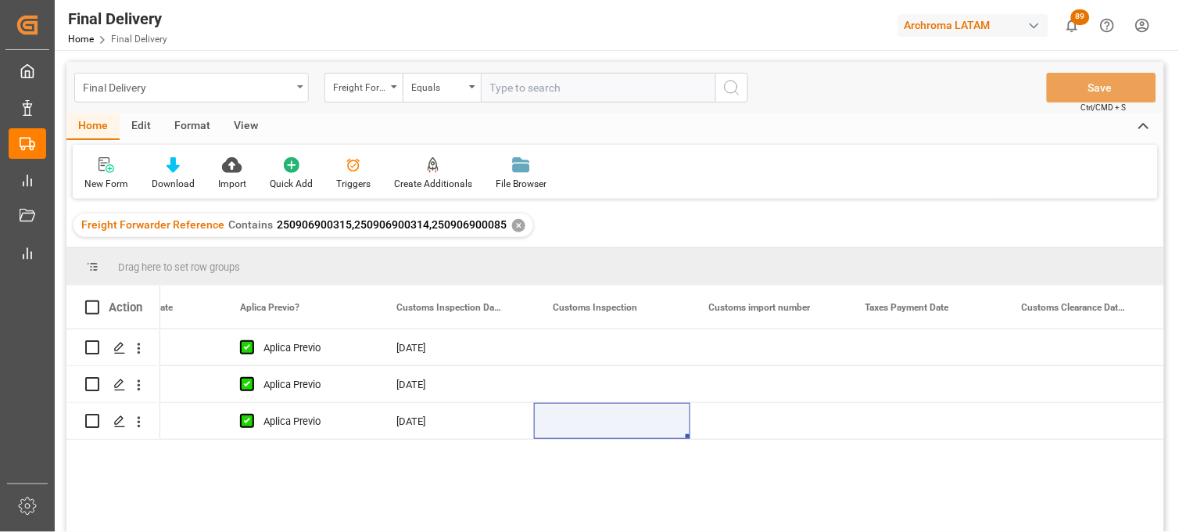
click at [261, 82] on div "Final Delivery" at bounding box center [187, 87] width 209 height 20
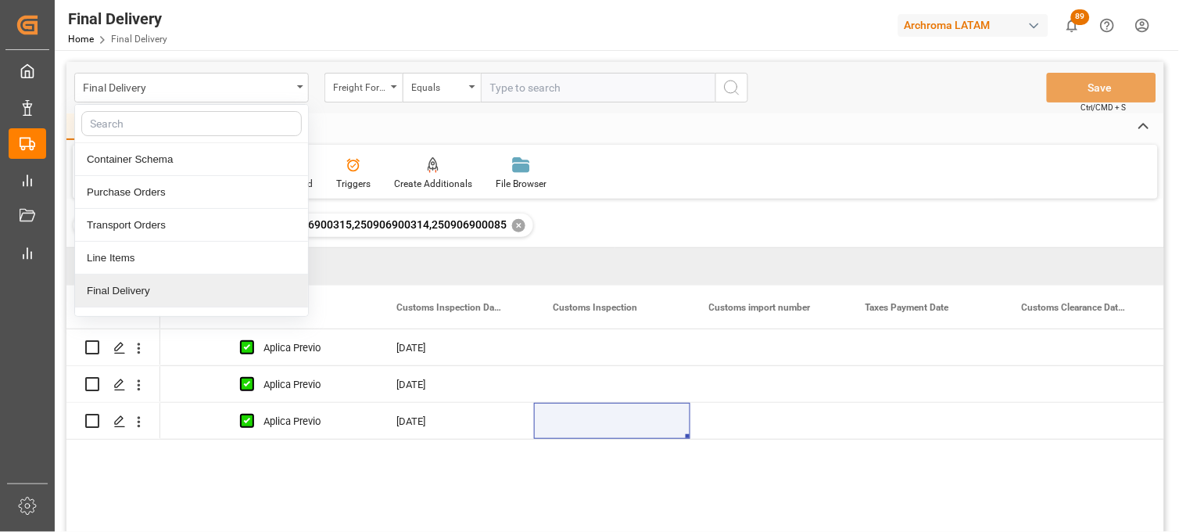
click at [167, 289] on div "Final Delivery" at bounding box center [191, 290] width 233 height 33
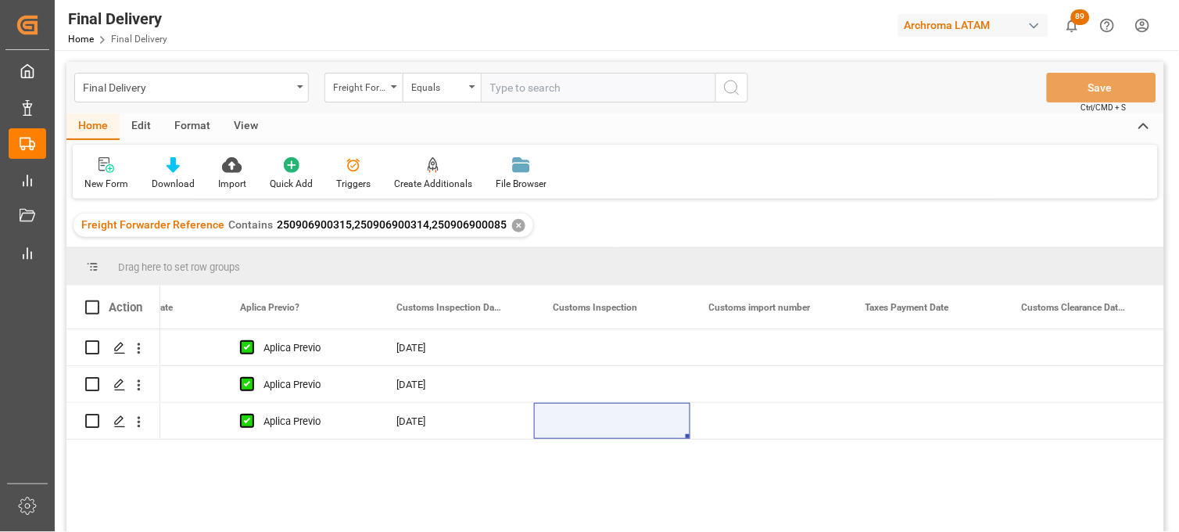
click at [513, 227] on div "✕" at bounding box center [518, 225] width 13 height 13
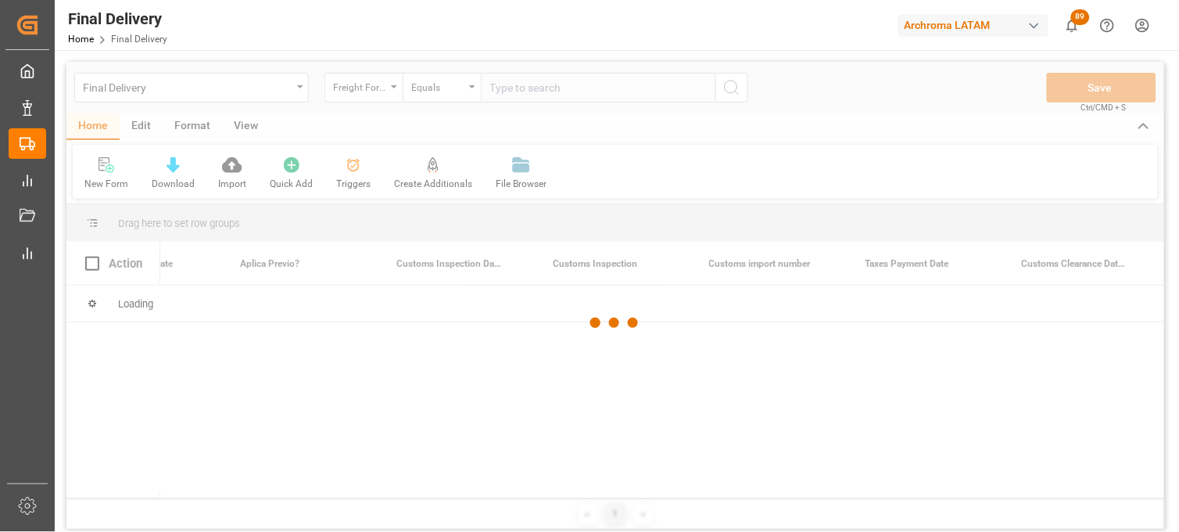
click at [504, 90] on div at bounding box center [615, 323] width 1098 height 522
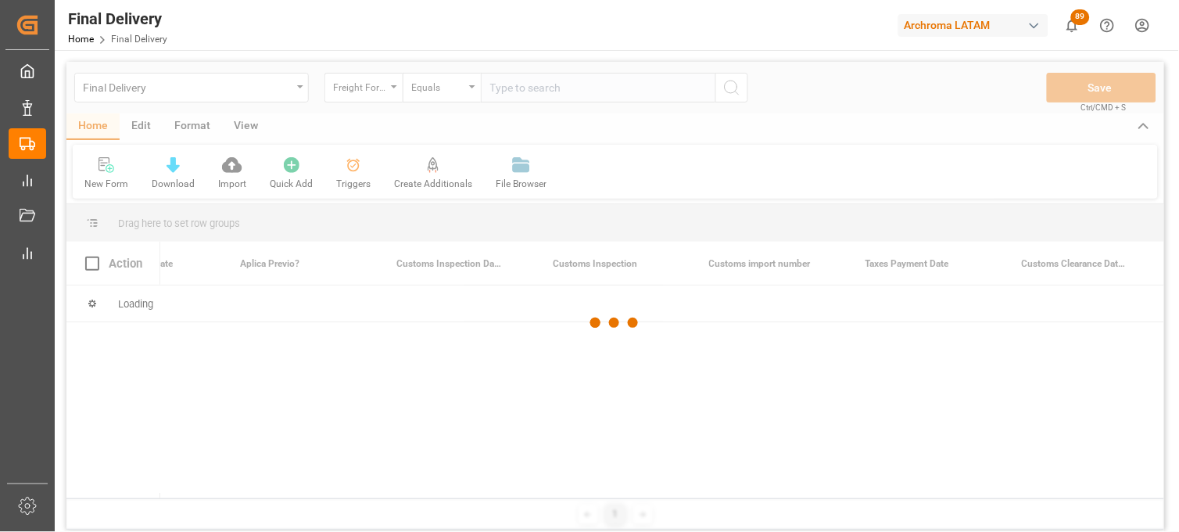
click at [504, 90] on div at bounding box center [615, 323] width 1098 height 522
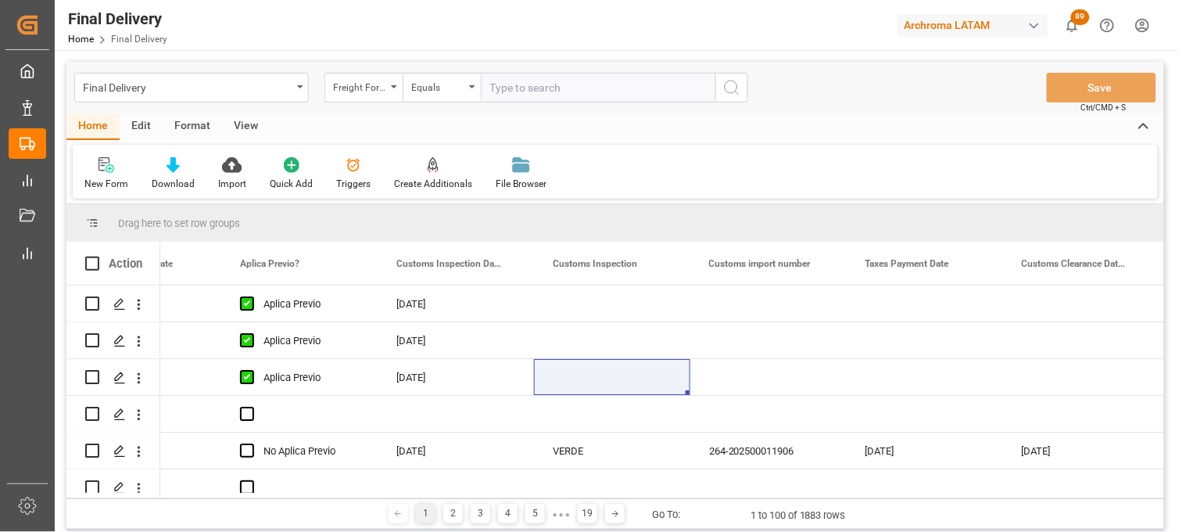
click at [504, 88] on input "text" at bounding box center [598, 88] width 235 height 30
paste input "250915080074"
type input "250915080074"
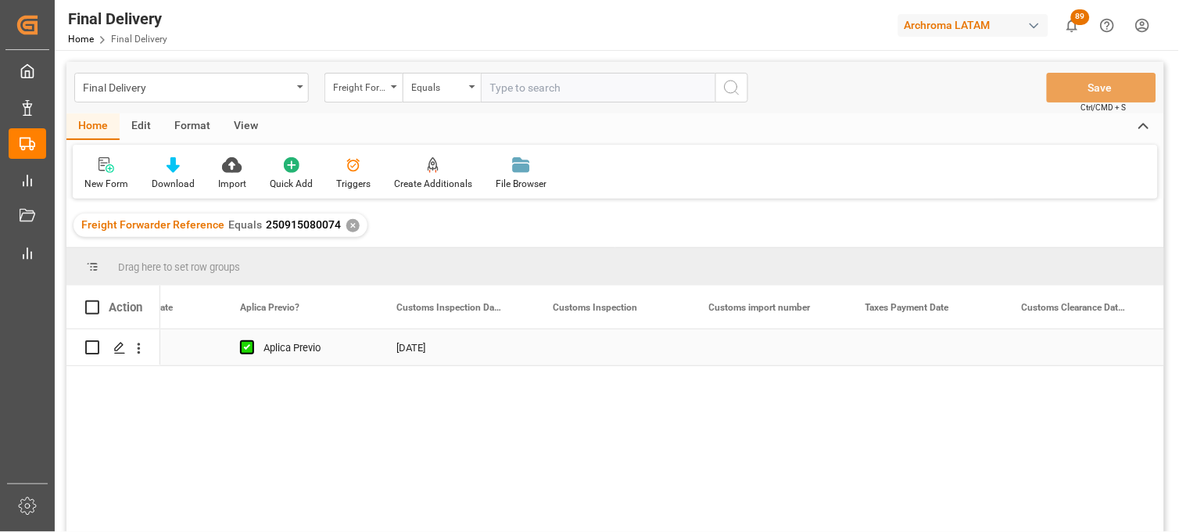
click at [607, 352] on div "Press SPACE to select this row." at bounding box center [612, 347] width 156 height 36
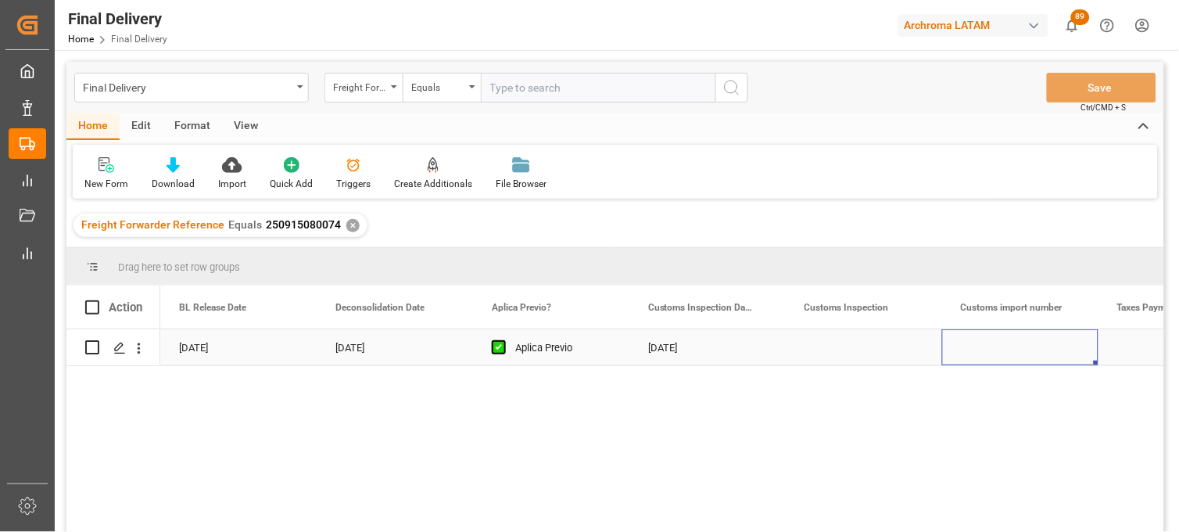
scroll to position [0, 1190]
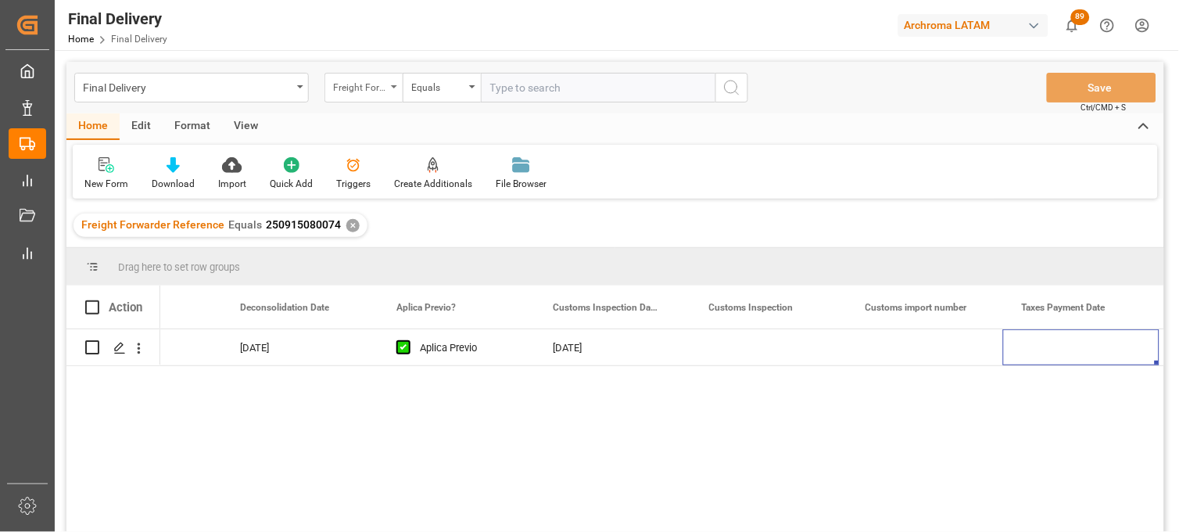
click at [367, 100] on div "Freight Forwarder Reference" at bounding box center [363, 88] width 78 height 30
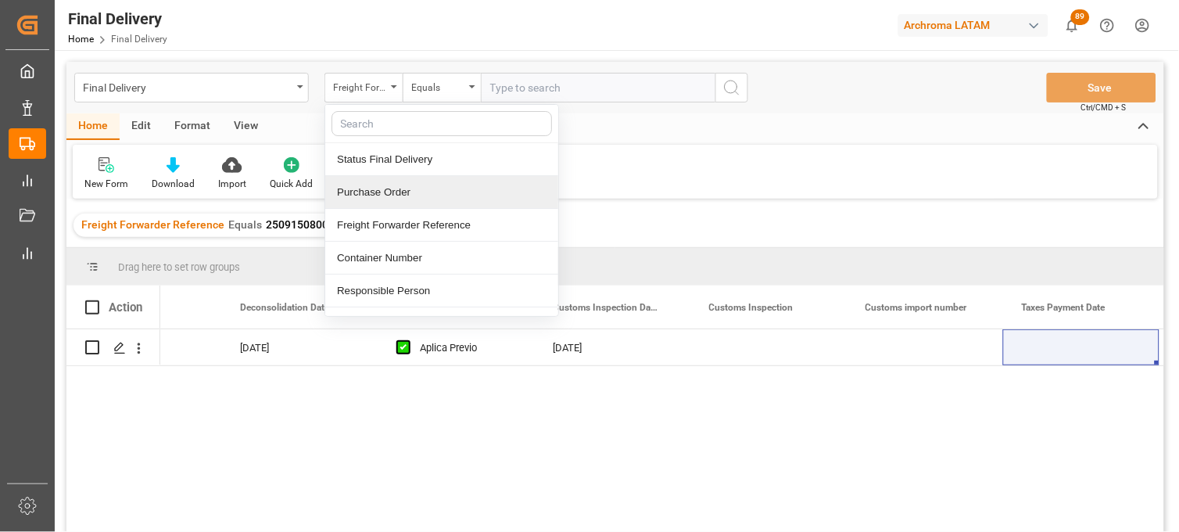
click at [382, 186] on div "Purchase Order" at bounding box center [441, 192] width 233 height 33
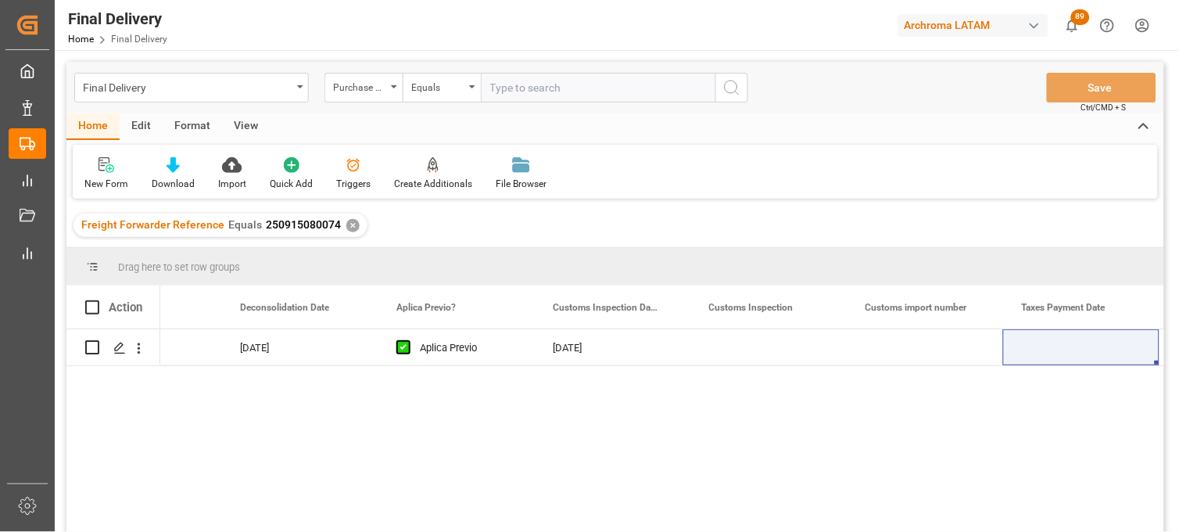
click at [346, 228] on div "✕" at bounding box center [352, 225] width 13 height 13
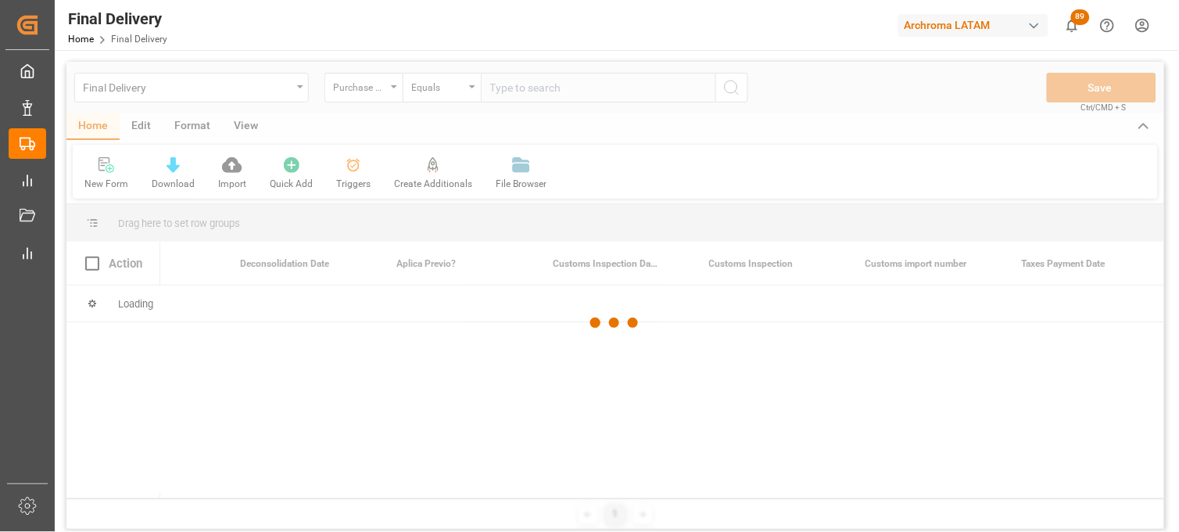
click at [511, 90] on div at bounding box center [615, 323] width 1098 height 522
click at [508, 89] on div at bounding box center [615, 323] width 1098 height 522
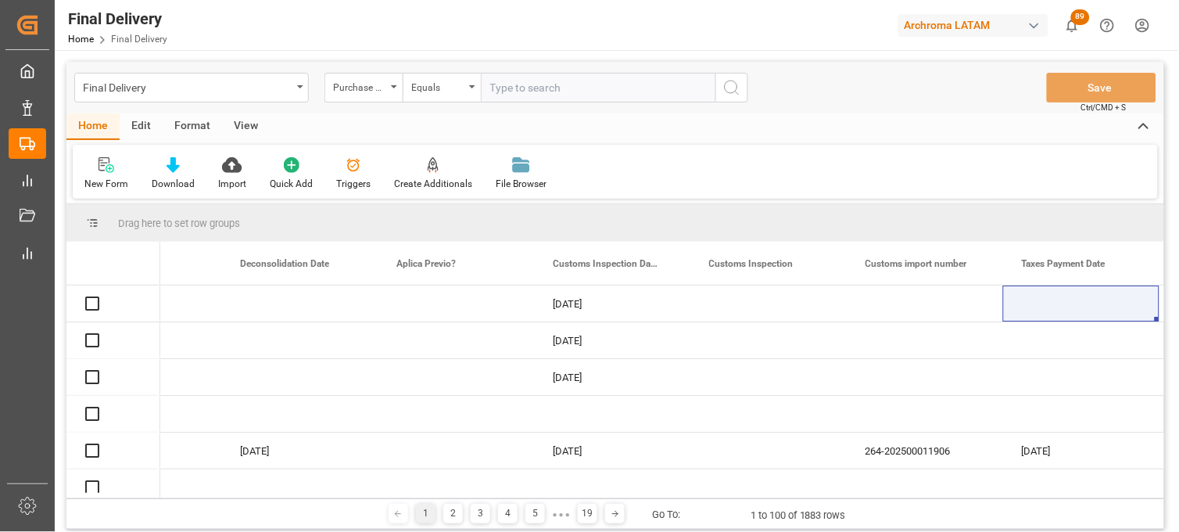
click at [508, 89] on input "text" at bounding box center [598, 88] width 235 height 30
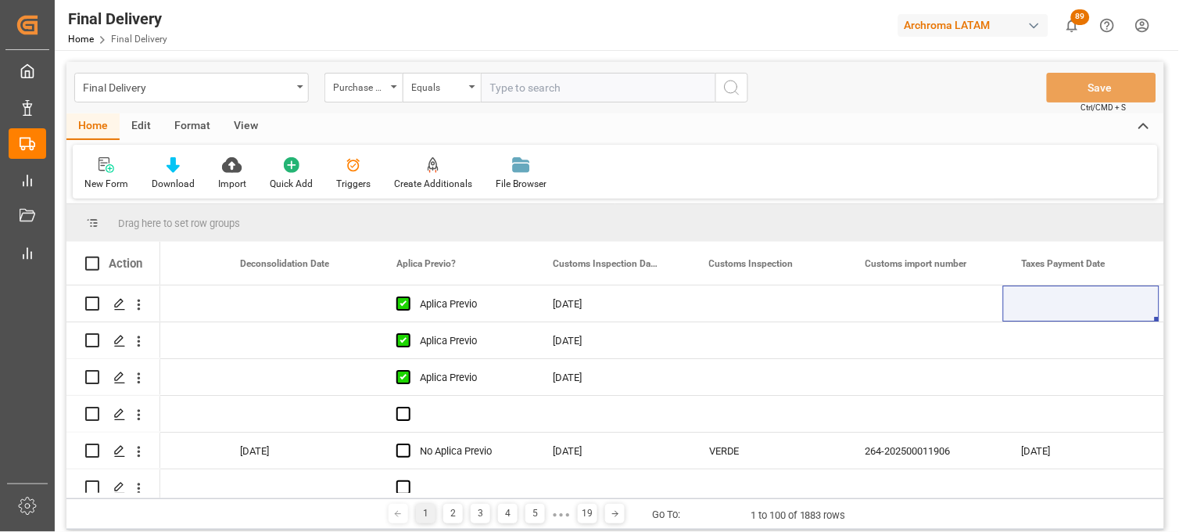
paste input "4504635023"
type input "4504635023"
